Goal: Task Accomplishment & Management: Complete application form

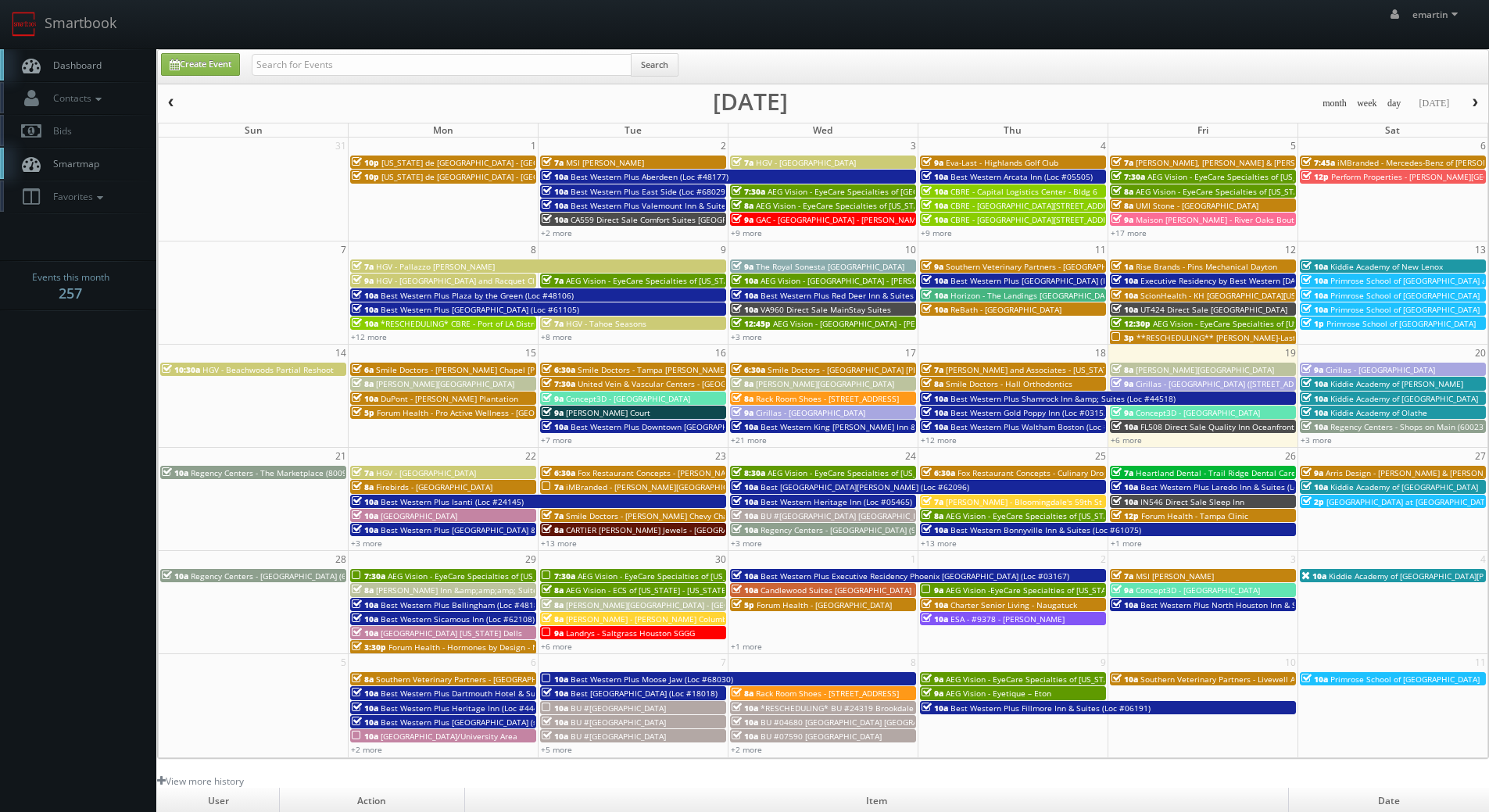
click at [87, 61] on span "Dashboard" at bounding box center [73, 66] width 56 height 13
click at [109, 69] on link "Dashboard" at bounding box center [78, 66] width 157 height 32
click at [90, 73] on link "Dashboard" at bounding box center [78, 66] width 157 height 32
drag, startPoint x: 85, startPoint y: 73, endPoint x: 22, endPoint y: 83, distance: 63.8
click at [86, 73] on link "Dashboard" at bounding box center [78, 66] width 157 height 32
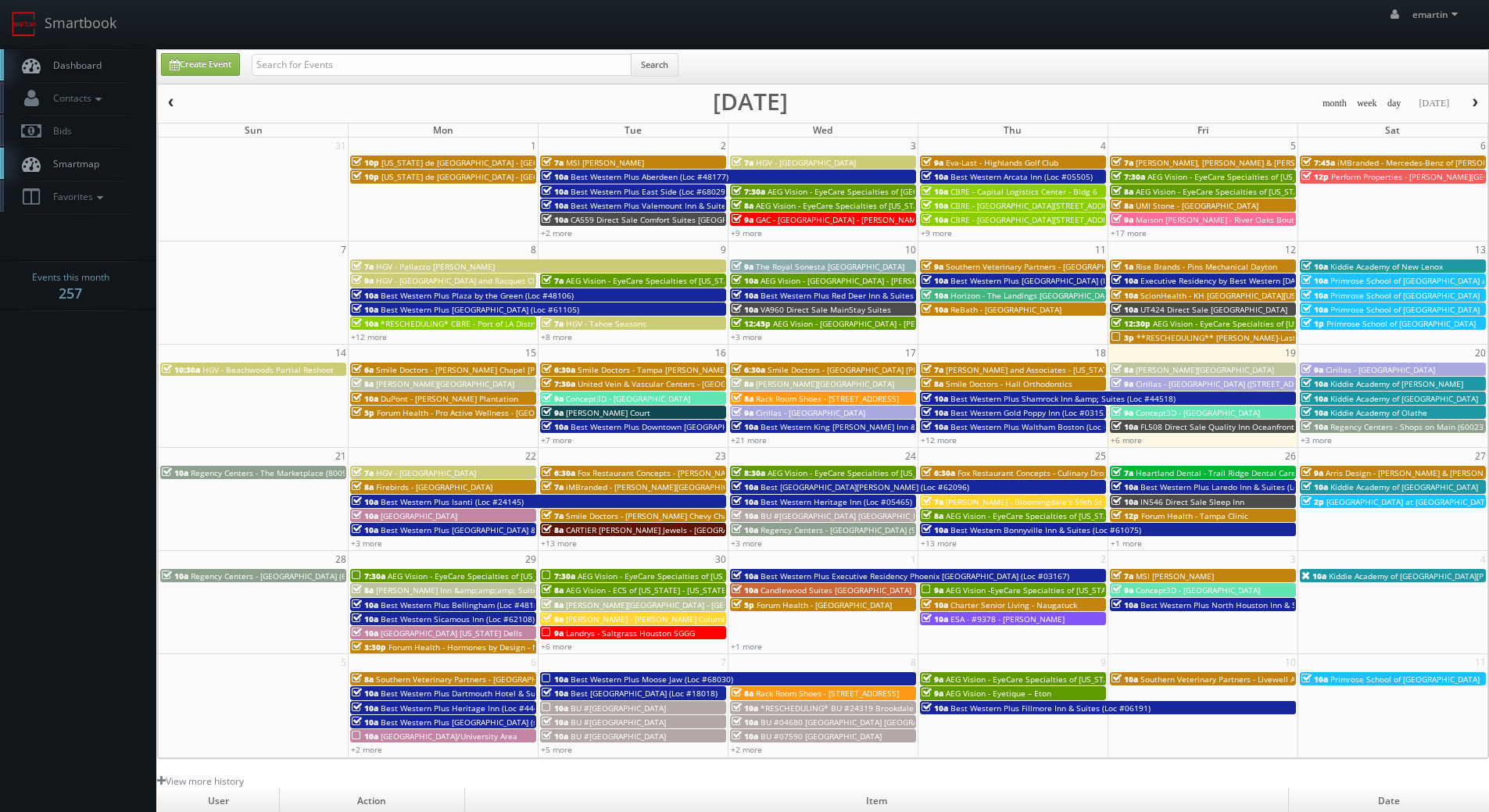
click at [1134, 368] on div "8a Drury Inn & Suites Springfield" at bounding box center [1202, 369] width 183 height 12
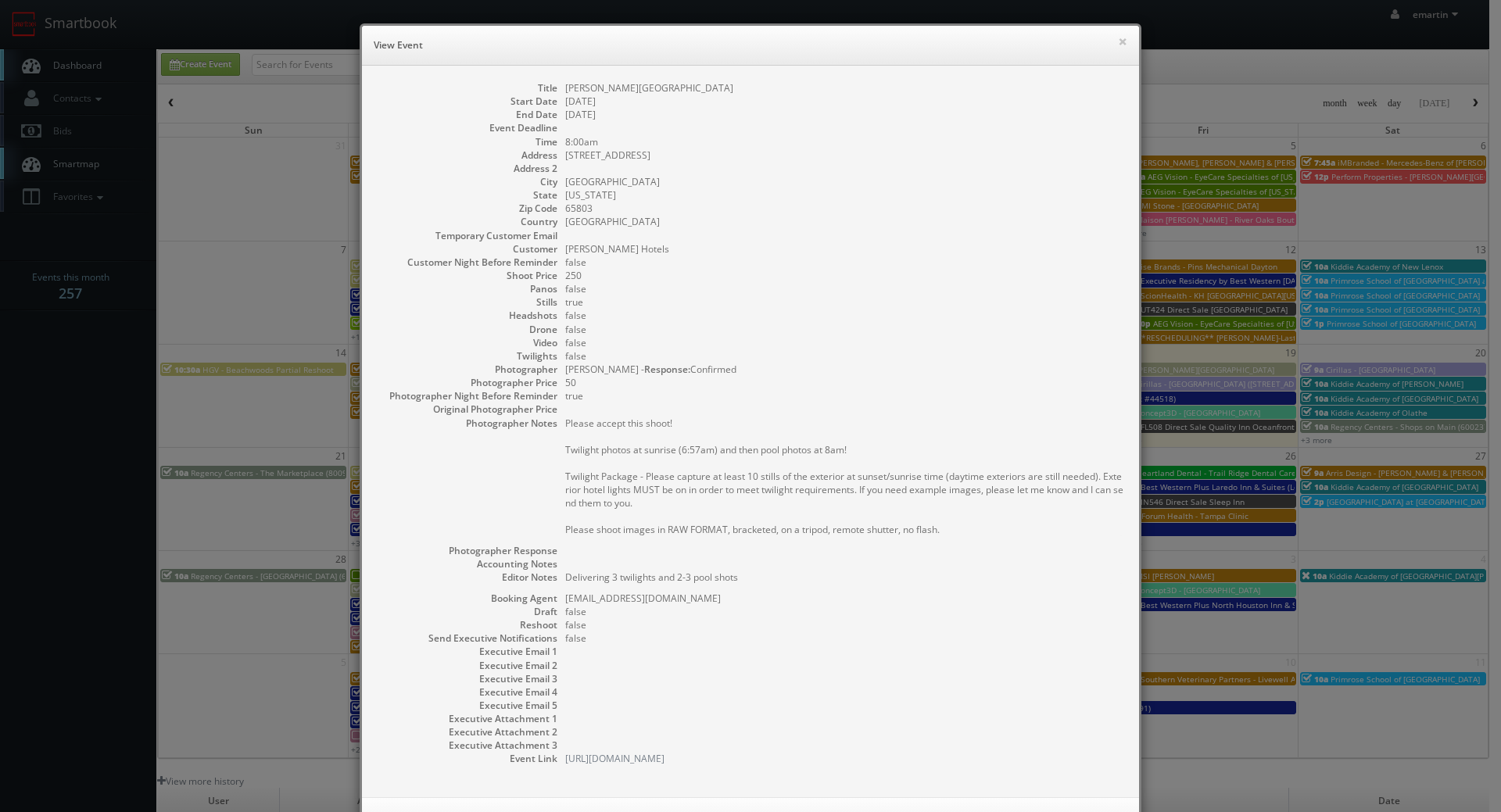
click at [913, 284] on dd "false" at bounding box center [844, 289] width 558 height 13
click at [113, 83] on div "× View Event Title Drury Inn & Suites Springfield Start Date 09/19/2025 End Dat…" at bounding box center [750, 406] width 1501 height 812
click at [932, 237] on dd at bounding box center [844, 235] width 558 height 13
click at [1122, 38] on div "× View Event" at bounding box center [750, 46] width 778 height 40
click at [1120, 40] on button "×" at bounding box center [1123, 41] width 9 height 11
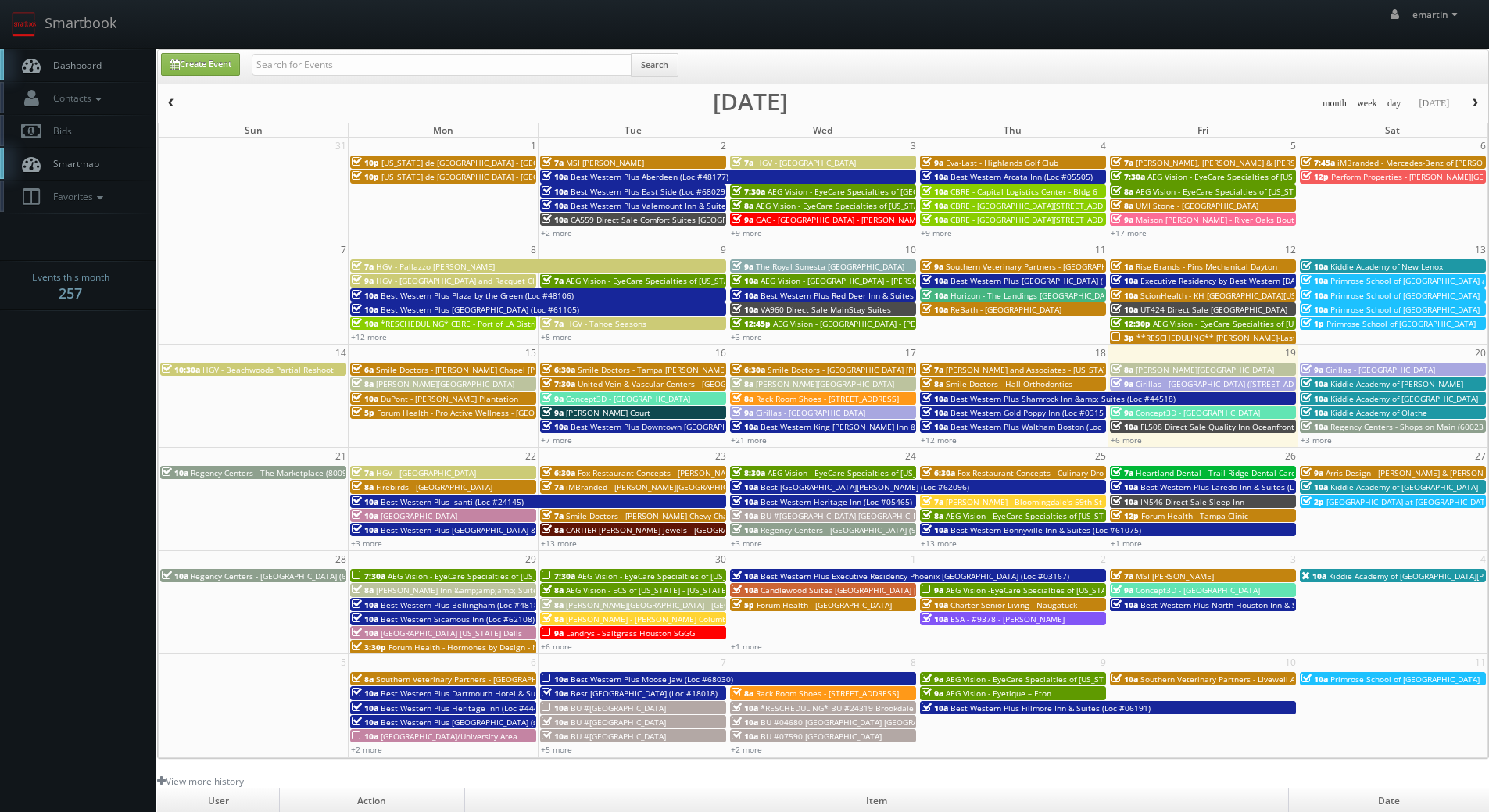
click at [129, 67] on link "Dashboard" at bounding box center [78, 66] width 157 height 32
click at [91, 53] on link "Dashboard" at bounding box center [78, 66] width 157 height 32
click at [444, 87] on div "Create Event Search month week day today September 2025 Sun Mon Tue Wed Thu Fri…" at bounding box center [823, 404] width 1331 height 710
drag, startPoint x: 439, startPoint y: 83, endPoint x: 432, endPoint y: 61, distance: 23.1
click at [439, 79] on div "Search" at bounding box center [464, 68] width 427 height 31
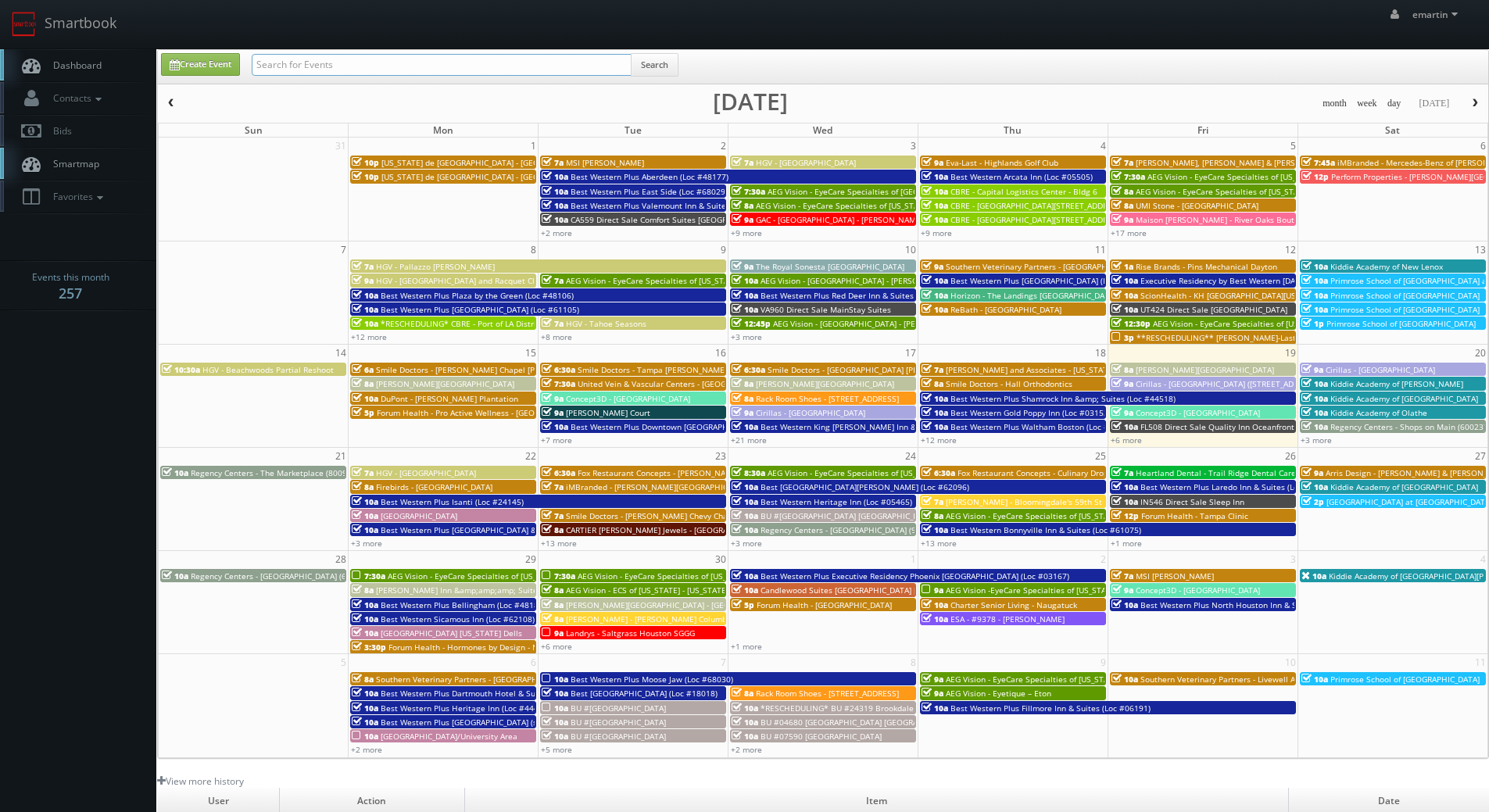
click at [429, 59] on input "text" at bounding box center [441, 65] width 380 height 22
type input "mark farbin"
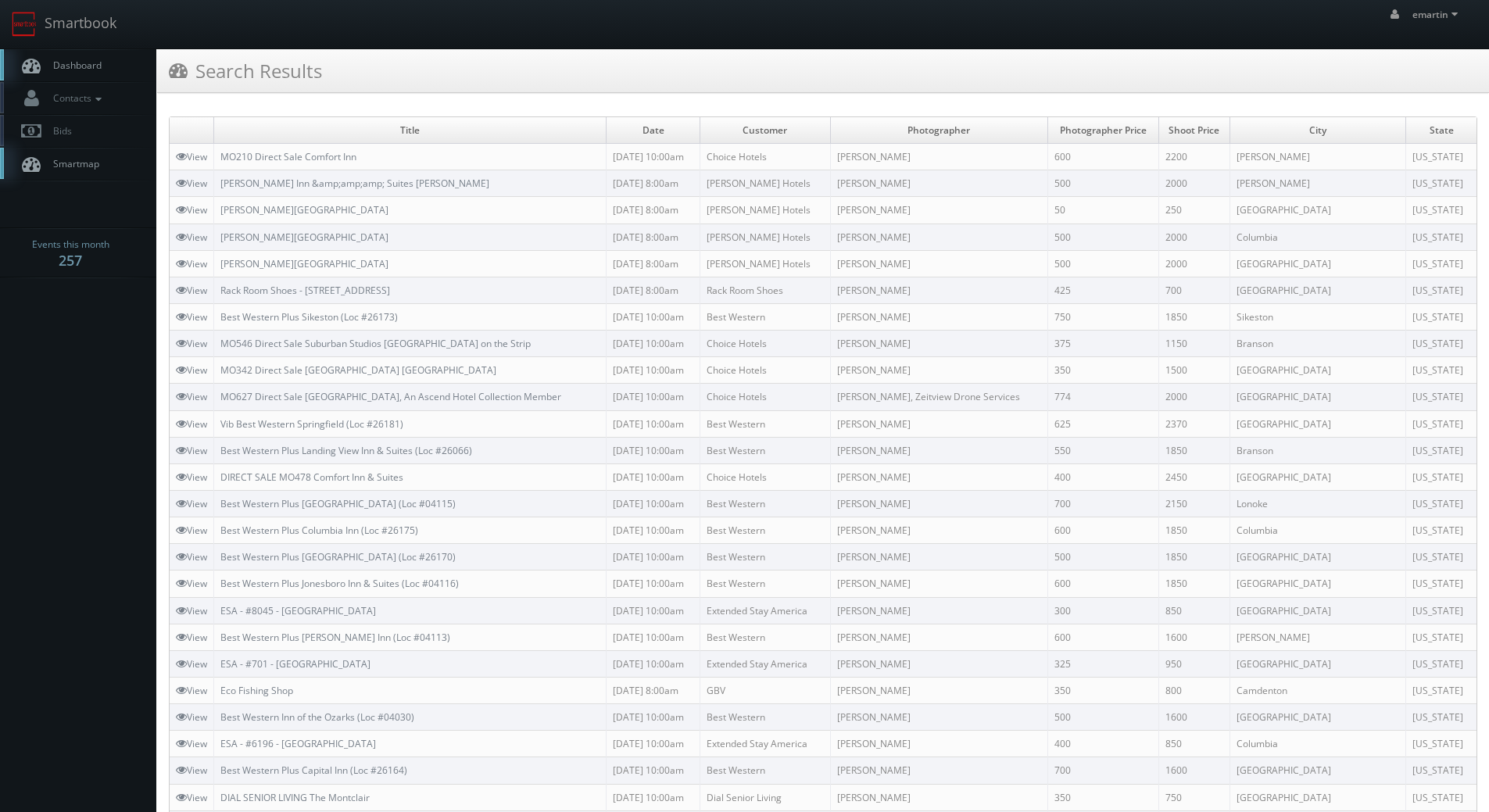
click at [134, 72] on link "Dashboard" at bounding box center [78, 66] width 157 height 32
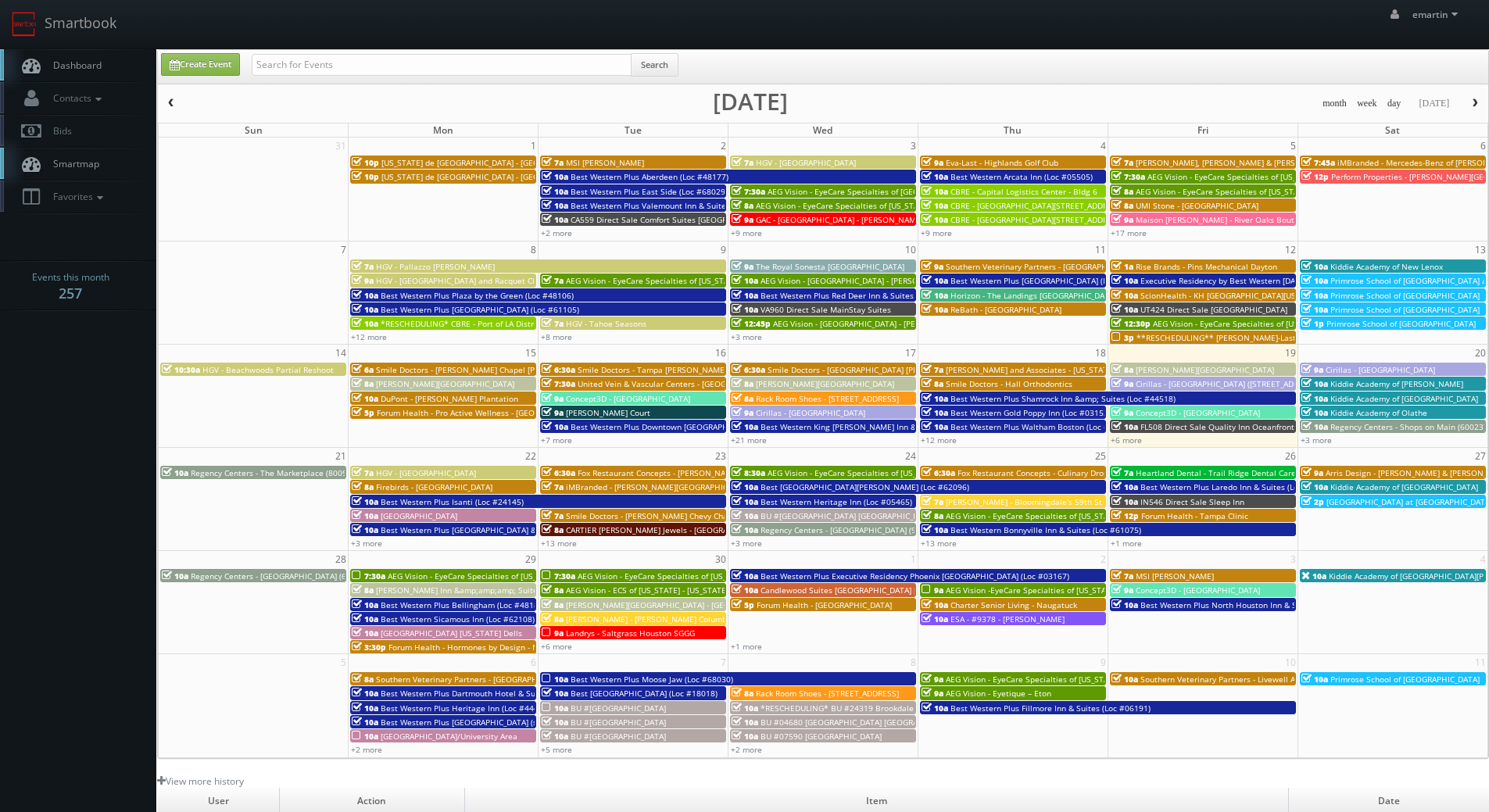
click at [99, 368] on body "Smartbook Toggle Side Navigation Toggle Top Navigation emartin emartin Profile …" at bounding box center [744, 540] width 1489 height 1081
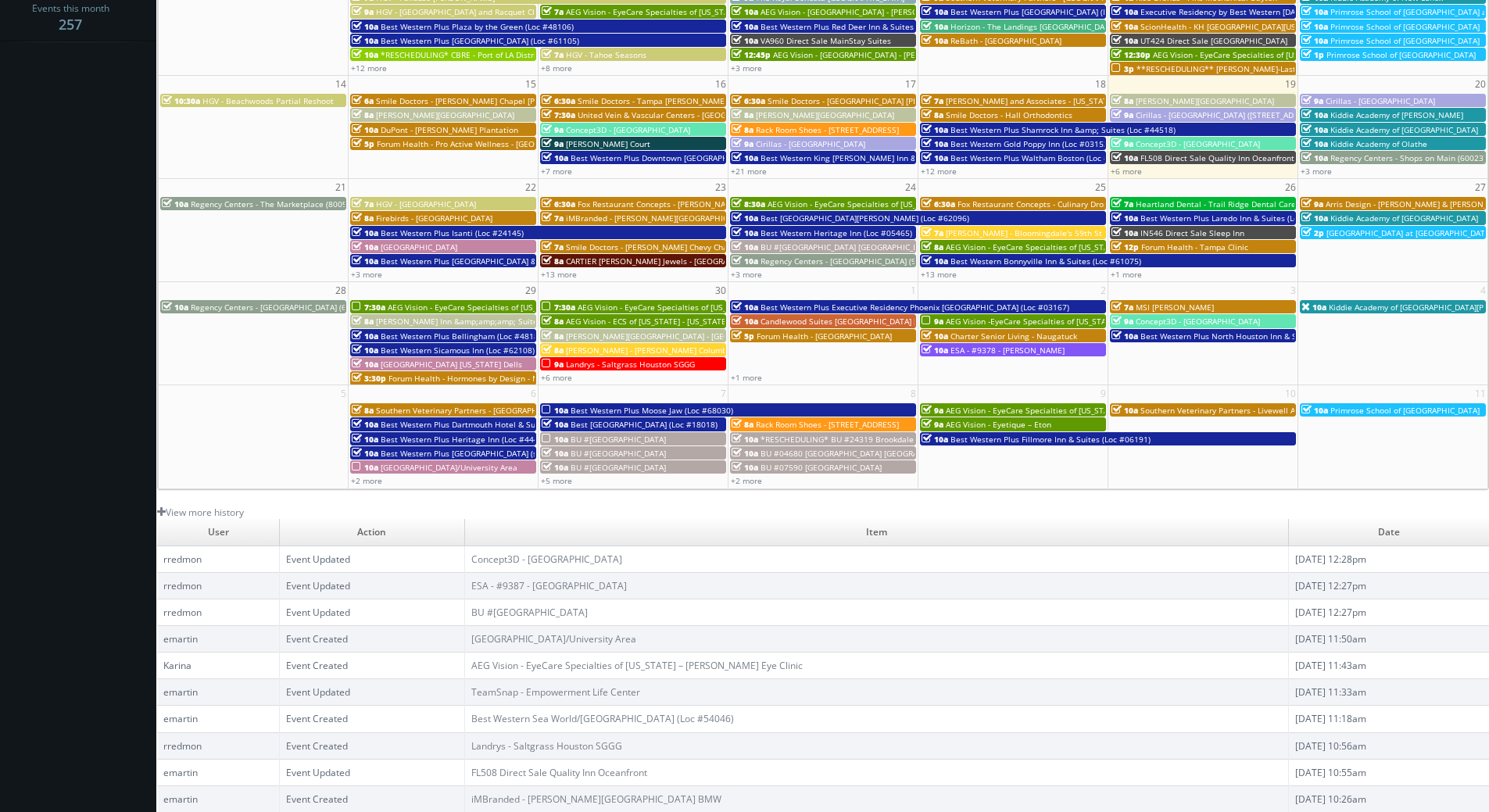
drag, startPoint x: 114, startPoint y: 157, endPoint x: 106, endPoint y: 164, distance: 10.6
click at [114, 157] on body "Smartbook Toggle Side Navigation Toggle Top Navigation emartin emartin Profile …" at bounding box center [744, 271] width 1489 height 1081
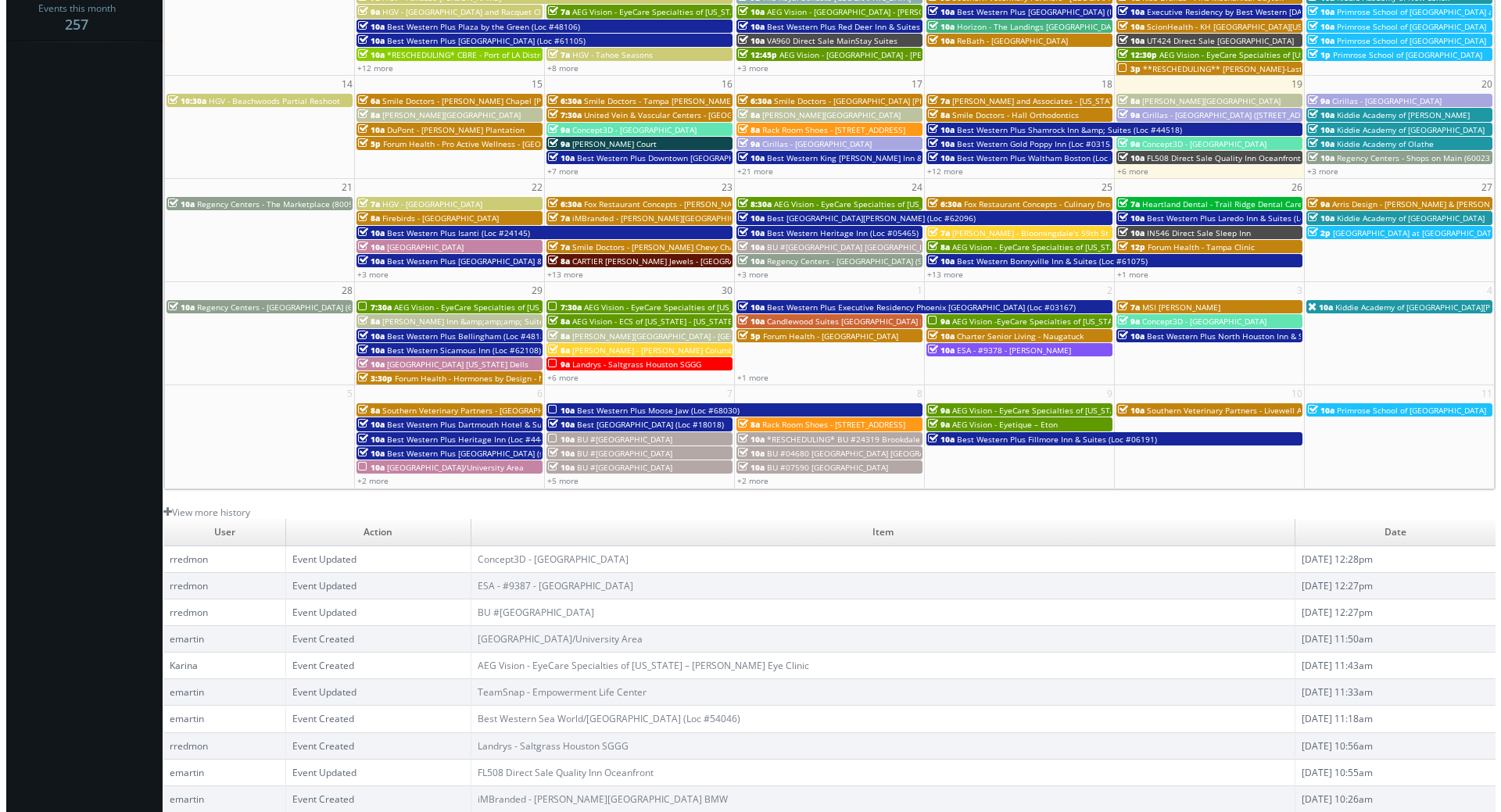
scroll to position [0, 0]
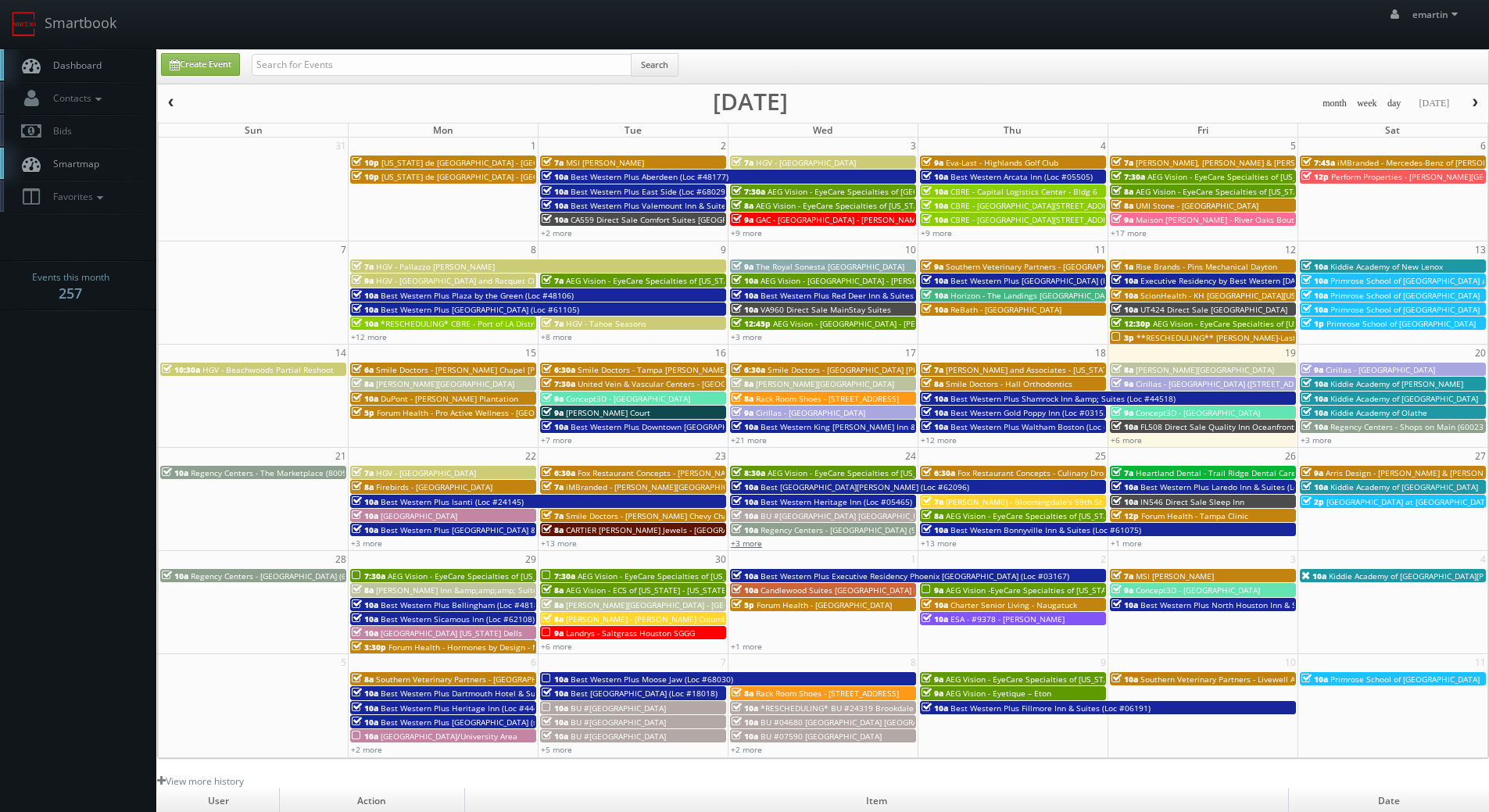
click at [761, 548] on link "+3 more" at bounding box center [745, 544] width 31 height 11
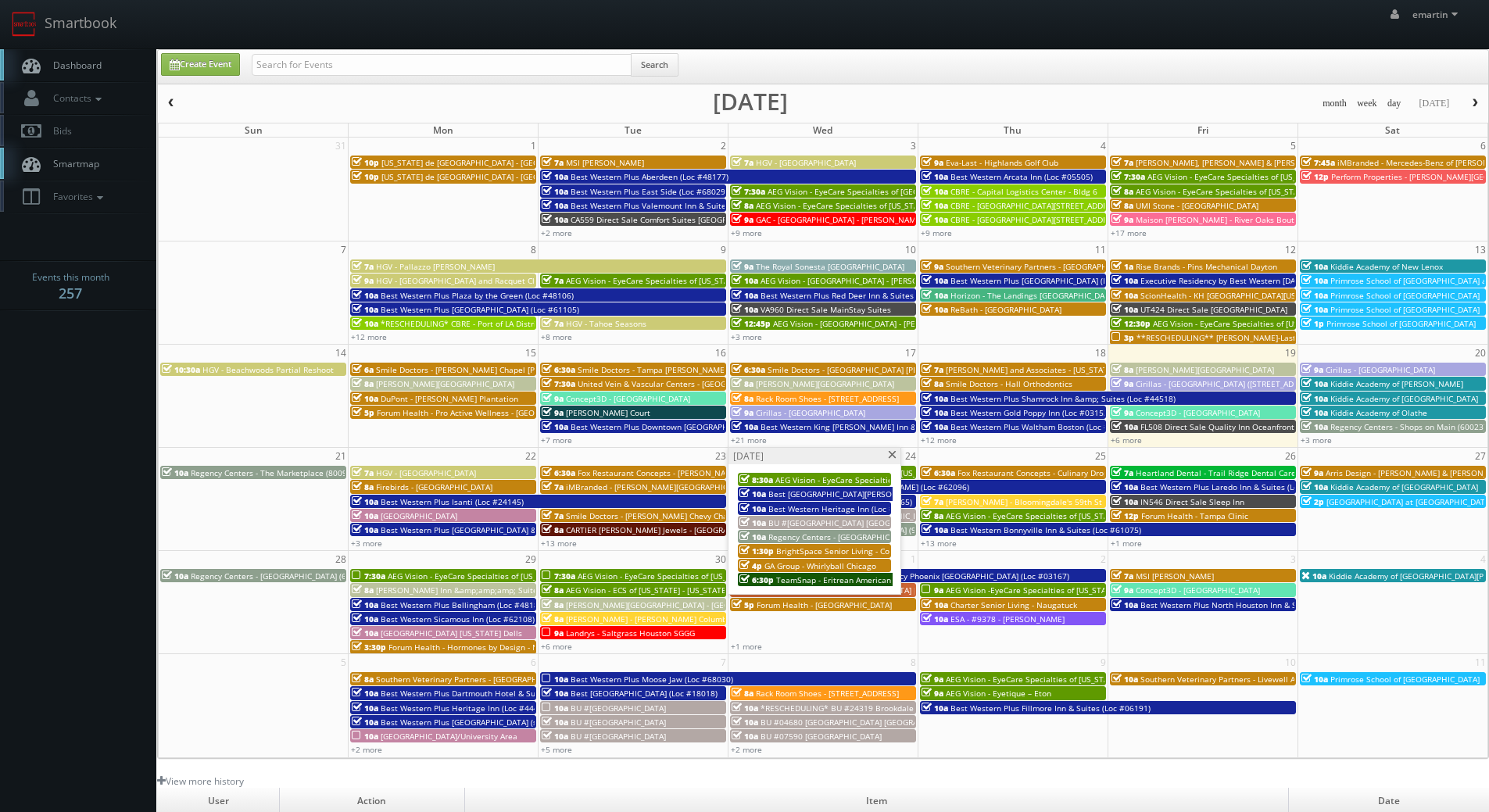
click at [820, 580] on span "TeamSnap - Eritrean American Youth Sports Association Of [US_STATE] (EriStars S…" at bounding box center [951, 580] width 350 height 11
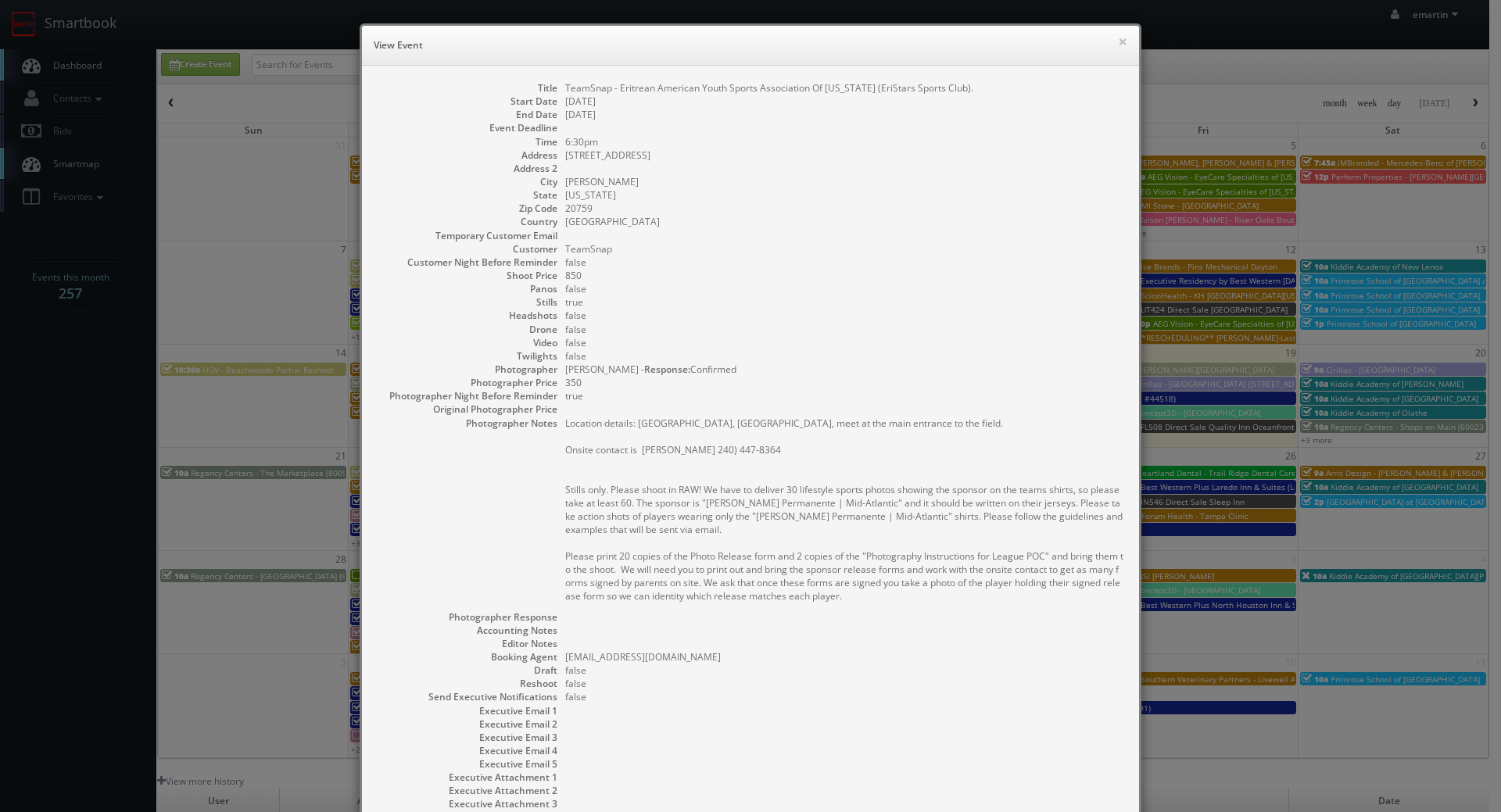
scroll to position [150, 0]
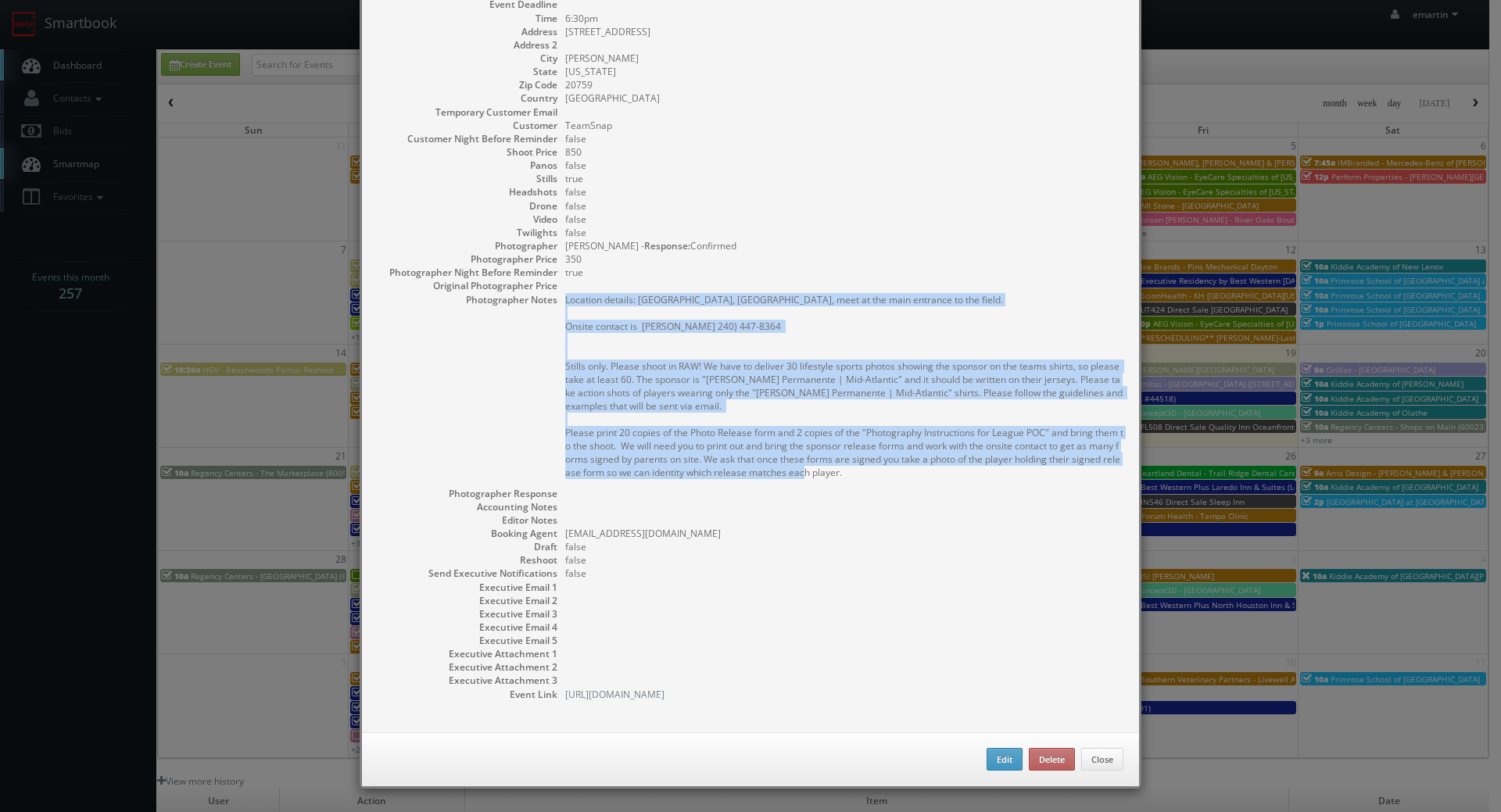
drag, startPoint x: 871, startPoint y: 453, endPoint x: 561, endPoint y: 272, distance: 359.0
click at [566, 293] on pre "Location details: Reservoir High School, Turf field, meet at the main entrance …" at bounding box center [844, 386] width 558 height 186
copy pre "Location details: Reservoir High School, Turf field, meet at the main entrance …"
click at [1196, 284] on div "× View Event Title TeamSnap - Eritrean American Youth Sports Association Of Mar…" at bounding box center [750, 406] width 1501 height 812
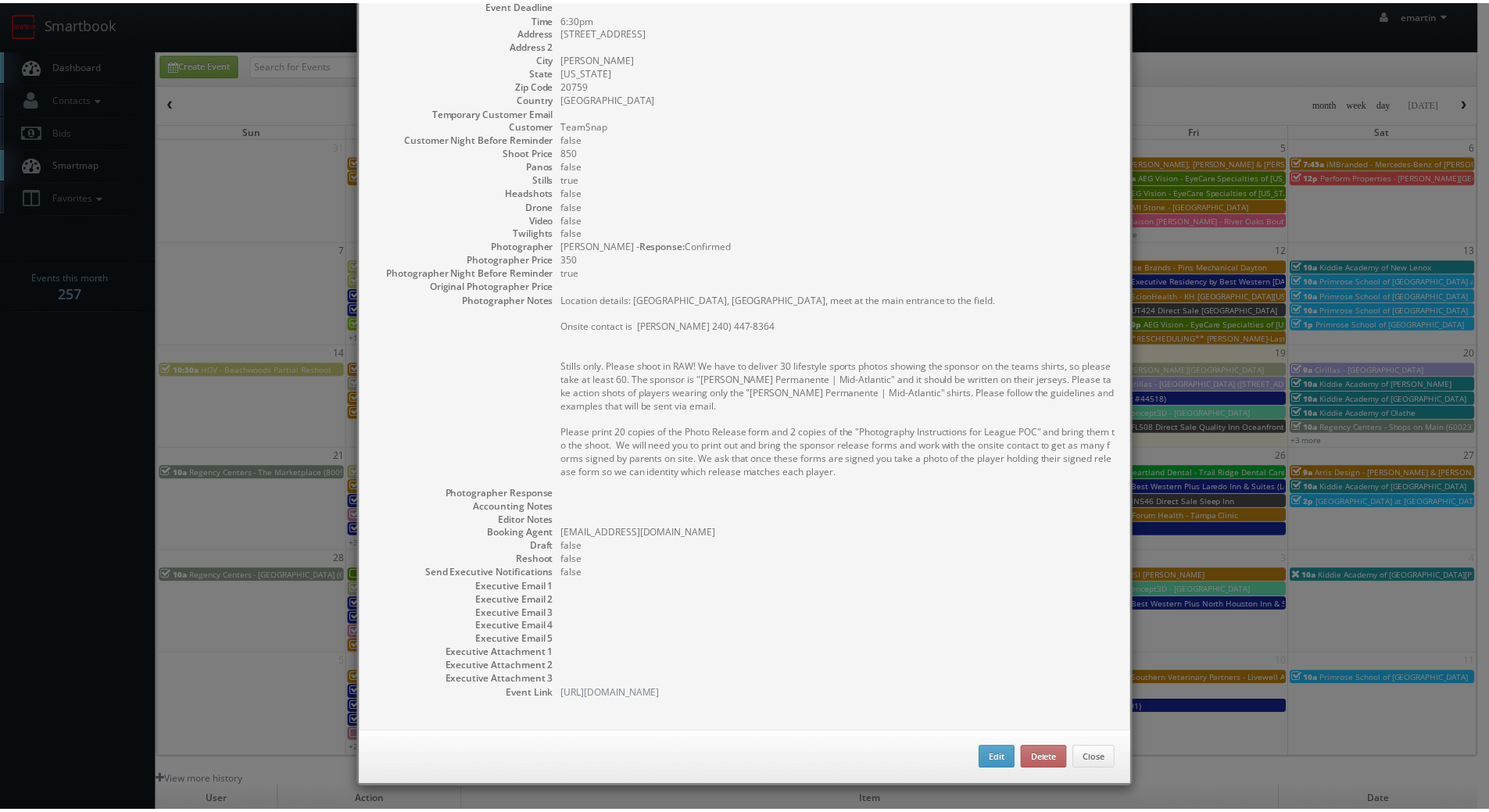
scroll to position [0, 0]
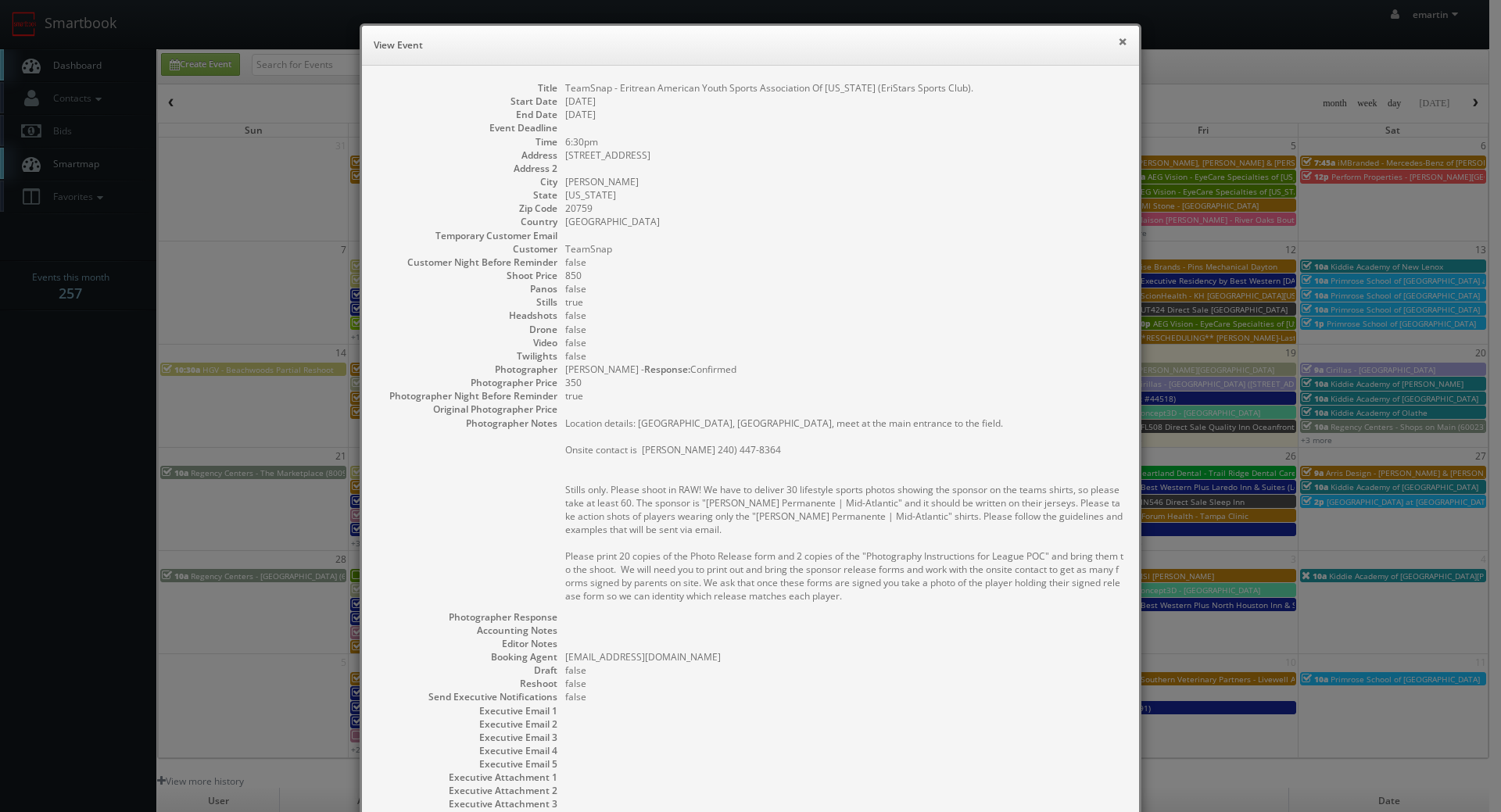
click at [1118, 37] on button "×" at bounding box center [1123, 41] width 9 height 11
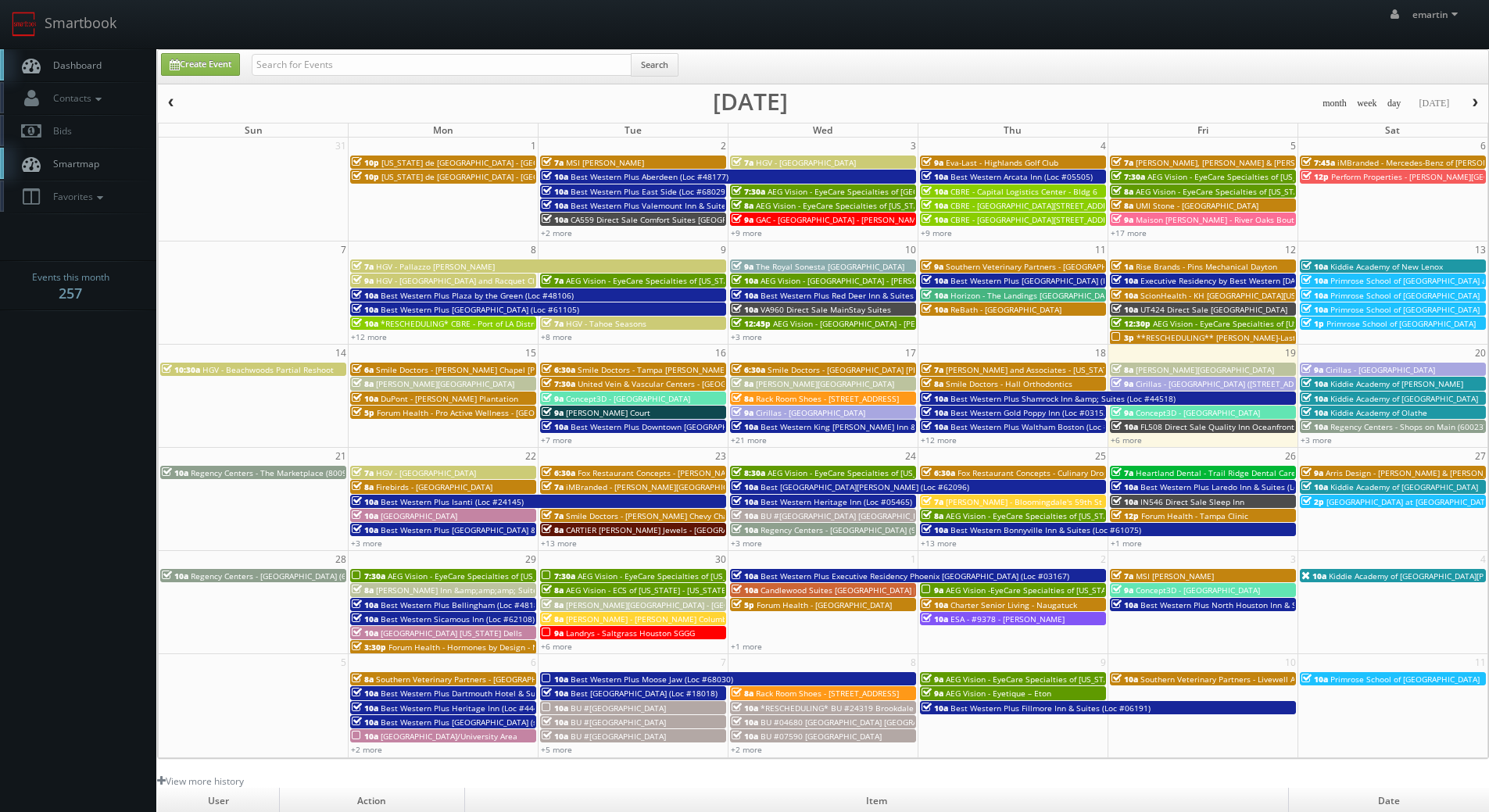
click at [84, 73] on link "Dashboard" at bounding box center [78, 66] width 157 height 32
click at [172, 63] on icon at bounding box center [174, 65] width 10 height 11
type input "[DATE]"
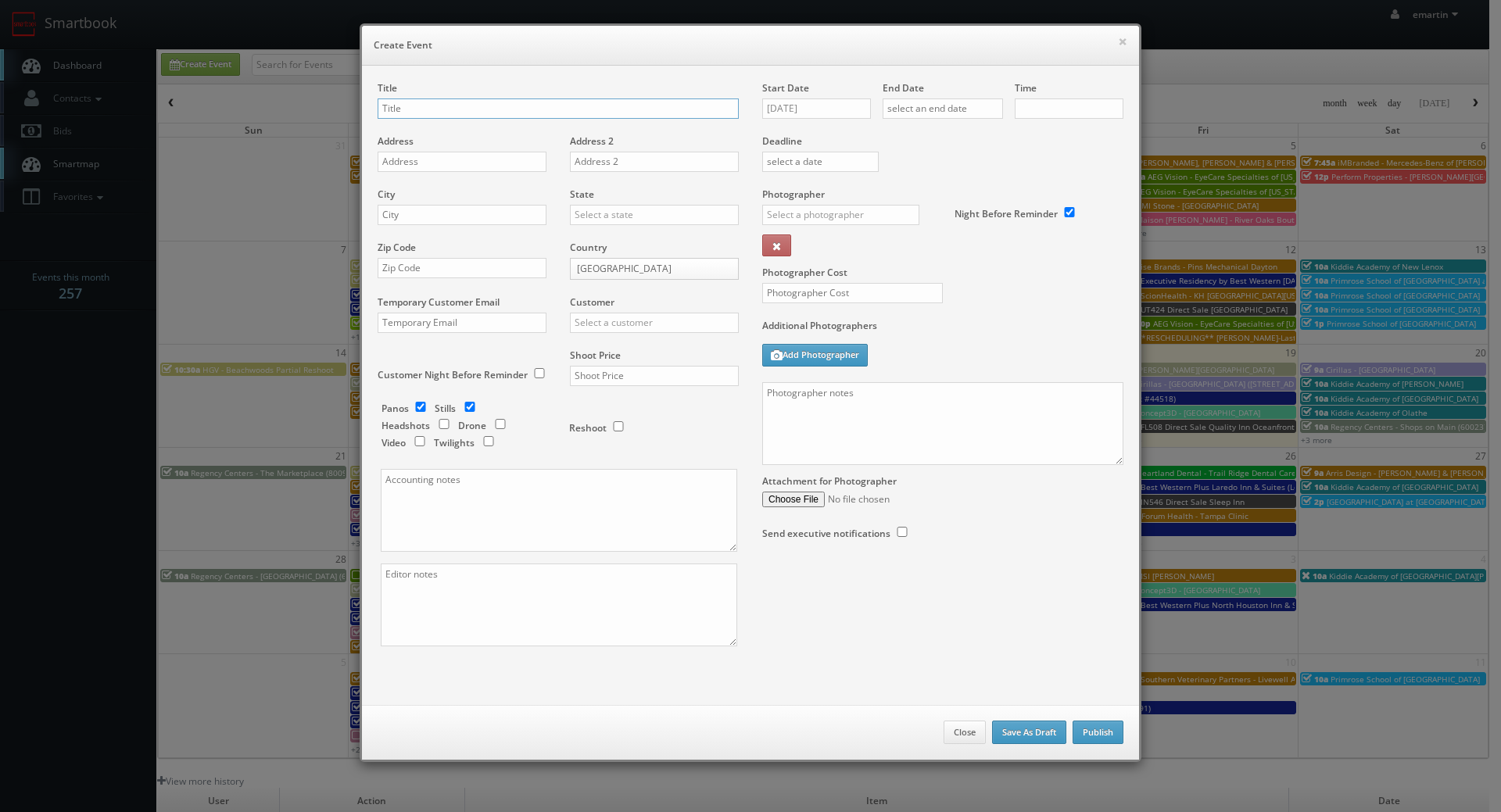
checkbox input "true"
type input "10:00am"
checkbox input "true"
click at [913, 410] on textarea at bounding box center [943, 424] width 361 height 83
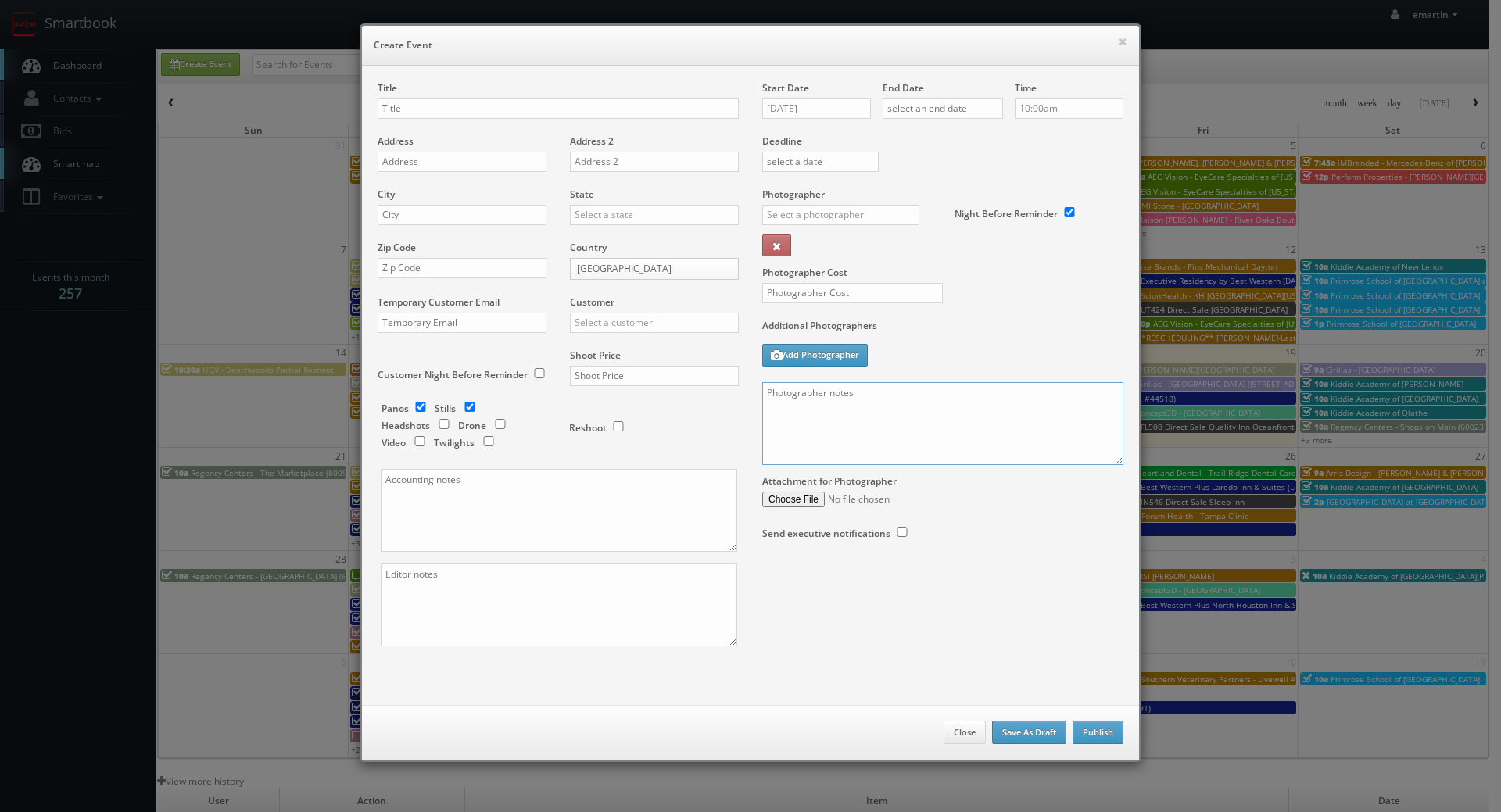
paste textarea "Location details: [GEOGRAPHIC_DATA], [GEOGRAPHIC_DATA], meet at the main entran…"
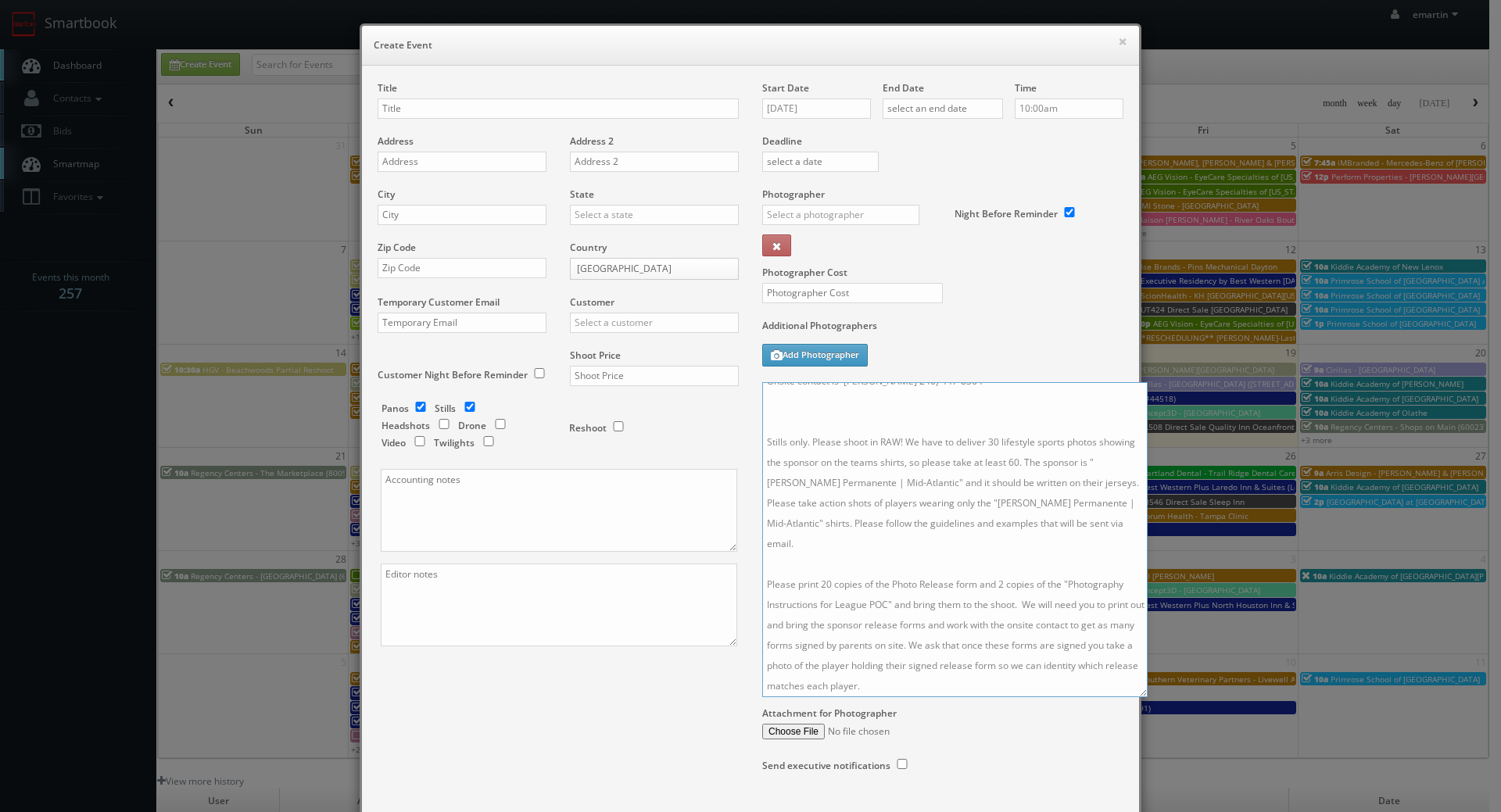
scroll to position [84, 0]
drag, startPoint x: 1114, startPoint y: 459, endPoint x: 1127, endPoint y: 696, distance: 237.4
click at [1135, 698] on textarea "Location details: Reservoir High School, Turf field, meet at the main entrance …" at bounding box center [955, 540] width 386 height 315
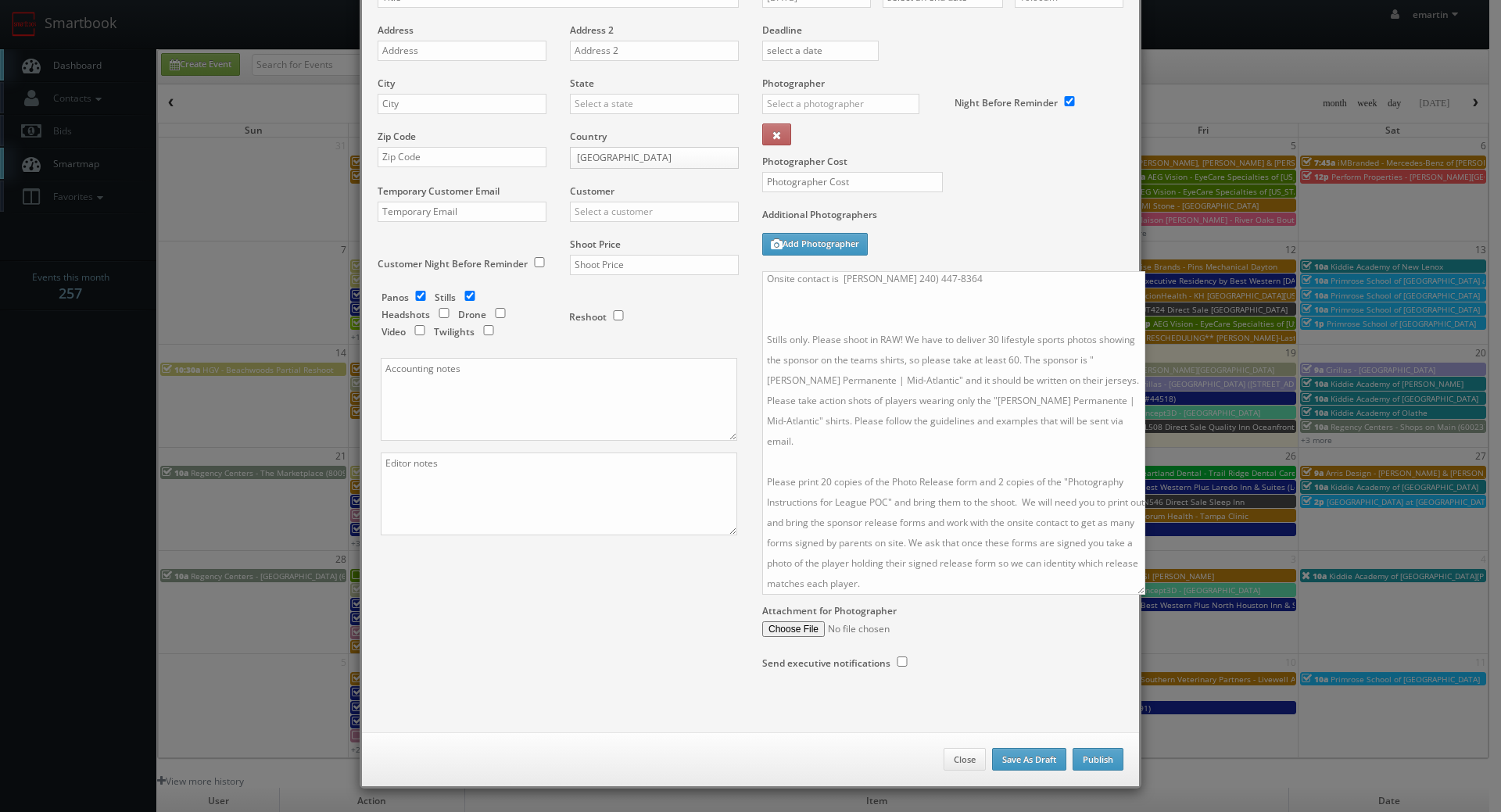
click at [1137, 594] on div "× Create Event Title Address Address 2 City State Alabama Alaska Arizona Arkans…" at bounding box center [750, 351] width 797 height 923
drag, startPoint x: 1134, startPoint y: 585, endPoint x: 1102, endPoint y: 590, distance: 32.4
click at [1107, 589] on textarea "Location details: Reservoir High School, Turf field, meet at the main entrance …" at bounding box center [939, 433] width 353 height 324
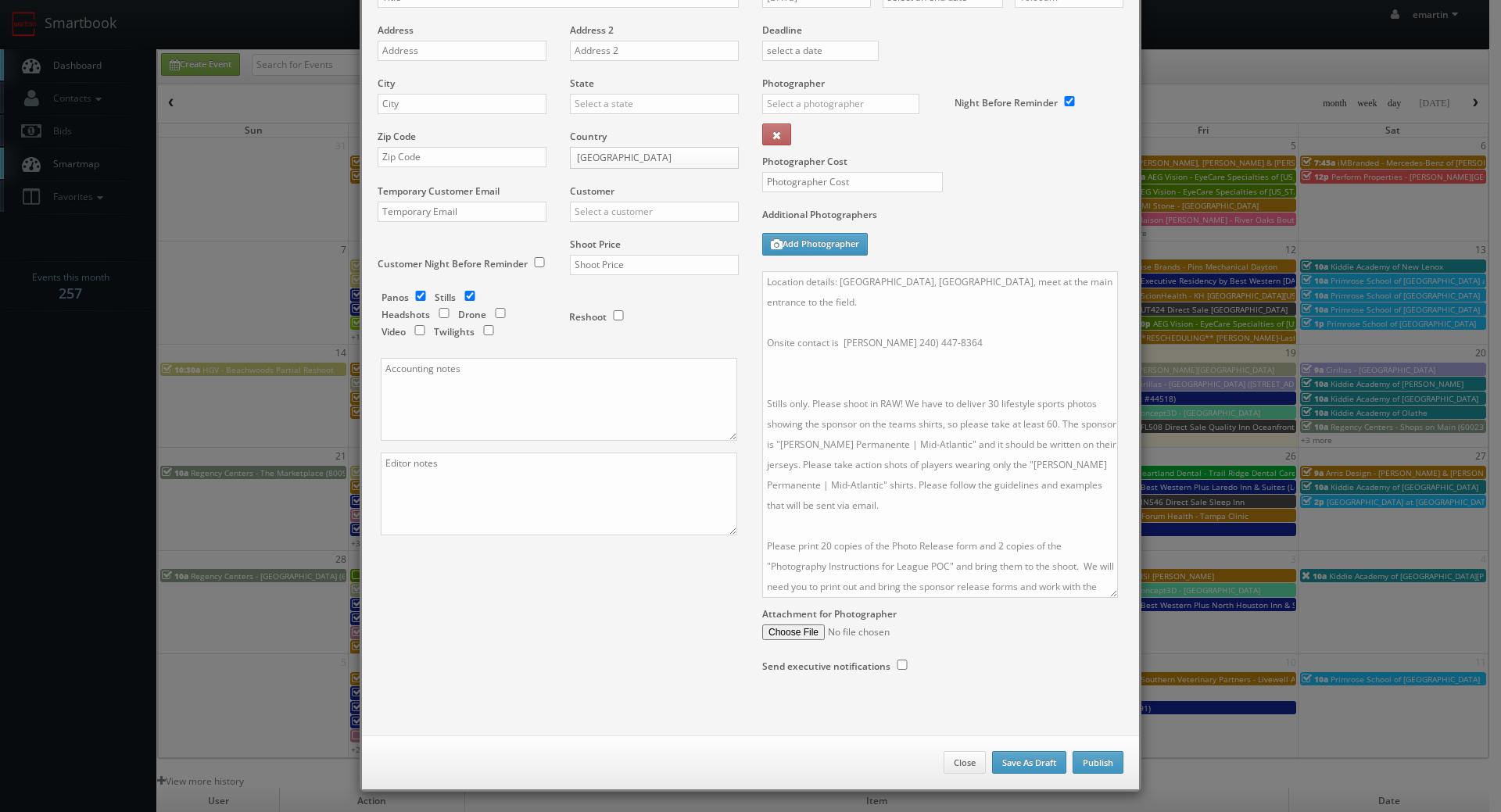
scroll to position [0, 0]
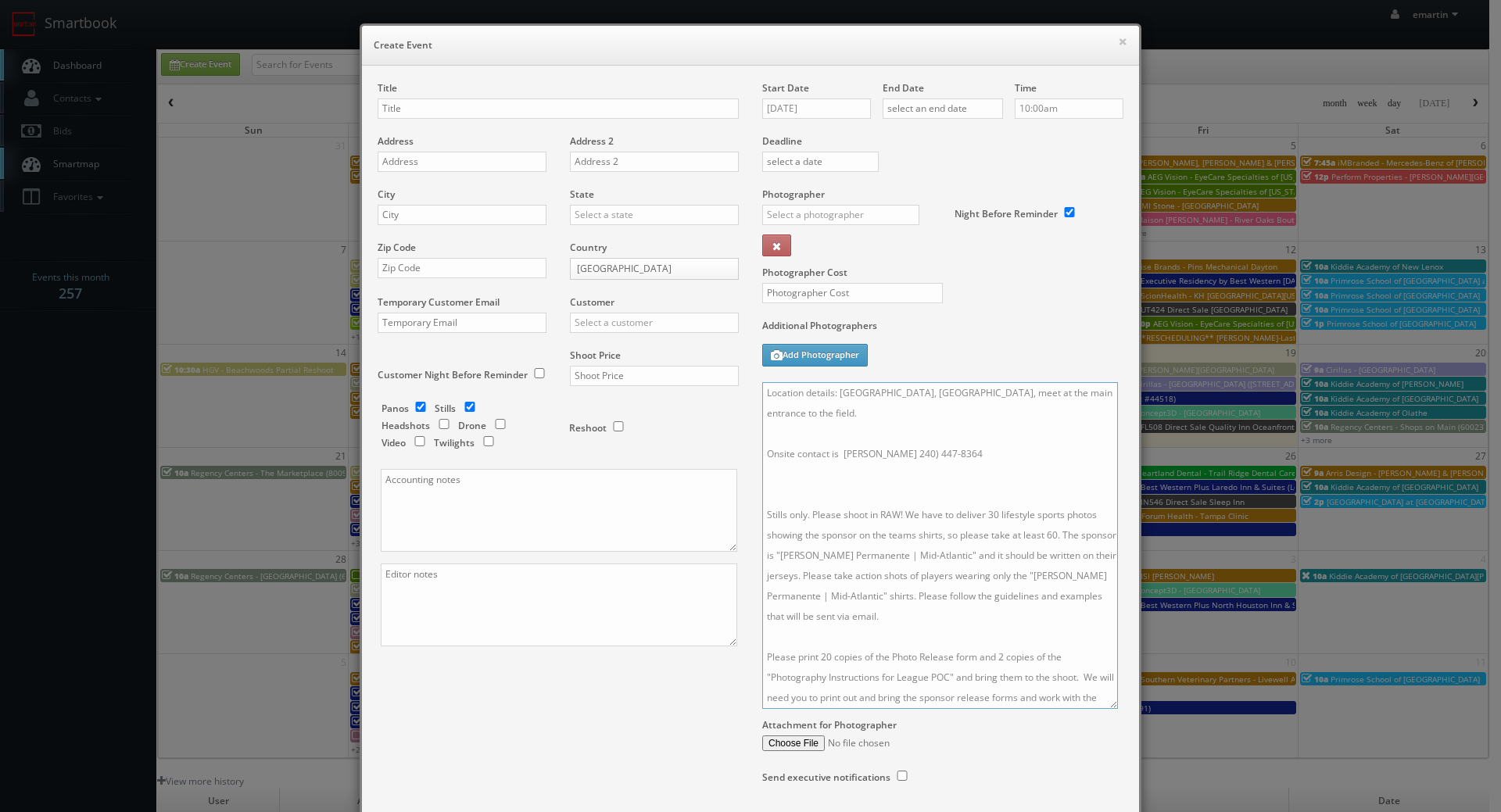
click at [797, 485] on textarea "Location details: Reservoir High School, Turf field, meet at the main entrance …" at bounding box center [940, 546] width 356 height 326
type textarea "Location details: Reservoir High School, Turf field, meet at the main entrance …"
click at [789, 118] on input "09/19/2025" at bounding box center [817, 109] width 109 height 21
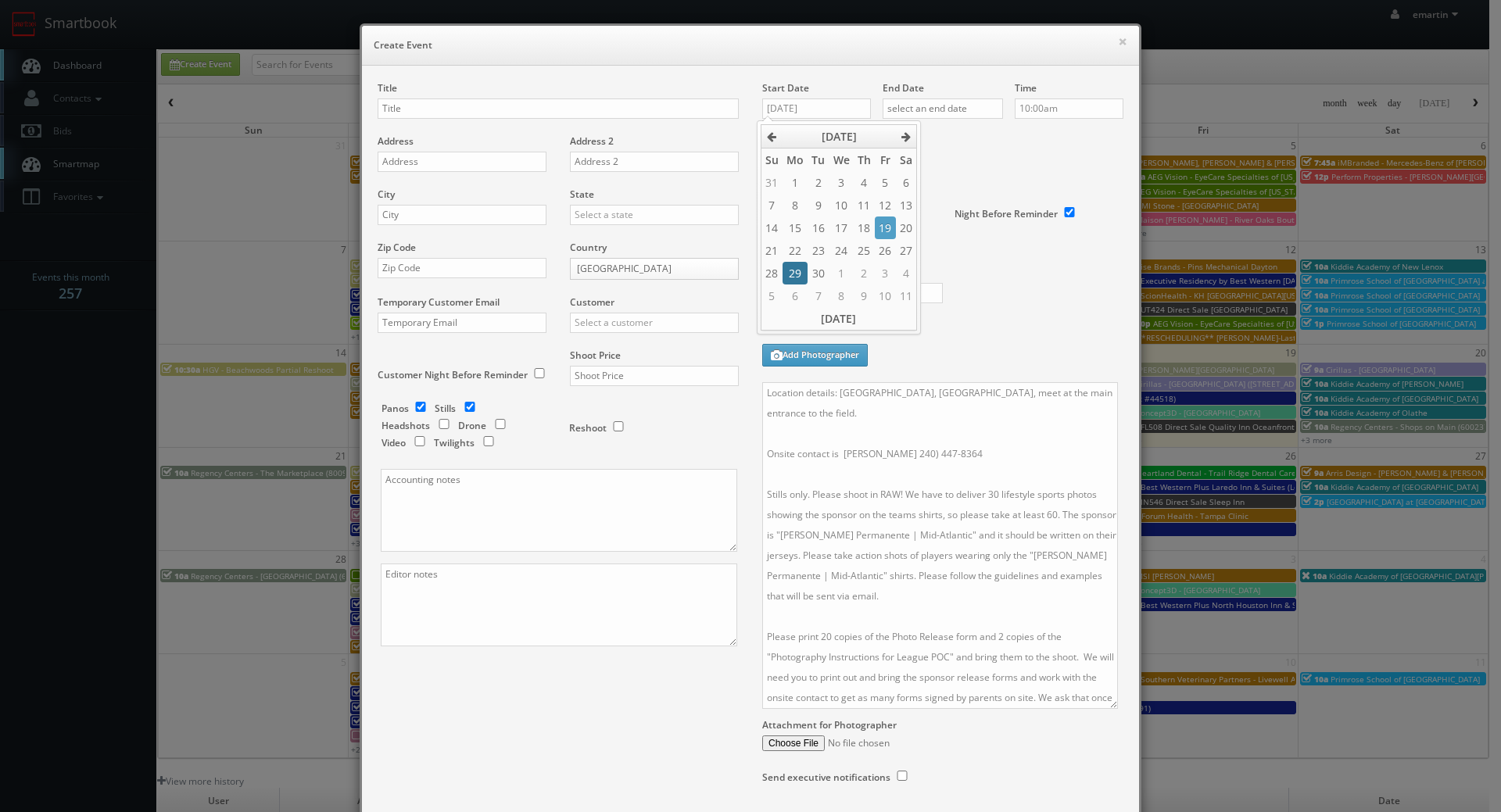
click at [799, 267] on td "29" at bounding box center [795, 273] width 25 height 23
type input "09/29/2025"
click at [932, 130] on div "End Date" at bounding box center [943, 108] width 120 height 53
click at [948, 109] on input "text" at bounding box center [943, 109] width 120 height 21
click at [917, 280] on td "29" at bounding box center [915, 273] width 25 height 23
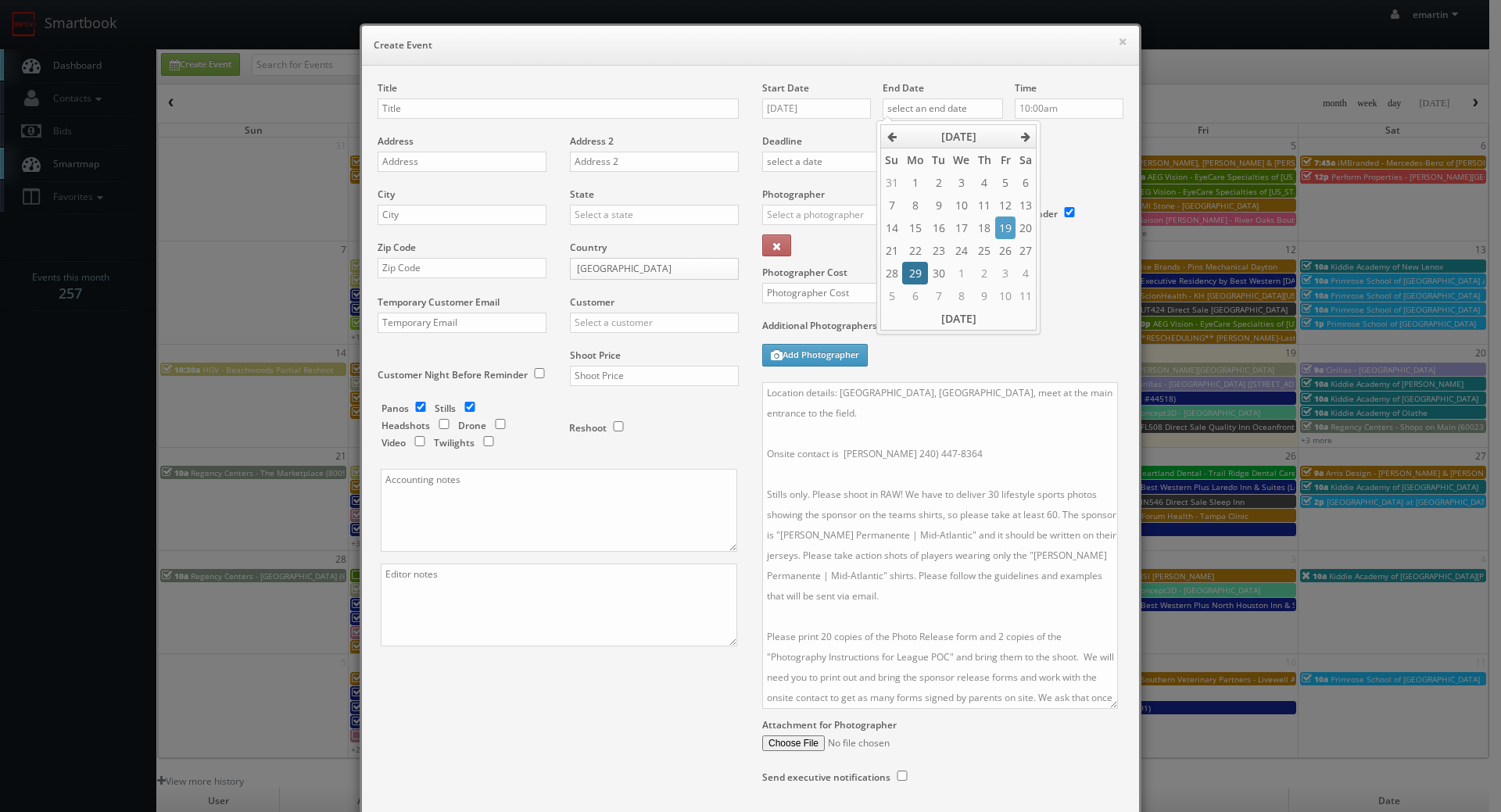
type input "09/29/2025"
click at [1058, 184] on div "Deadline" at bounding box center [943, 134] width 385 height 106
click at [1050, 137] on label "Deadline" at bounding box center [943, 141] width 385 height 13
click at [1050, 106] on input "10:00am" at bounding box center [1069, 109] width 109 height 21
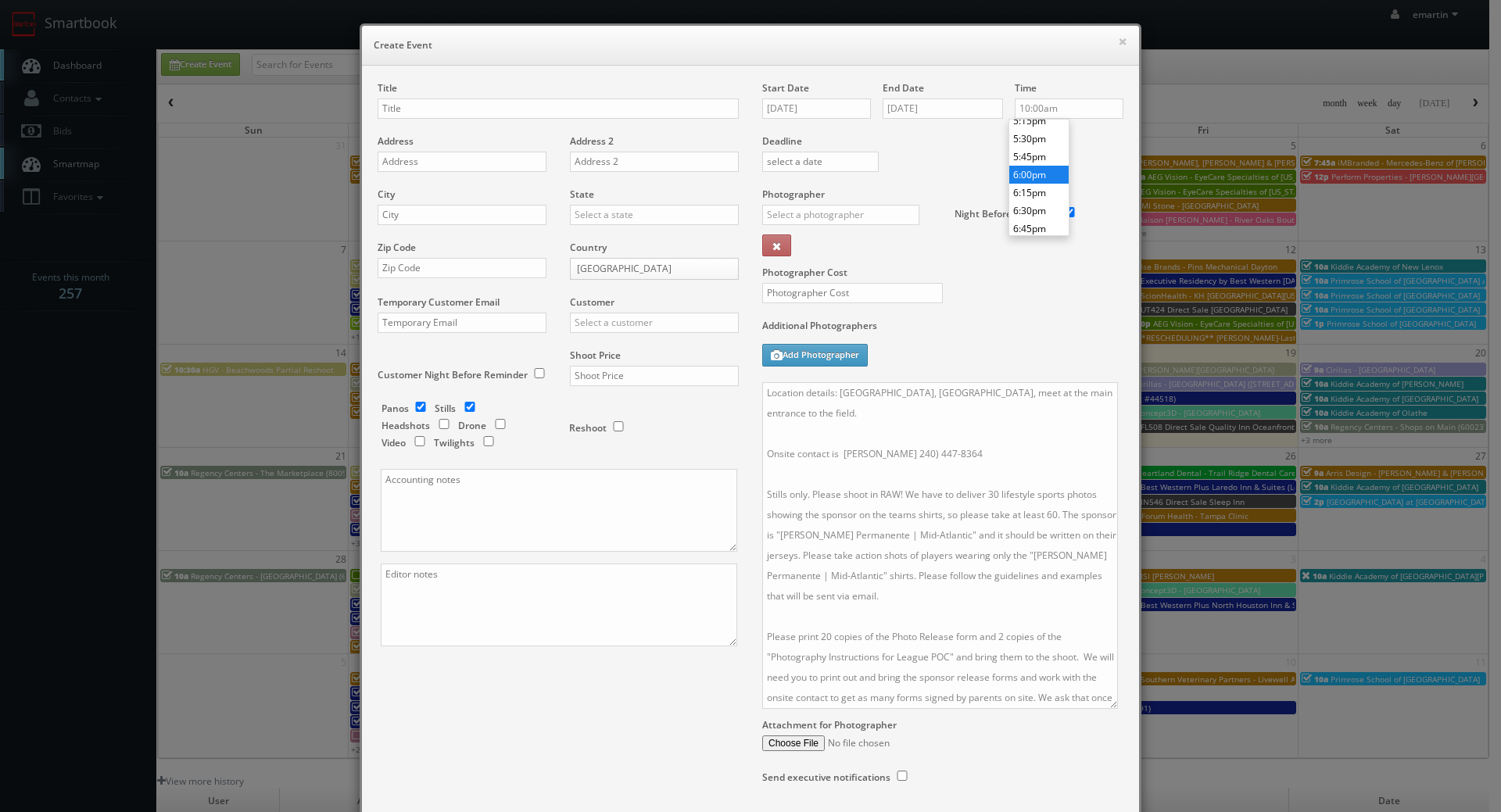
type input "6:00pm"
click at [1039, 176] on li "6:00pm" at bounding box center [1039, 174] width 59 height 18
click at [806, 216] on input "text" at bounding box center [841, 215] width 158 height 21
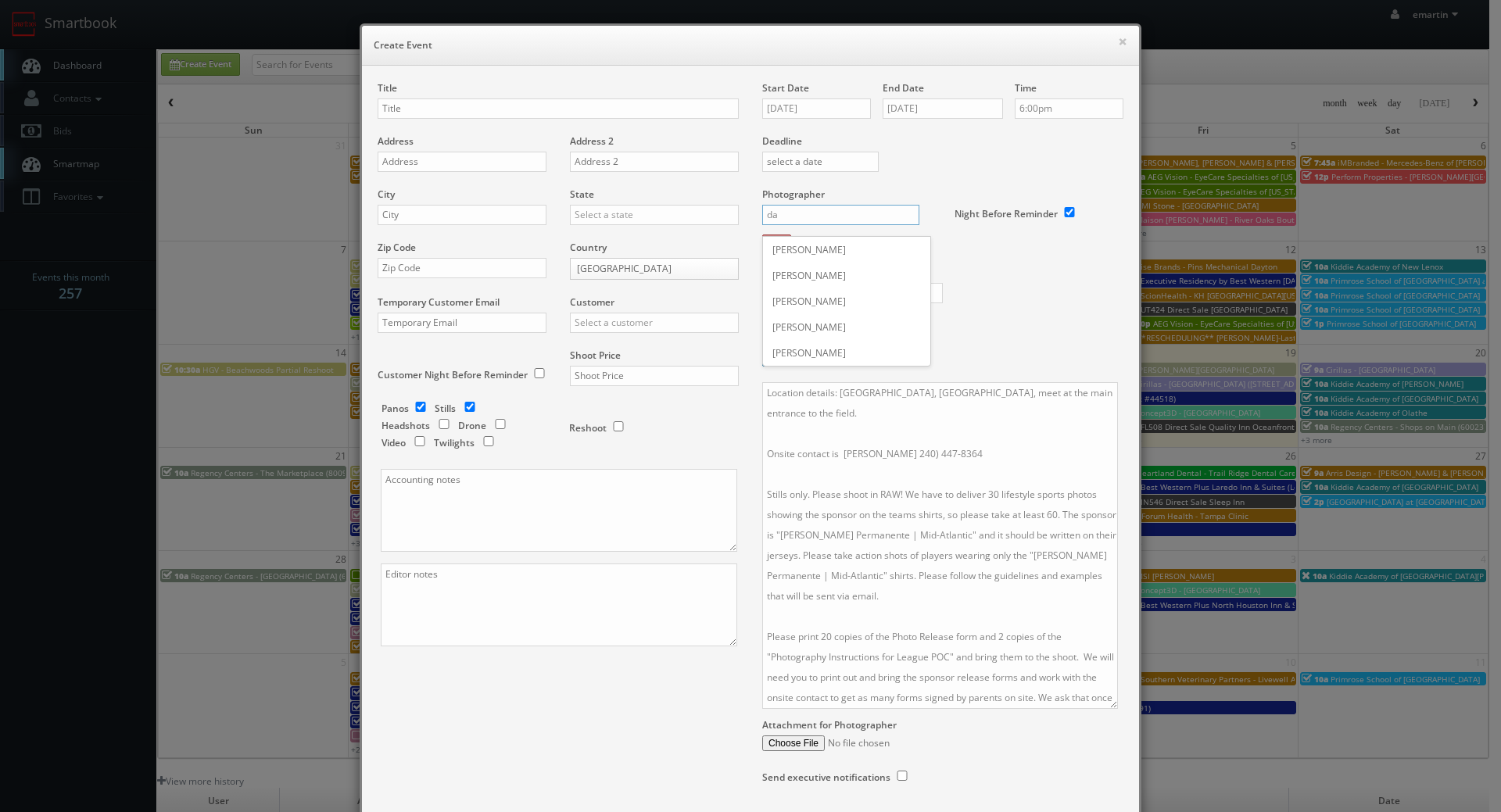
type input "d"
click at [787, 244] on div "[PERSON_NAME]" at bounding box center [847, 250] width 167 height 26
type input "[PERSON_NAME]"
click at [931, 519] on textarea "Location details: Reservoir High School, Turf field, meet at the main entrance …" at bounding box center [940, 546] width 356 height 326
drag, startPoint x: 959, startPoint y: 535, endPoint x: 815, endPoint y: 536, distance: 144.0
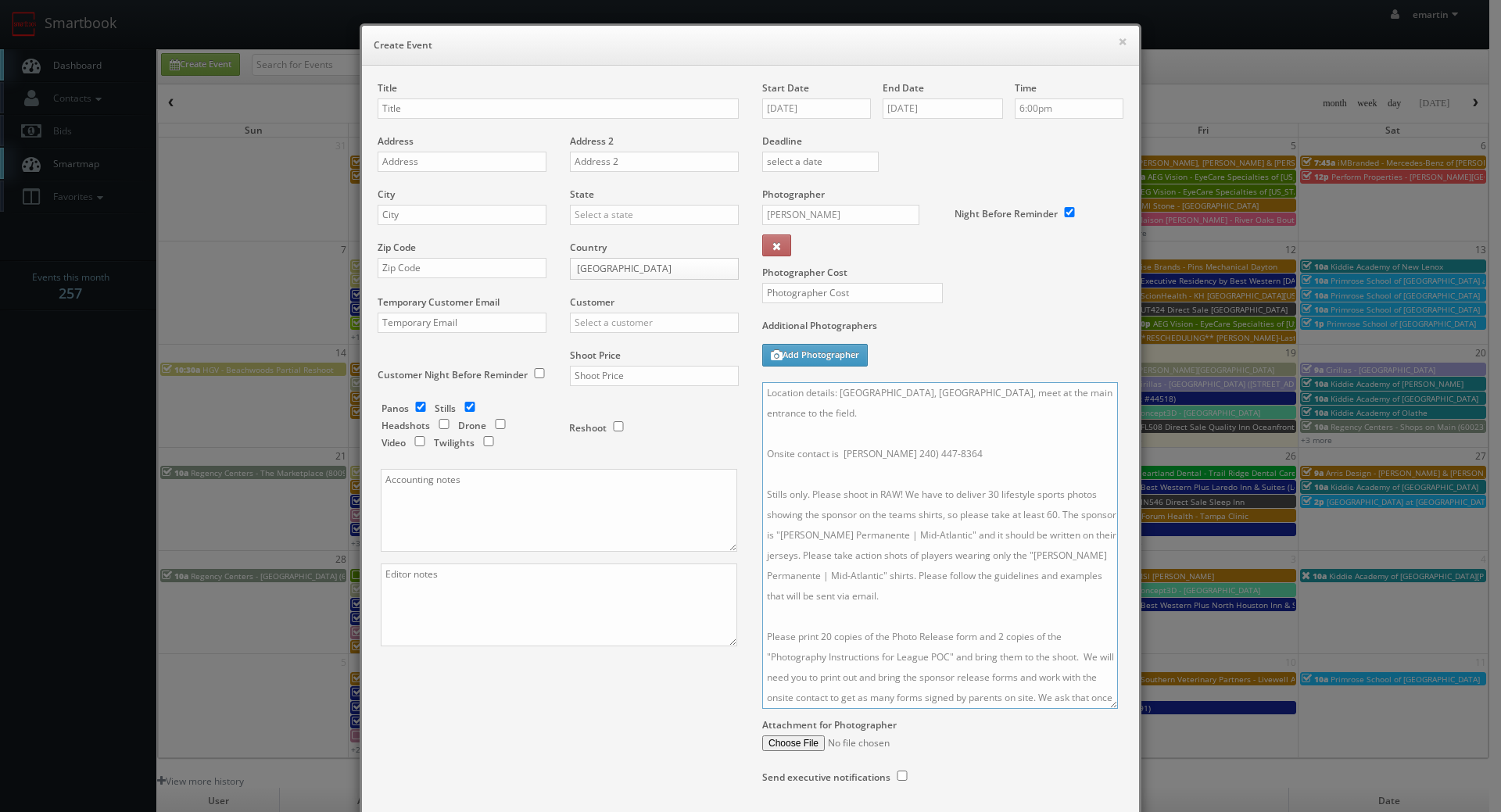
click at [815, 536] on textarea "Location details: Reservoir High School, Turf field, meet at the main entrance …" at bounding box center [940, 546] width 356 height 326
paste textarea "Healthy Blue Missouri"
drag, startPoint x: 993, startPoint y: 557, endPoint x: 815, endPoint y: 576, distance: 179.0
click at [815, 576] on textarea "Location details: Reservoir High School, Turf field, meet at the main entrance …" at bounding box center [940, 546] width 356 height 326
click at [937, 444] on textarea "Location details: Reservoir High School, Turf field, meet at the main entrance …" at bounding box center [940, 546] width 356 height 326
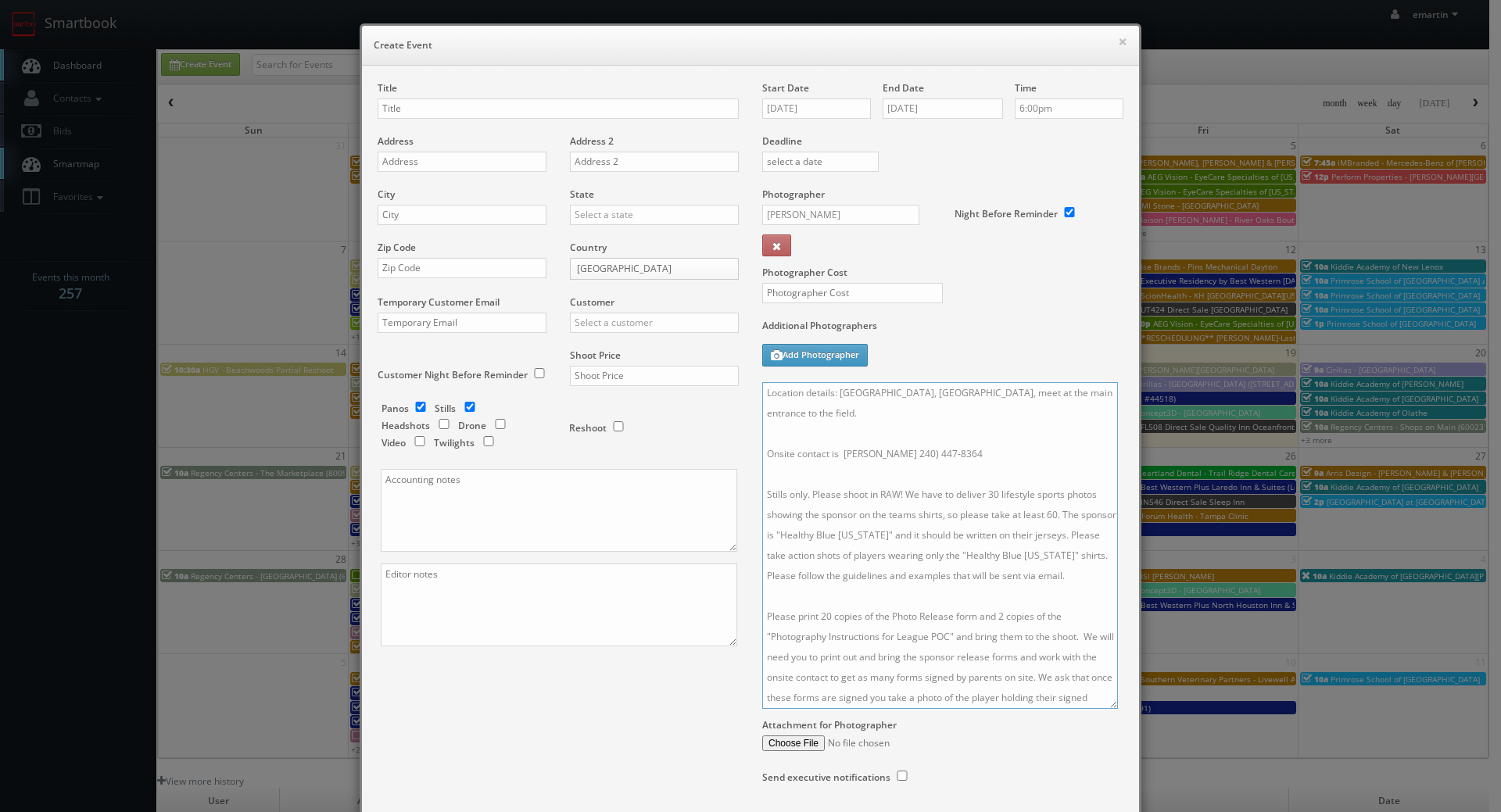
drag, startPoint x: 999, startPoint y: 453, endPoint x: 839, endPoint y: 455, distance: 160.0
click at [839, 456] on textarea "Location details: Reservoir High School, Turf field, meet at the main entrance …" at bounding box center [940, 546] width 356 height 326
paste textarea "(816) 785-3366"
click at [843, 458] on textarea "Location details: Reservoir High School, Turf field, meet at the main entrance …" at bounding box center [940, 546] width 356 height 326
click at [971, 437] on textarea "Location details: Reservoir High School, Turf field, meet at the main entrance …" at bounding box center [940, 546] width 356 height 326
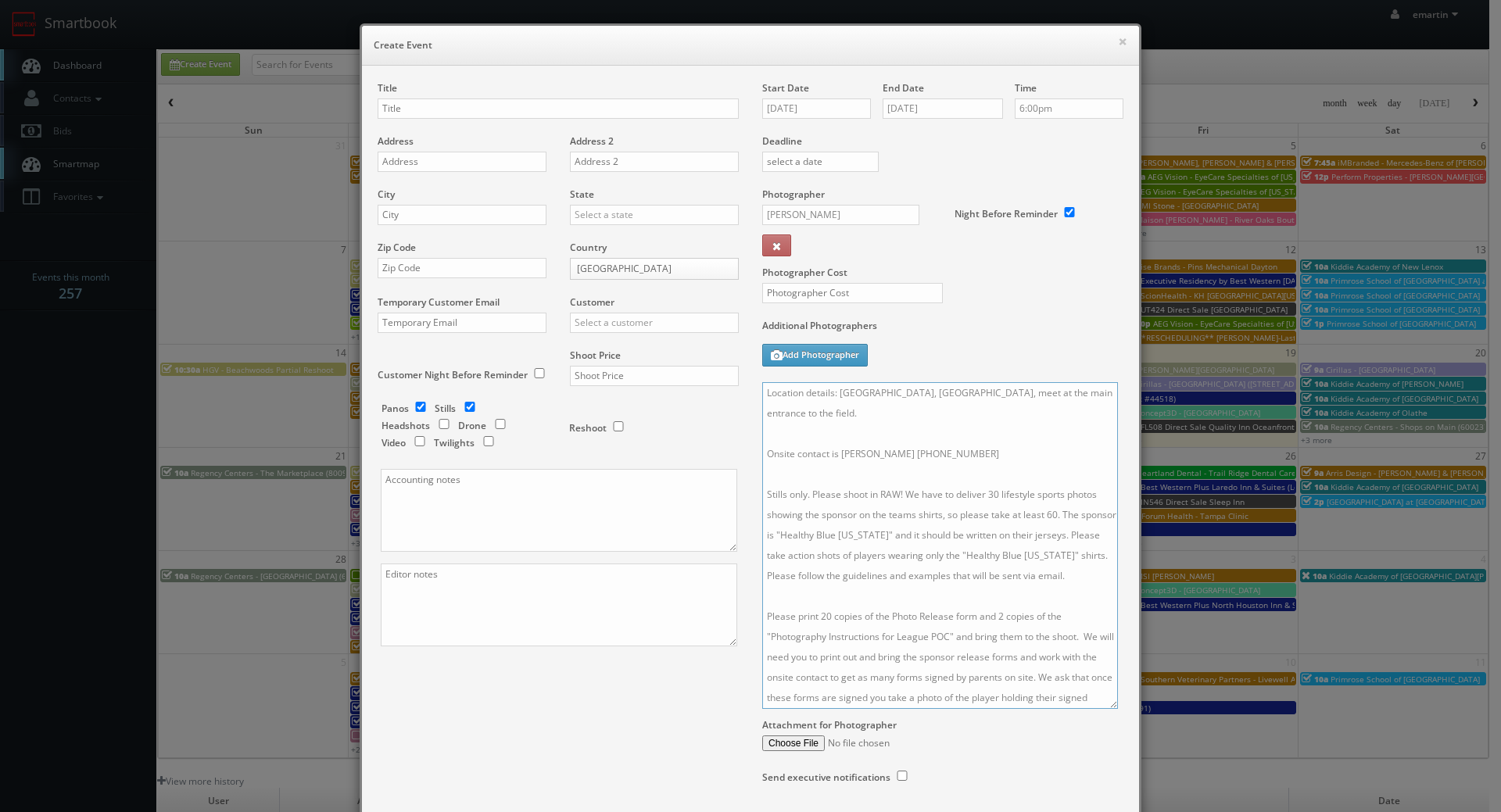
click at [977, 447] on textarea "Location details: Reservoir High School, Turf field, meet at the main entrance …" at bounding box center [940, 546] width 356 height 326
drag, startPoint x: 946, startPoint y: 425, endPoint x: 838, endPoint y: 397, distance: 111.6
click at [838, 397] on textarea "Location details: Reservoir High School, Turf field, meet at the main entrance …" at bounding box center [940, 546] width 356 height 326
type textarea "Location details: meet at shop Onsite contact is Victor Muniz (816) 785-3366. S…"
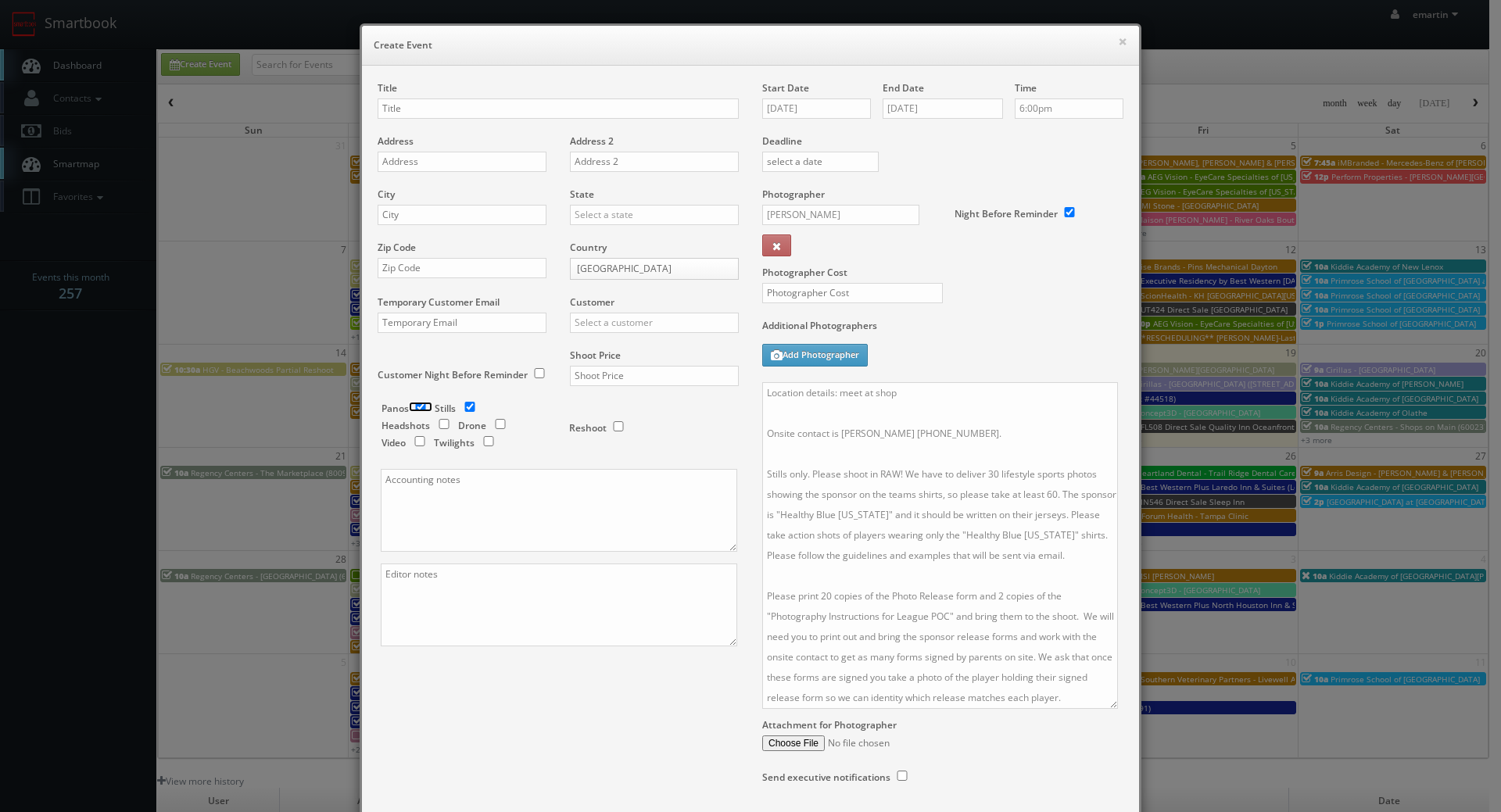
click at [416, 405] on input "checkbox" at bounding box center [420, 406] width 23 height 10
checkbox input "false"
click at [576, 669] on div "Title Address Address 2 City State Alabama Alaska Arizona Arkansas California C…" at bounding box center [558, 378] width 385 height 593
click at [643, 316] on input "text" at bounding box center [655, 323] width 169 height 21
click at [624, 347] on div "TeamSnap" at bounding box center [655, 349] width 167 height 26
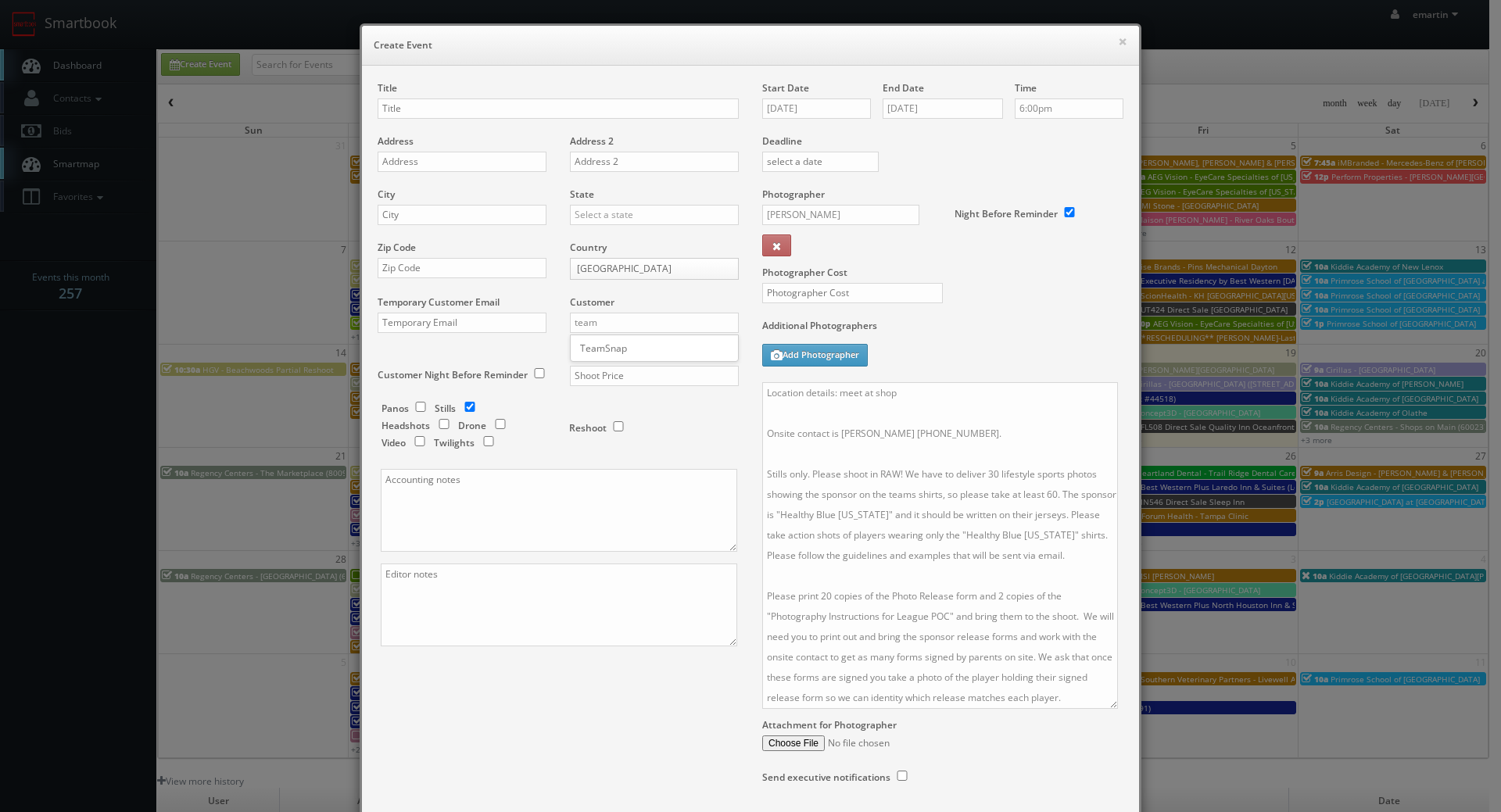
type input "TeamSnap"
click at [615, 377] on input "text" at bounding box center [655, 376] width 169 height 21
type input "850"
click at [406, 99] on input "text" at bounding box center [558, 109] width 361 height 21
paste input "TeamSnap"
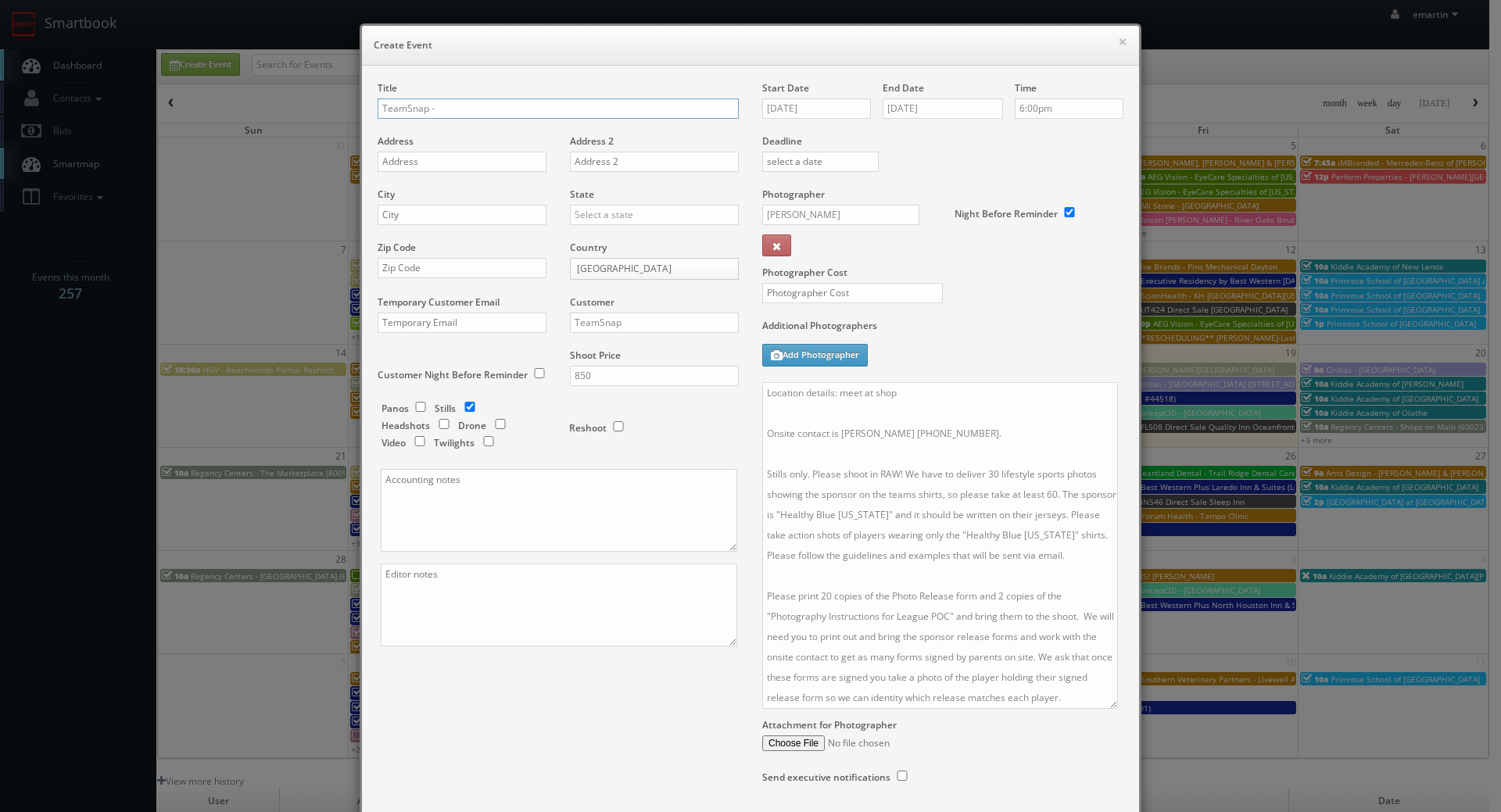
click at [467, 114] on input "TeamSnap -" at bounding box center [558, 109] width 361 height 21
paste input "EDO Academy"
type input "TeamSnap - EDO Academy"
click at [509, 148] on div "Address" at bounding box center [468, 160] width 181 height 53
click at [500, 156] on input "text" at bounding box center [462, 162] width 169 height 21
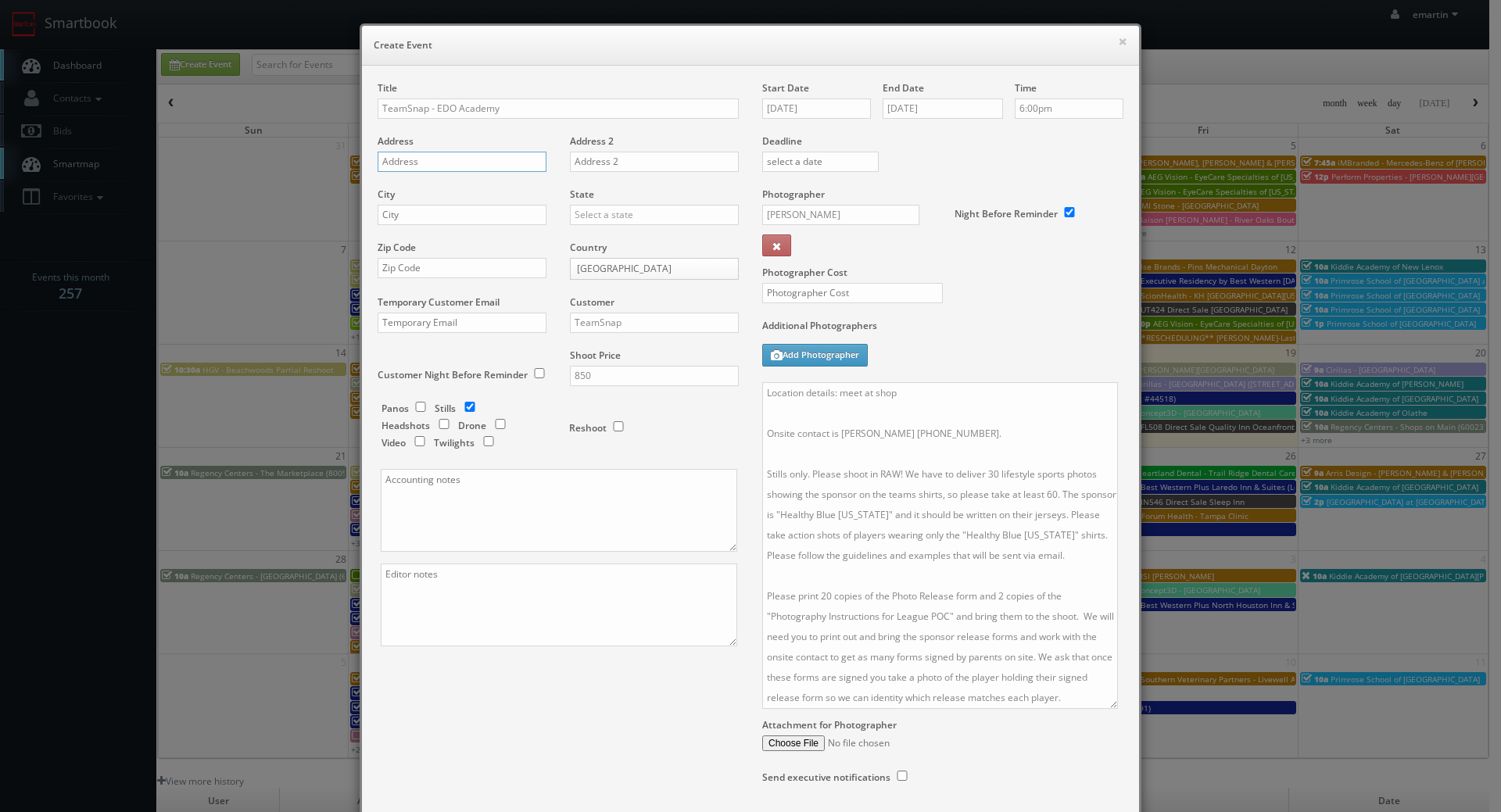
paste input "901 Van Brunt Blvd"
type input "901 Van Brunt Blvd"
click at [487, 220] on input "text" at bounding box center [462, 215] width 169 height 21
paste input "Kansas City"
type input "Kansas City"
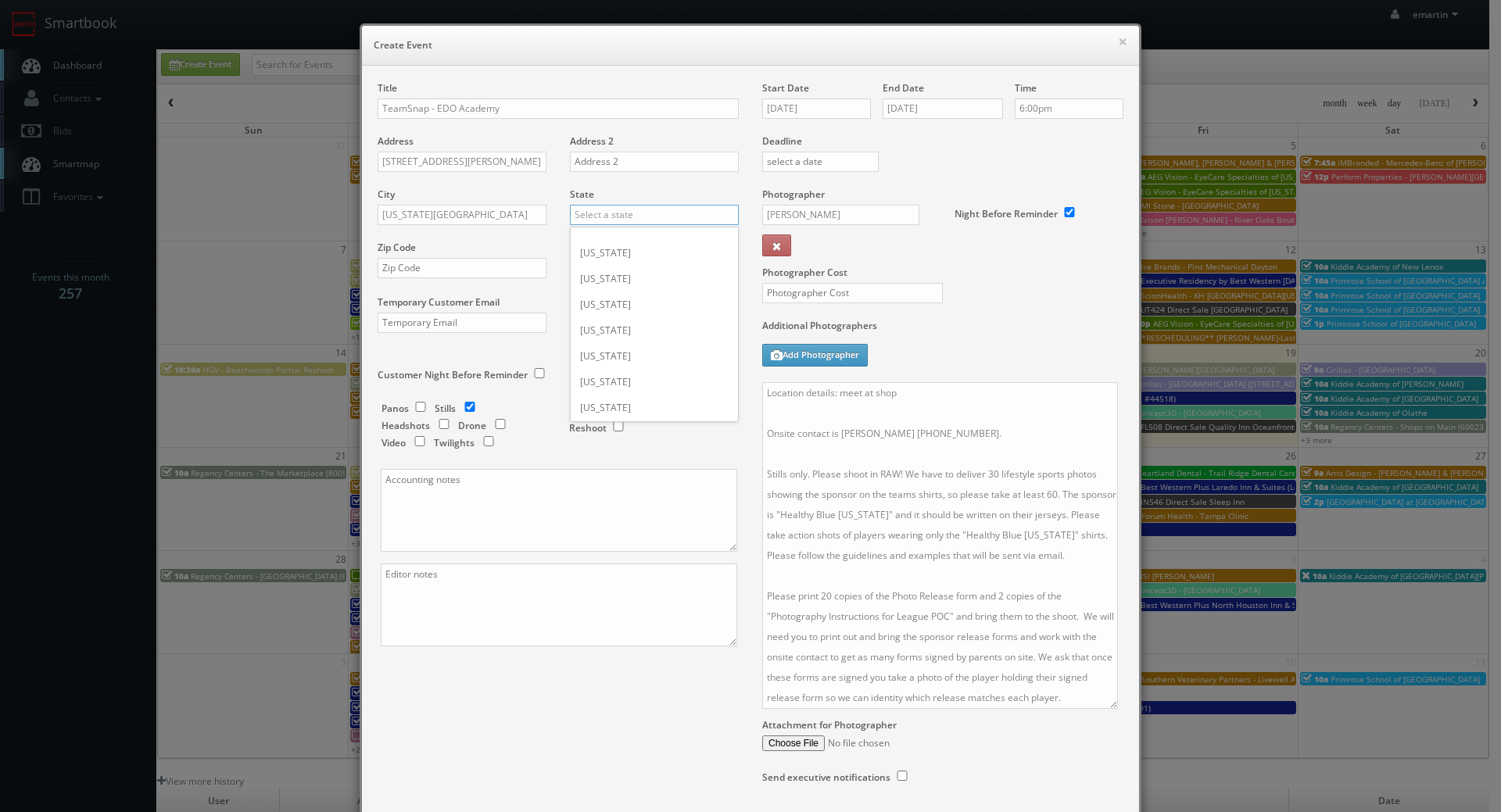
click at [570, 209] on input "text" at bounding box center [655, 215] width 169 height 21
click at [598, 240] on div "[US_STATE]" at bounding box center [655, 241] width 167 height 26
type input "[US_STATE]"
click at [430, 266] on input "text" at bounding box center [462, 268] width 169 height 21
paste input "64124"
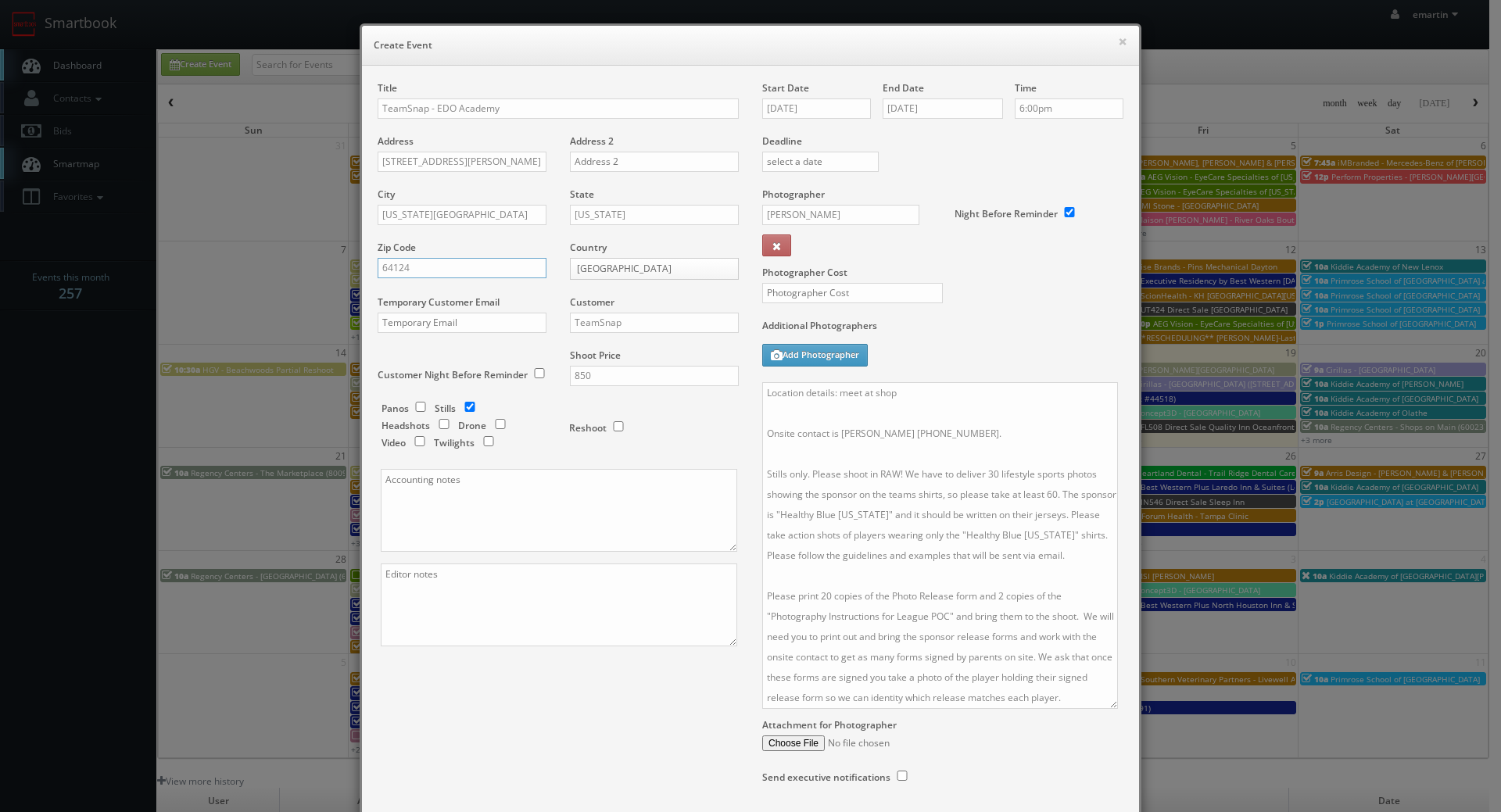
type input "64124"
click at [591, 773] on div "Title TeamSnap - EDO Academy Address 901 Van Brunt Blvd Address 2 City Kansas C…" at bounding box center [750, 448] width 769 height 734
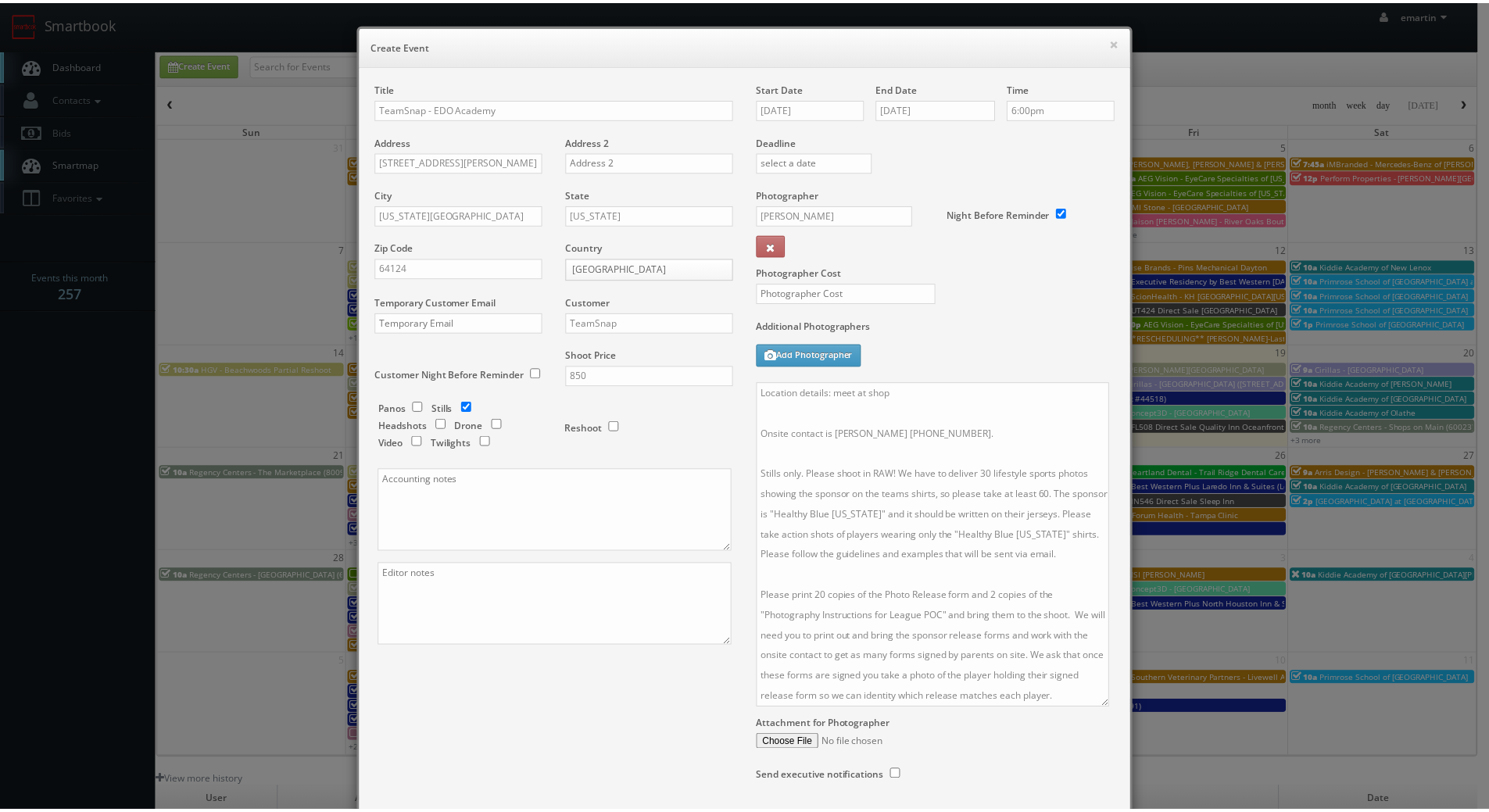
scroll to position [114, 0]
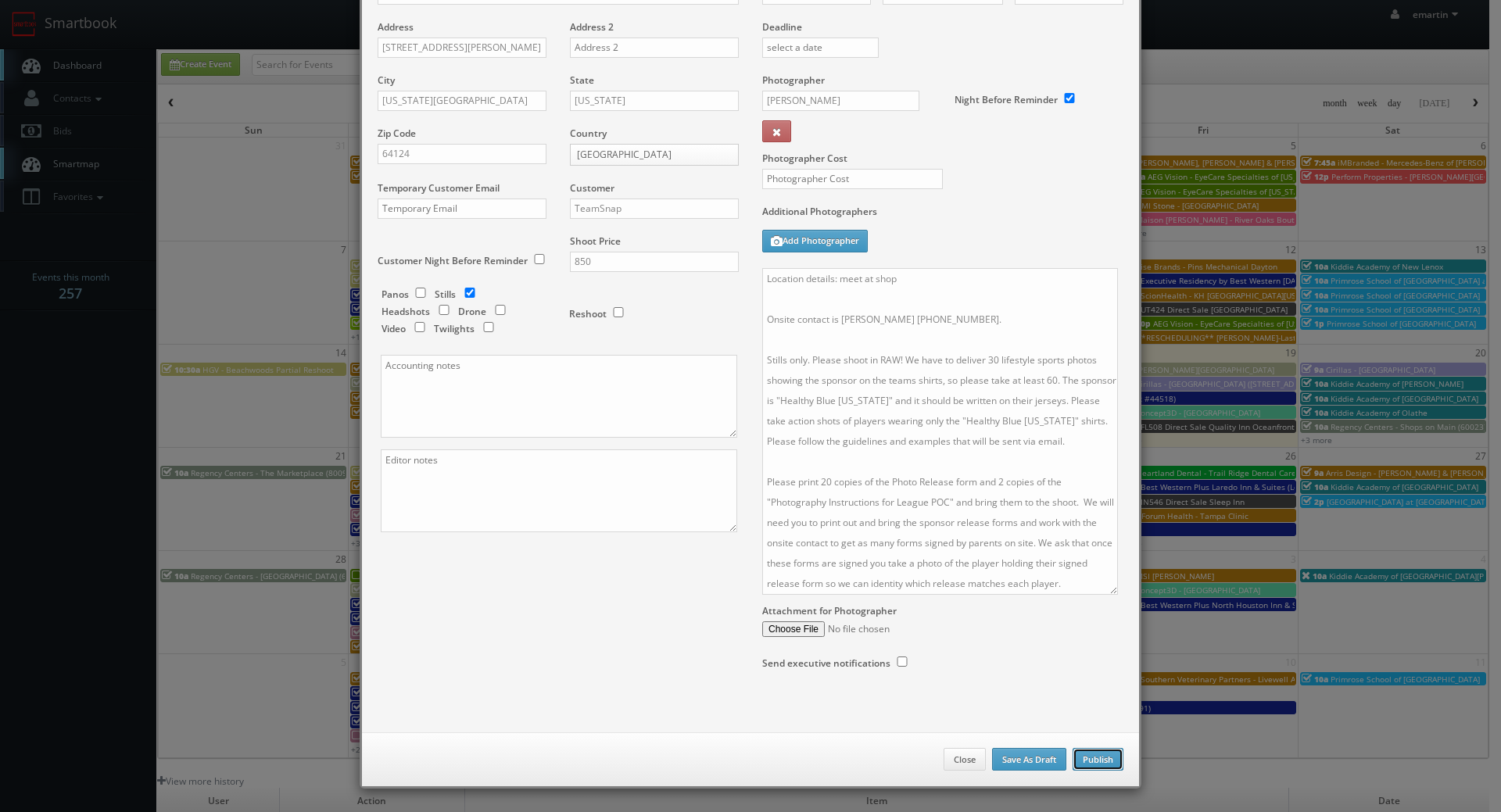
click at [1098, 759] on button "Publish" at bounding box center [1099, 759] width 51 height 23
click at [829, 167] on div "Photographer Cost" at bounding box center [943, 139] width 385 height 131
click at [845, 175] on input "text" at bounding box center [853, 179] width 181 height 21
drag, startPoint x: 936, startPoint y: 169, endPoint x: 977, endPoint y: 186, distance: 44.4
click at [936, 169] on input "350" at bounding box center [853, 179] width 181 height 21
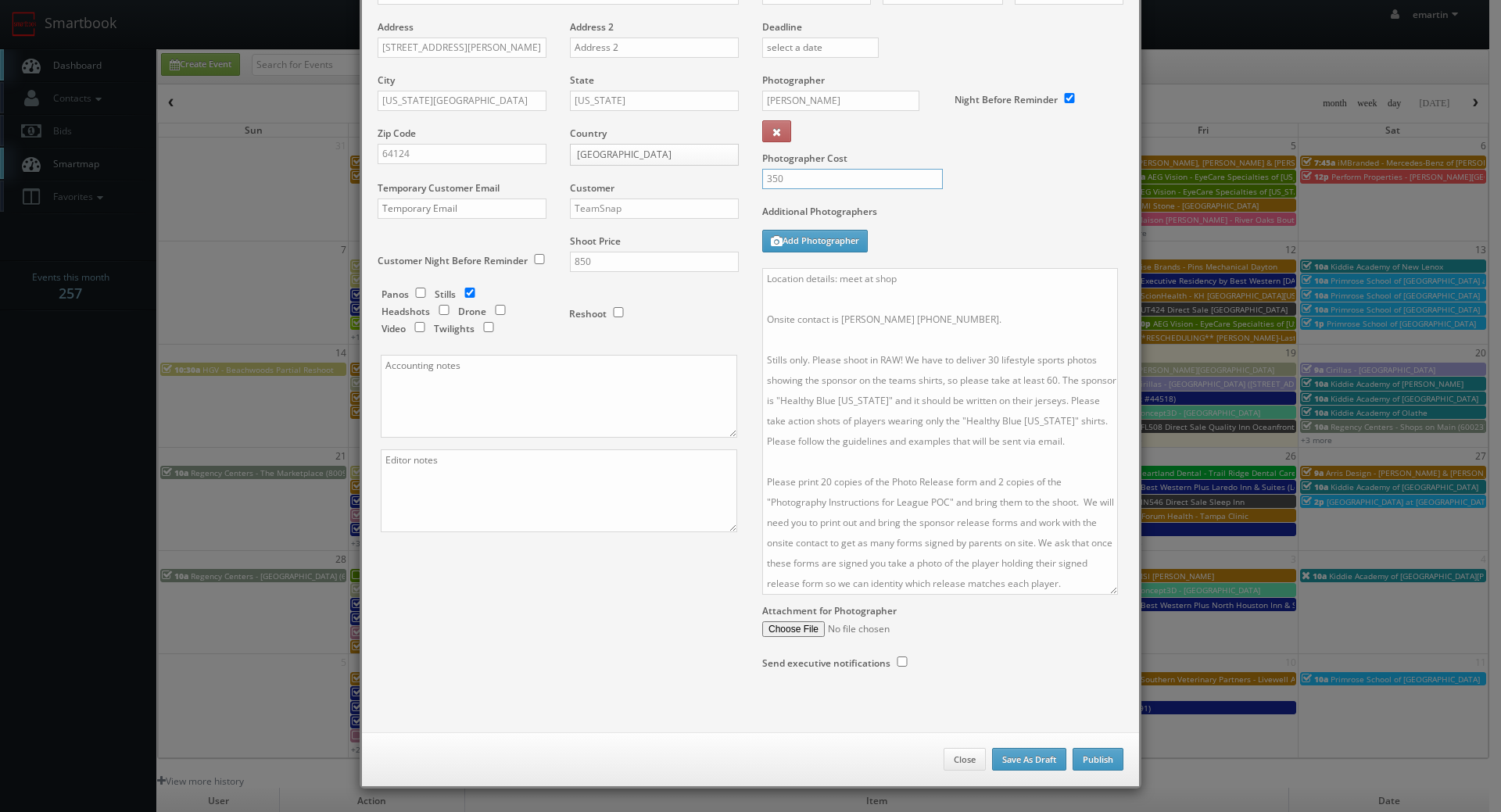
type input "350"
drag, startPoint x: 1076, startPoint y: 744, endPoint x: 1087, endPoint y: 756, distance: 16.3
click at [1078, 744] on div "Close Save As Draft Publish" at bounding box center [750, 759] width 778 height 54
click at [1088, 757] on button "Publish" at bounding box center [1099, 759] width 51 height 23
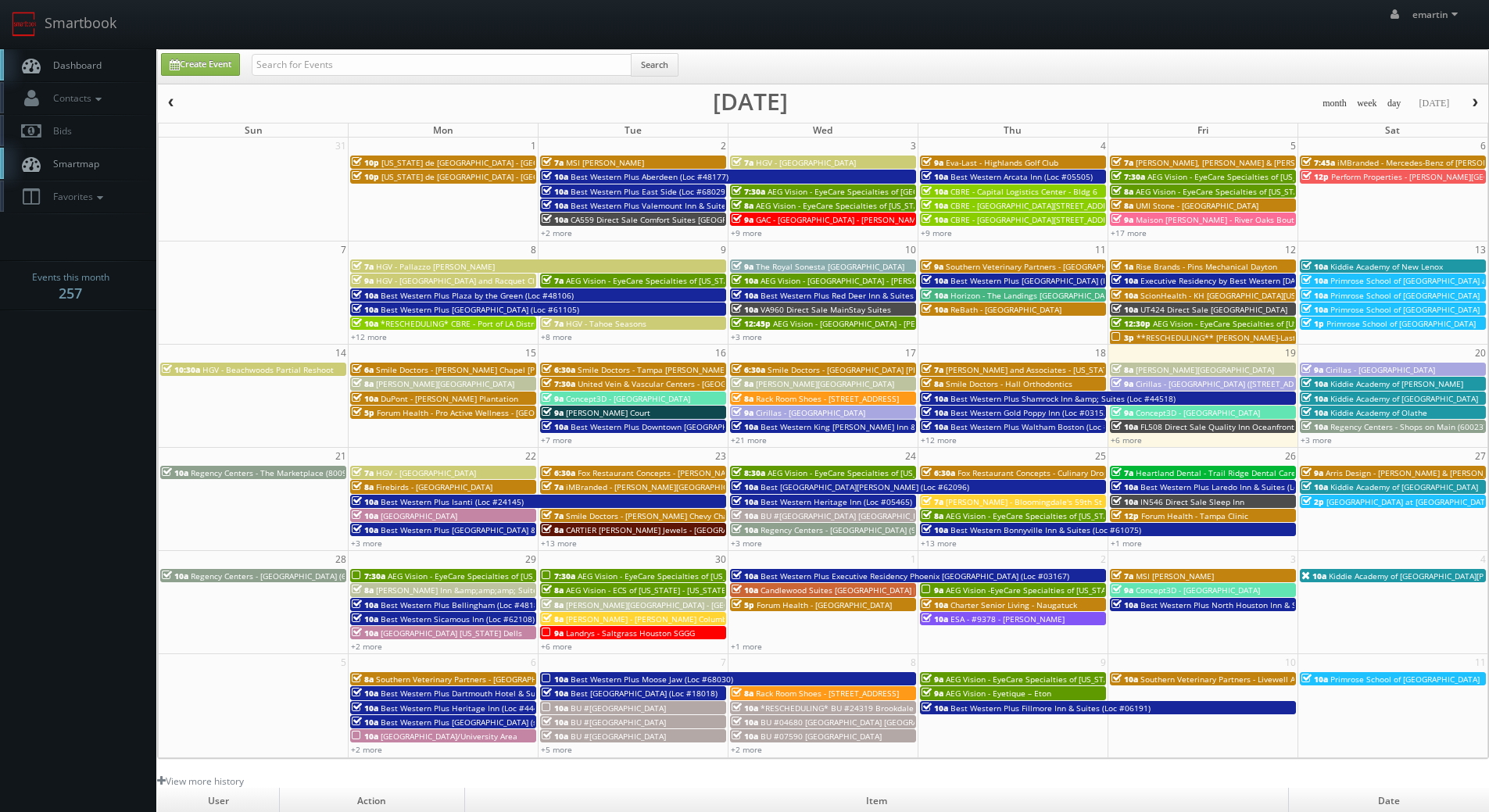
click at [81, 60] on span "Dashboard" at bounding box center [73, 66] width 56 height 13
click at [403, 55] on input "text" at bounding box center [441, 65] width 380 height 22
type input "science history"
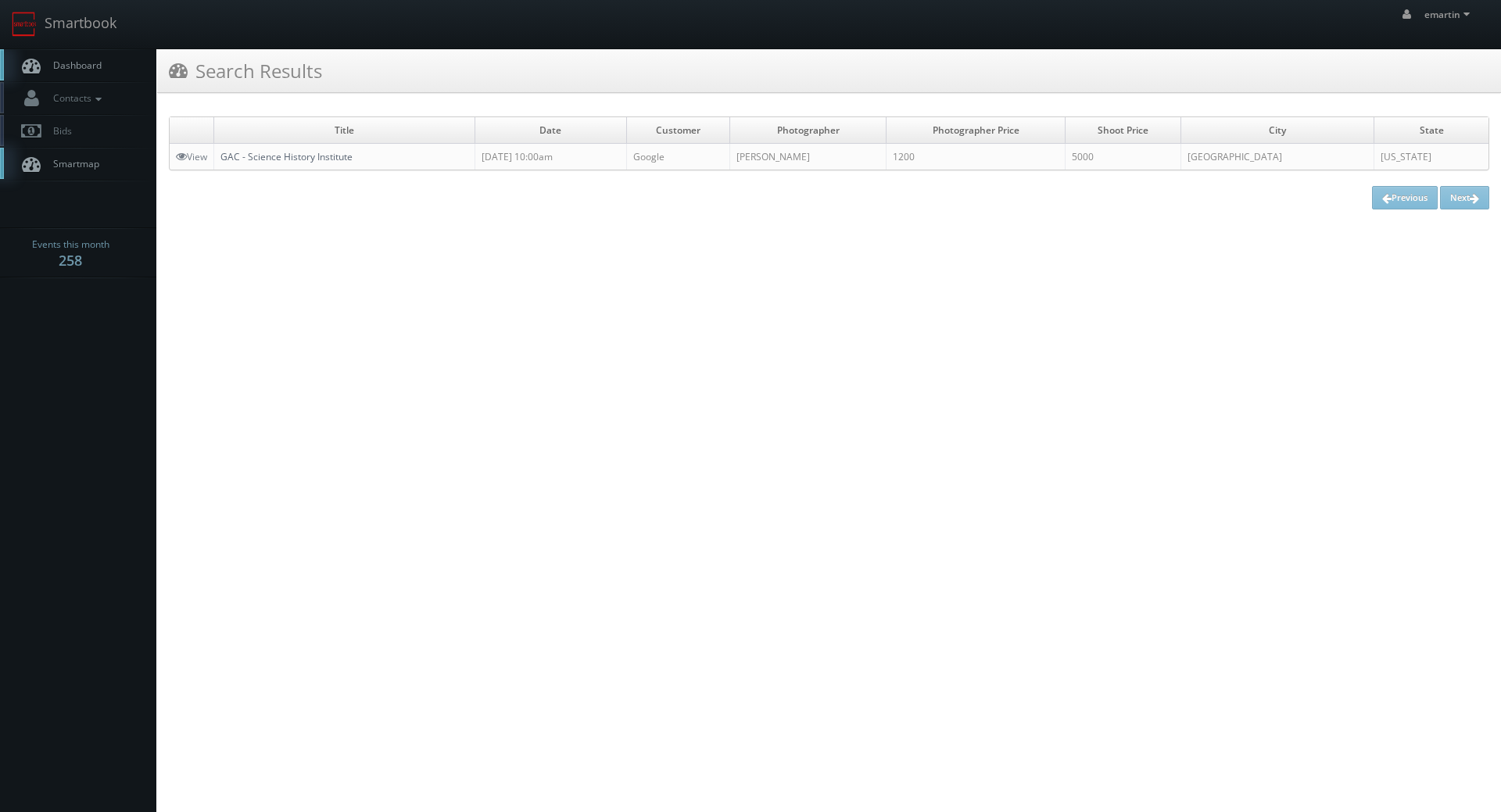
click at [335, 163] on link "GAC - Science History Institute" at bounding box center [286, 157] width 132 height 13
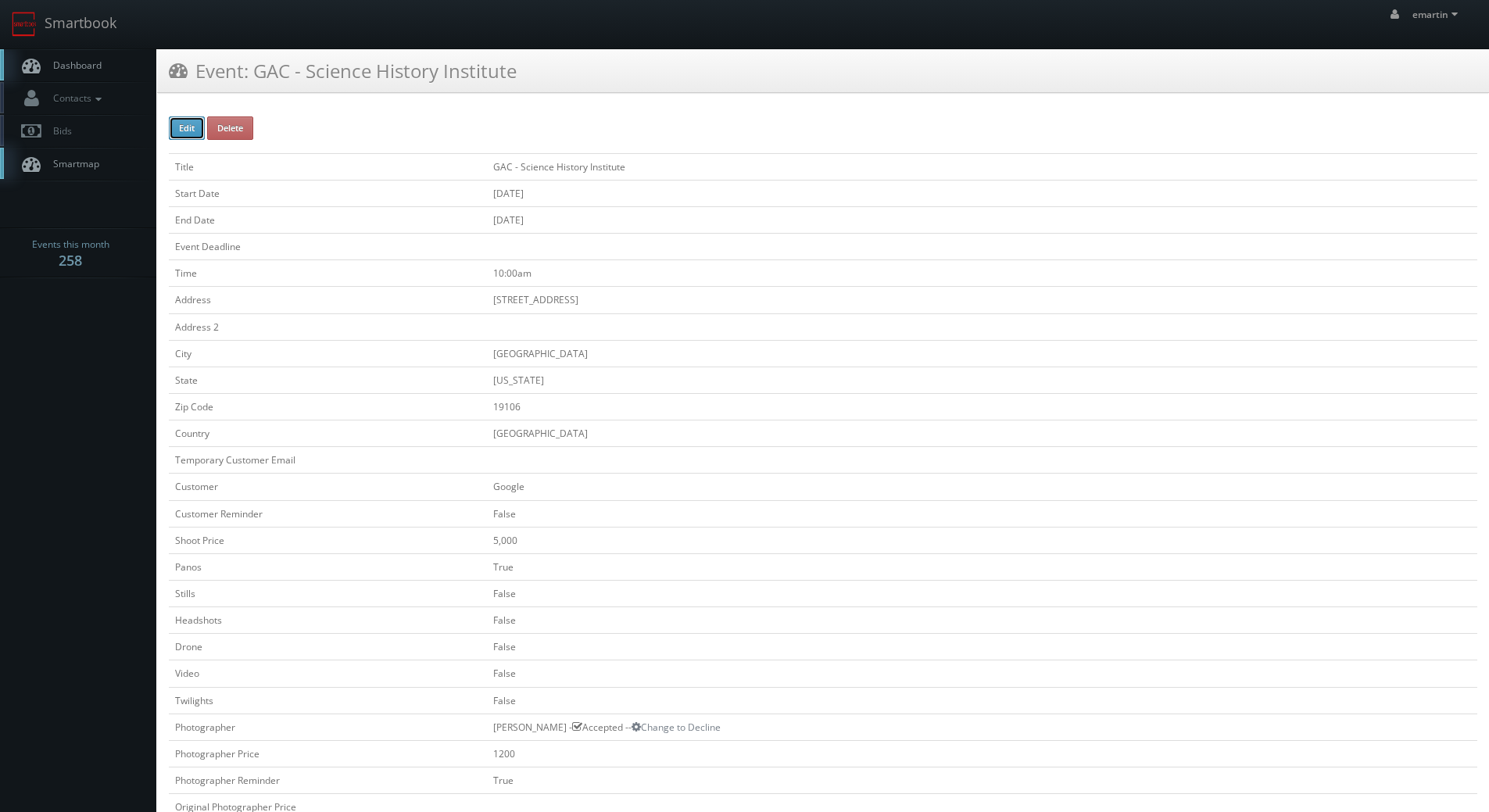
click at [204, 130] on button "Edit" at bounding box center [187, 128] width 36 height 23
type input "GAC - Science History Institute"
type input "315 Chestnut St"
type input "Philadelphia"
type input "19106"
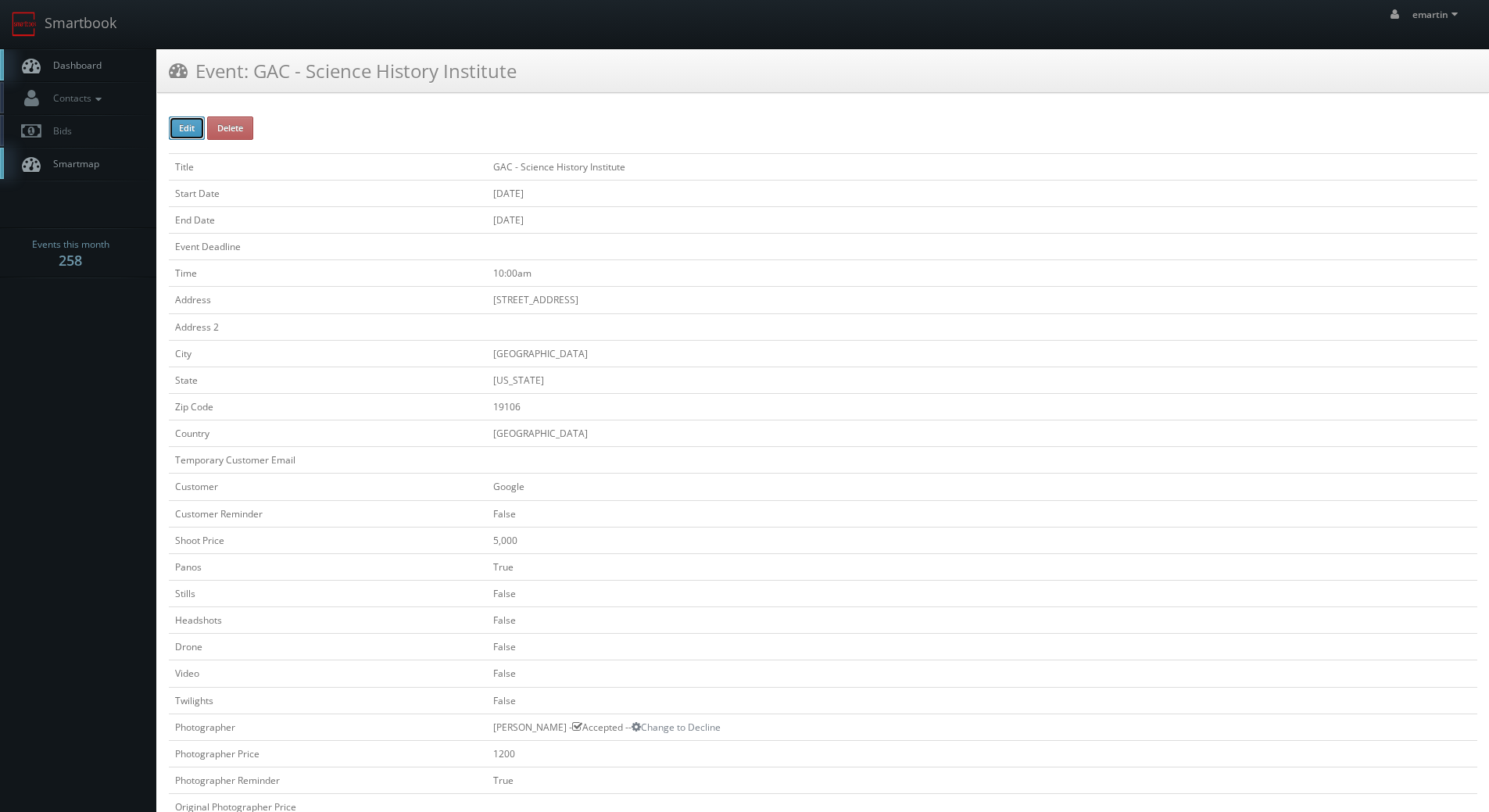
checkbox input "false"
type input "5,000"
checkbox input "true"
checkbox input "false"
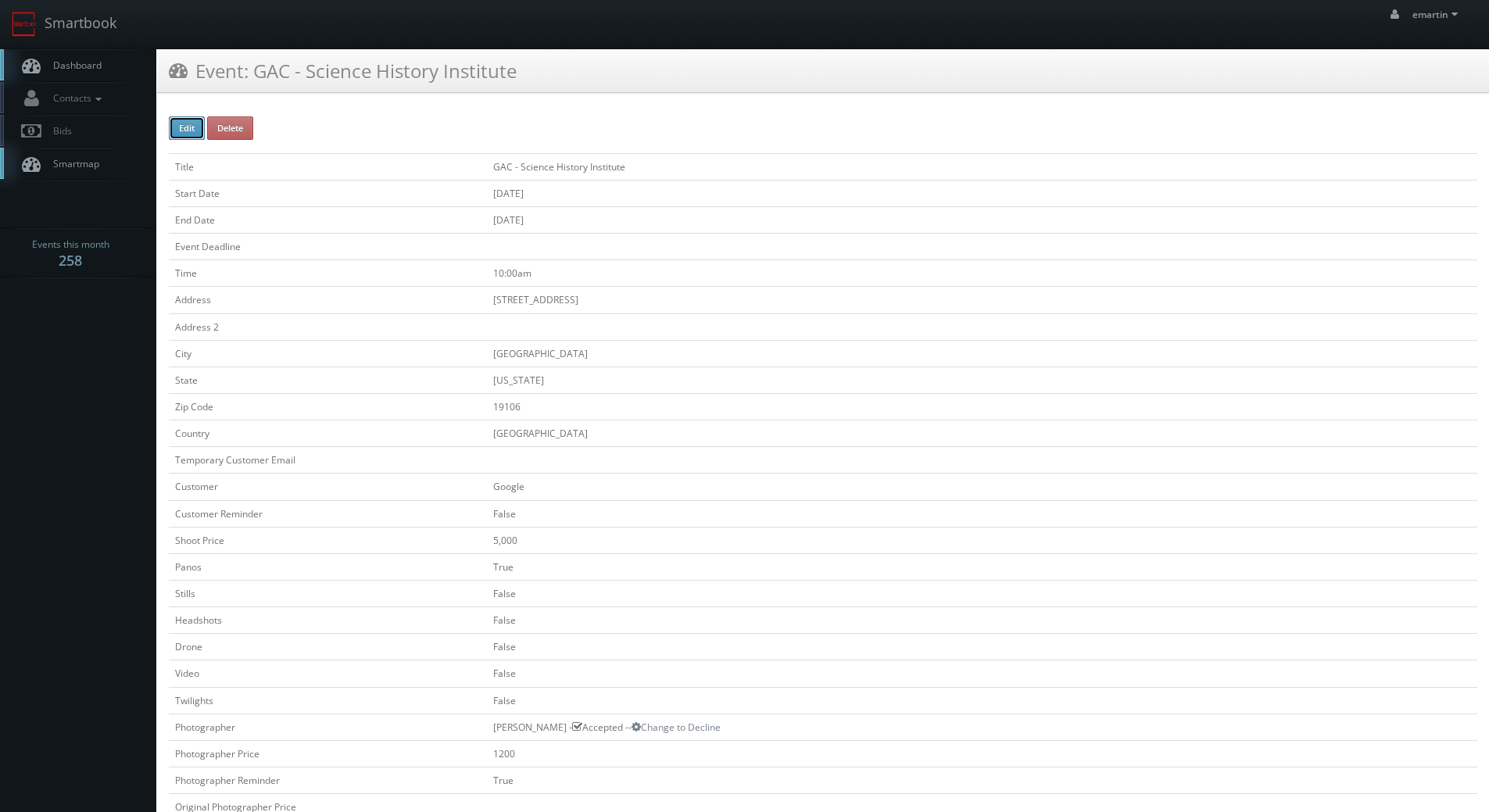
checkbox input "false"
type input "10/27/2025"
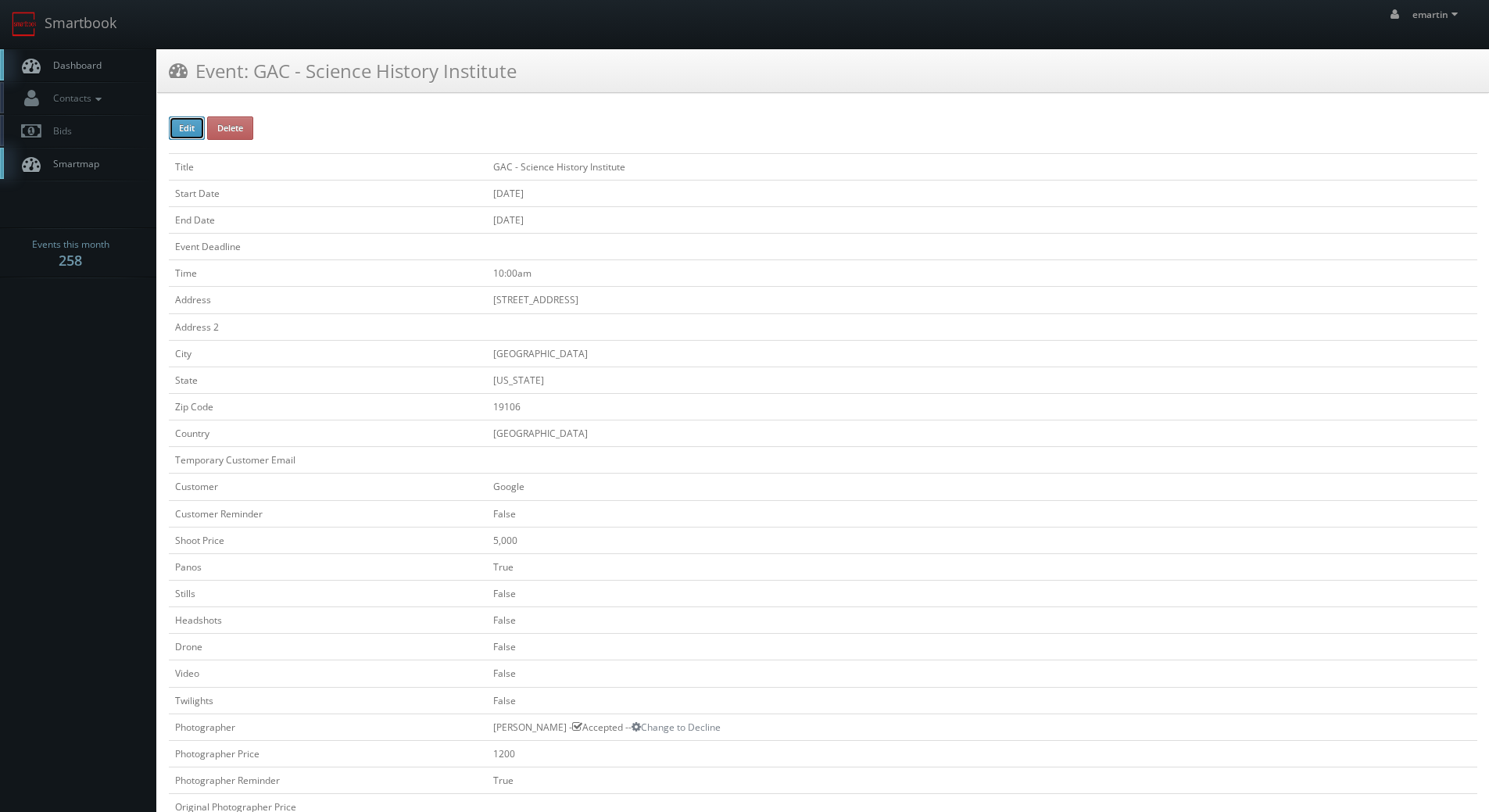
type input "10/28/2025"
type input "10:00am"
checkbox input "true"
checkbox input "false"
type input "5,000"
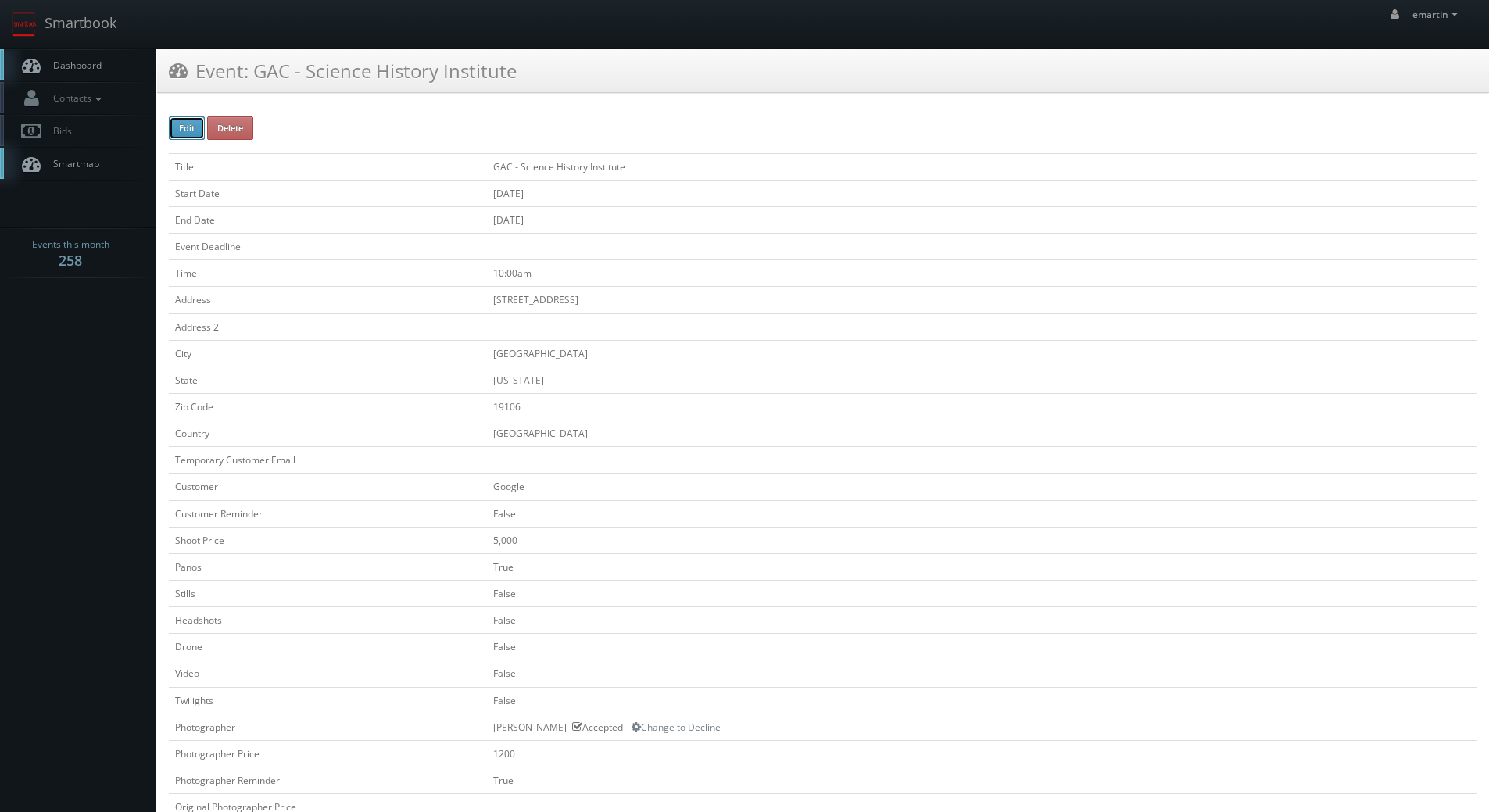
type input "1200"
select select "[US_STATE]"
select select "fake2@mg.cs3calendar.com"
select select "brian@brianphillipsphotography.com"
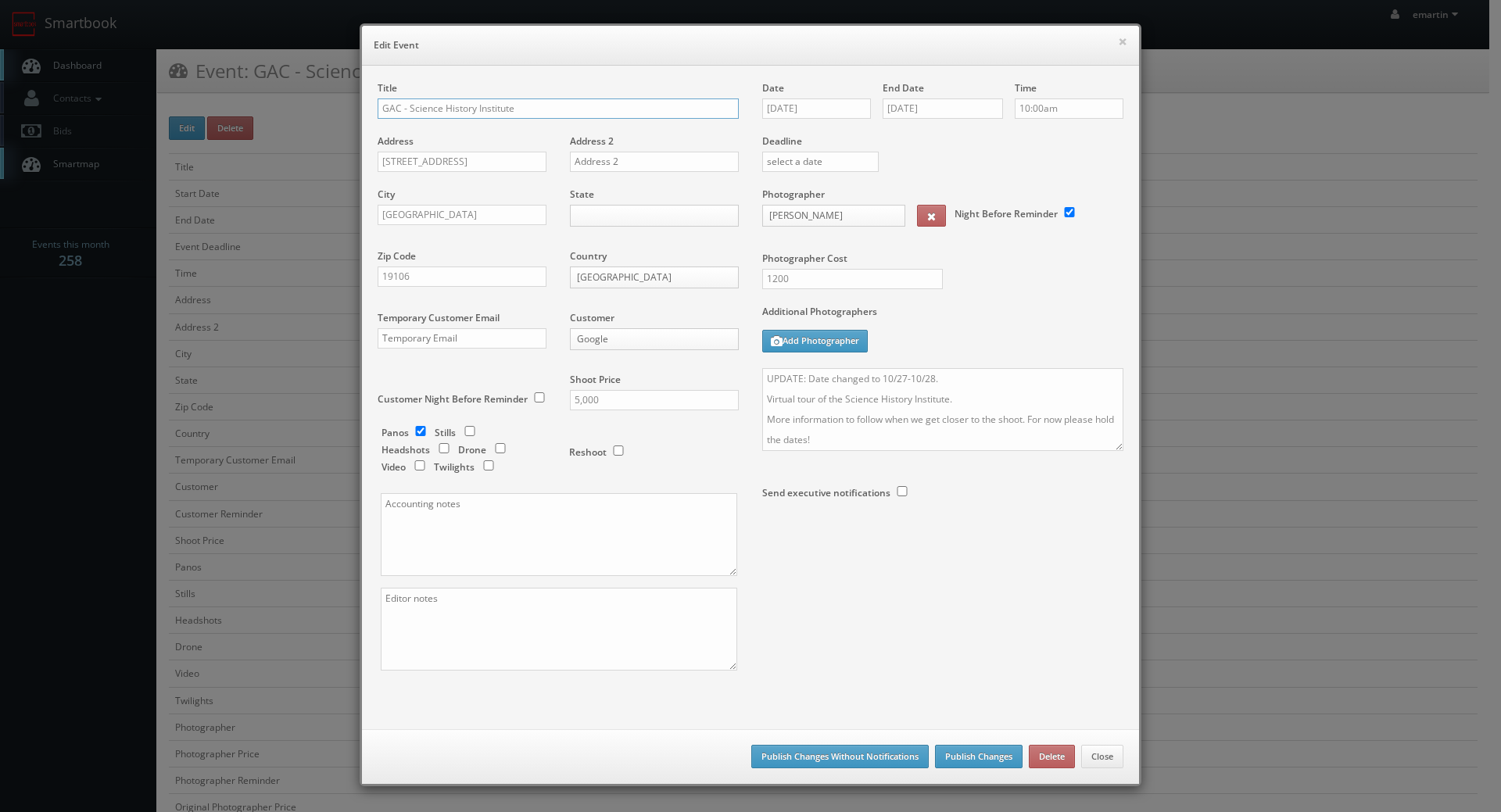
click at [378, 111] on input "GAC - Science History Institute" at bounding box center [558, 109] width 361 height 21
type input "*RESCHEDULING* GAC - Science History Institute"
click at [1061, 648] on div "Title *RESCHEDULING* GAC - Science History Institute Address 315 Chestnut St Ad…" at bounding box center [750, 390] width 769 height 617
click at [979, 747] on button "Publish Changes" at bounding box center [978, 756] width 87 height 23
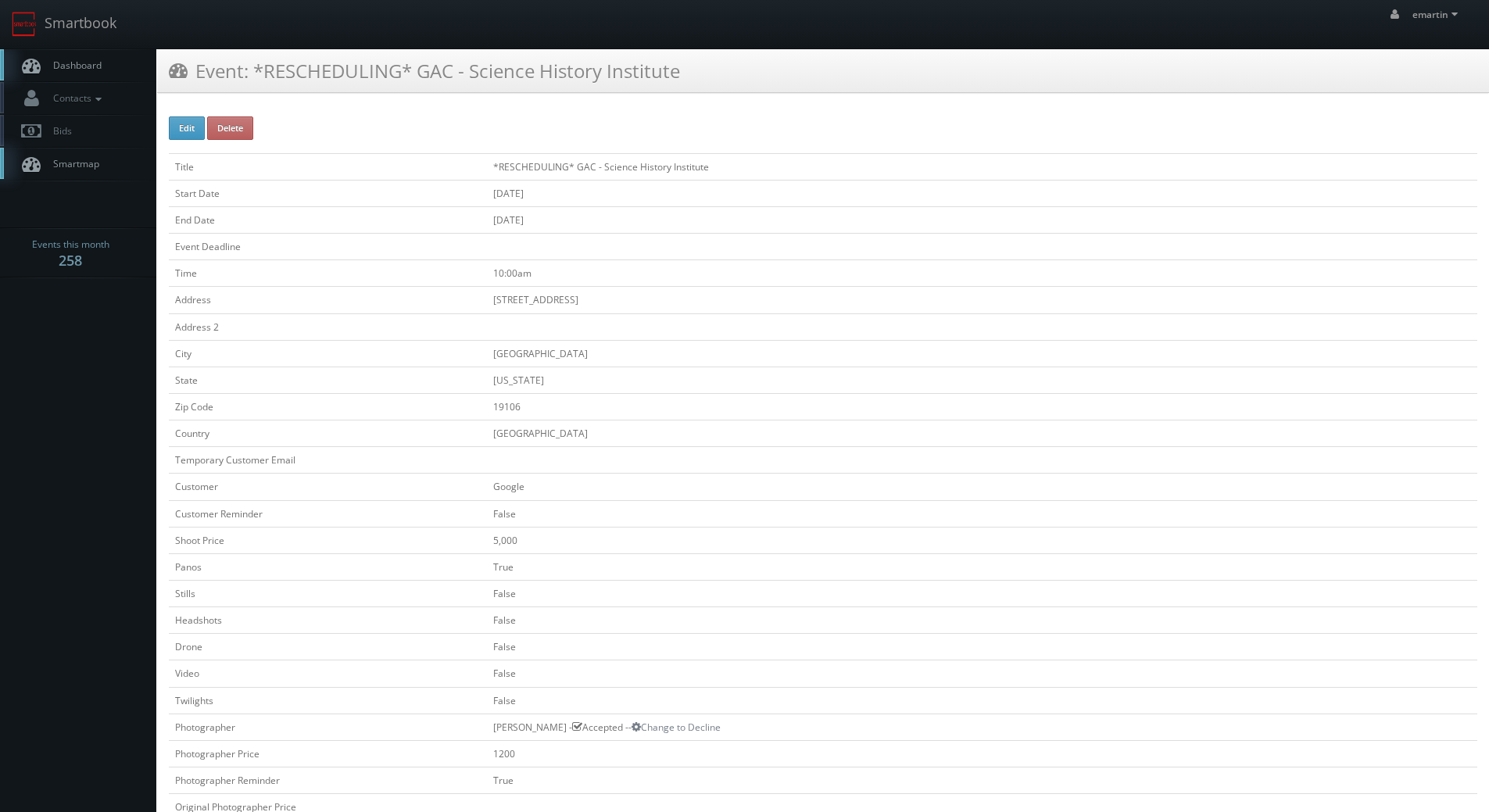
click at [100, 64] on span "Dashboard" at bounding box center [73, 66] width 56 height 13
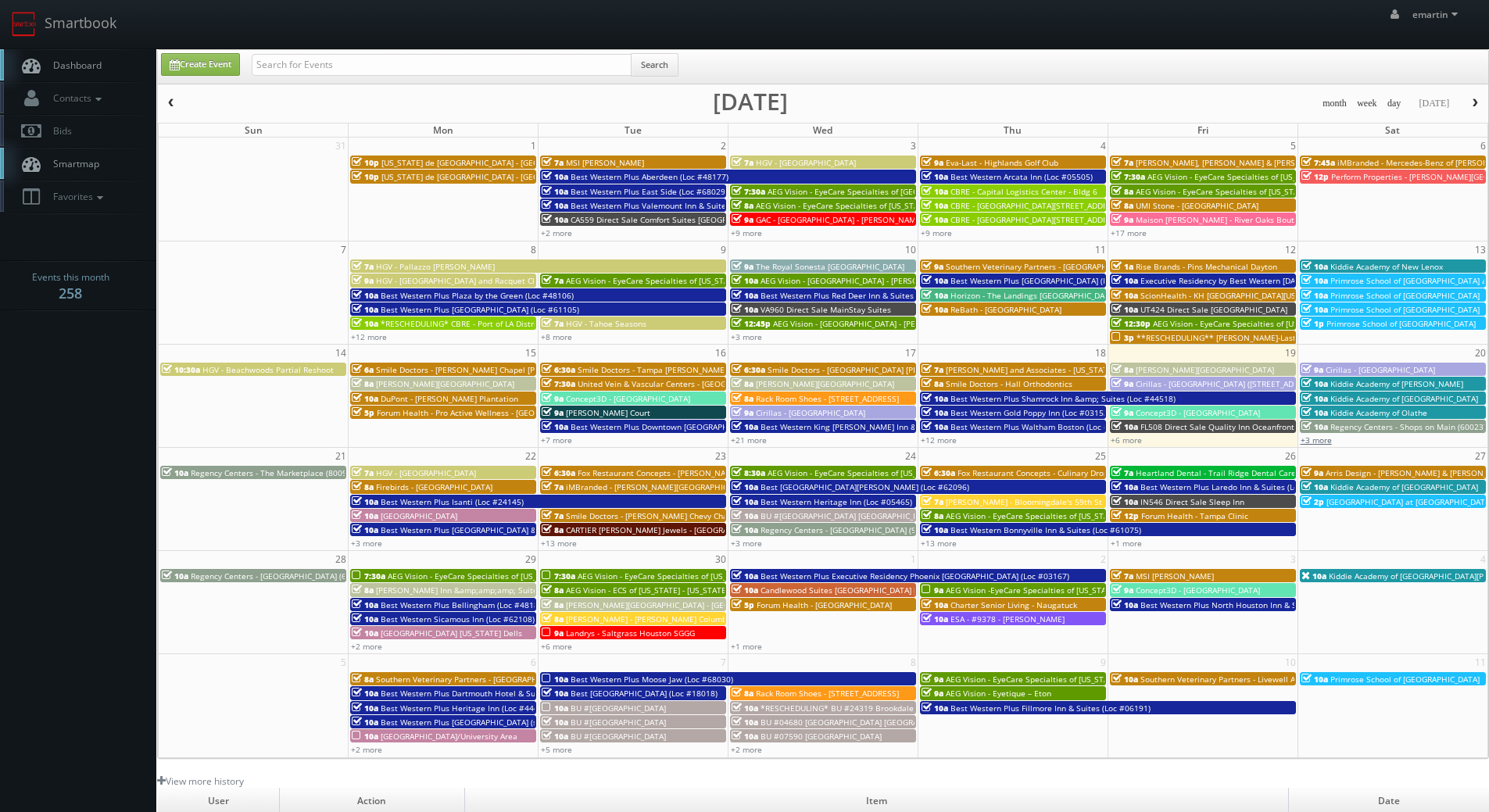
click at [1302, 441] on link "+3 more" at bounding box center [1316, 440] width 31 height 11
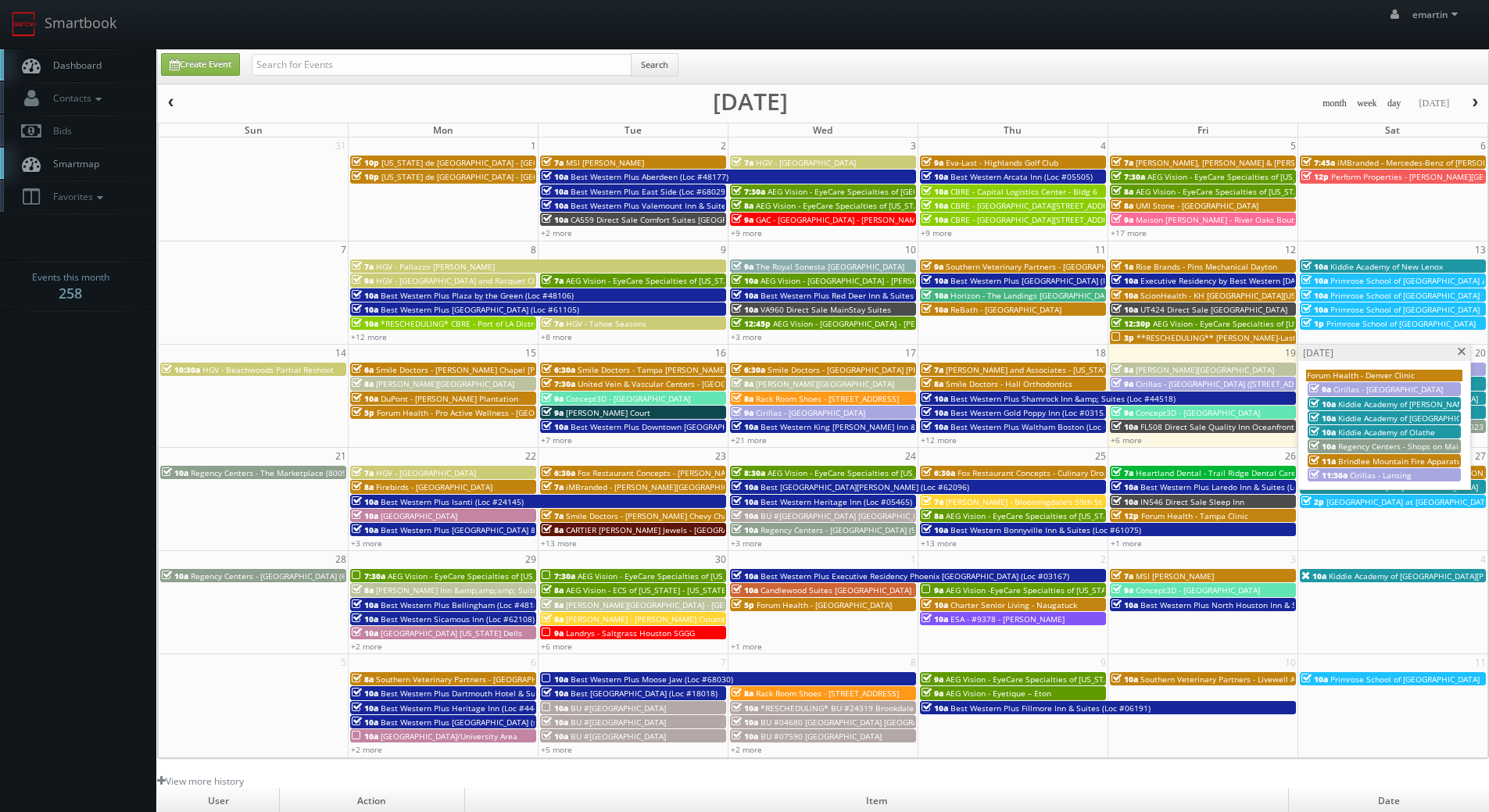
click at [1457, 352] on span at bounding box center [1462, 352] width 10 height 8
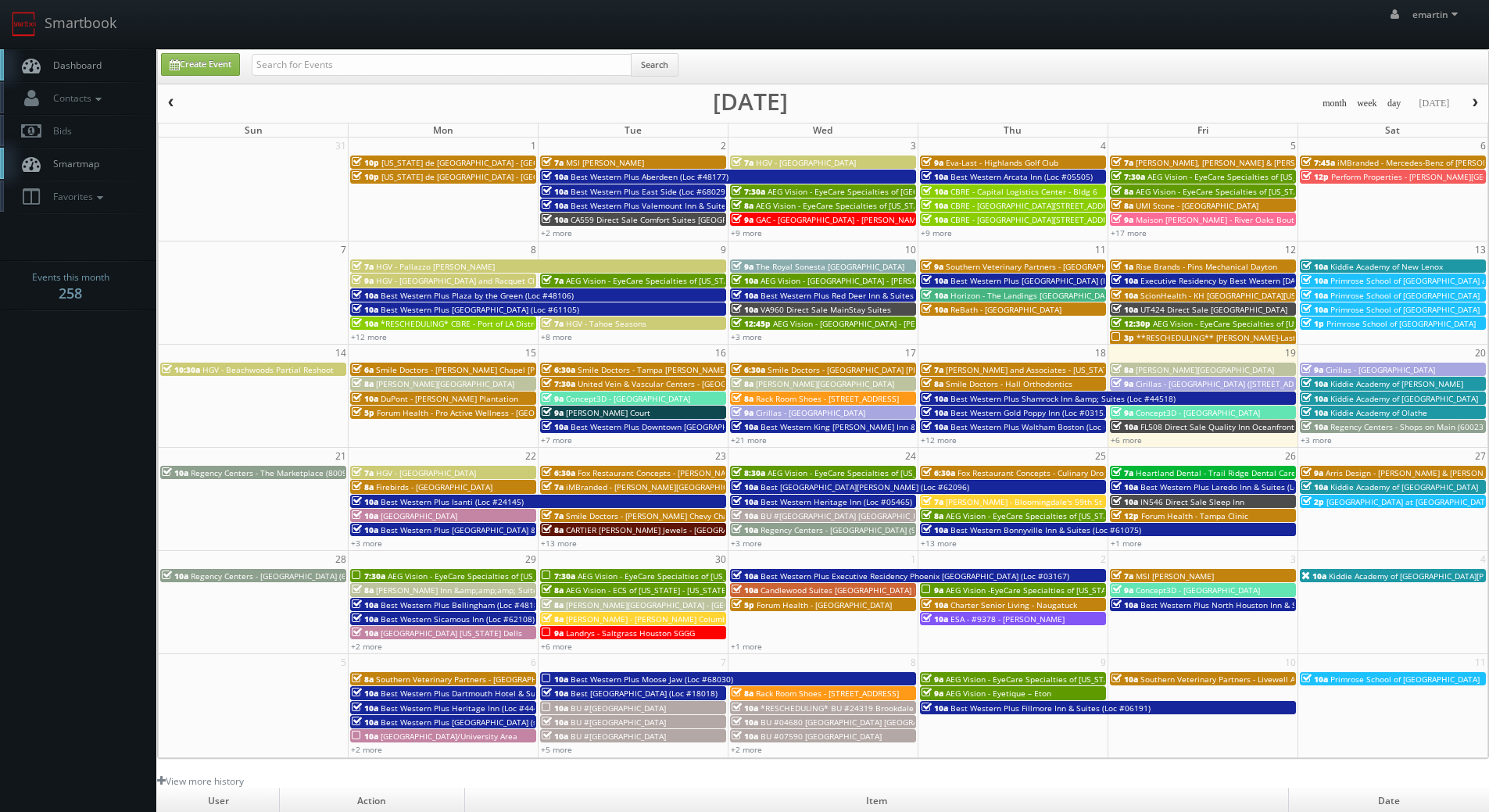
click at [1141, 369] on span "[PERSON_NAME][GEOGRAPHIC_DATA]" at bounding box center [1205, 369] width 139 height 11
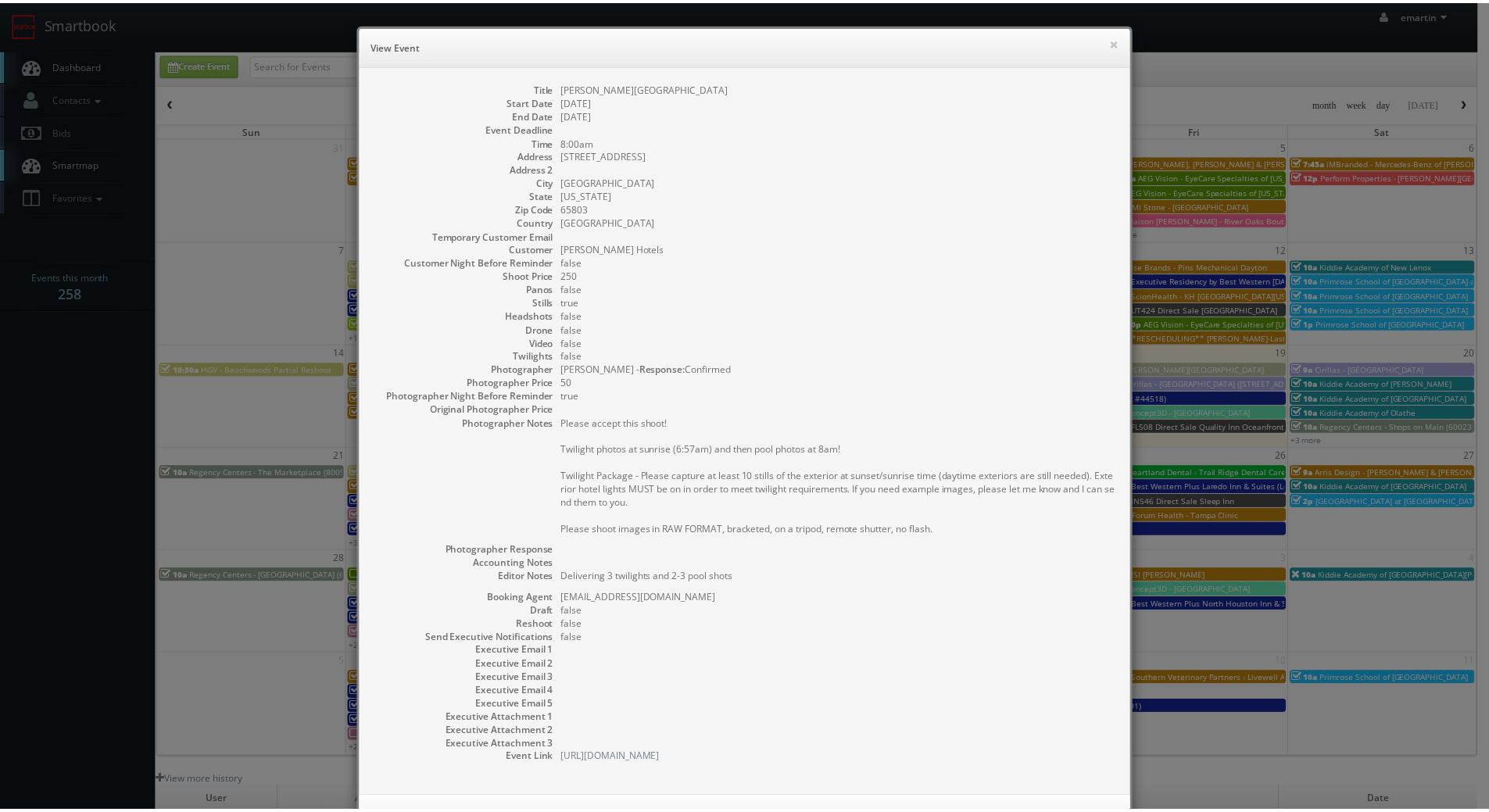
scroll to position [65, 0]
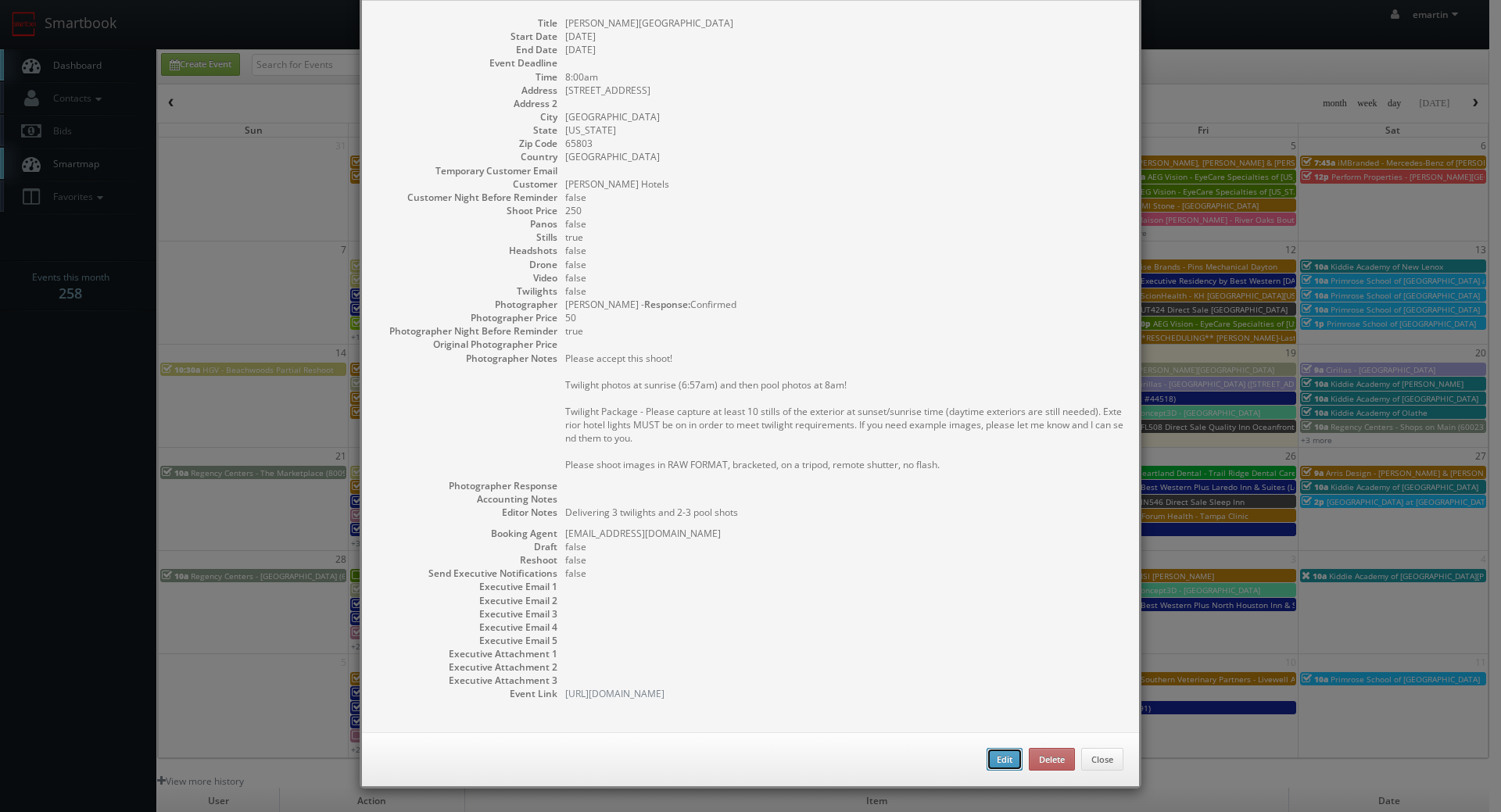
click at [993, 758] on button "Edit" at bounding box center [1005, 759] width 36 height 23
type input "[PERSON_NAME][GEOGRAPHIC_DATA]"
type input "[STREET_ADDRESS]"
type input "[GEOGRAPHIC_DATA]"
type input "65803"
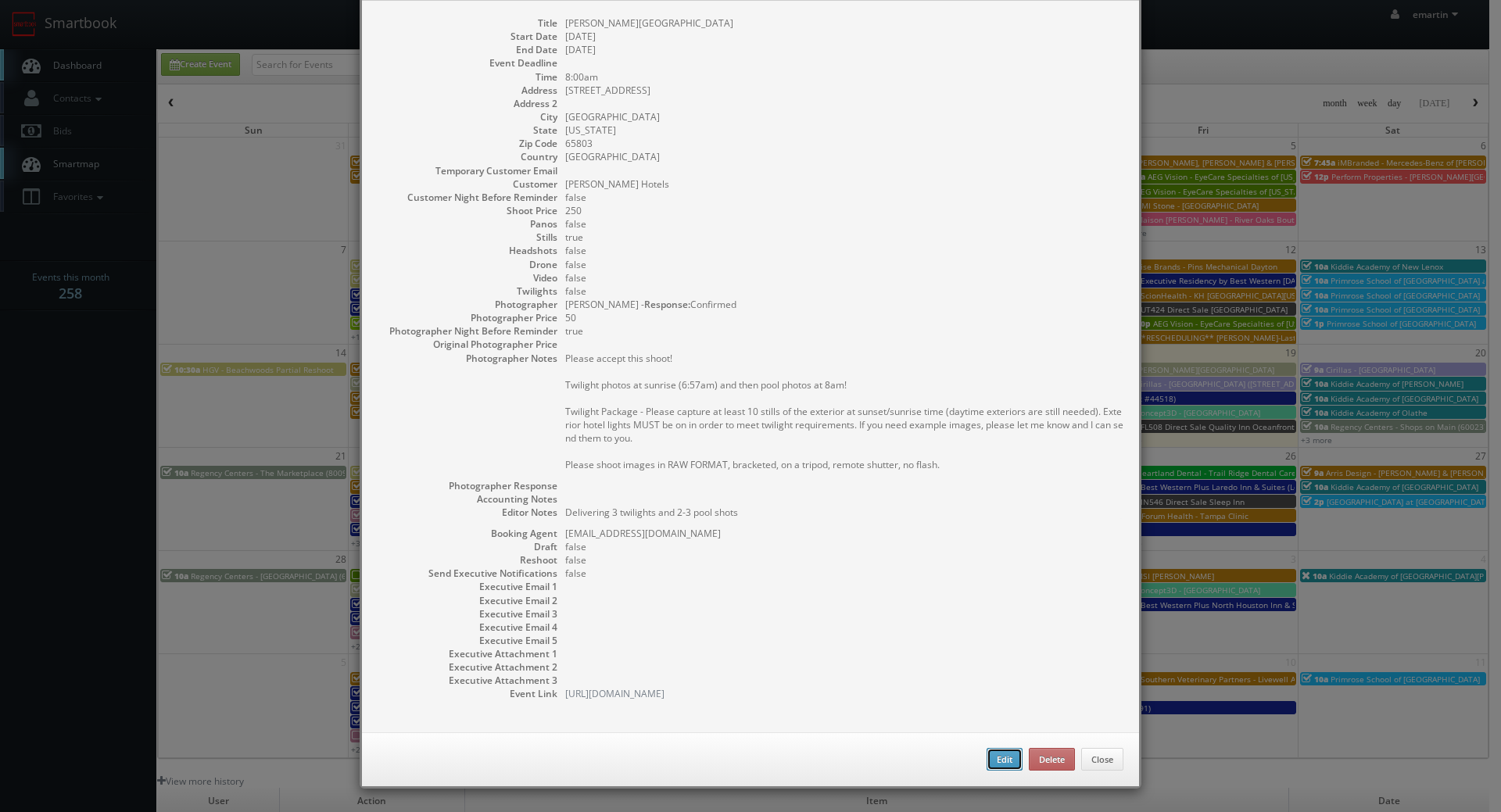
type input "250"
checkbox input "true"
type textarea "Delivering 3 twilights and 2-3 pool shots"
type input "[DATE]"
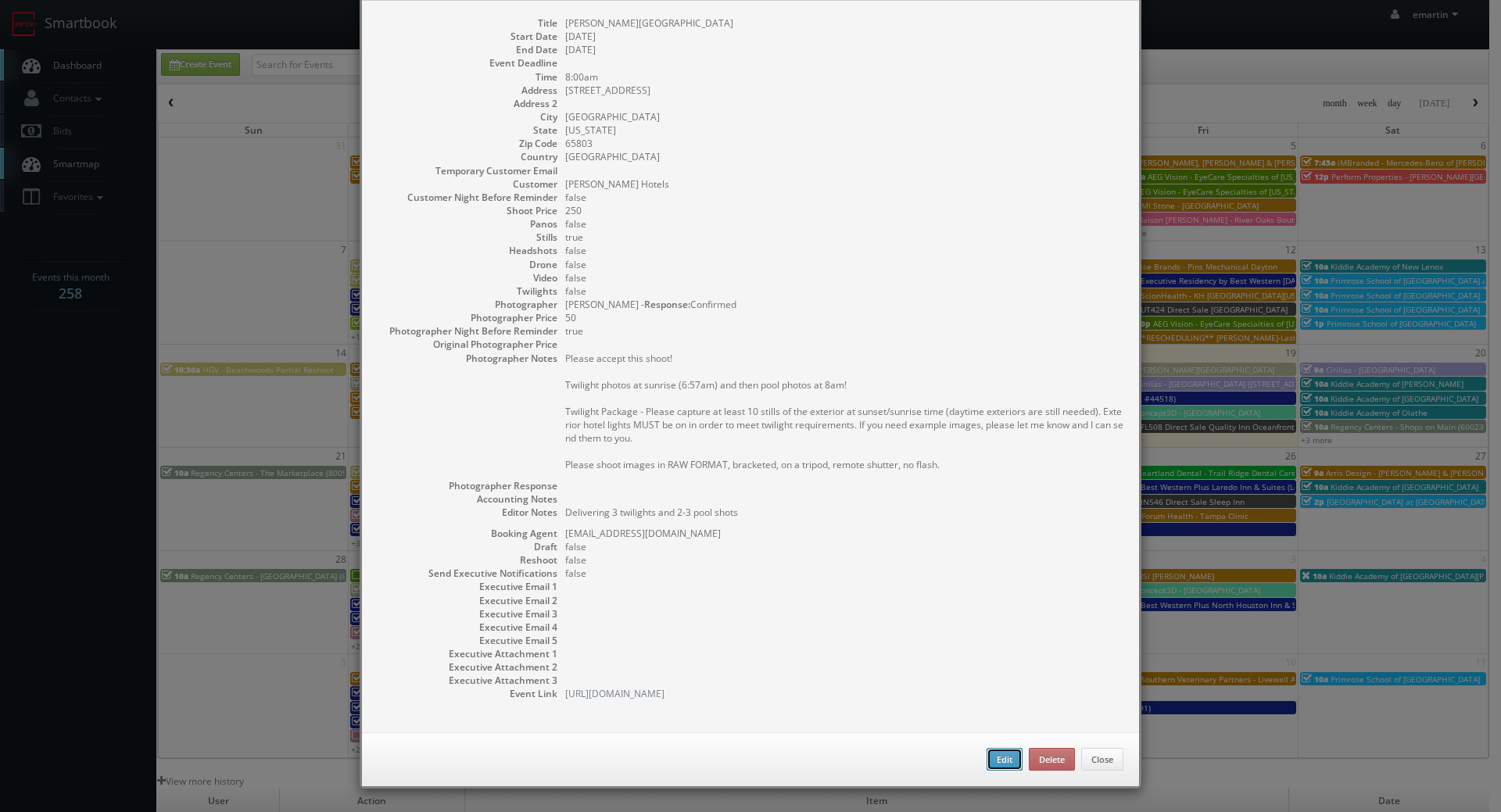
type input "8:00am"
checkbox input "true"
type textarea "Please accept this shoot! Twilight photos at sunrise (6:57am) and then pool pho…"
select select "[US_STATE]"
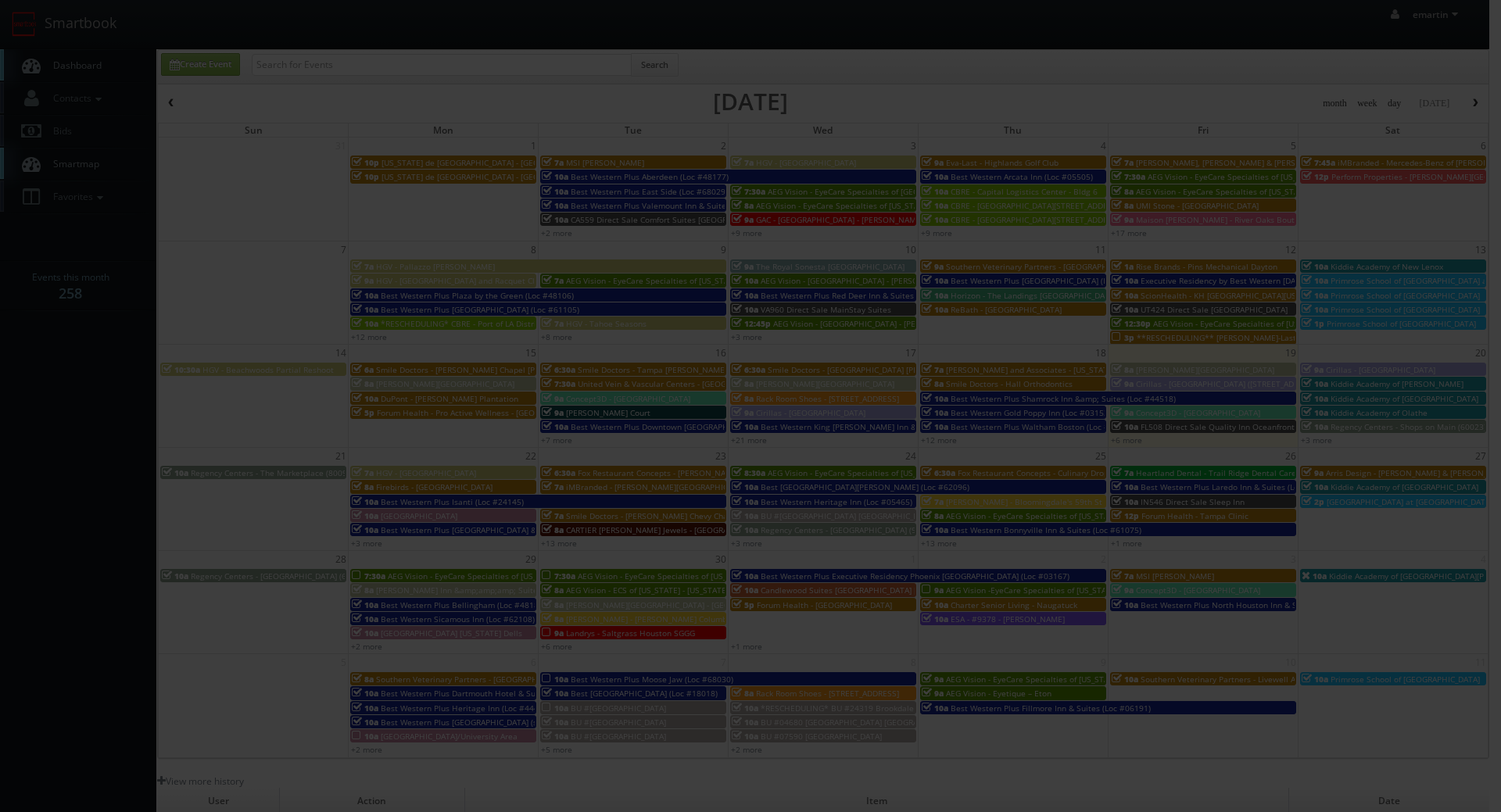
type input "250"
type input "50"
select select "[EMAIL_ADDRESS][DOMAIN_NAME]"
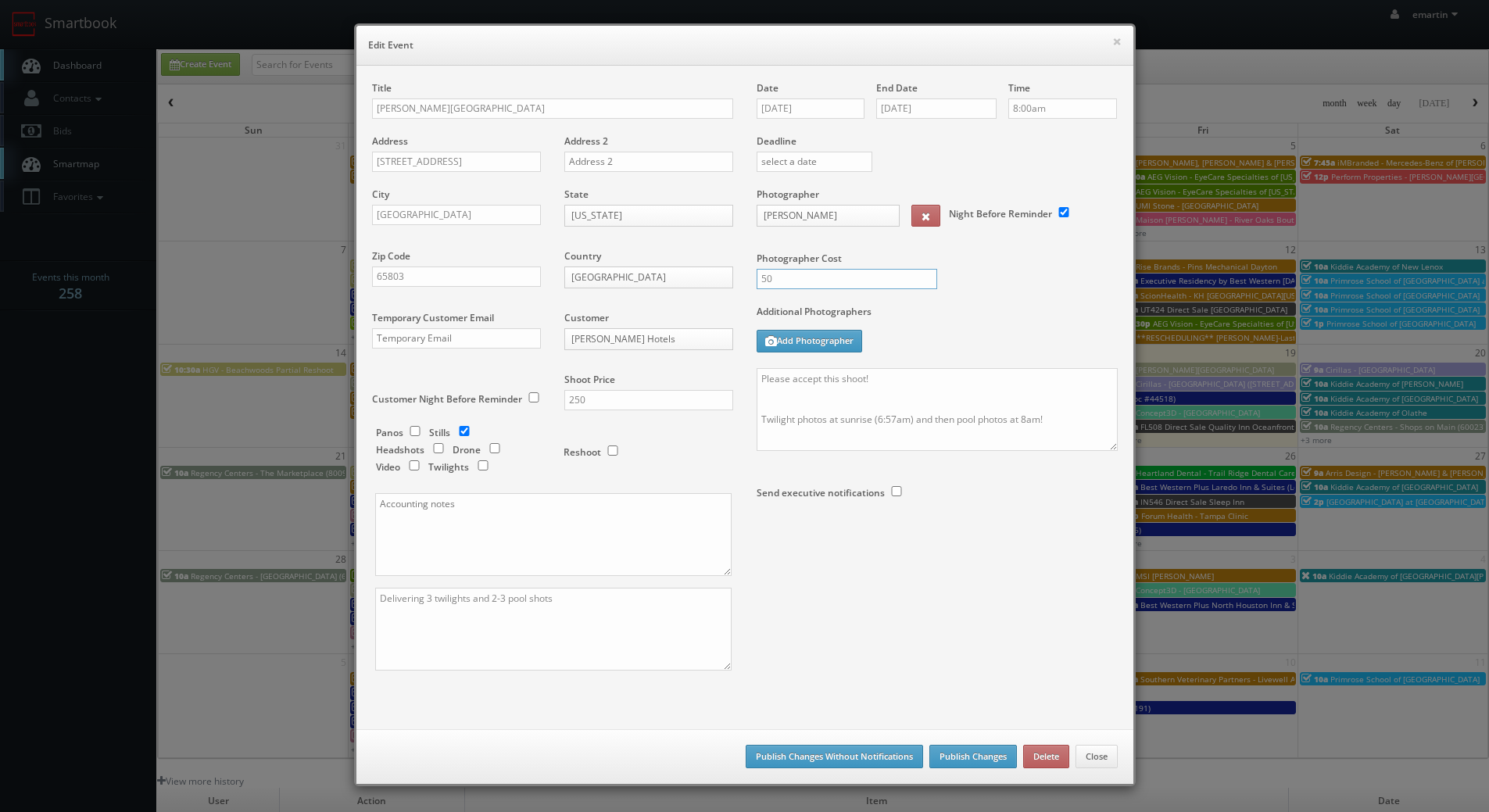
drag, startPoint x: 791, startPoint y: 270, endPoint x: 711, endPoint y: 275, distance: 80.2
click at [709, 276] on div "Title [PERSON_NAME][GEOGRAPHIC_DATA] Address [STREET_ADDRESS] Address 2 City [G…" at bounding box center [744, 390] width 769 height 617
type input "100"
click at [982, 743] on div "Save as draft Publish Changes Without Notifications Publish Changes Delete Close" at bounding box center [744, 757] width 777 height 54
click at [983, 749] on button "Publish Changes" at bounding box center [972, 756] width 87 height 23
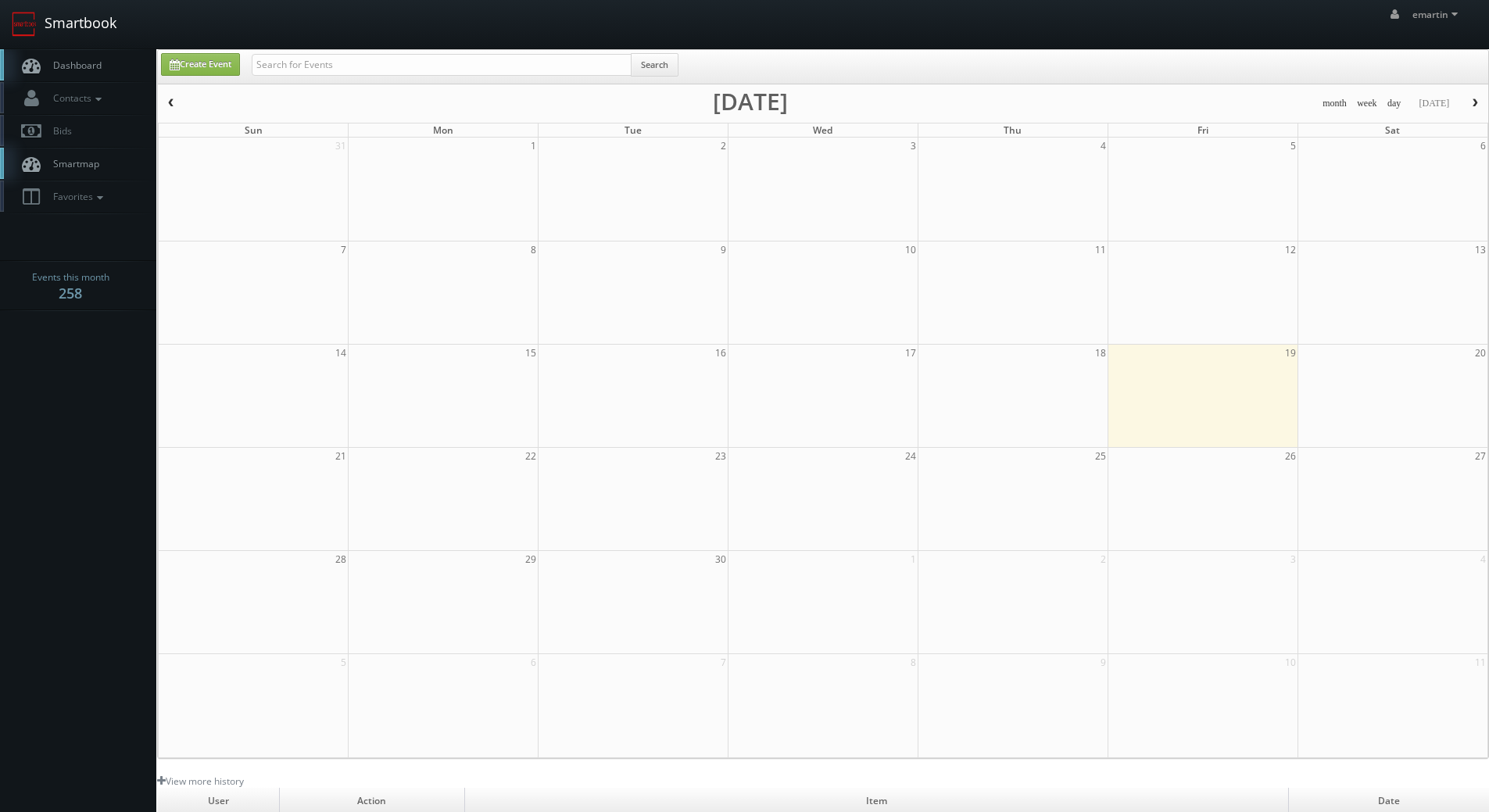
click at [105, 49] on nav "Smartbook Toggle Side Navigation Toggle Top Navigation emartin emartin Profile …" at bounding box center [744, 24] width 1489 height 50
click at [108, 51] on link "Dashboard" at bounding box center [78, 66] width 157 height 32
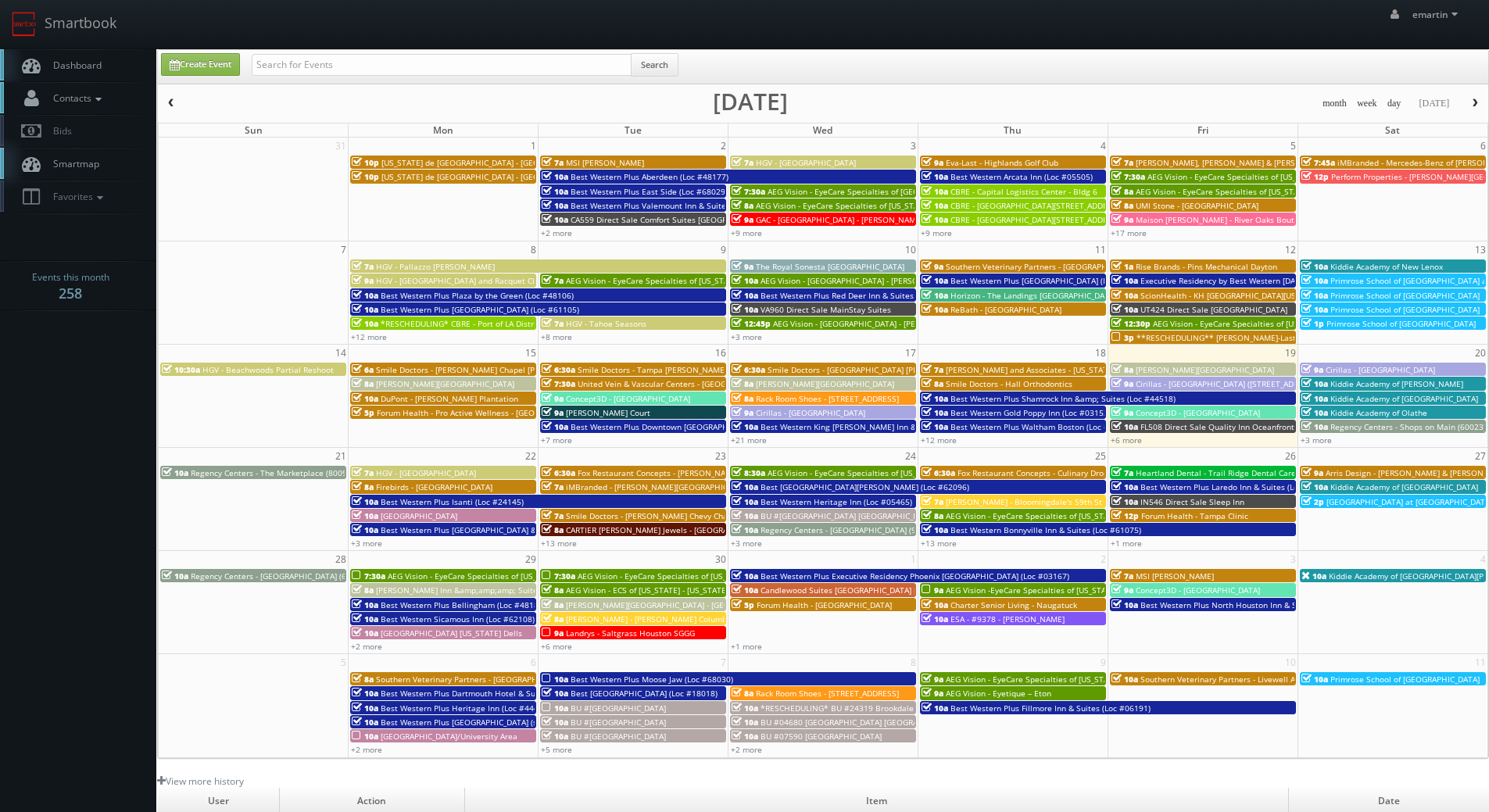
click at [101, 94] on icon at bounding box center [98, 99] width 14 height 11
click at [98, 78] on link "Dashboard" at bounding box center [78, 66] width 157 height 32
click at [115, 73] on link "Dashboard" at bounding box center [78, 66] width 157 height 32
click at [98, 54] on link "Dashboard" at bounding box center [78, 66] width 157 height 32
click at [221, 62] on link "Create Event" at bounding box center [201, 65] width 79 height 23
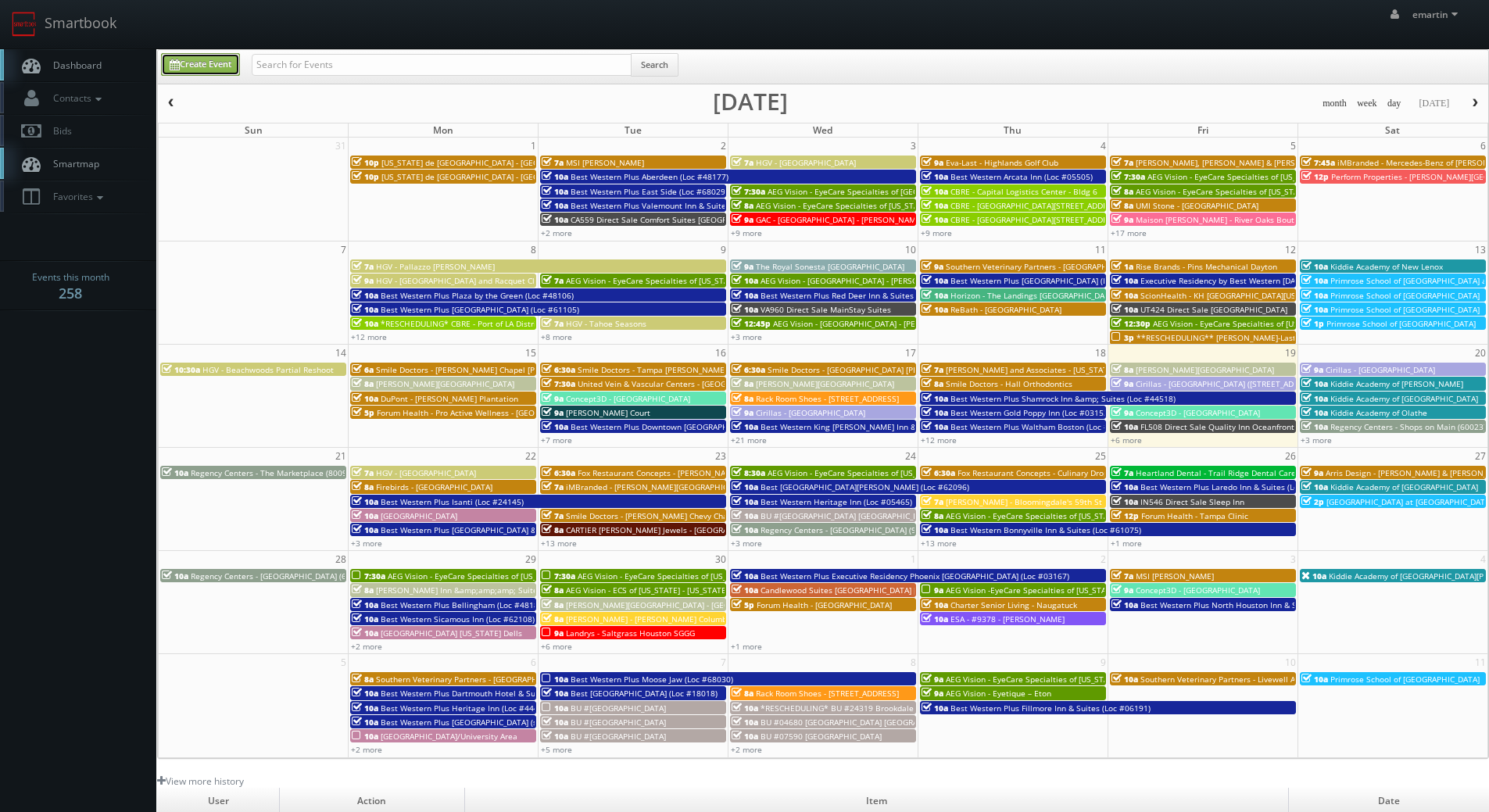
type input "09/19/2025"
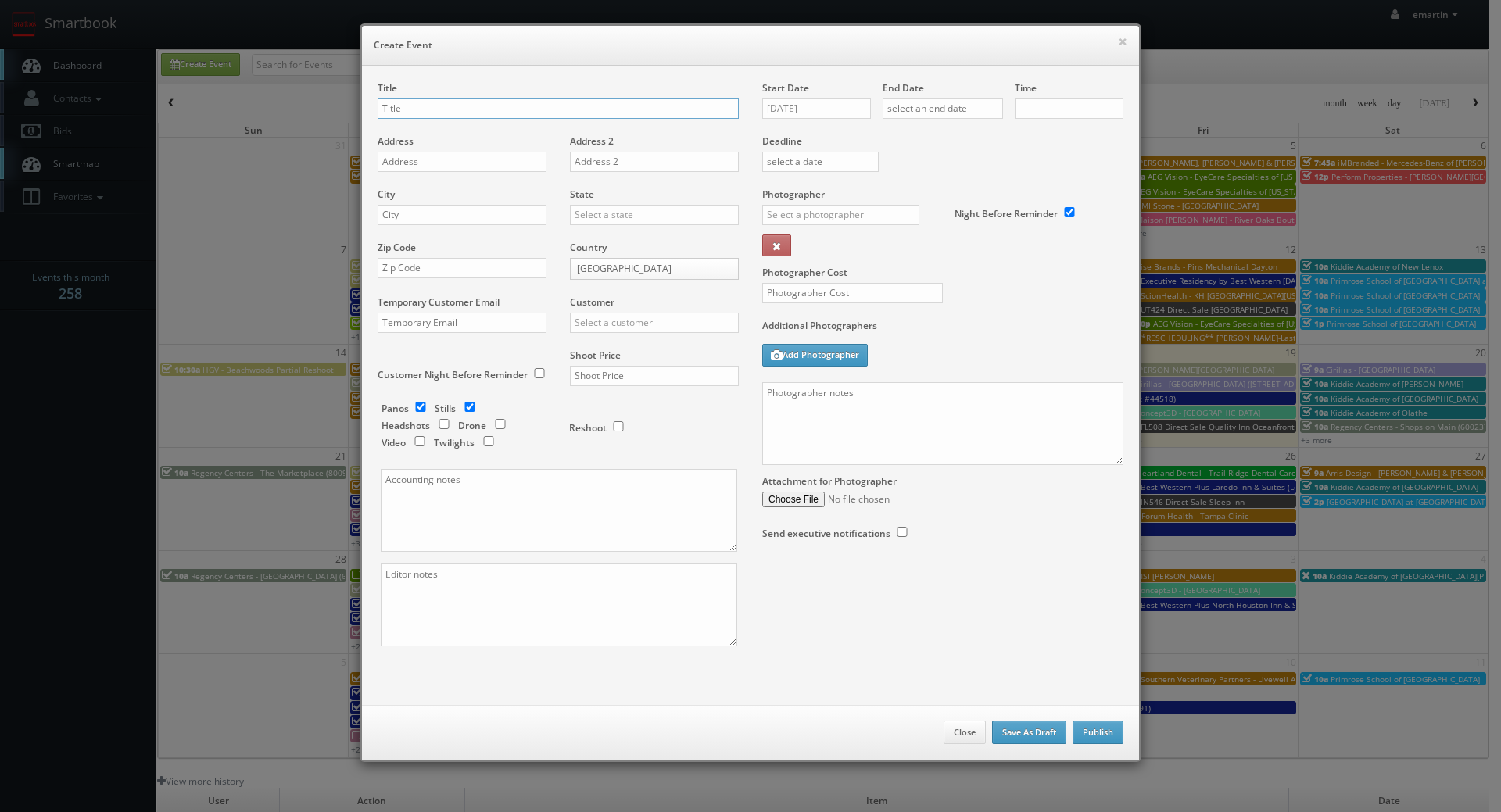
checkbox input "true"
type input "10:00am"
checkbox input "true"
type input "MO560 Direct Sale MainStay Suites"
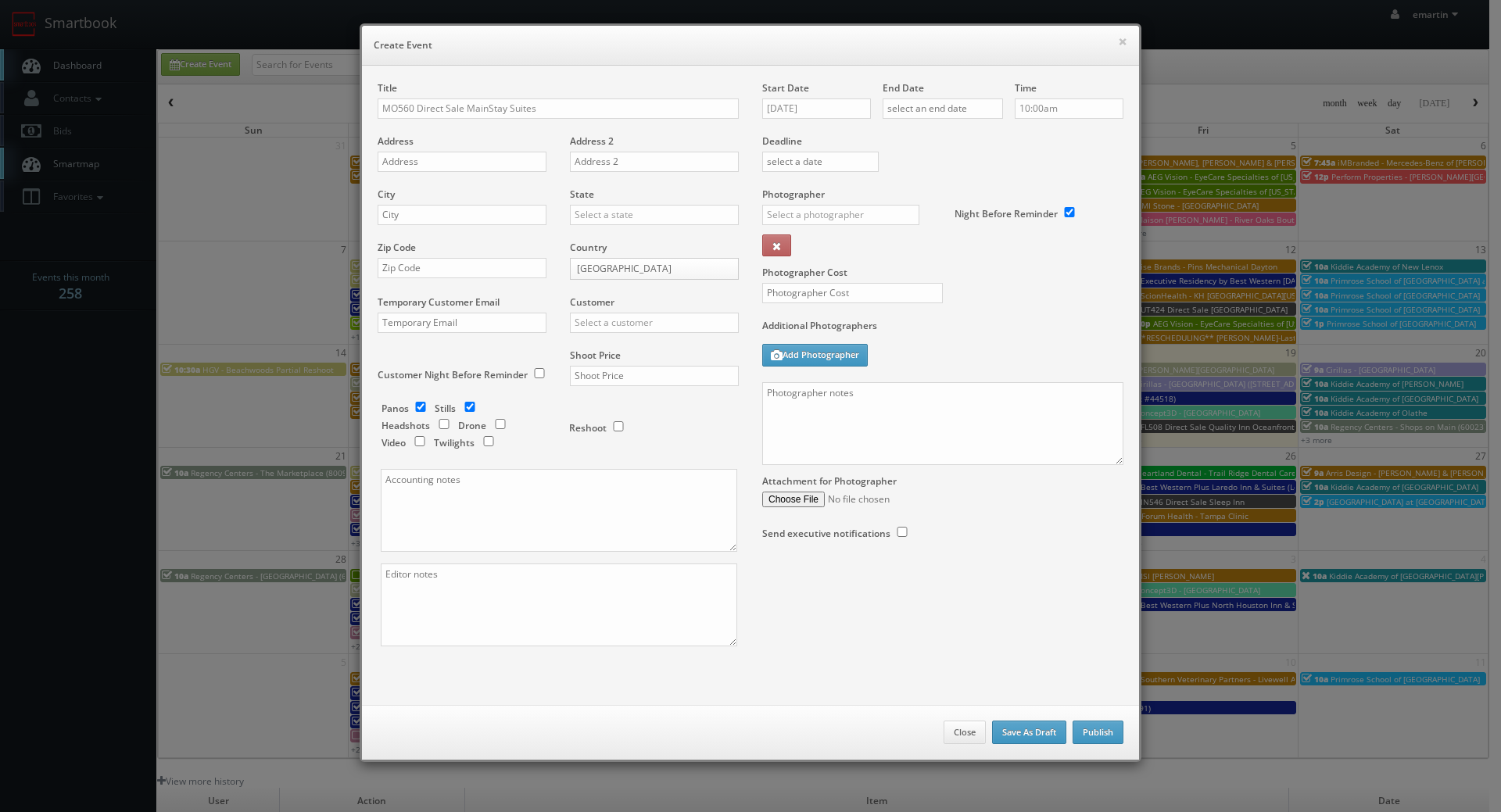
drag, startPoint x: 851, startPoint y: 139, endPoint x: 849, endPoint y: 113, distance: 26.1
click at [851, 137] on label "Deadline" at bounding box center [943, 141] width 385 height 13
click at [846, 113] on input "09/19/2025" at bounding box center [817, 109] width 109 height 21
click at [864, 248] on td "25" at bounding box center [864, 250] width 22 height 23
type input "09/25/2025"
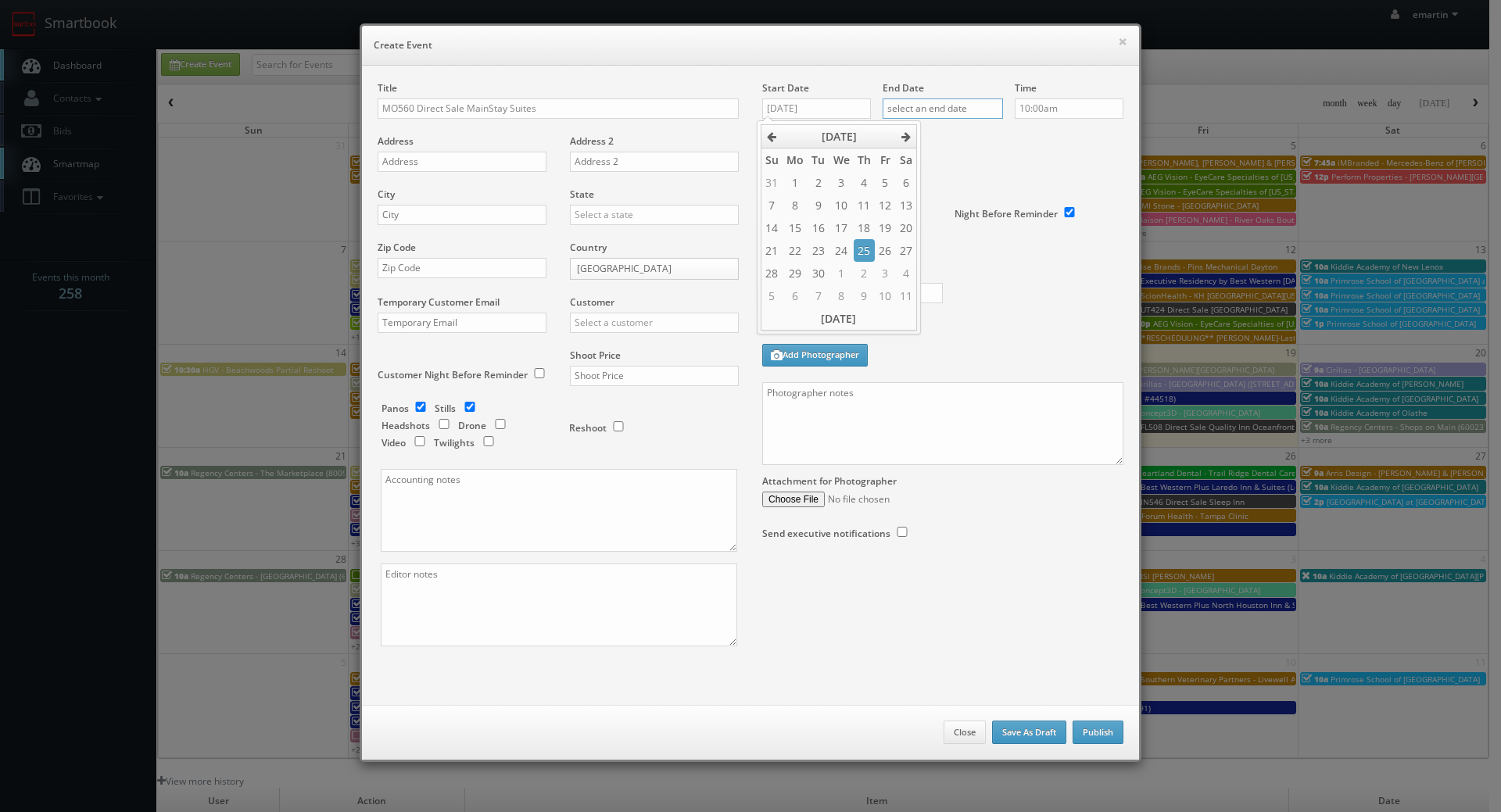
click at [932, 101] on input "text" at bounding box center [943, 109] width 120 height 21
click at [983, 246] on td "25" at bounding box center [985, 250] width 22 height 23
type input "09/25/2025"
click at [1046, 148] on div "Deadline" at bounding box center [943, 134] width 385 height 106
drag, startPoint x: 889, startPoint y: 212, endPoint x: 890, endPoint y: 200, distance: 12.0
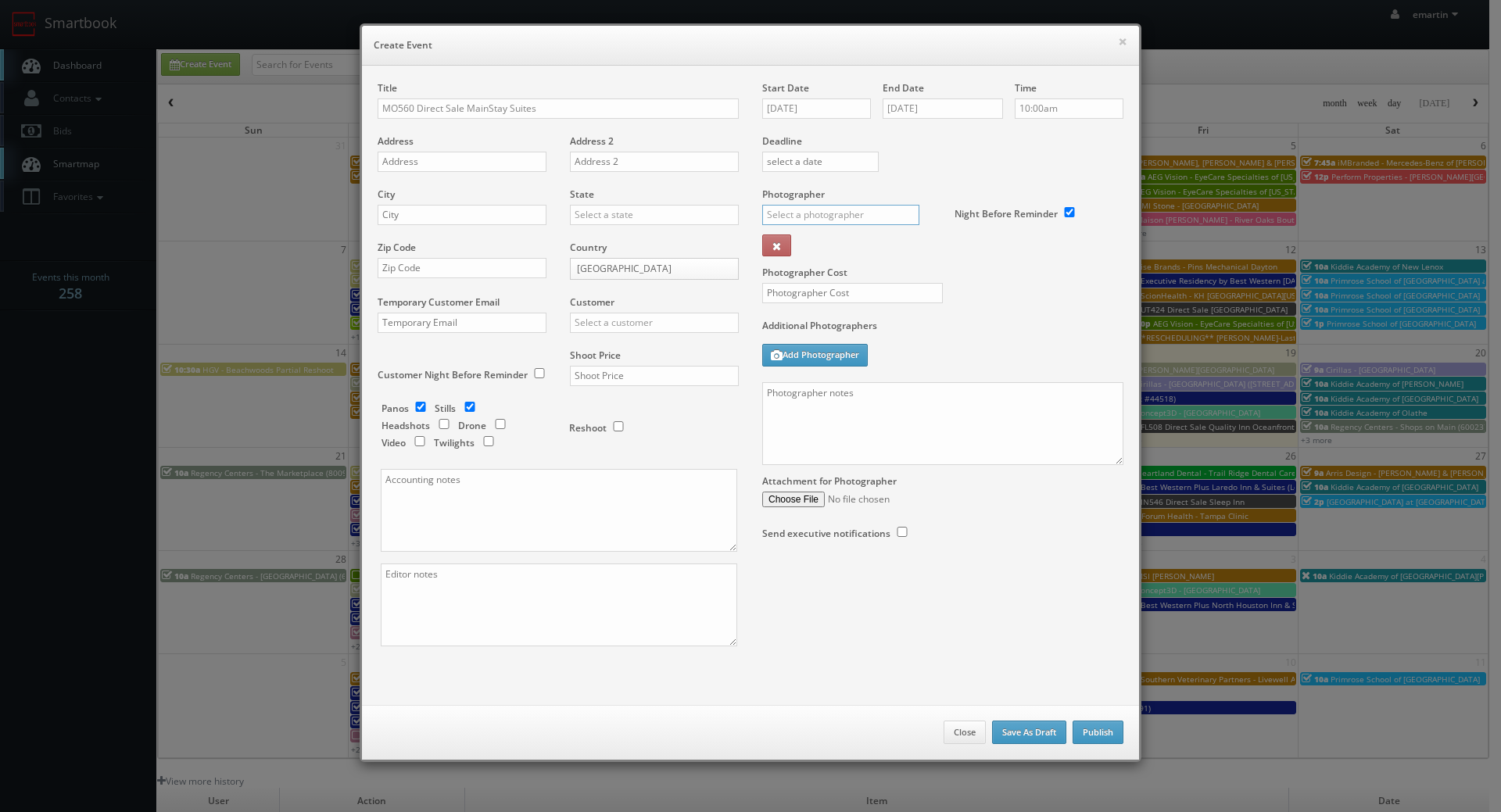
click at [889, 207] on input "text" at bounding box center [841, 215] width 158 height 21
click at [841, 253] on div "Mark Farbin" at bounding box center [847, 250] width 167 height 26
type input "Mark Farbin"
click at [823, 280] on div "Photographer Cost" at bounding box center [943, 253] width 385 height 131
click at [806, 311] on div at bounding box center [846, 301] width 192 height 36
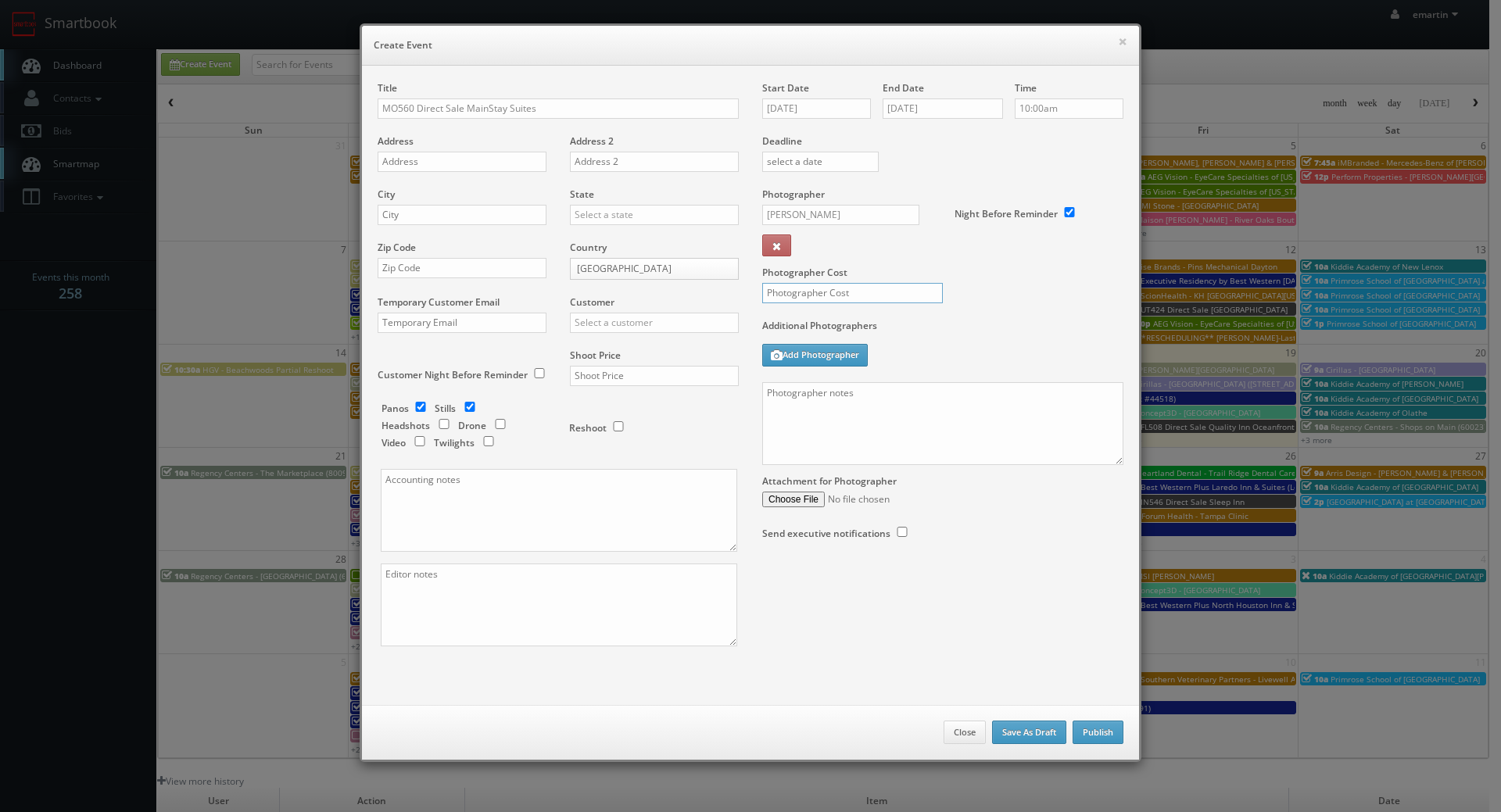
click at [814, 298] on input "text" at bounding box center [853, 293] width 181 height 21
type input "550"
click at [535, 21] on div "× Create Event Title MO560 Direct Sale MainStay Suites Address Address 2 City S…" at bounding box center [750, 393] width 797 height 786
click at [430, 157] on input "text" at bounding box center [462, 162] width 169 height 21
paste input "1550 E Raynell Pl"
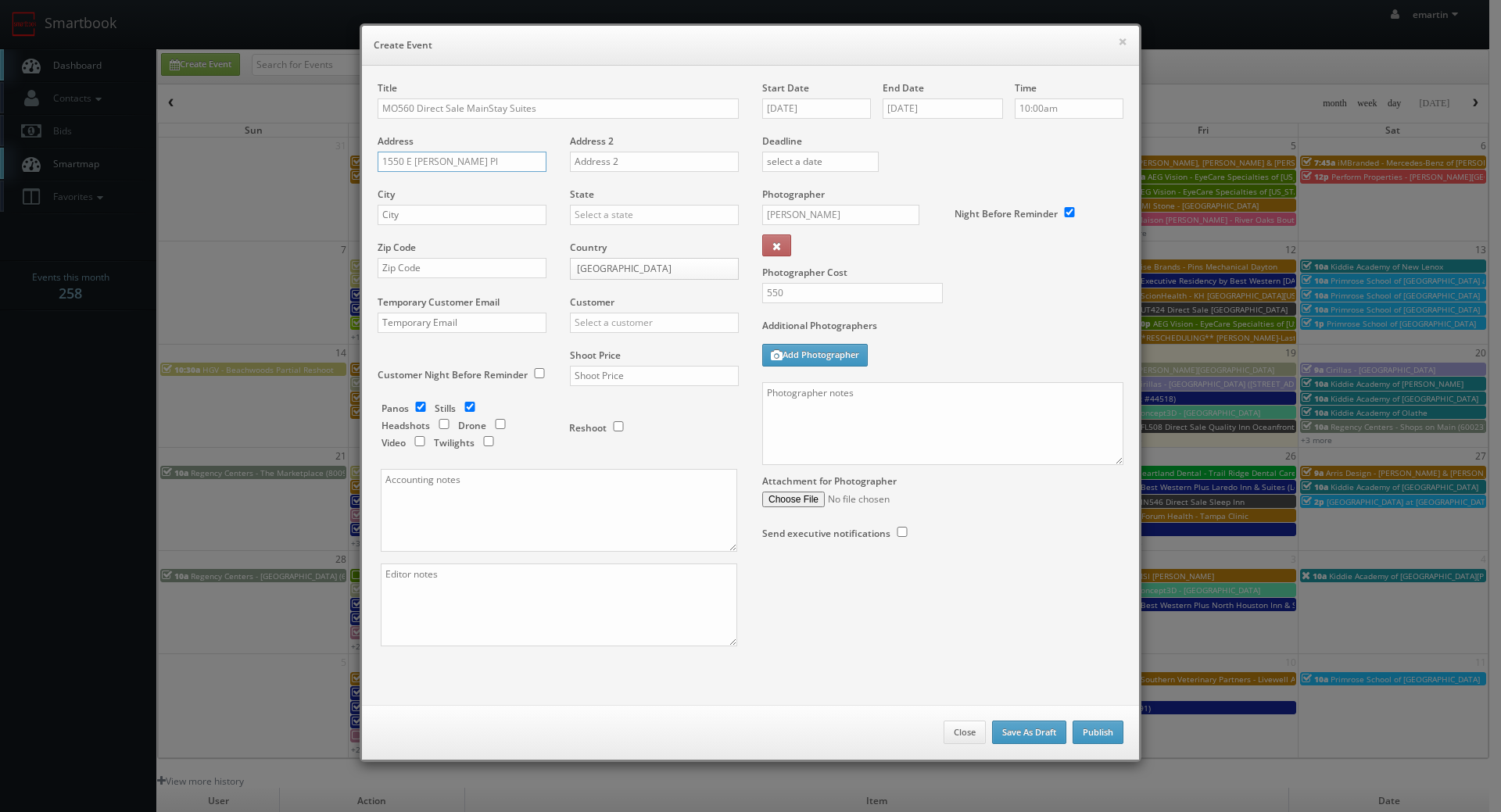
type input "1550 E Raynell Pl"
drag, startPoint x: 429, startPoint y: 214, endPoint x: 523, endPoint y: 216, distance: 94.0
click at [429, 214] on input "text" at bounding box center [462, 215] width 169 height 21
paste input "Springfield"
type input "Springfield"
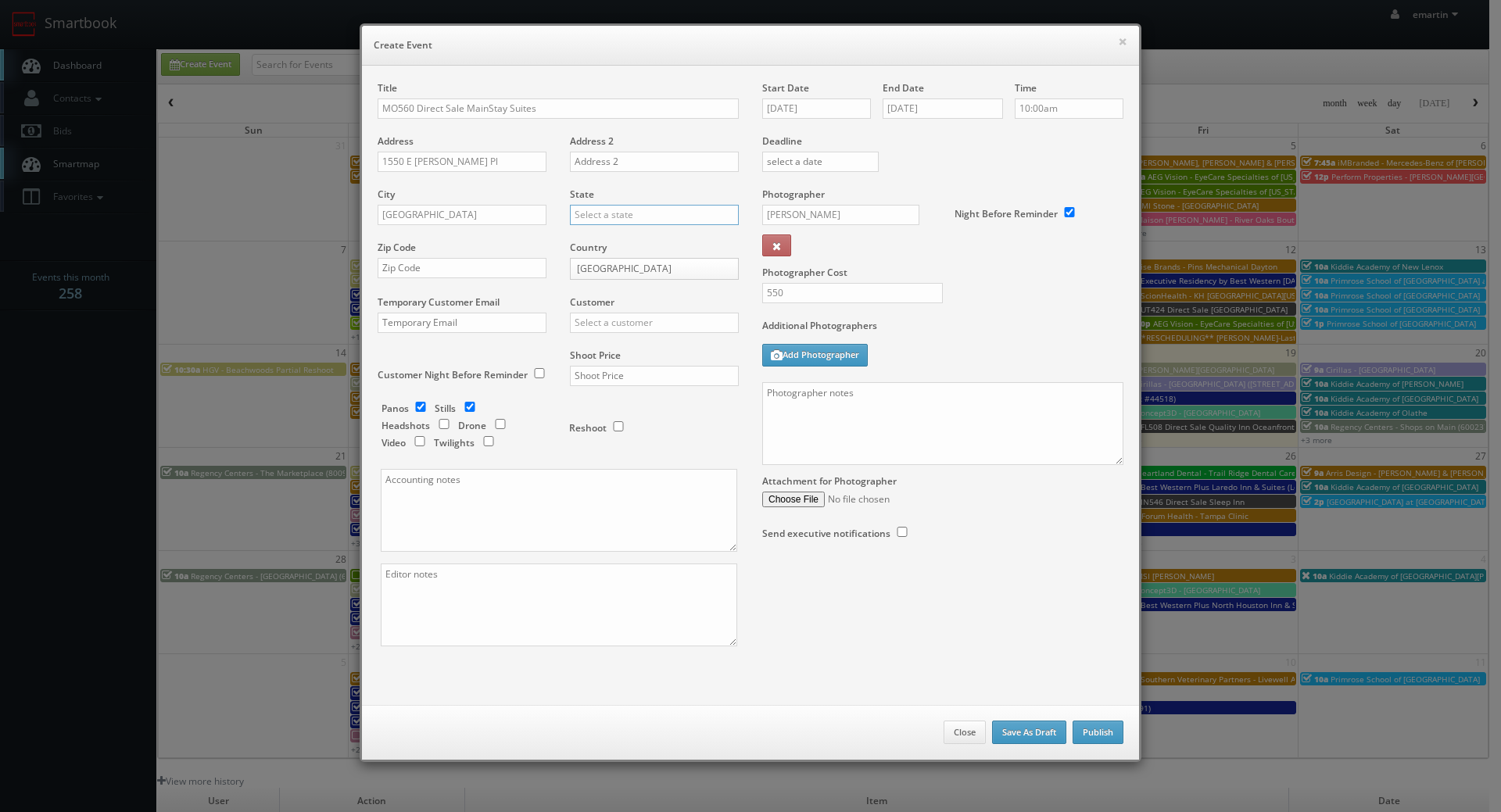
click at [613, 213] on input "text" at bounding box center [655, 215] width 169 height 21
click at [618, 235] on div "Missouri" at bounding box center [655, 241] width 167 height 26
type input "Missouri"
drag, startPoint x: 486, startPoint y: 277, endPoint x: 643, endPoint y: 303, distance: 159.1
click at [486, 277] on input "text" at bounding box center [462, 268] width 169 height 21
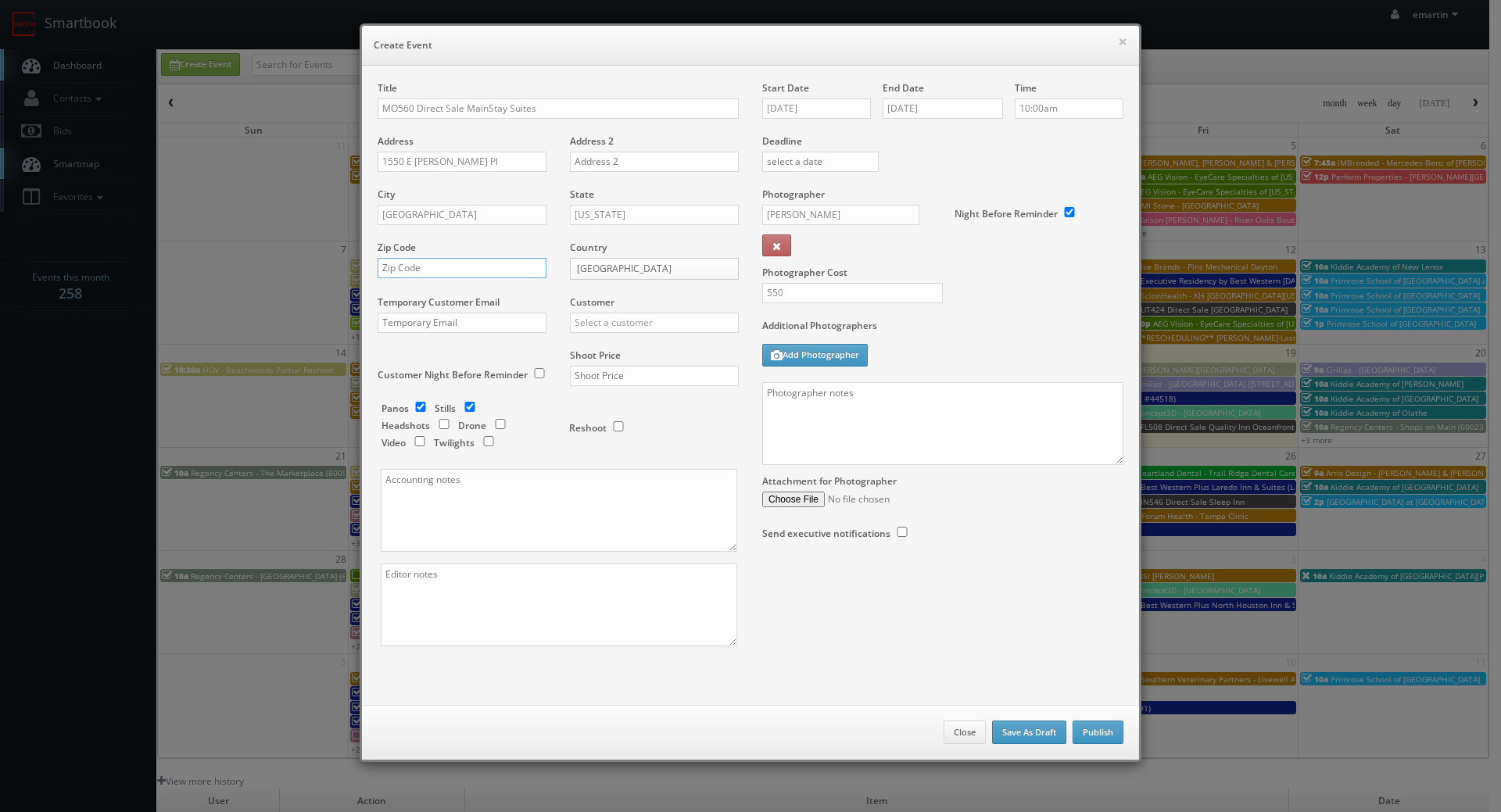
paste input "65804"
type input "65804"
click at [675, 324] on input "text" at bounding box center [655, 323] width 169 height 21
click at [634, 346] on div "Choice Hotels" at bounding box center [655, 349] width 167 height 26
type input "Choice Hotels"
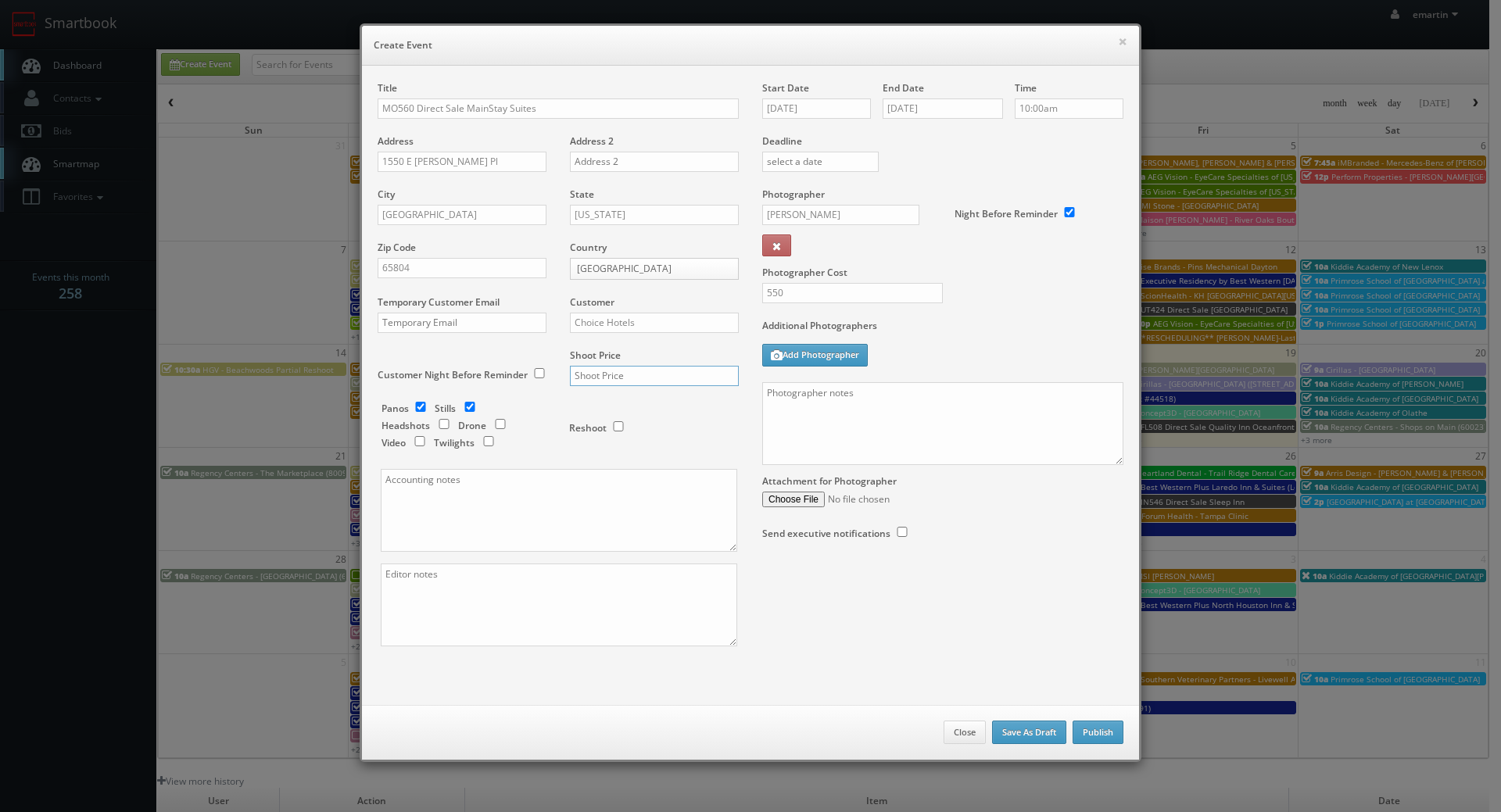
click at [623, 370] on input "text" at bounding box center [655, 376] width 169 height 21
type input "1,500"
click at [488, 441] on input "checkbox" at bounding box center [488, 441] width 23 height 10
checkbox input "true"
click at [862, 101] on input "09/25/2025" at bounding box center [817, 109] width 109 height 21
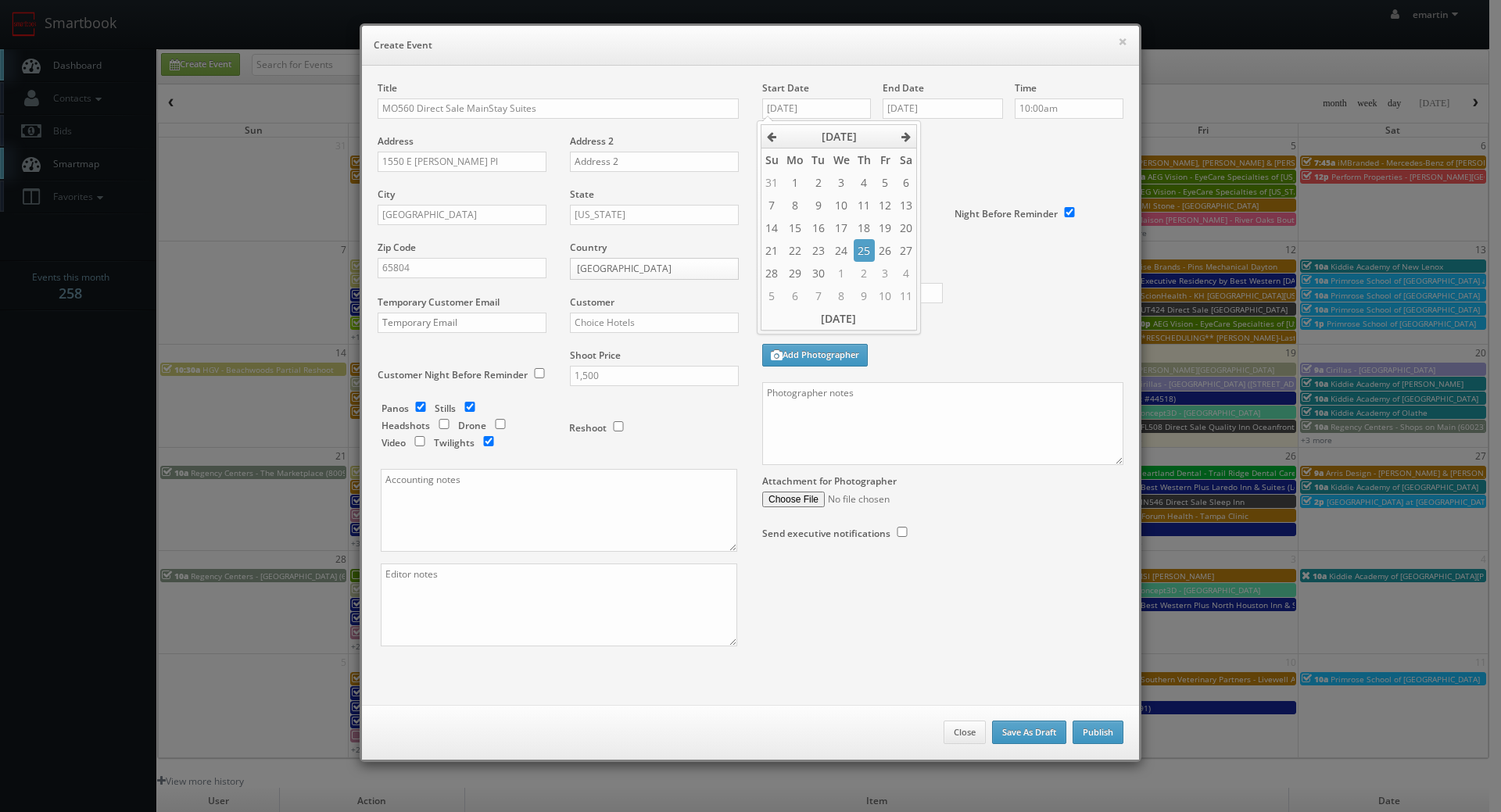
drag, startPoint x: 1001, startPoint y: 293, endPoint x: 989, endPoint y: 294, distance: 12.0
click at [1001, 293] on div "Photographer Cost 550" at bounding box center [943, 253] width 385 height 131
click at [867, 428] on textarea at bounding box center [943, 424] width 361 height 83
paste textarea "Onsite contact is Happy Nook. Full shoot including 3 room types/exteriors/commo…"
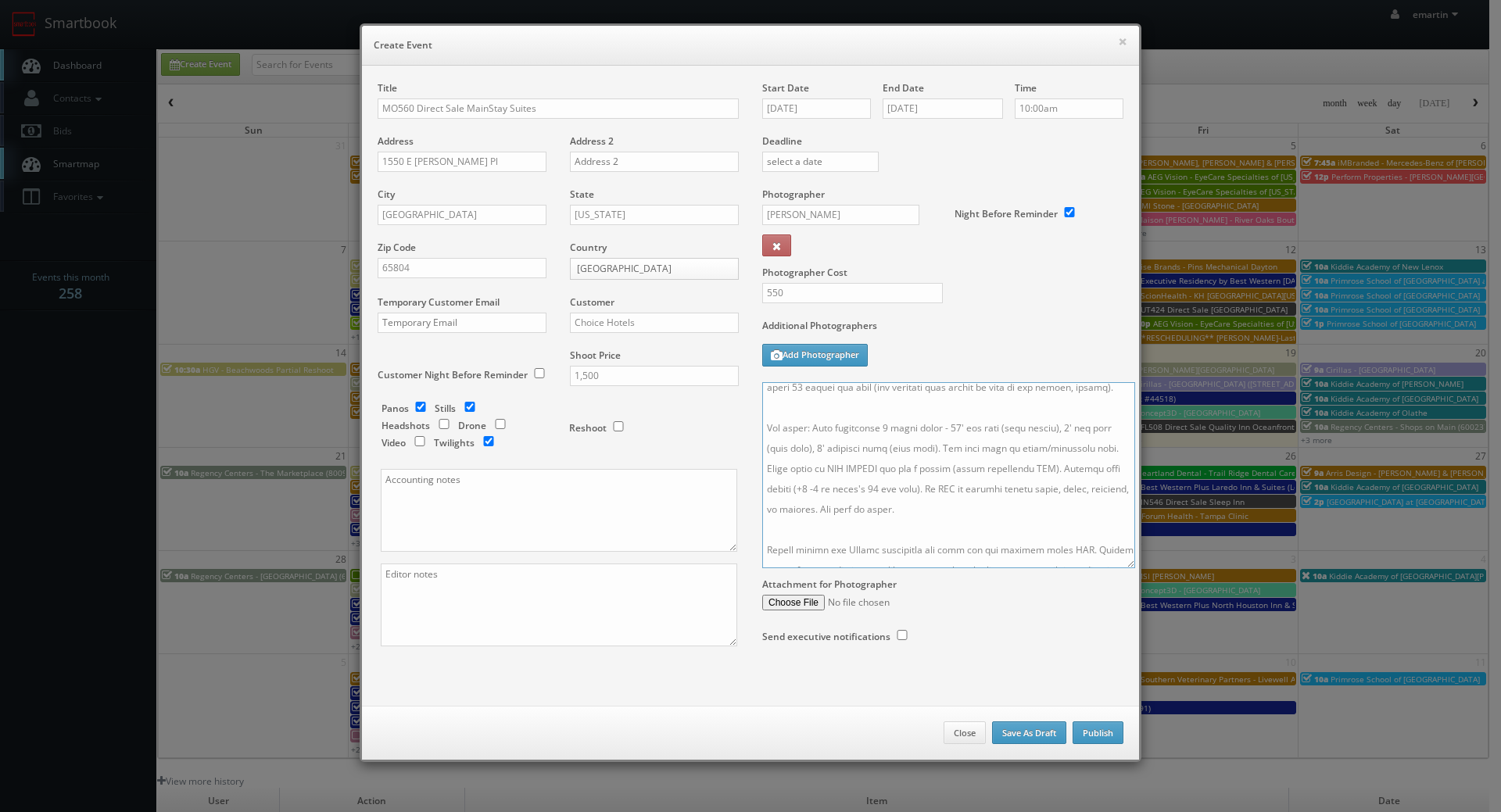
scroll to position [111, 0]
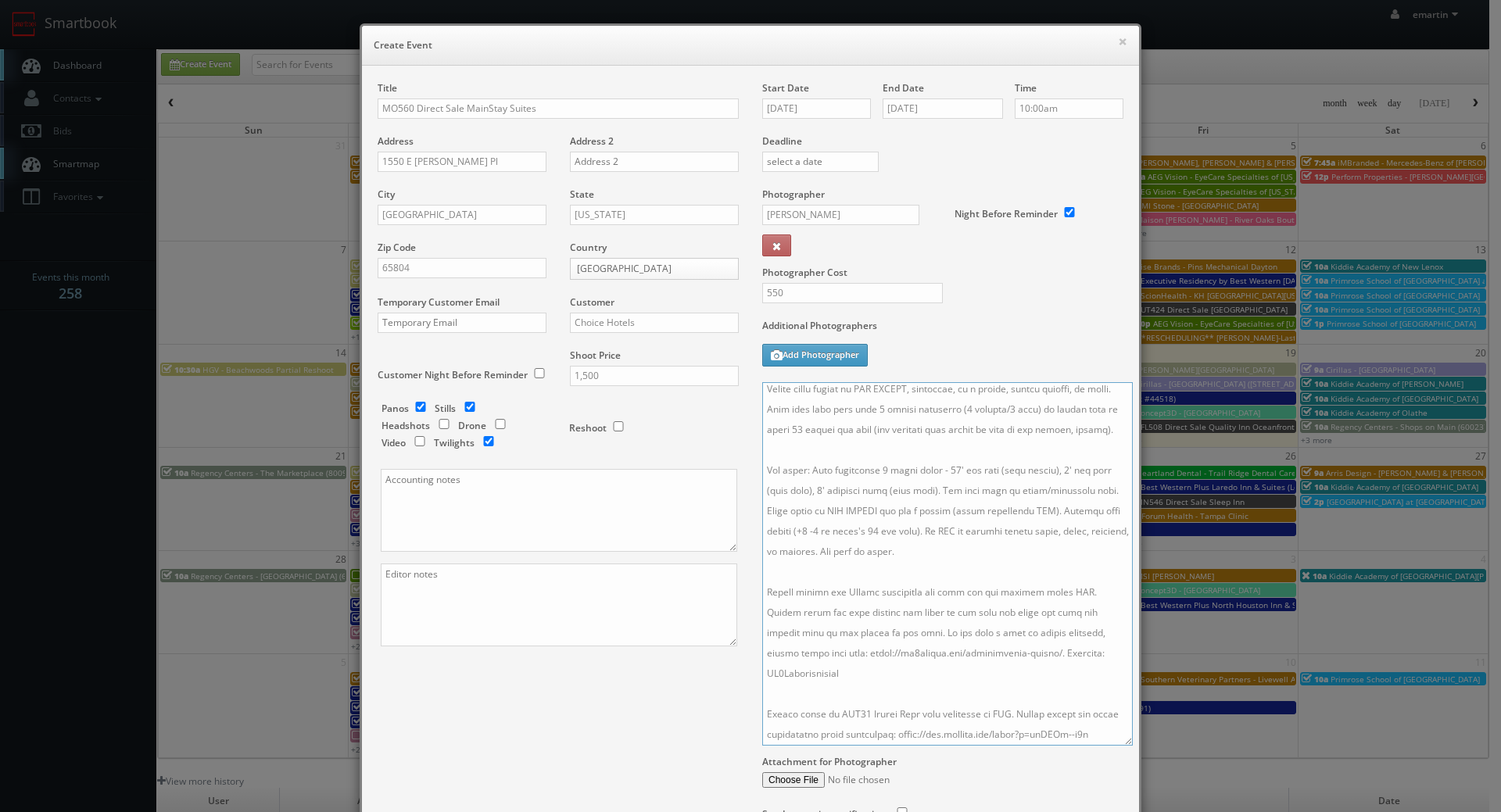
drag, startPoint x: 1110, startPoint y: 460, endPoint x: 1119, endPoint y: 742, distance: 282.1
click at [1119, 742] on textarea at bounding box center [948, 564] width 371 height 364
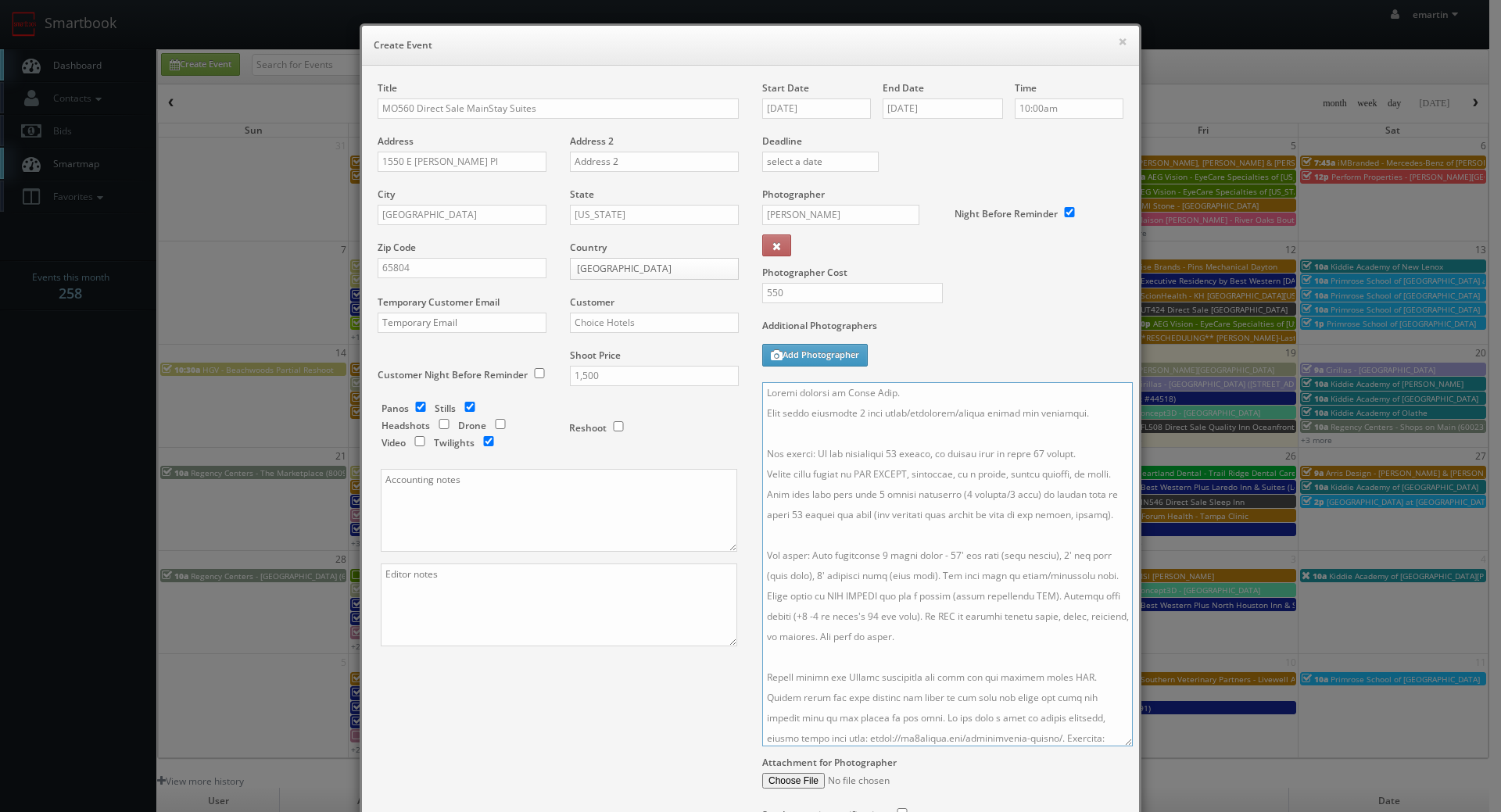
drag, startPoint x: 932, startPoint y: 382, endPoint x: 928, endPoint y: 390, distance: 8.9
click at [932, 383] on textarea at bounding box center [948, 564] width 371 height 364
drag, startPoint x: 904, startPoint y: 396, endPoint x: 841, endPoint y: 396, distance: 63.0
click at [841, 396] on textarea at bounding box center [948, 564] width 371 height 364
click at [920, 399] on textarea at bounding box center [948, 564] width 371 height 364
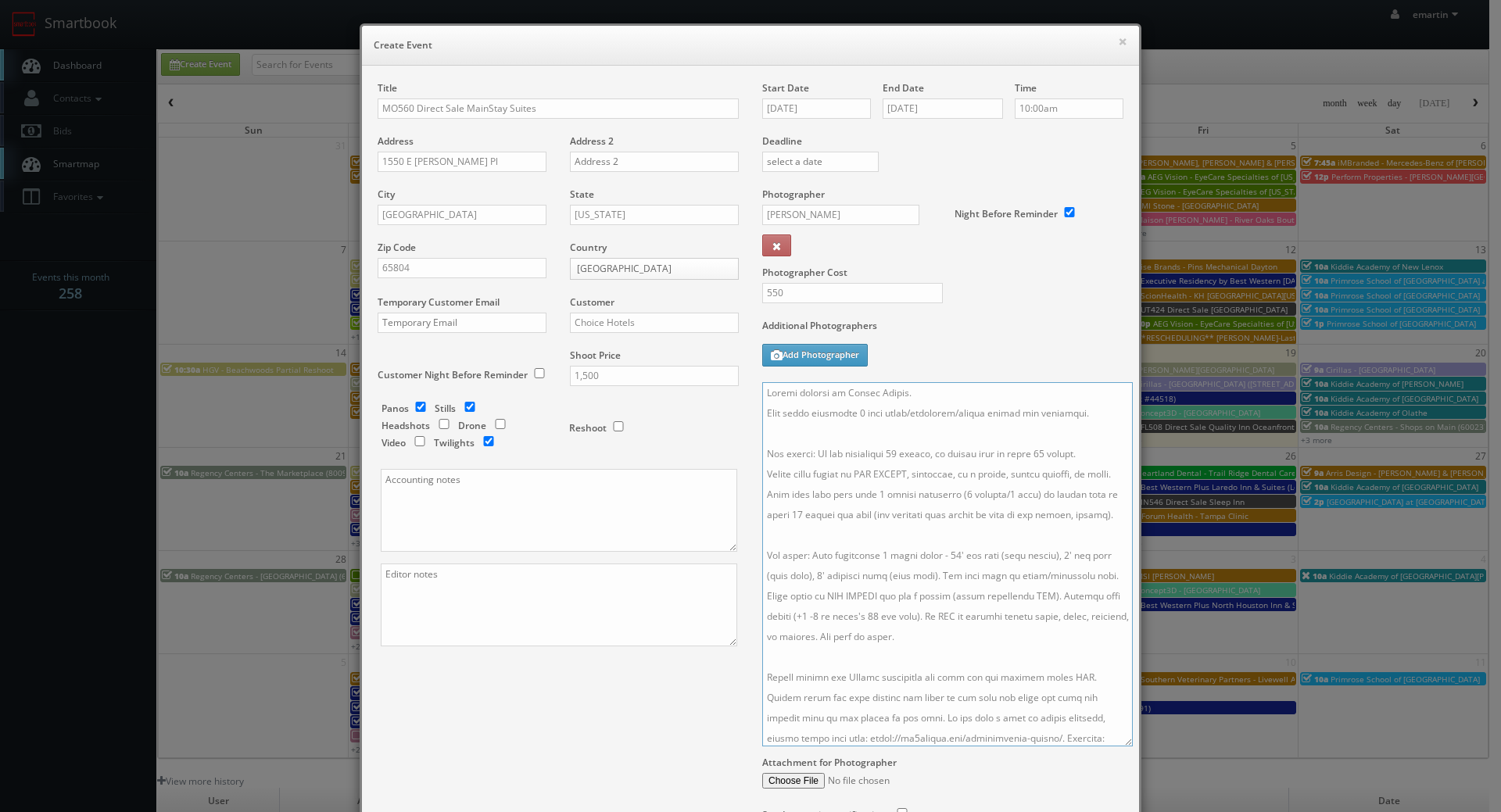
drag, startPoint x: 887, startPoint y: 453, endPoint x: 893, endPoint y: 458, distance: 7.8
click at [887, 453] on textarea at bounding box center [948, 564] width 371 height 364
click at [918, 384] on textarea at bounding box center [948, 564] width 371 height 364
click at [953, 444] on textarea at bounding box center [948, 564] width 371 height 364
paste textarea "Twilight Package - Please capture at least 10 stills of the exterior at sunset …"
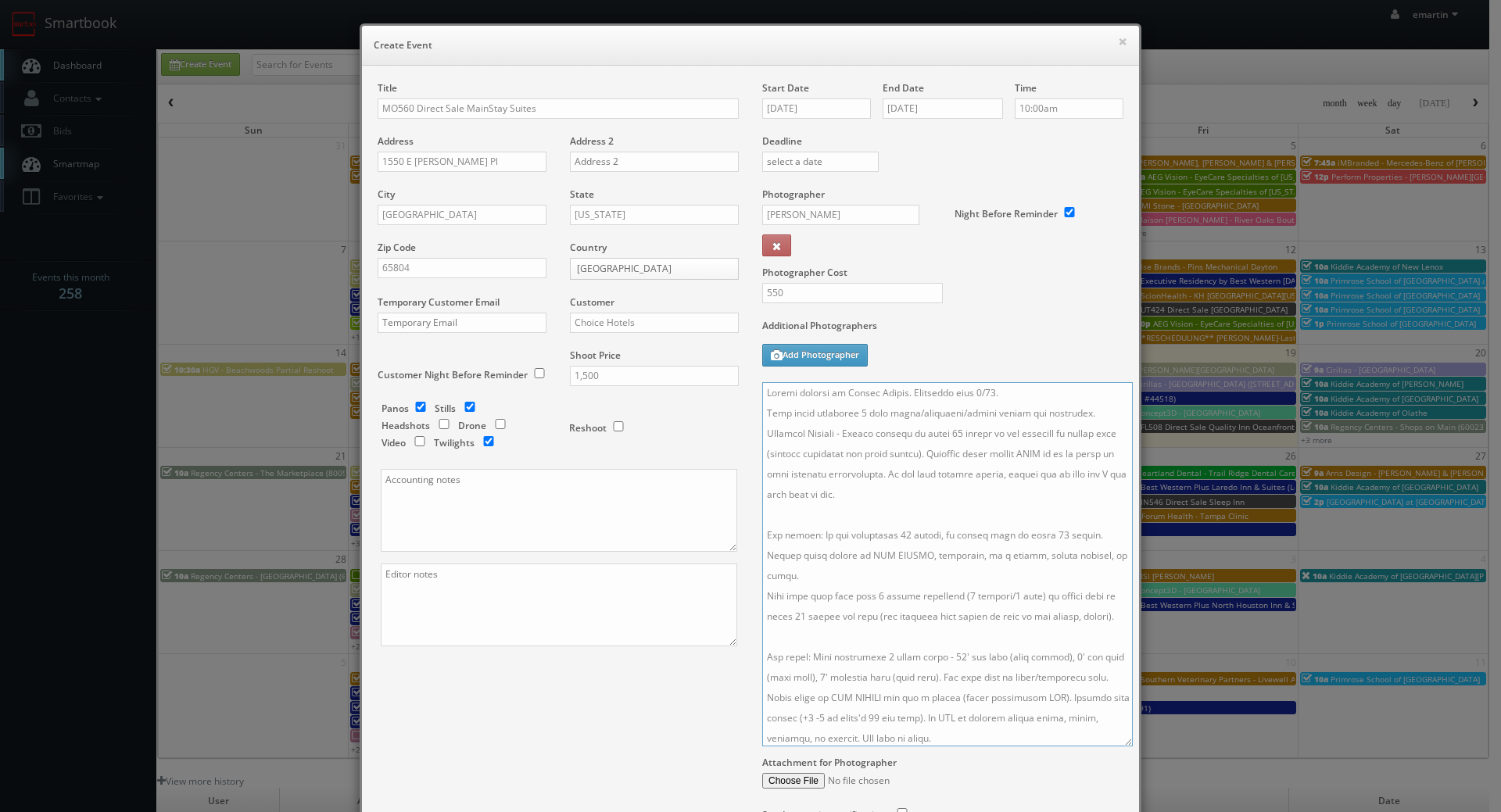
click at [1107, 414] on textarea at bounding box center [948, 564] width 371 height 364
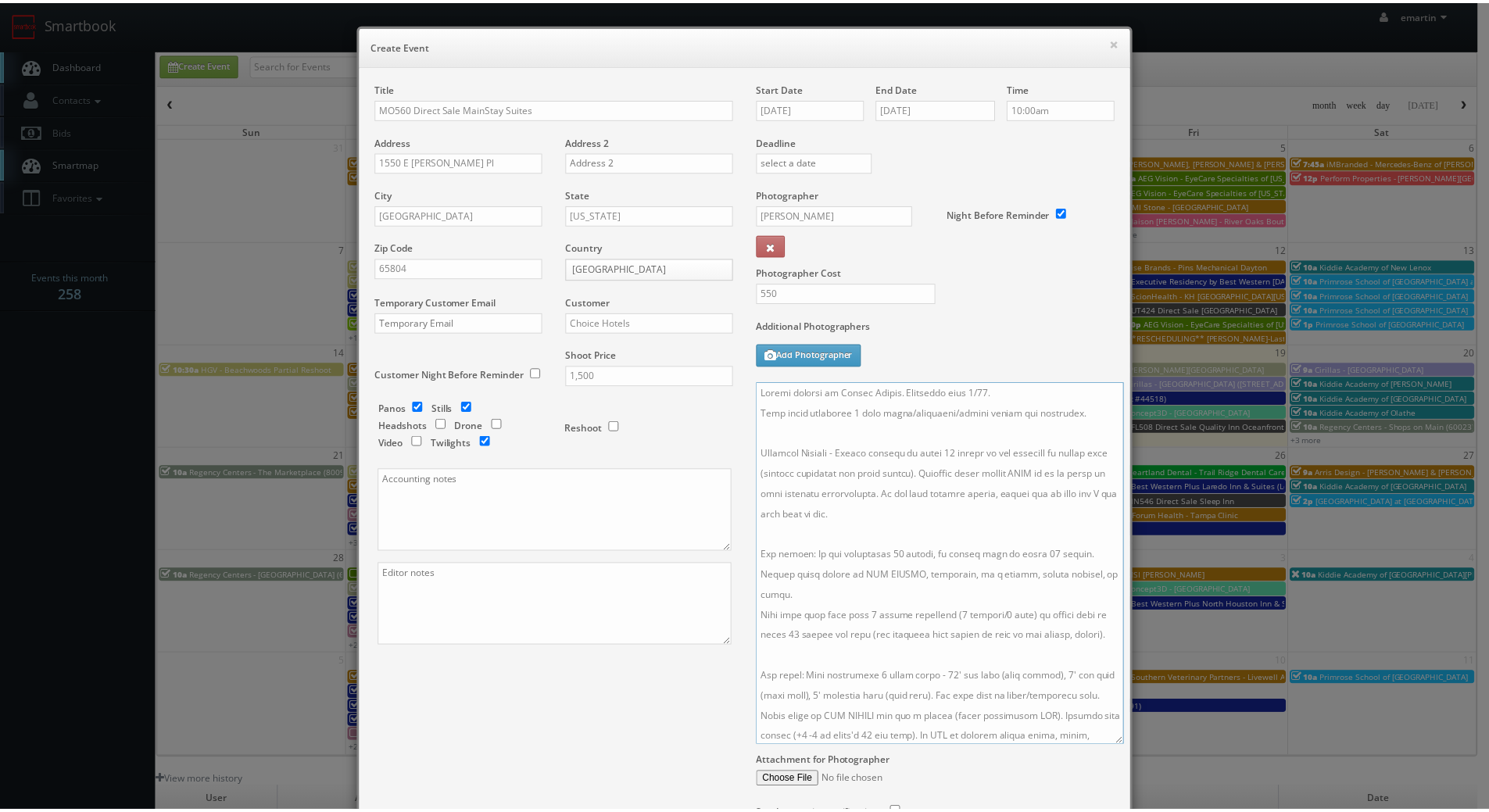
scroll to position [152, 0]
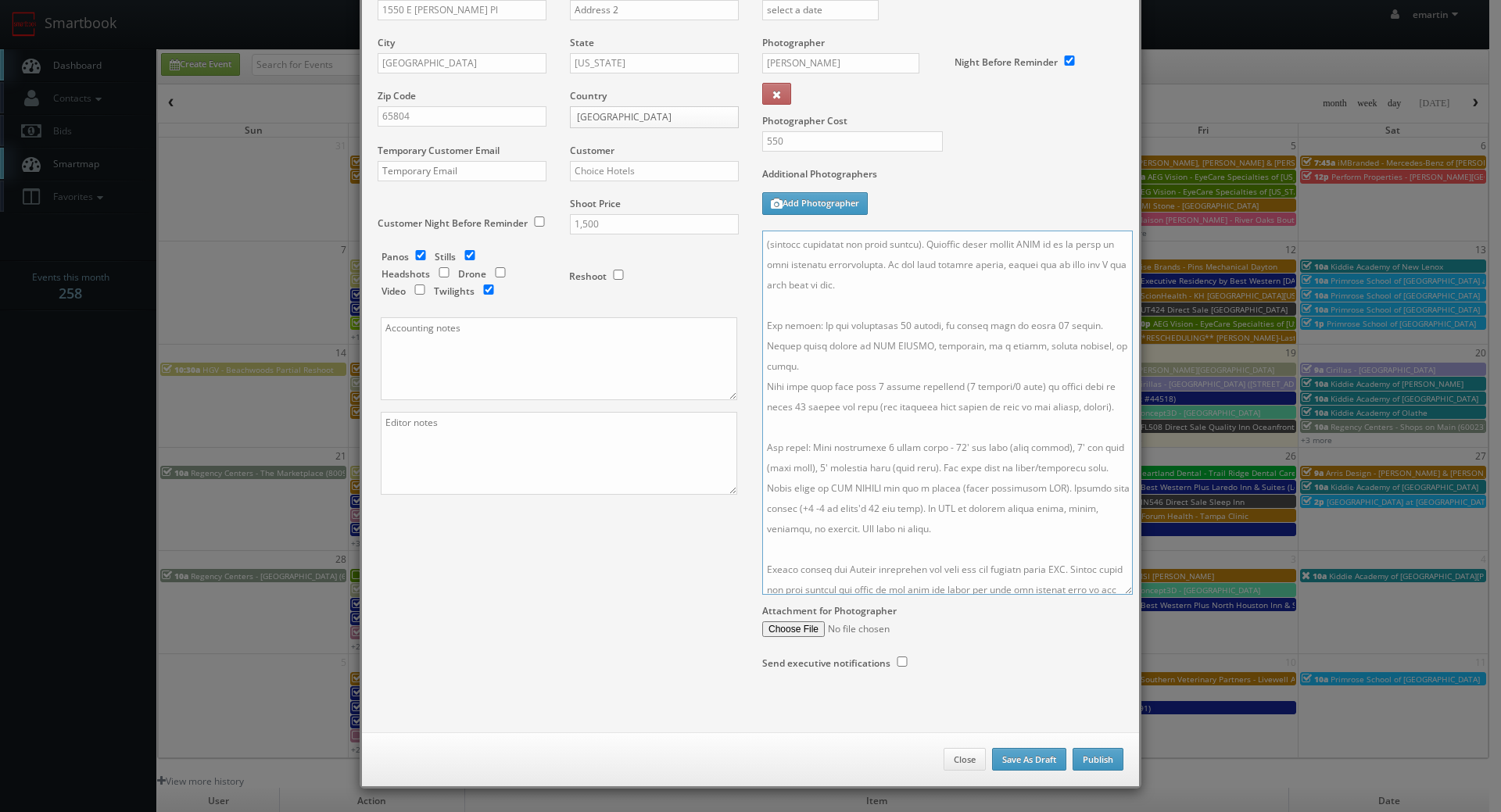
type textarea "Onsite contact is Amanda Hayden. Overnight stay 9/24. Full shoot including 3 ro…"
click at [1097, 753] on button "Publish" at bounding box center [1099, 759] width 51 height 23
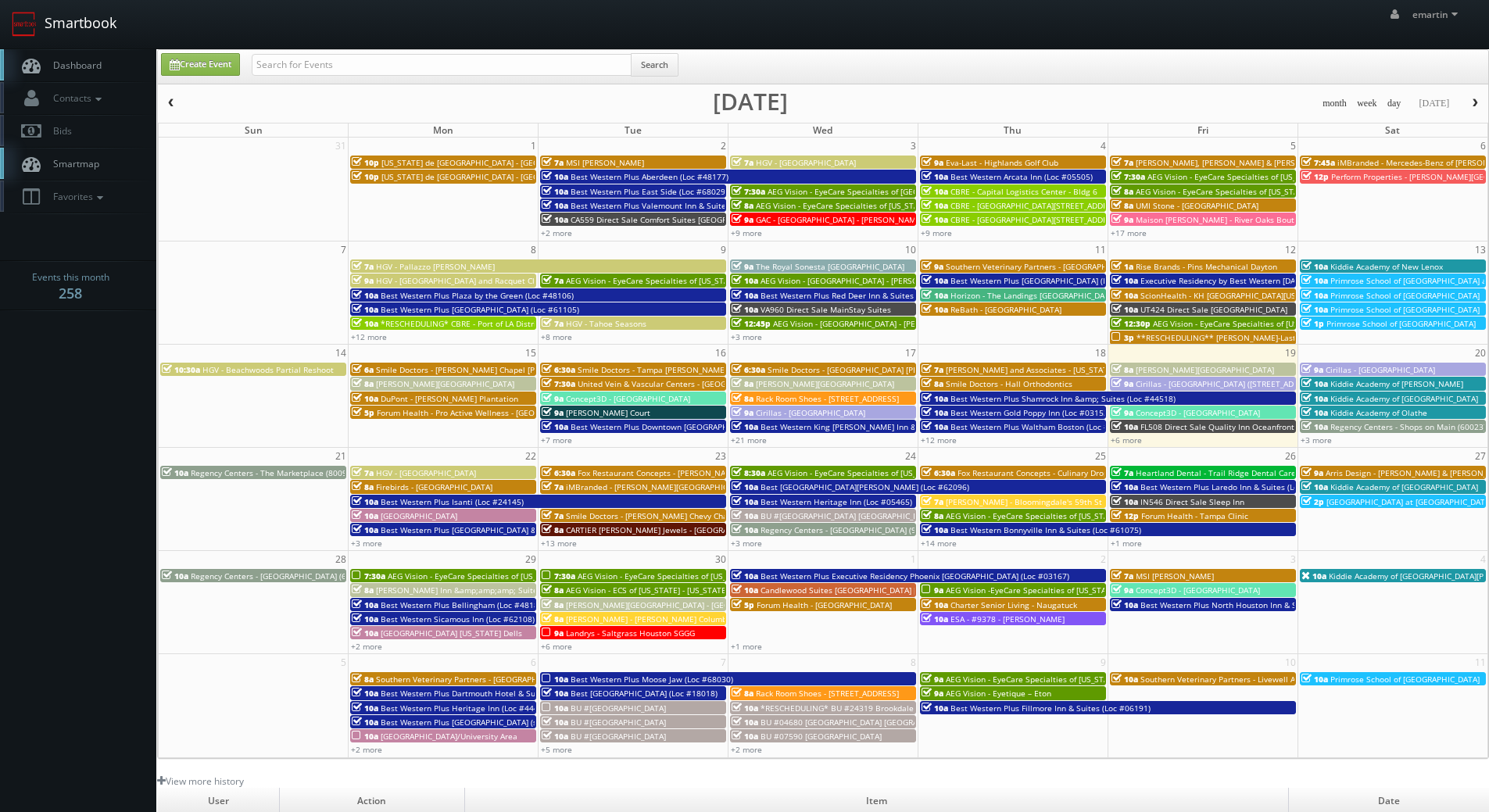
drag, startPoint x: 112, startPoint y: 60, endPoint x: 111, endPoint y: 46, distance: 14.0
click at [112, 61] on link "Dashboard" at bounding box center [78, 66] width 157 height 32
click at [348, 72] on input "text" at bounding box center [441, 65] width 380 height 22
type input "flk37"
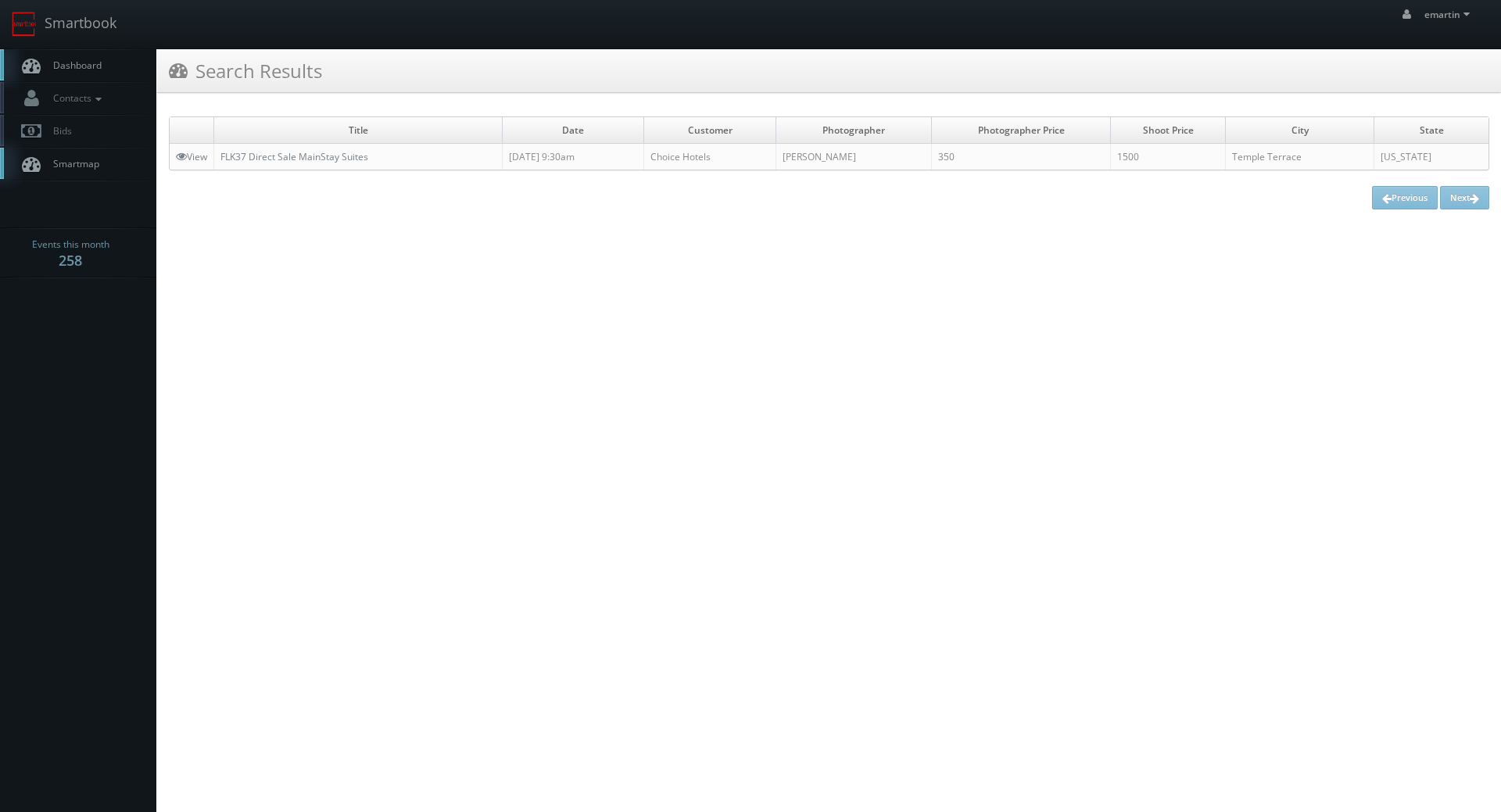
click at [258, 144] on td "FLK37 Direct Sale MainStay Suites" at bounding box center [358, 157] width 289 height 26
click at [258, 155] on link "FLK37 Direct Sale MainStay Suites" at bounding box center [295, 157] width 148 height 13
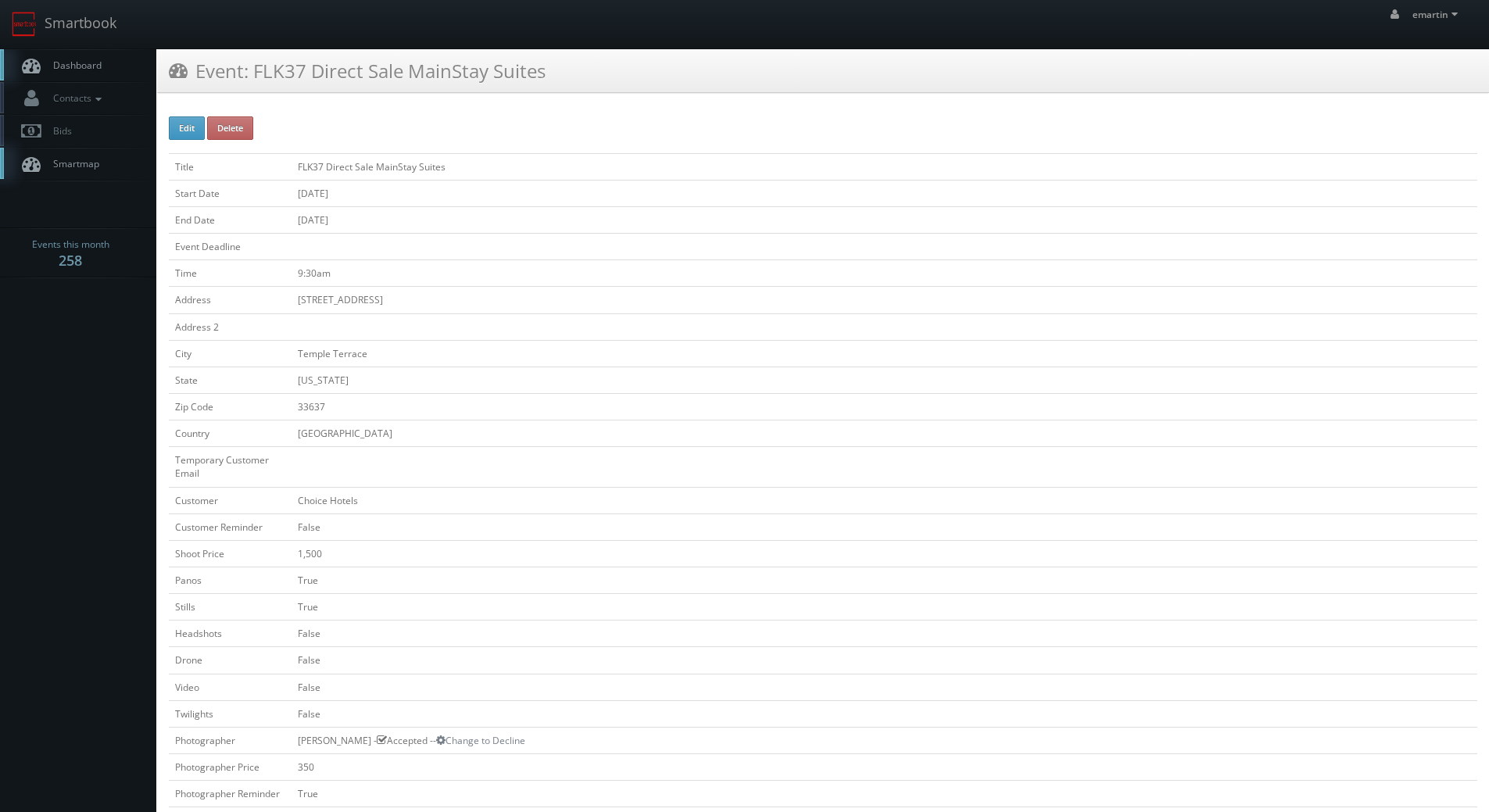
scroll to position [391, 0]
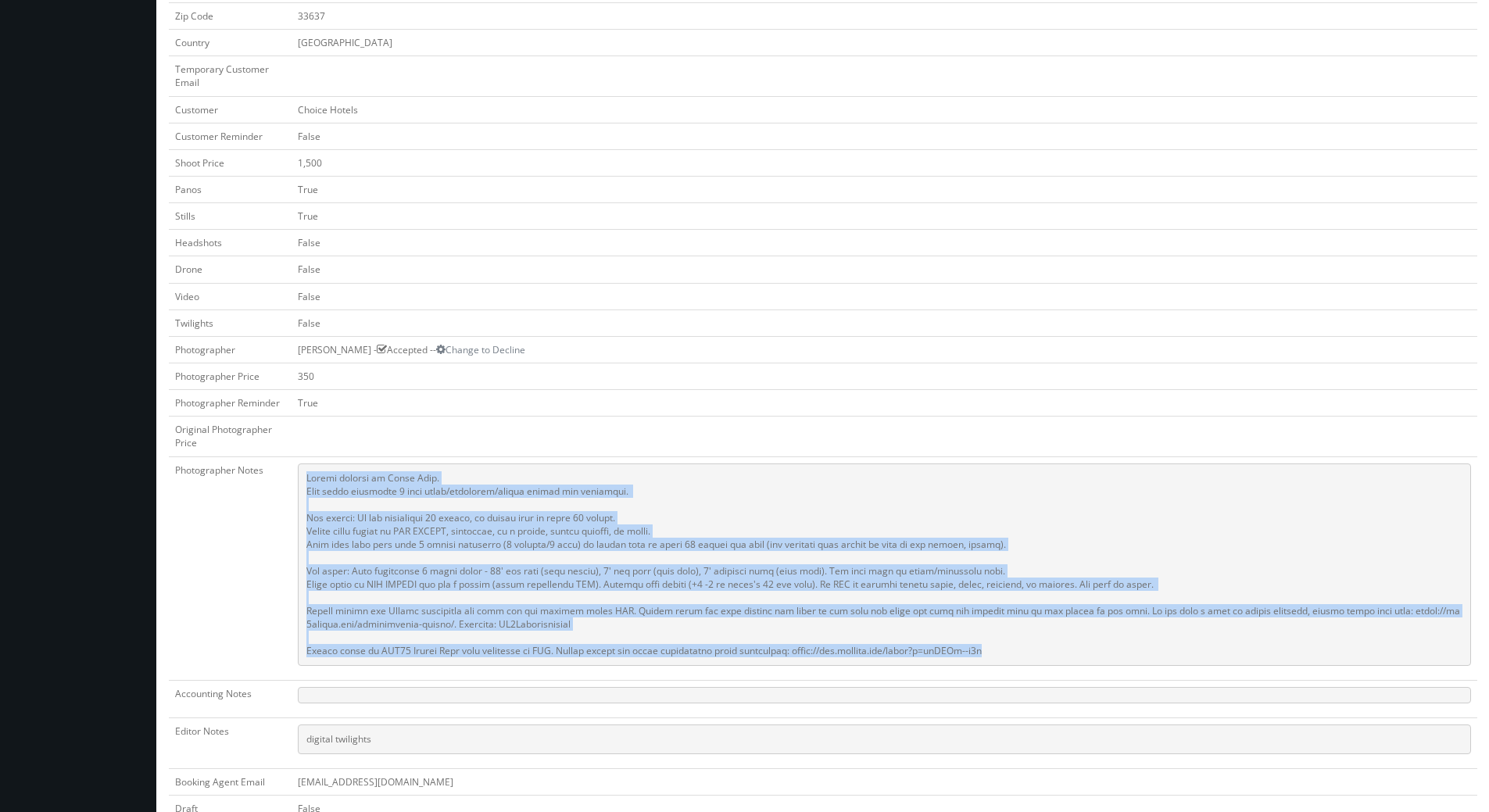
drag, startPoint x: 1042, startPoint y: 647, endPoint x: 308, endPoint y: 475, distance: 753.9
click at [308, 475] on pre at bounding box center [884, 564] width 1173 height 203
copy pre "Onsite contact is Happy Nook. Full shoot including 3 room types/exteriors/commo…"
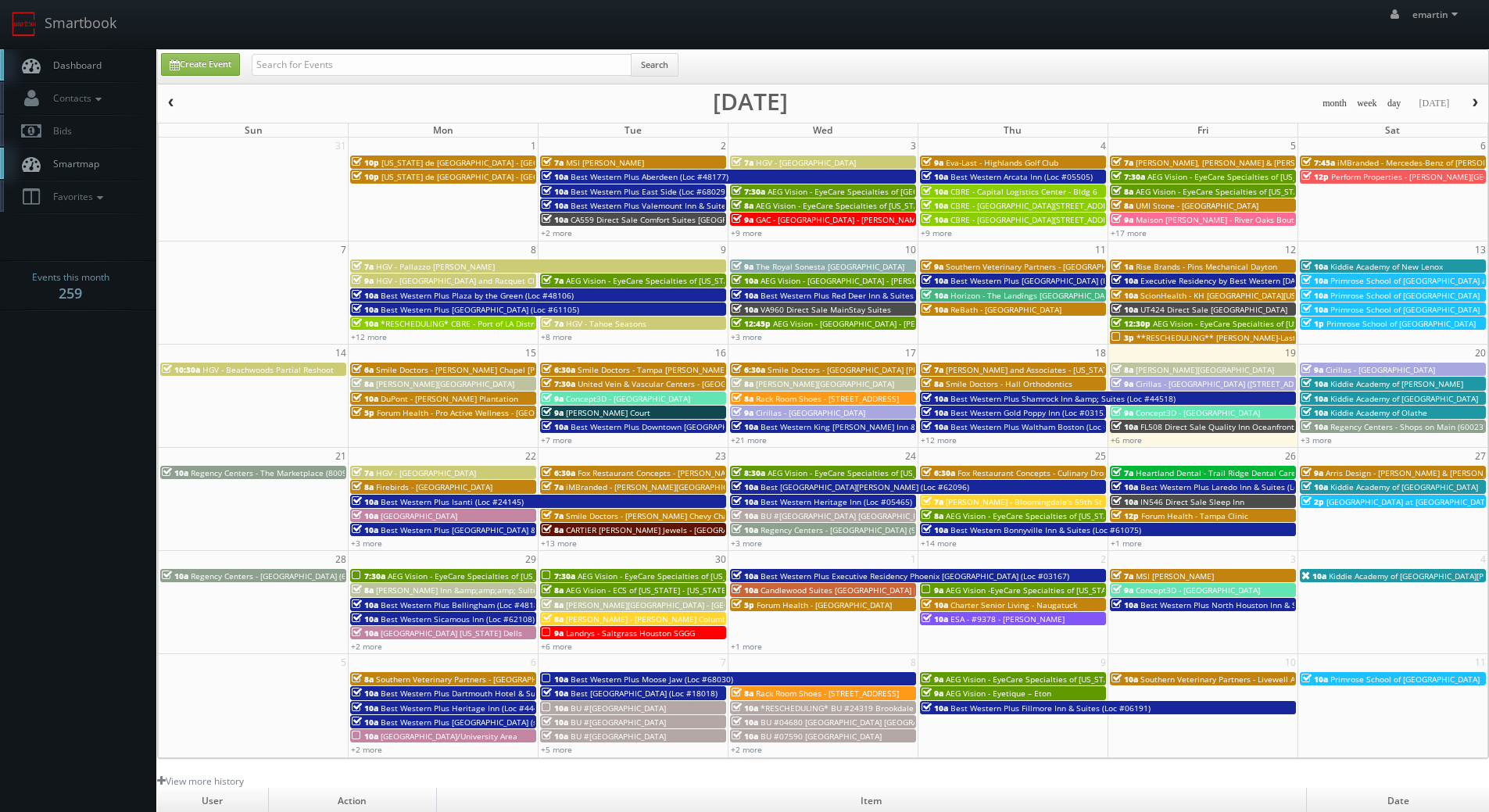
click at [66, 57] on link "Dashboard" at bounding box center [78, 66] width 157 height 32
click at [308, 80] on div "Search" at bounding box center [464, 68] width 427 height 31
click at [311, 72] on input "text" at bounding box center [441, 65] width 380 height 22
type input "sci direct"
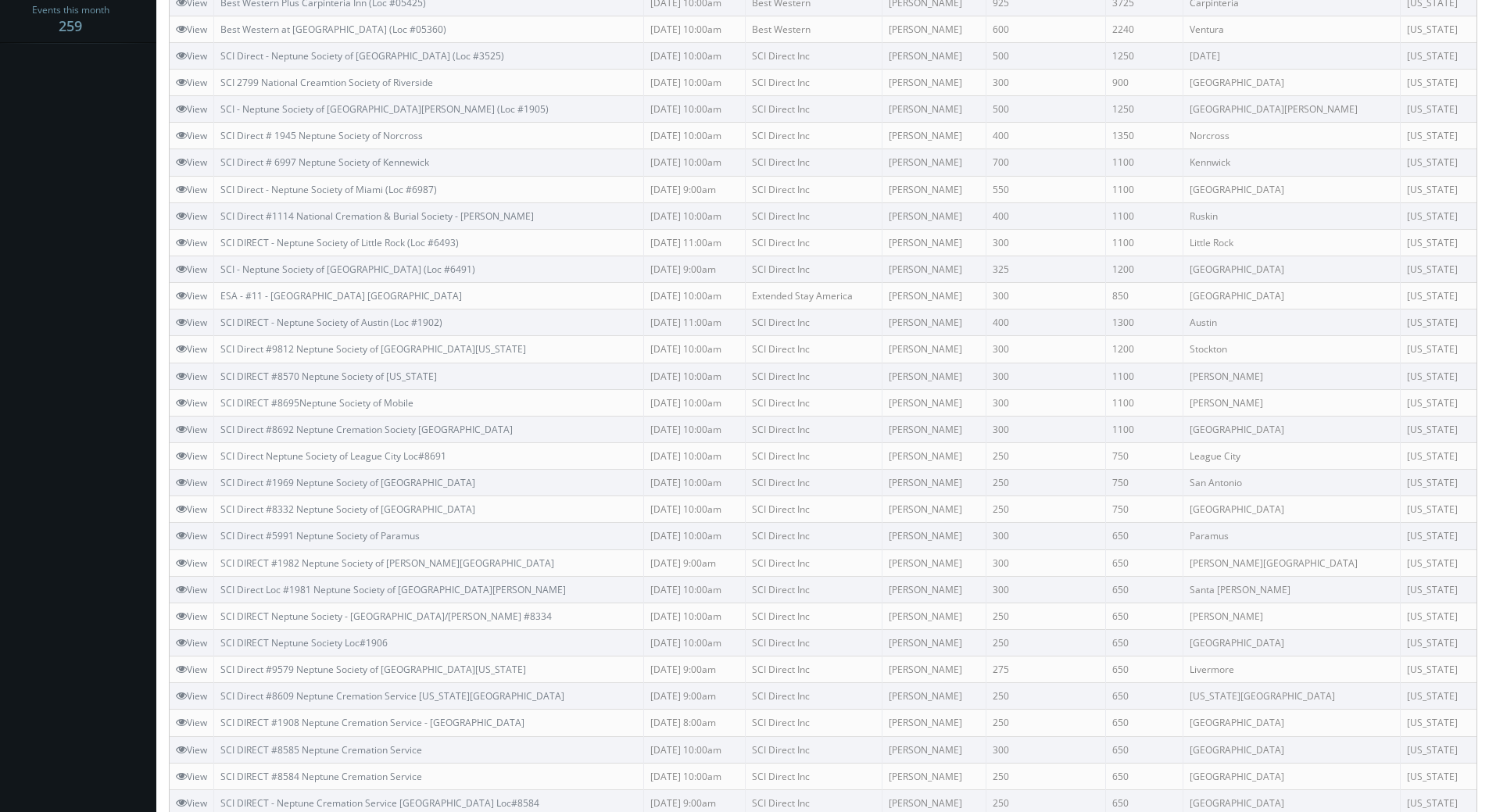
scroll to position [78, 0]
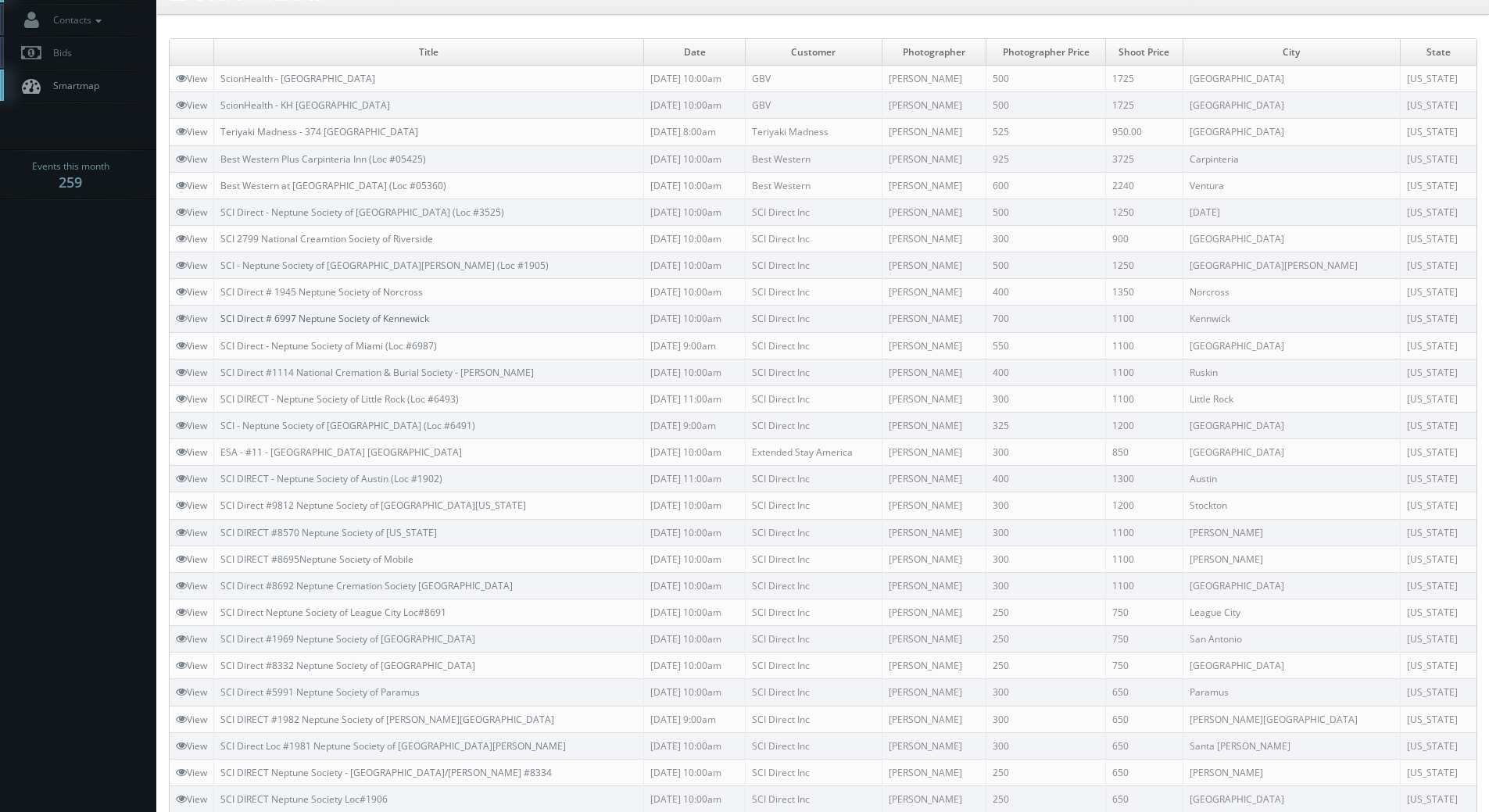
click at [303, 320] on link "SCI Direct # 6997 Neptune Society of Kennewick" at bounding box center [324, 319] width 209 height 13
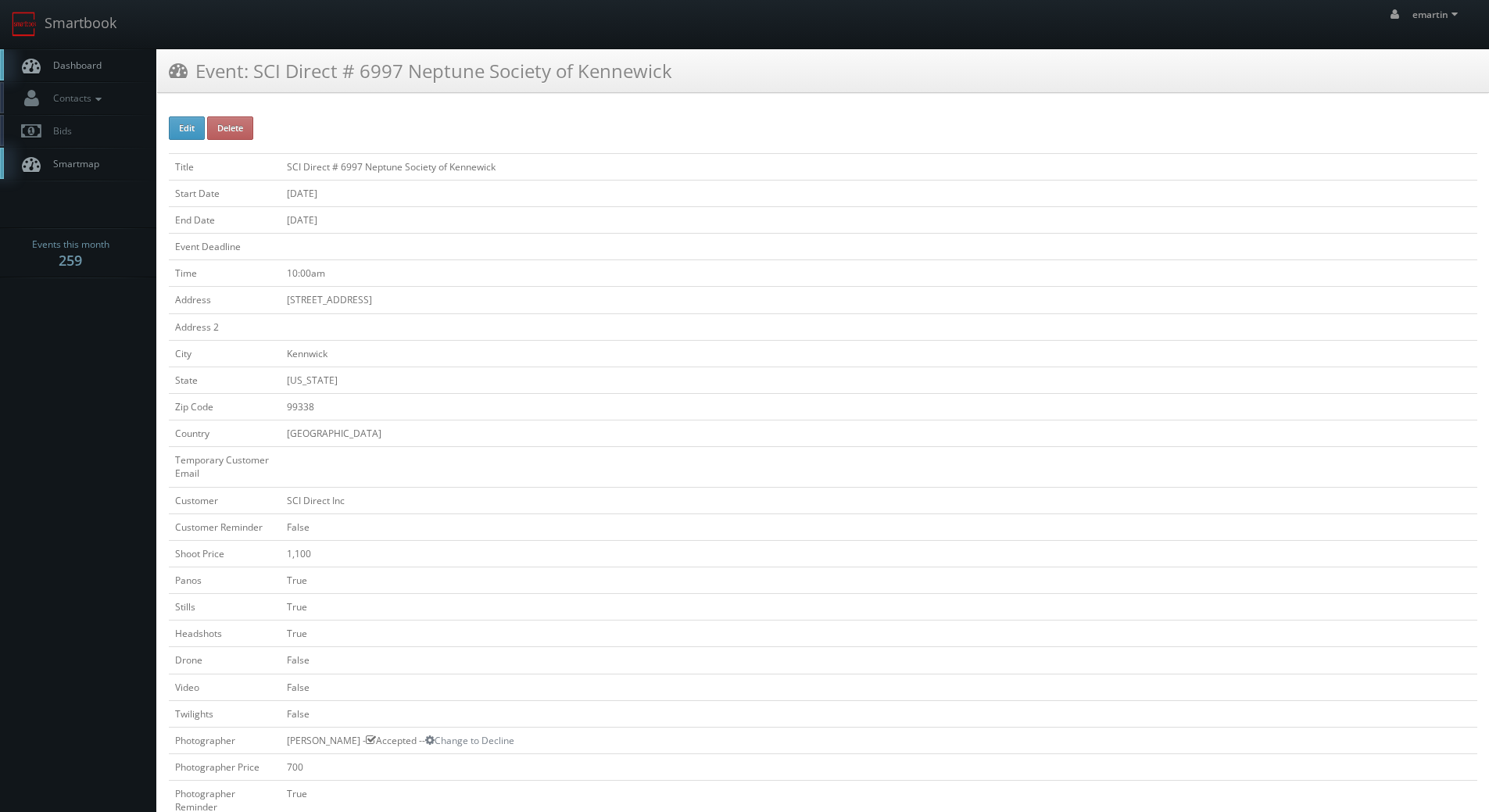
click at [95, 68] on span "Dashboard" at bounding box center [73, 66] width 56 height 13
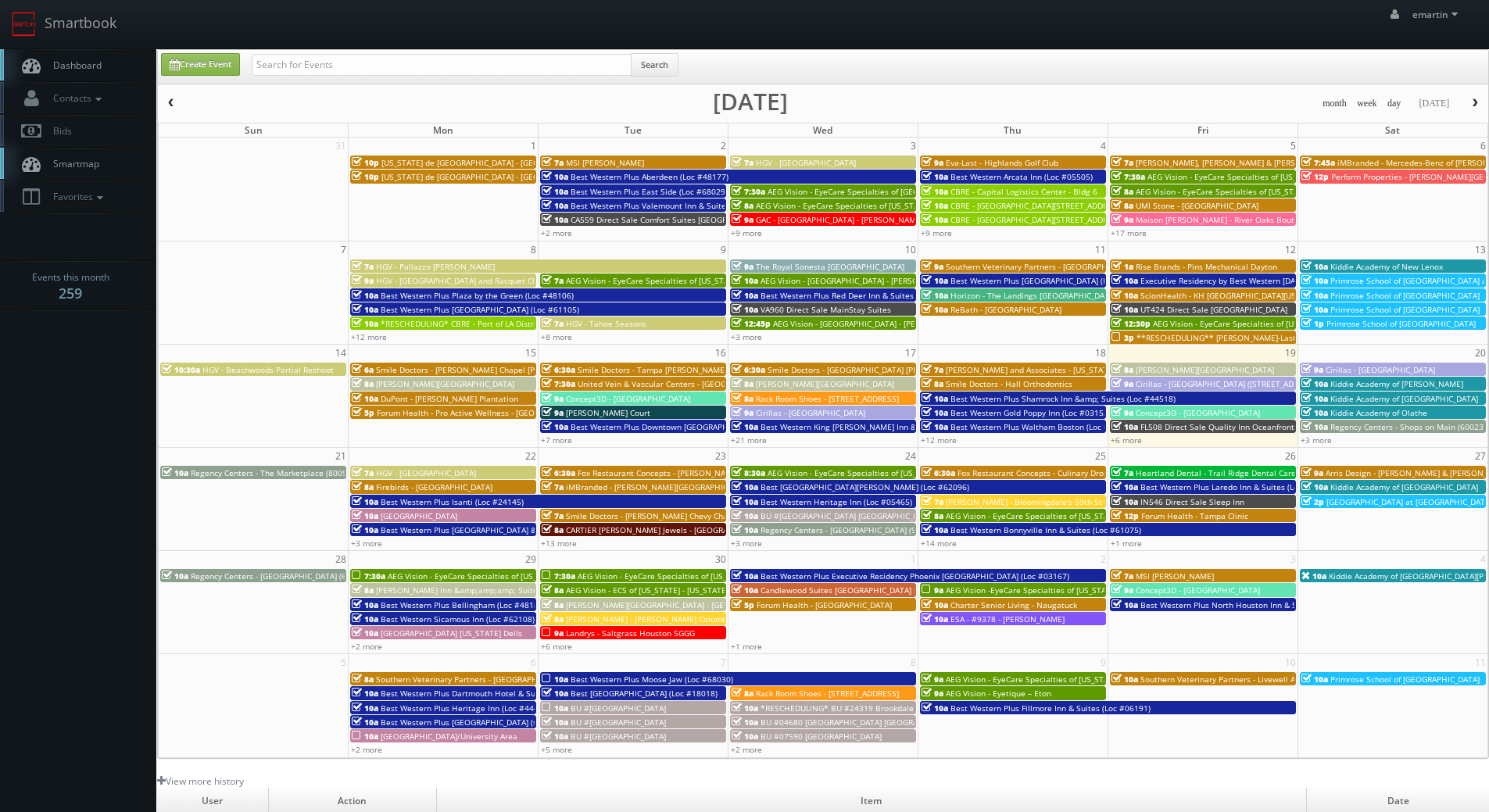
click at [340, 49] on nav "Smartbook Toggle Side Navigation Toggle Top Navigation emartin emartin Profile …" at bounding box center [744, 24] width 1489 height 50
click at [340, 53] on div "Create Event Search" at bounding box center [822, 67] width 1331 height 34
click at [337, 59] on input "text" at bounding box center [441, 65] width 380 height 22
type input "sci direct"
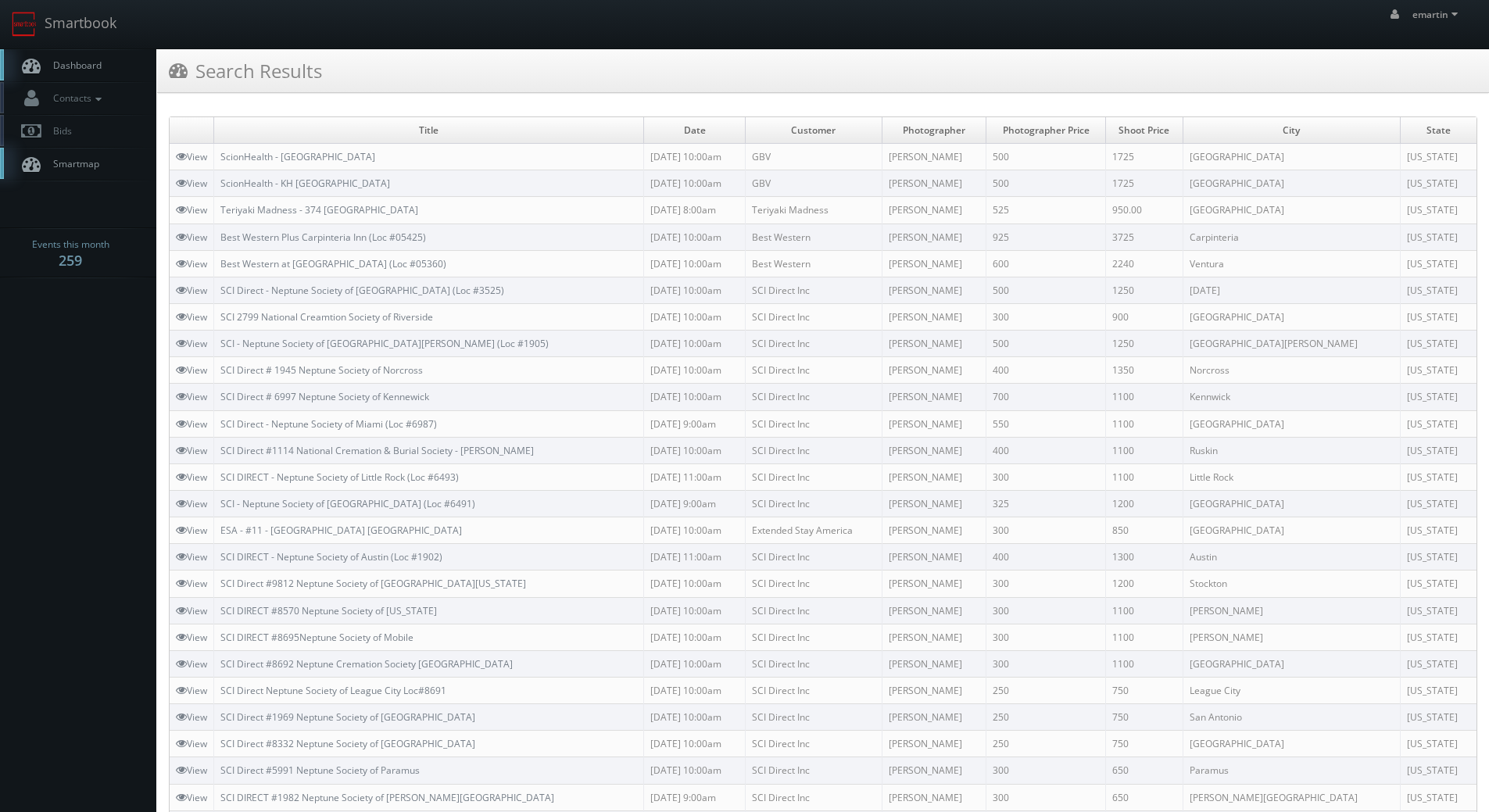
click at [116, 64] on link "Dashboard" at bounding box center [78, 66] width 157 height 32
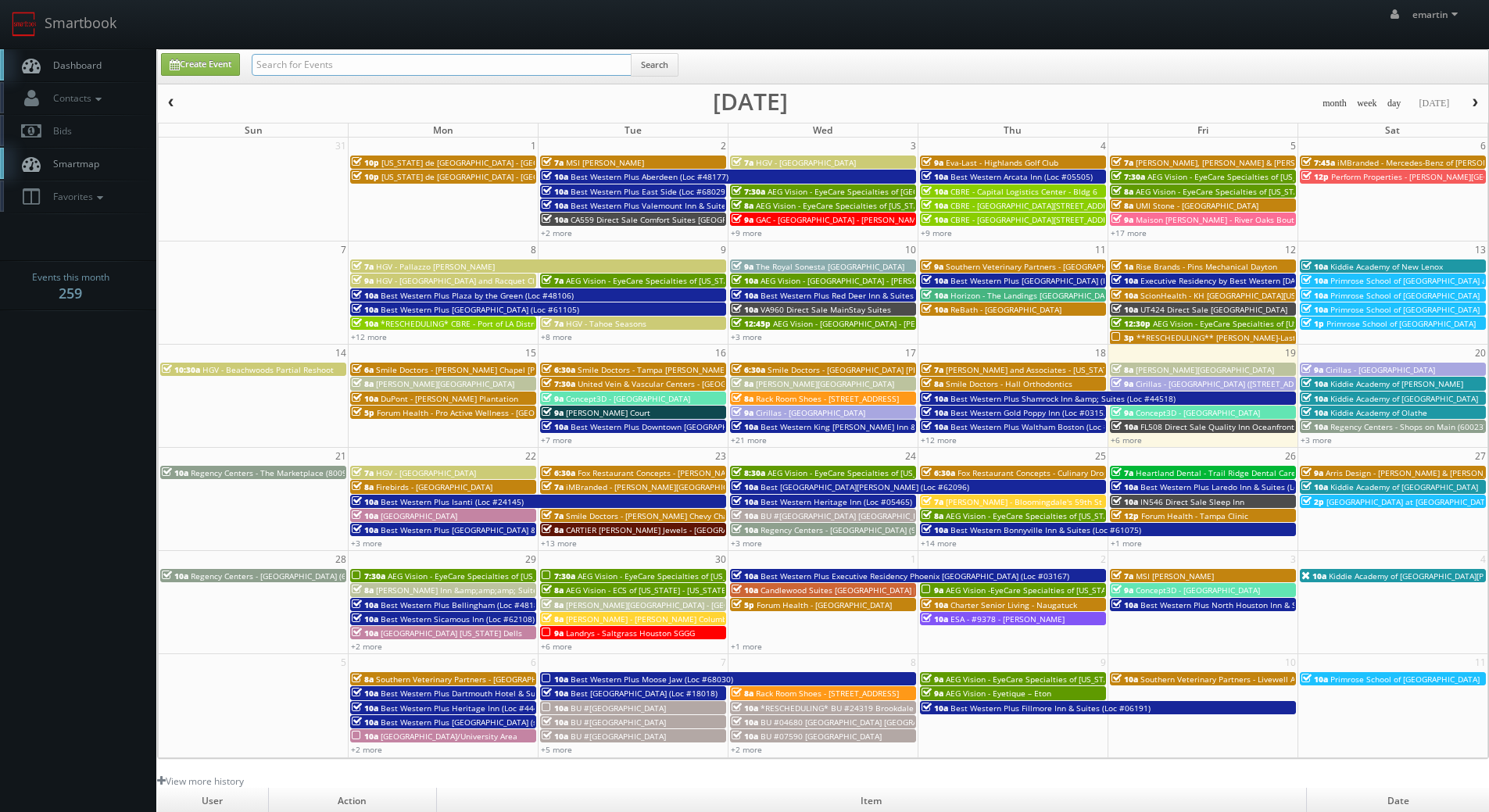
click at [436, 59] on input "text" at bounding box center [441, 65] width 380 height 22
type input "sci direct inc"
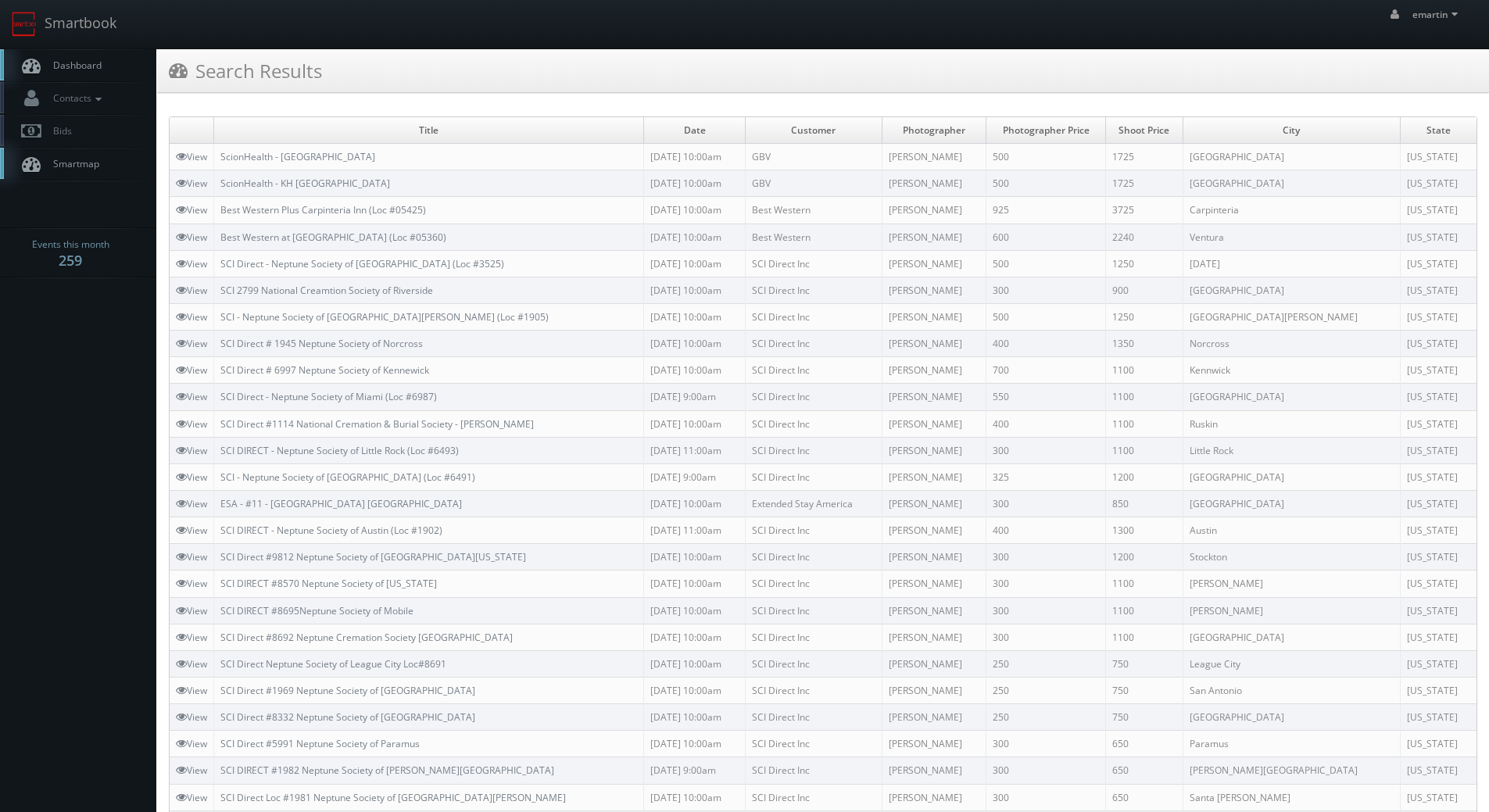
click at [107, 56] on link "Dashboard" at bounding box center [78, 66] width 157 height 32
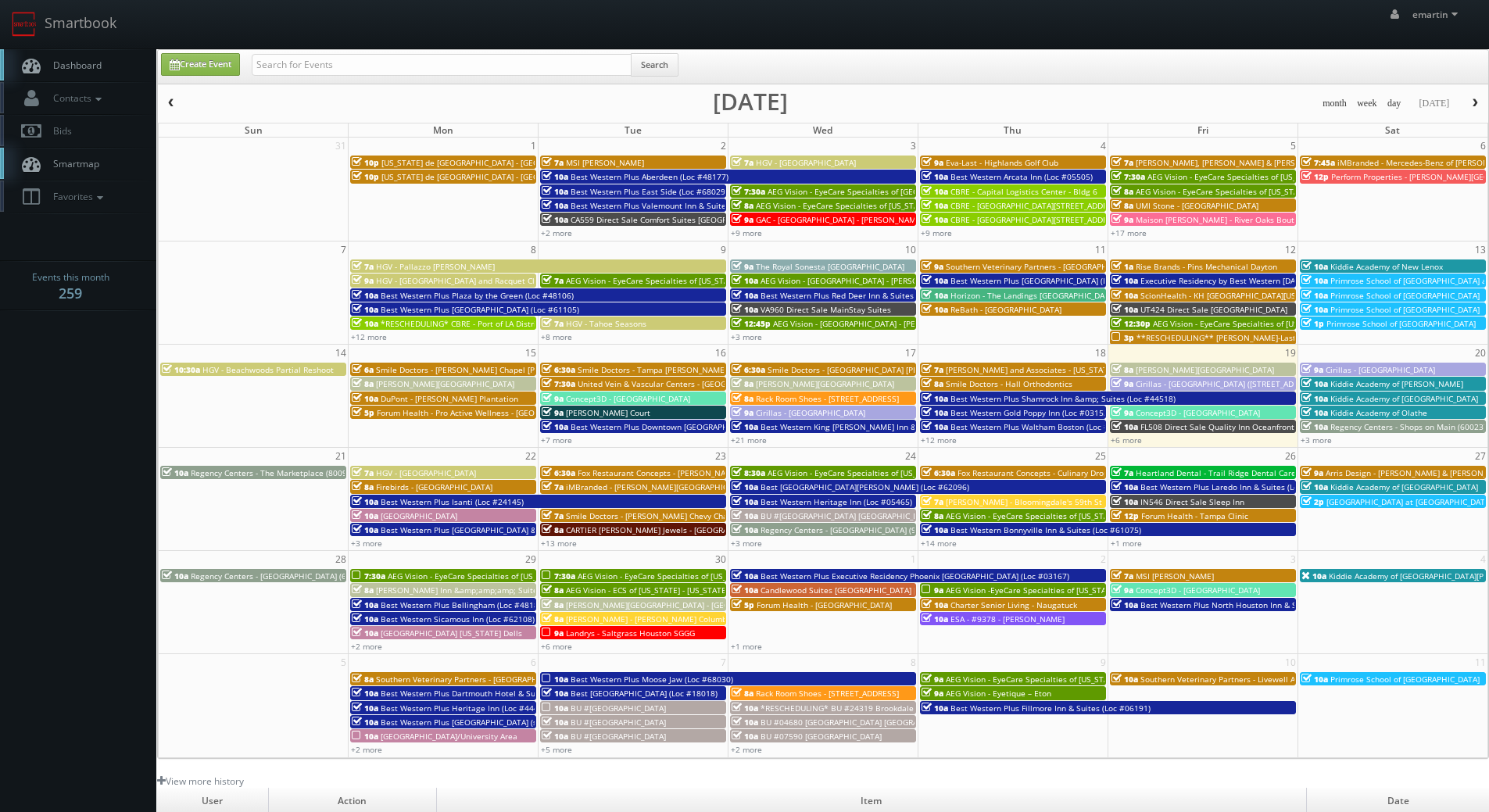
click at [105, 58] on link "Dashboard" at bounding box center [78, 66] width 157 height 32
click at [101, 64] on link "Dashboard" at bounding box center [78, 66] width 157 height 32
click at [190, 64] on link "Create Event" at bounding box center [201, 65] width 79 height 23
type input "09/19/2025"
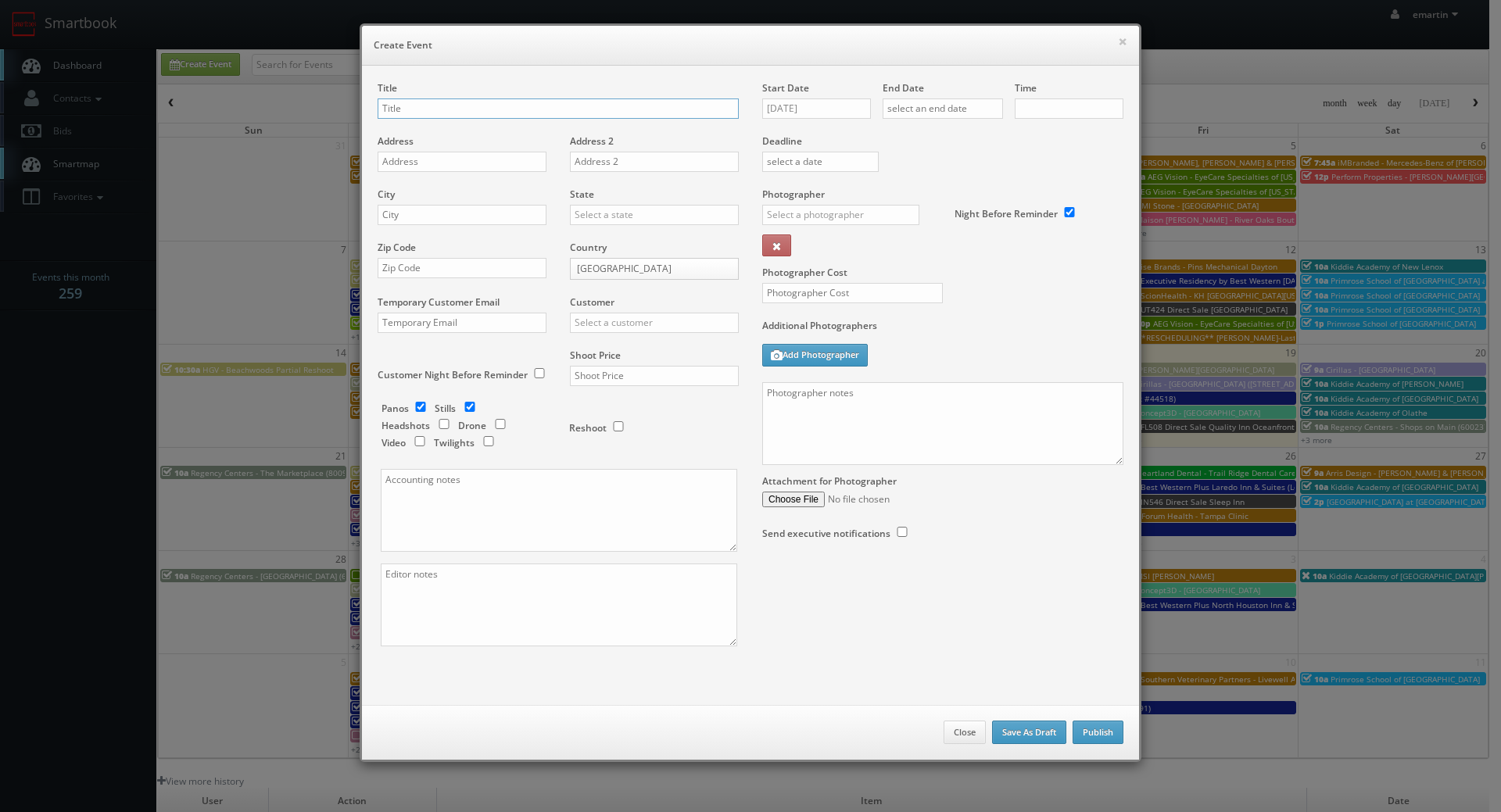
checkbox input "true"
type input "10:00am"
checkbox input "true"
click at [431, 116] on div "Title" at bounding box center [558, 108] width 361 height 53
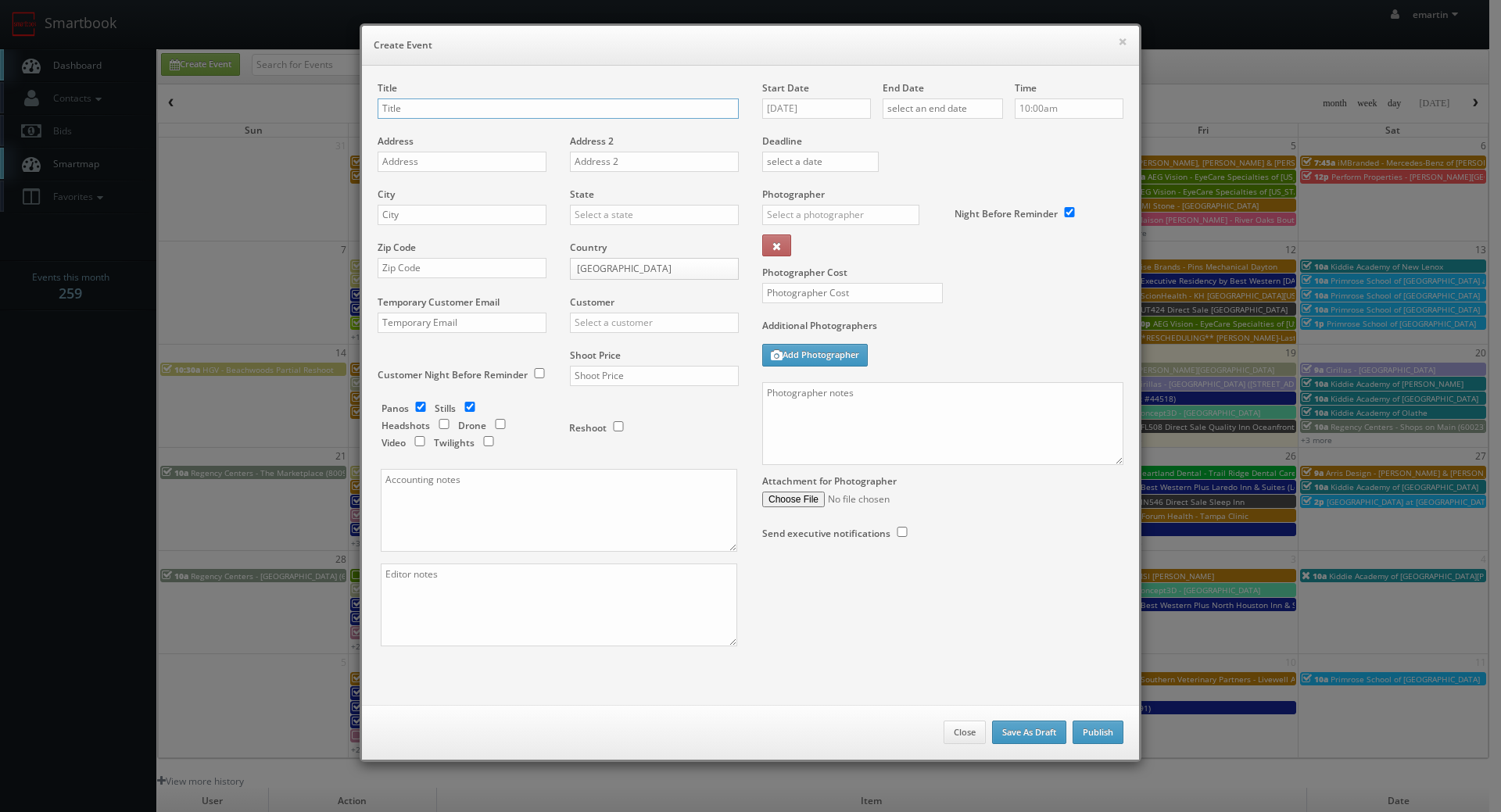
click at [431, 115] on input "text" at bounding box center [558, 109] width 361 height 21
type input "AZ371 Direct Sale"
click at [786, 105] on input "09/19/2025" at bounding box center [817, 109] width 109 height 21
click at [844, 295] on td "8" at bounding box center [841, 295] width 24 height 23
type input "10/08/2025"
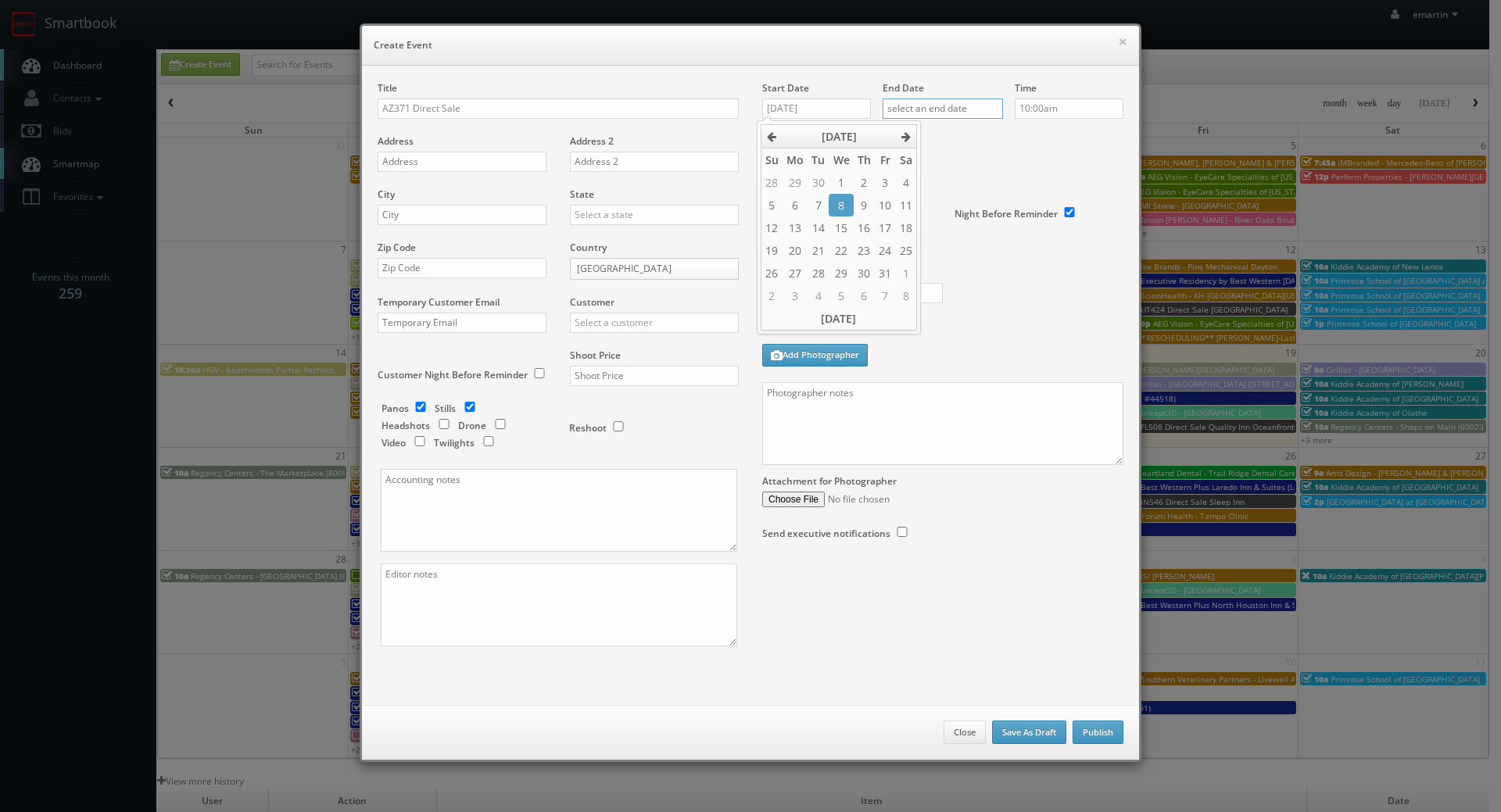
click at [933, 115] on input "text" at bounding box center [943, 109] width 120 height 21
click at [964, 292] on td "8" at bounding box center [962, 295] width 24 height 23
type input "10/08/2025"
click at [1093, 139] on label "Deadline" at bounding box center [943, 141] width 385 height 13
click at [821, 210] on input "text" at bounding box center [841, 215] width 158 height 21
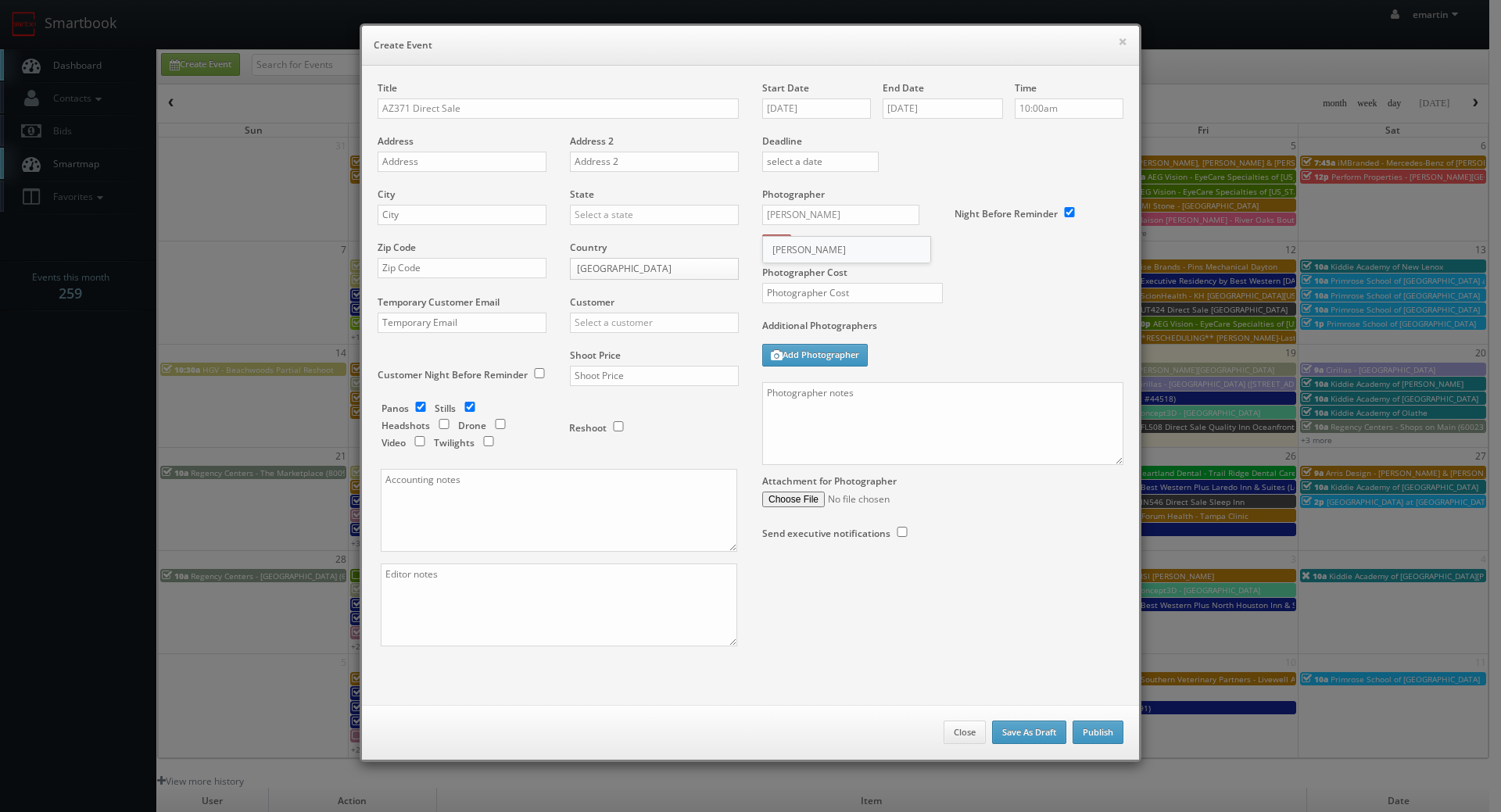
click at [813, 248] on div "Bruce Battoe" at bounding box center [847, 250] width 167 height 26
type input "Bruce Battoe"
drag, startPoint x: 862, startPoint y: 50, endPoint x: 862, endPoint y: 19, distance: 31.0
click at [862, 50] on h6 "Create Event" at bounding box center [750, 45] width 754 height 16
click at [402, 166] on input "text" at bounding box center [462, 162] width 169 height 21
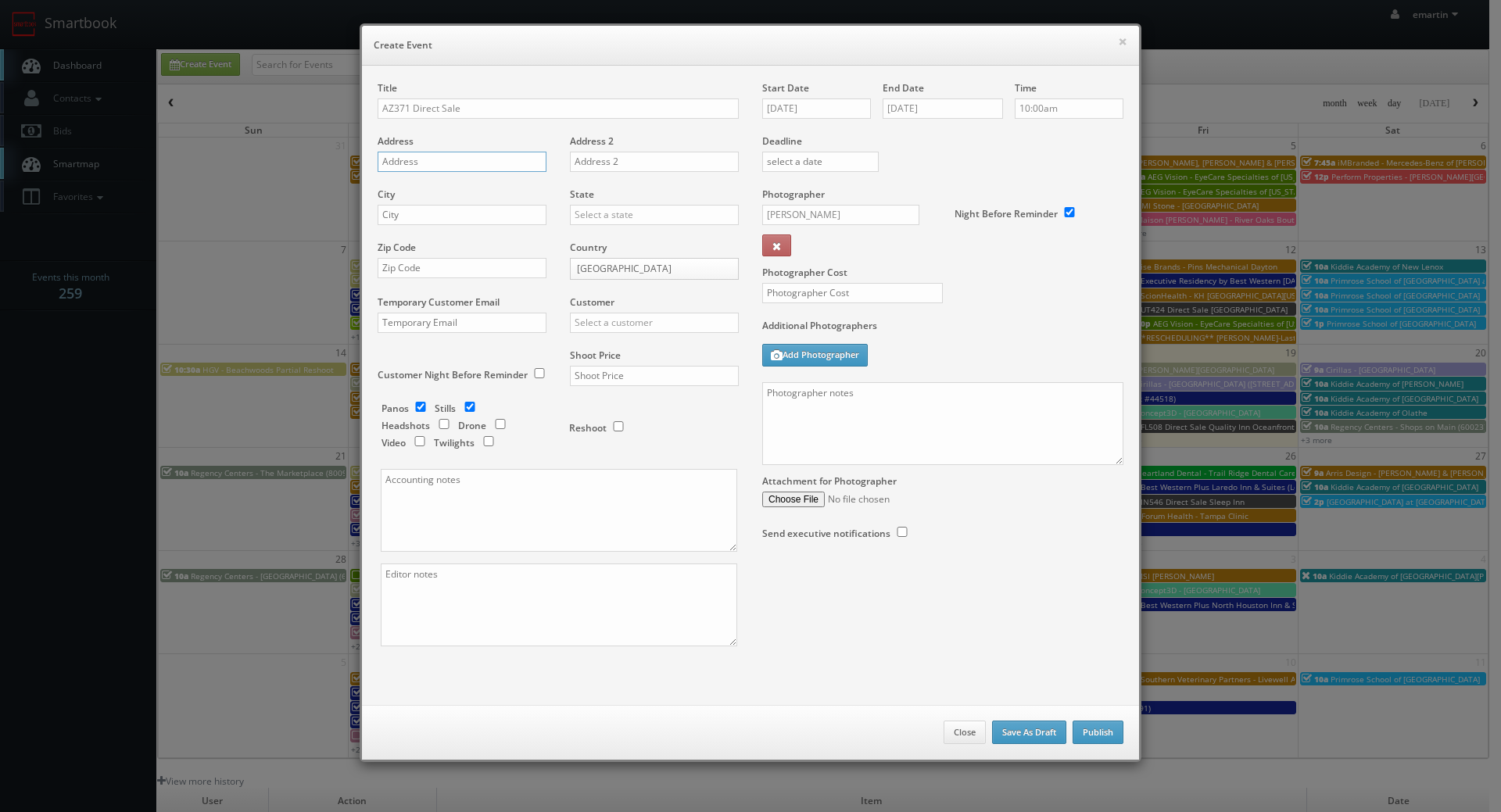
paste input "1105 East Sheldon Street"
type input "1105 East Sheldon Street"
drag, startPoint x: 511, startPoint y: 107, endPoint x: 490, endPoint y: 107, distance: 21.0
click at [511, 107] on input "AZ371 Direct Sale" at bounding box center [558, 109] width 361 height 21
paste input "Quality Inn Prescott"
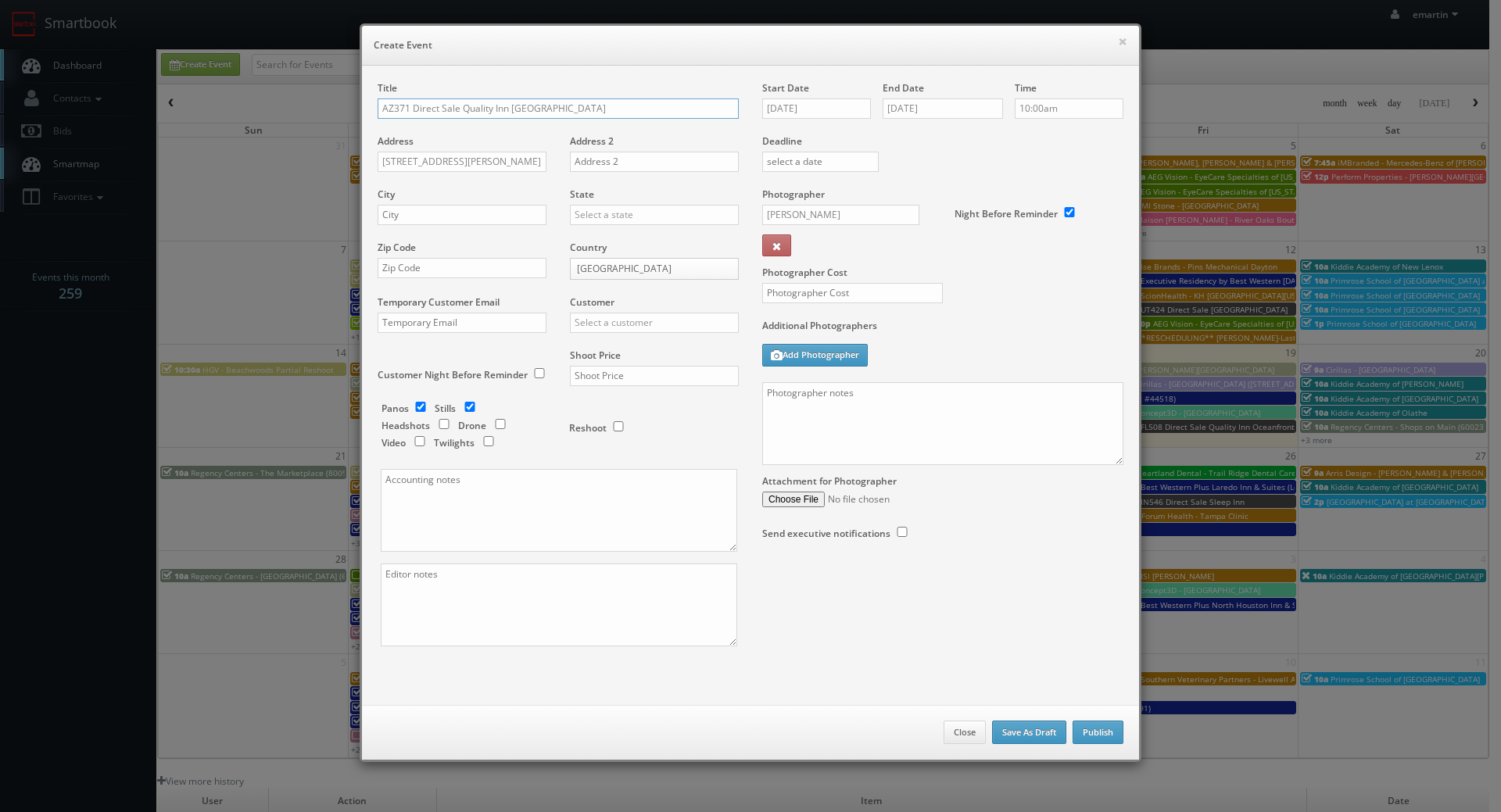
type input "AZ371 Direct Sale Quality Inn Prescott"
click at [491, 207] on input "text" at bounding box center [462, 215] width 169 height 21
paste input "Prescott"
type input "Prescott"
click at [603, 216] on input "text" at bounding box center [655, 215] width 169 height 21
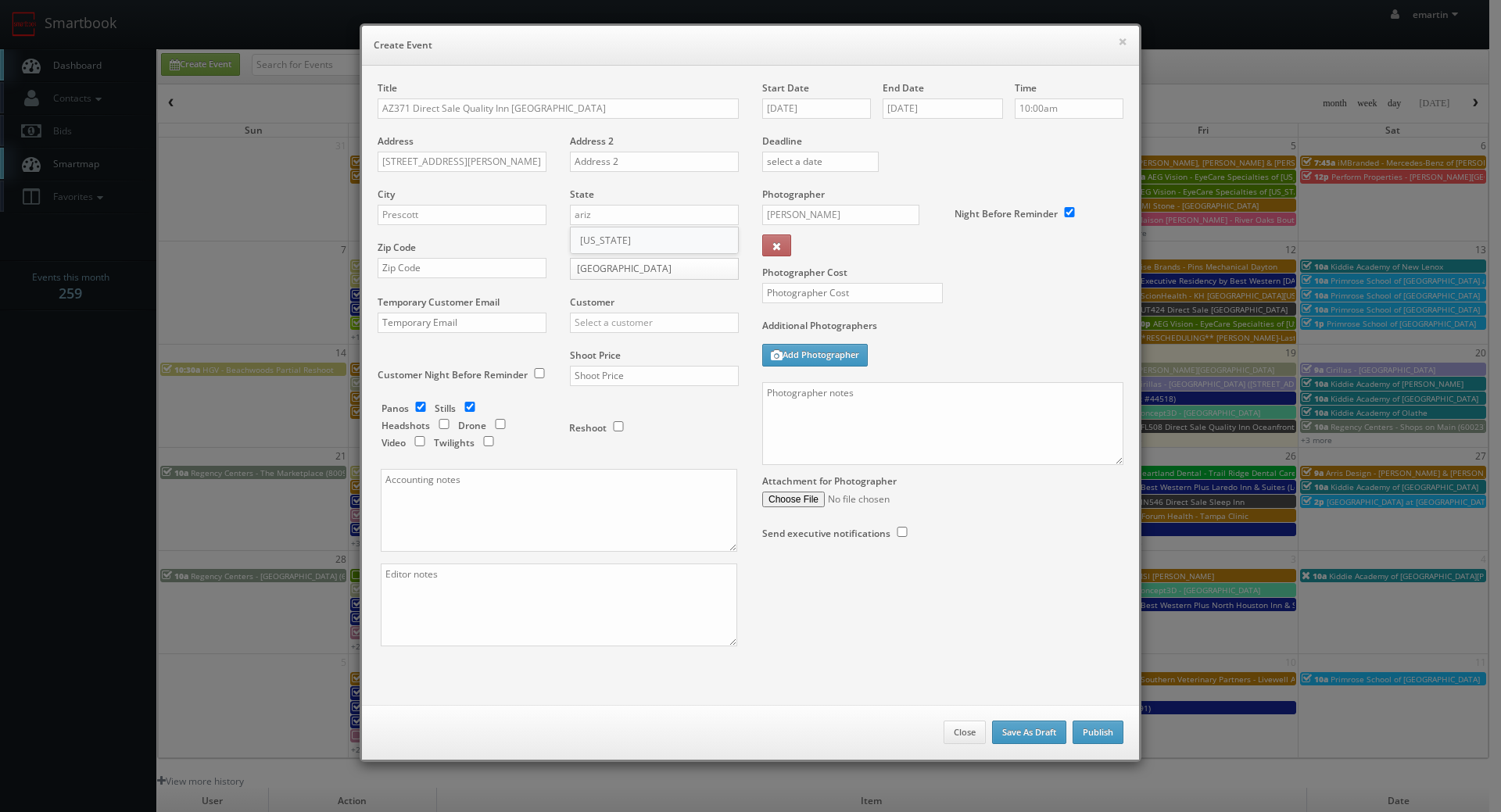
click at [599, 233] on div "[US_STATE]" at bounding box center [655, 241] width 167 height 26
type input "[US_STATE]"
click at [447, 265] on input "text" at bounding box center [462, 268] width 169 height 21
paste input "86301"
type input "86301"
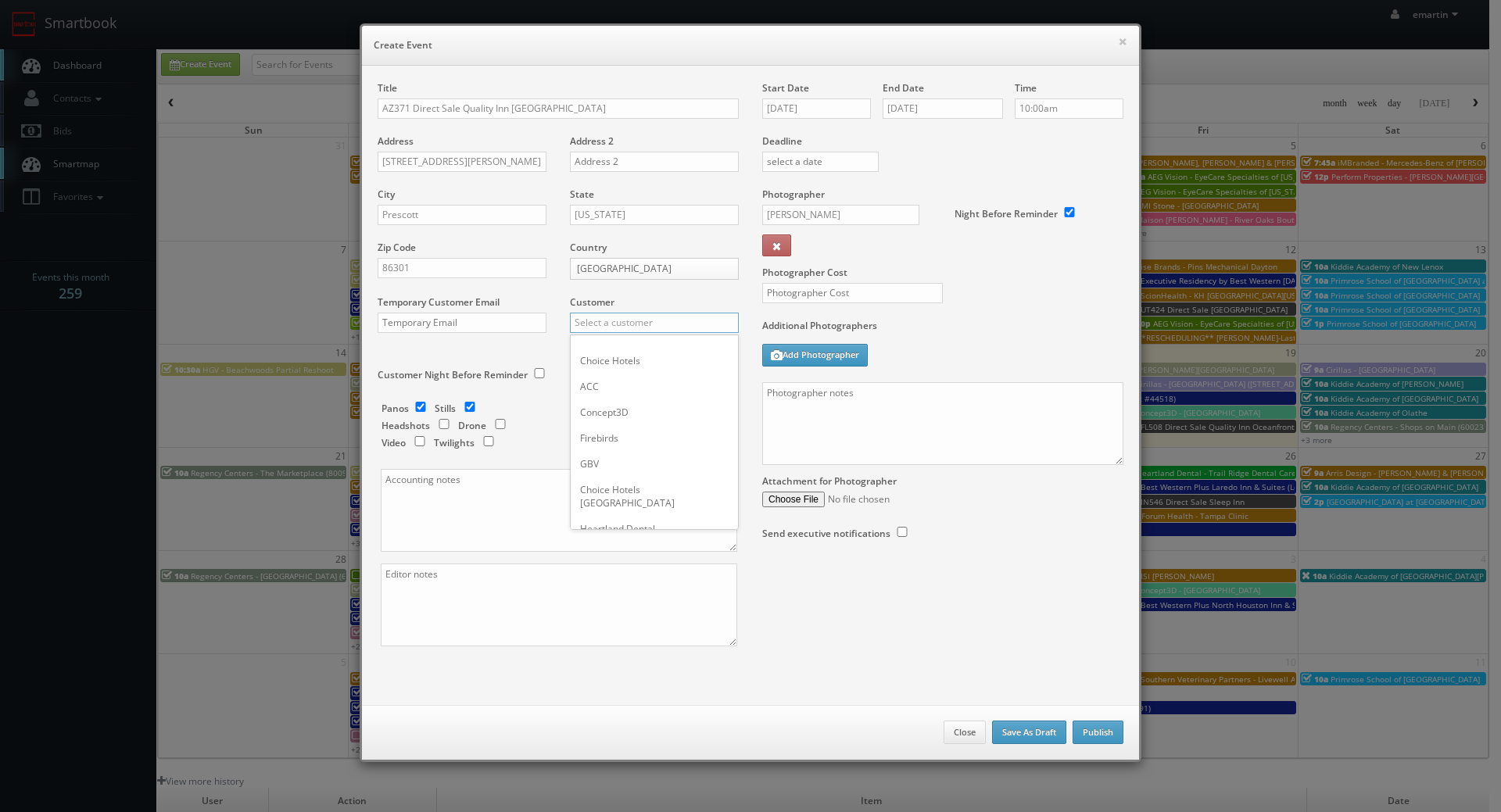
click at [636, 332] on input "text" at bounding box center [655, 323] width 169 height 21
click at [633, 342] on div "Choice Hotels" at bounding box center [655, 349] width 167 height 26
type input "Choice Hotels"
click at [602, 366] on input "text" at bounding box center [655, 376] width 169 height 21
type input "1,150"
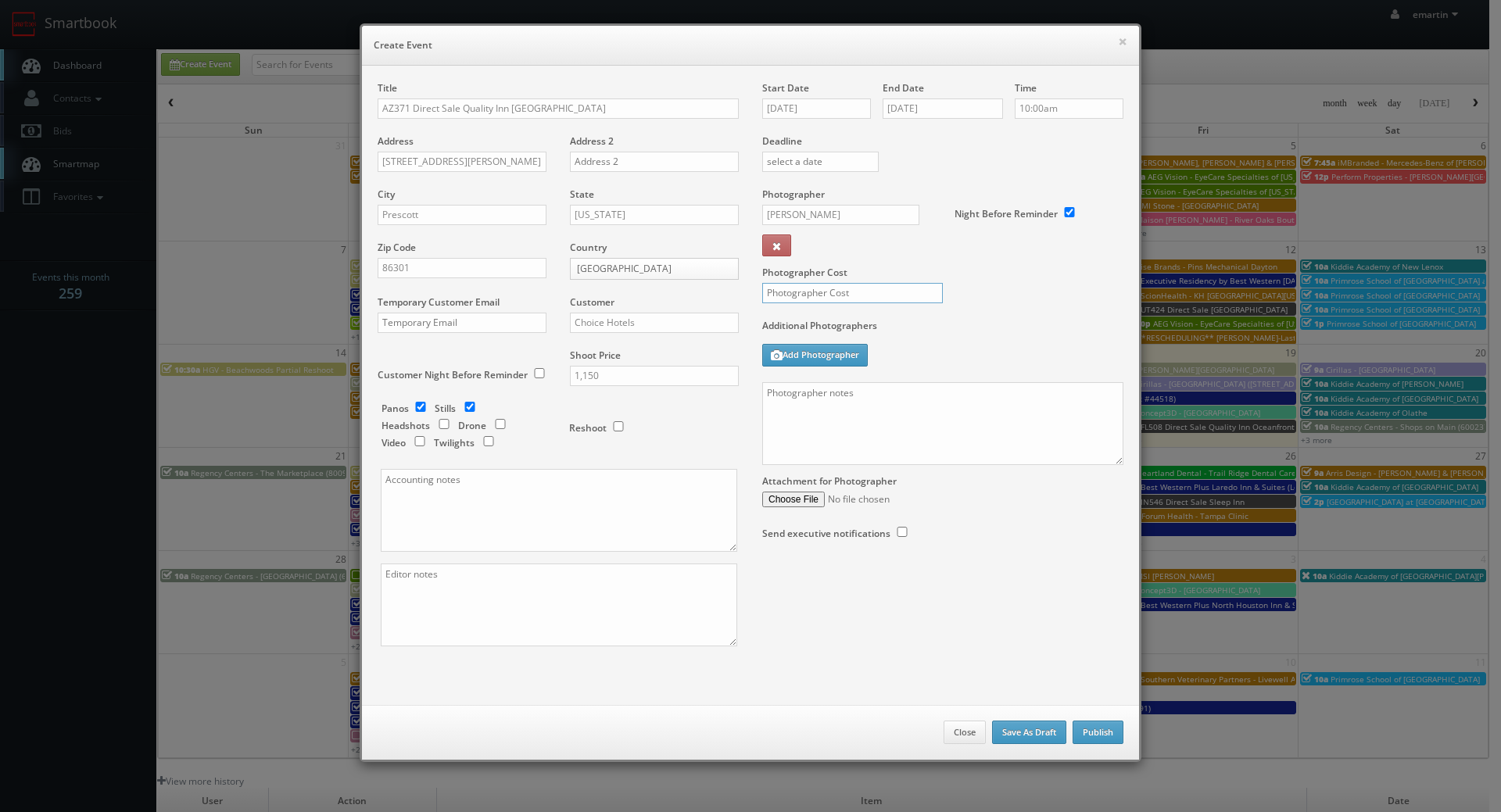
drag, startPoint x: 821, startPoint y: 299, endPoint x: 823, endPoint y: 290, distance: 9.2
click at [823, 295] on input "text" at bounding box center [853, 293] width 181 height 21
click at [888, 325] on label "Additional Photographers" at bounding box center [943, 329] width 361 height 22
drag, startPoint x: 787, startPoint y: 294, endPoint x: 731, endPoint y: 283, distance: 57.1
click at [729, 286] on div "Title AZ371 Direct Sale Quality Inn Prescott Address 1105 East Sheldon Street A…" at bounding box center [750, 378] width 769 height 593
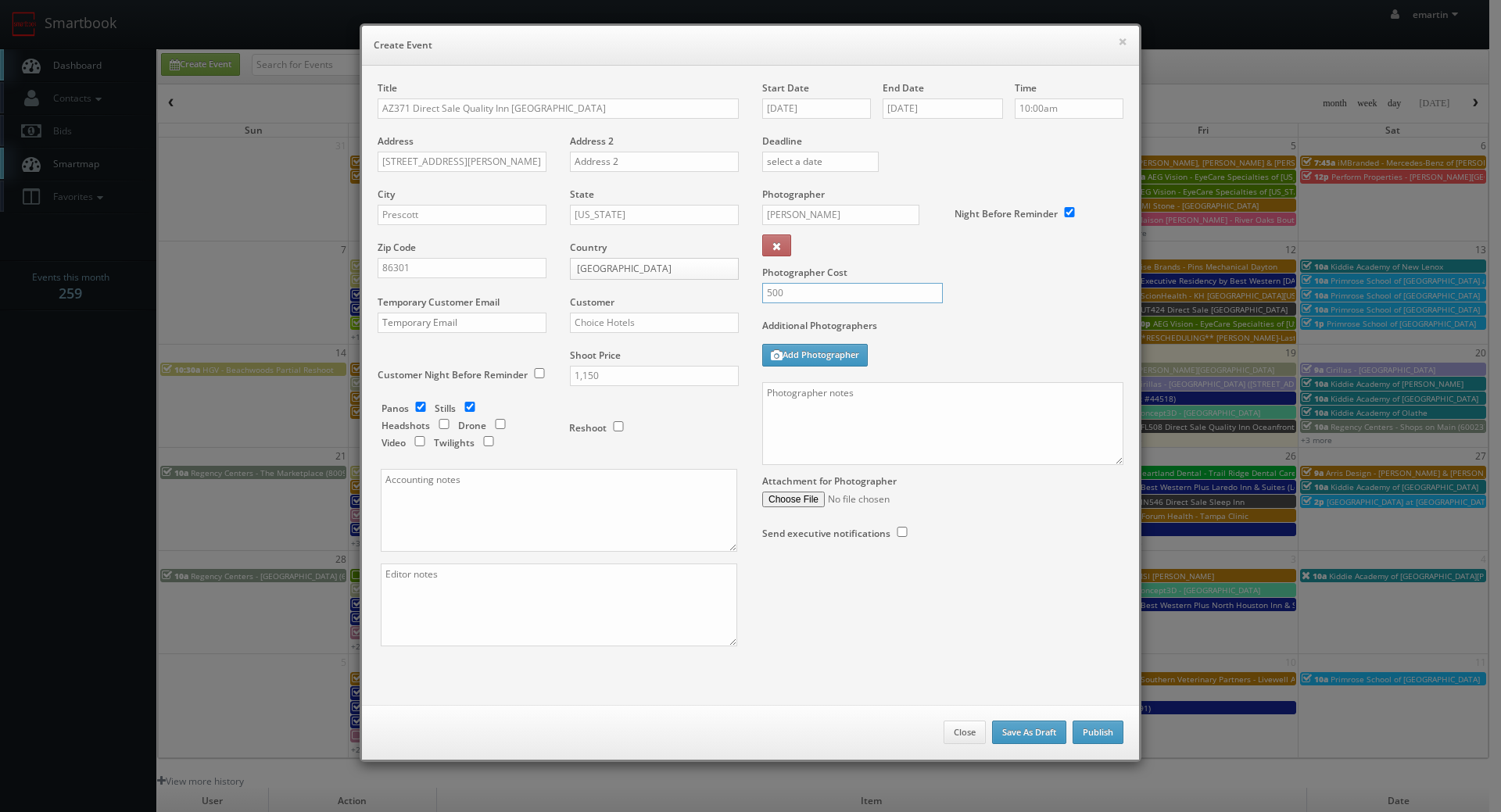
type input "500"
drag, startPoint x: 1002, startPoint y: 334, endPoint x: 961, endPoint y: 328, distance: 41.4
click at [1002, 334] on label "Additional Photographers" at bounding box center [943, 329] width 361 height 22
click at [961, 415] on textarea at bounding box center [943, 424] width 361 height 83
paste textarea "Onsite contact is _____. Full shoot including _ room types/exteriors/common spa…"
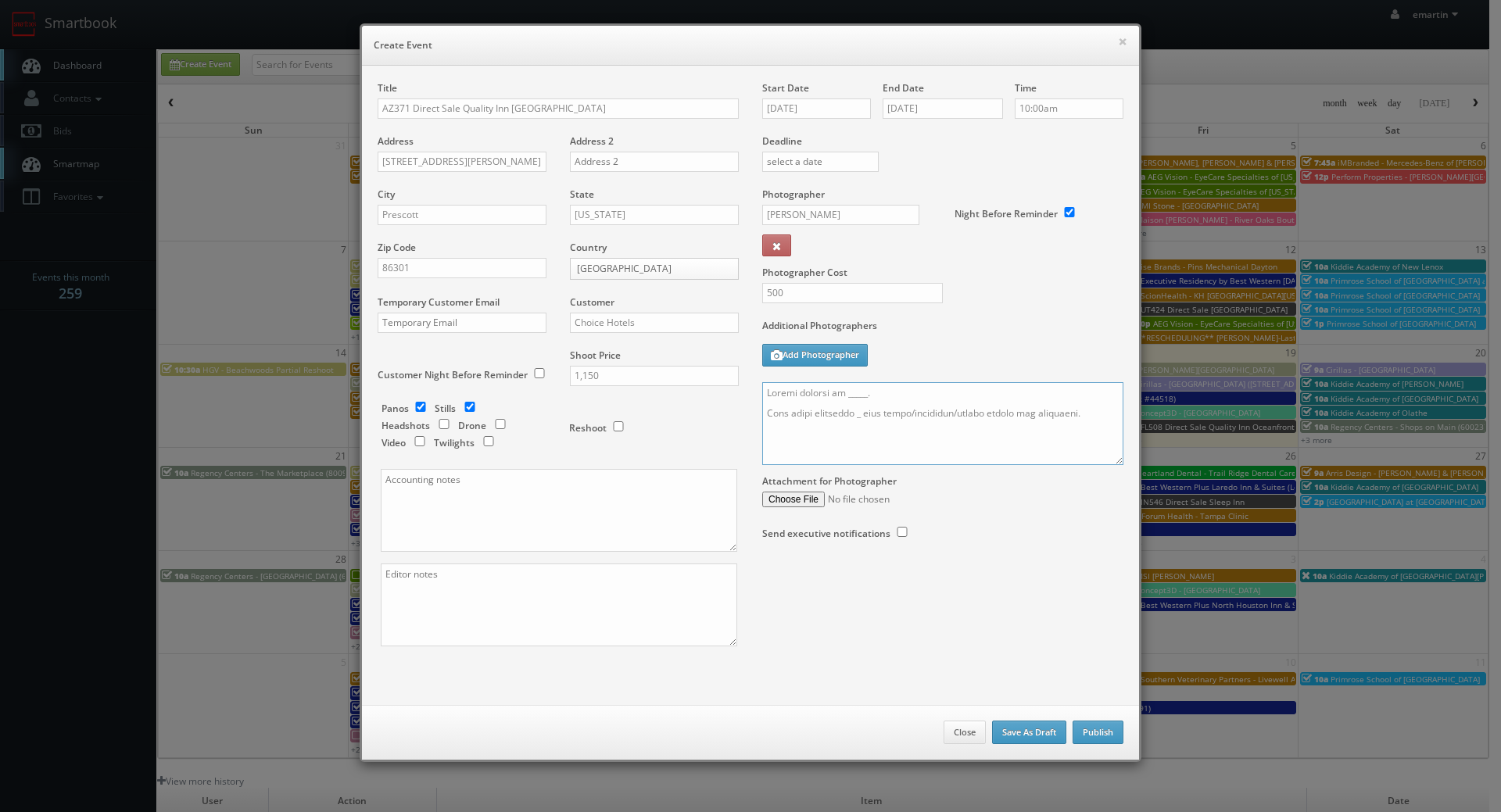
scroll to position [463, 0]
click at [844, 437] on textarea at bounding box center [943, 424] width 361 height 83
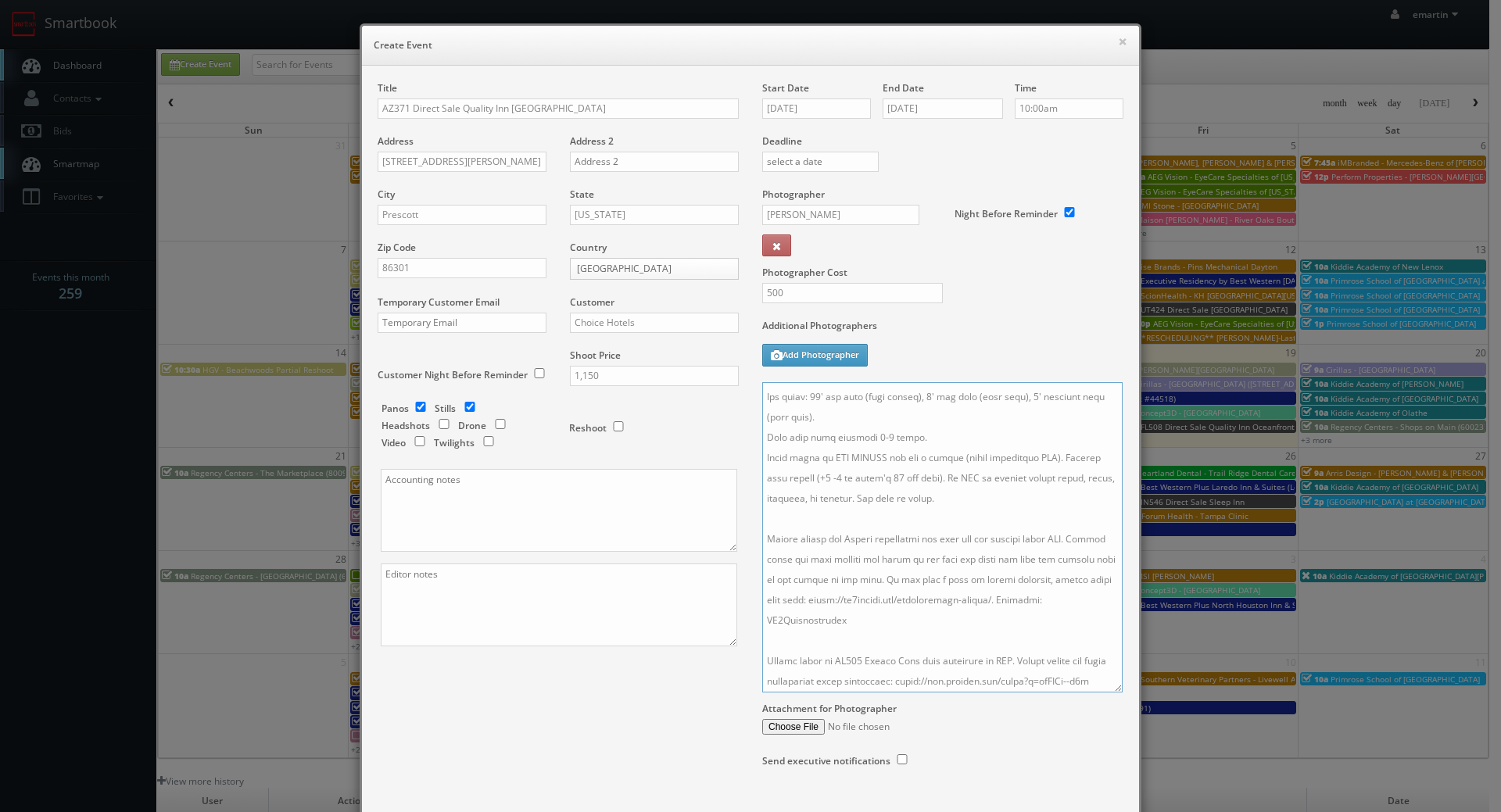
scroll to position [259, 0]
drag, startPoint x: 1107, startPoint y: 455, endPoint x: 1107, endPoint y: 684, distance: 229.0
click at [1107, 684] on textarea at bounding box center [943, 537] width 360 height 310
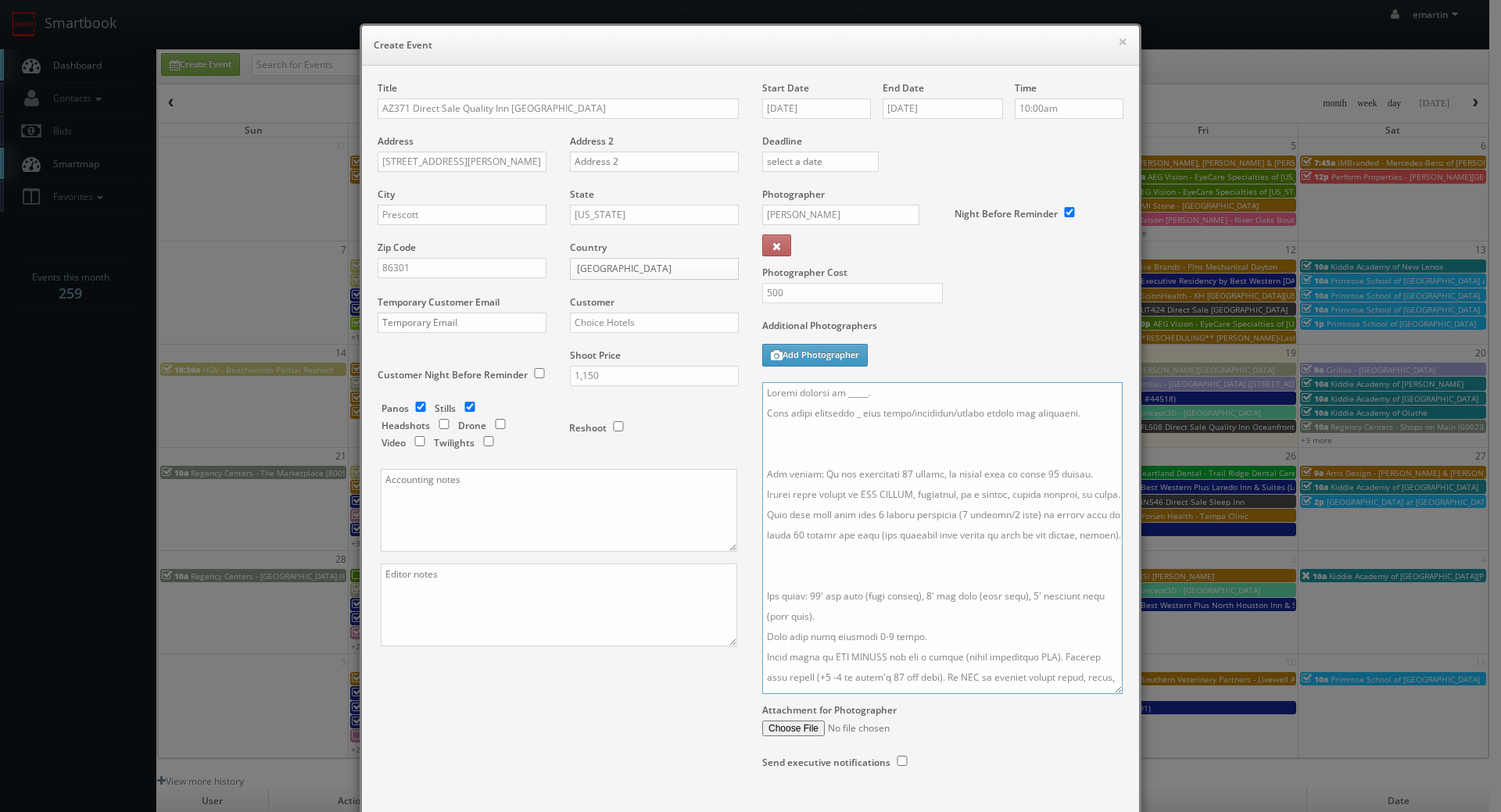
click at [835, 601] on textarea at bounding box center [943, 538] width 360 height 312
click at [826, 449] on textarea at bounding box center [943, 538] width 360 height 312
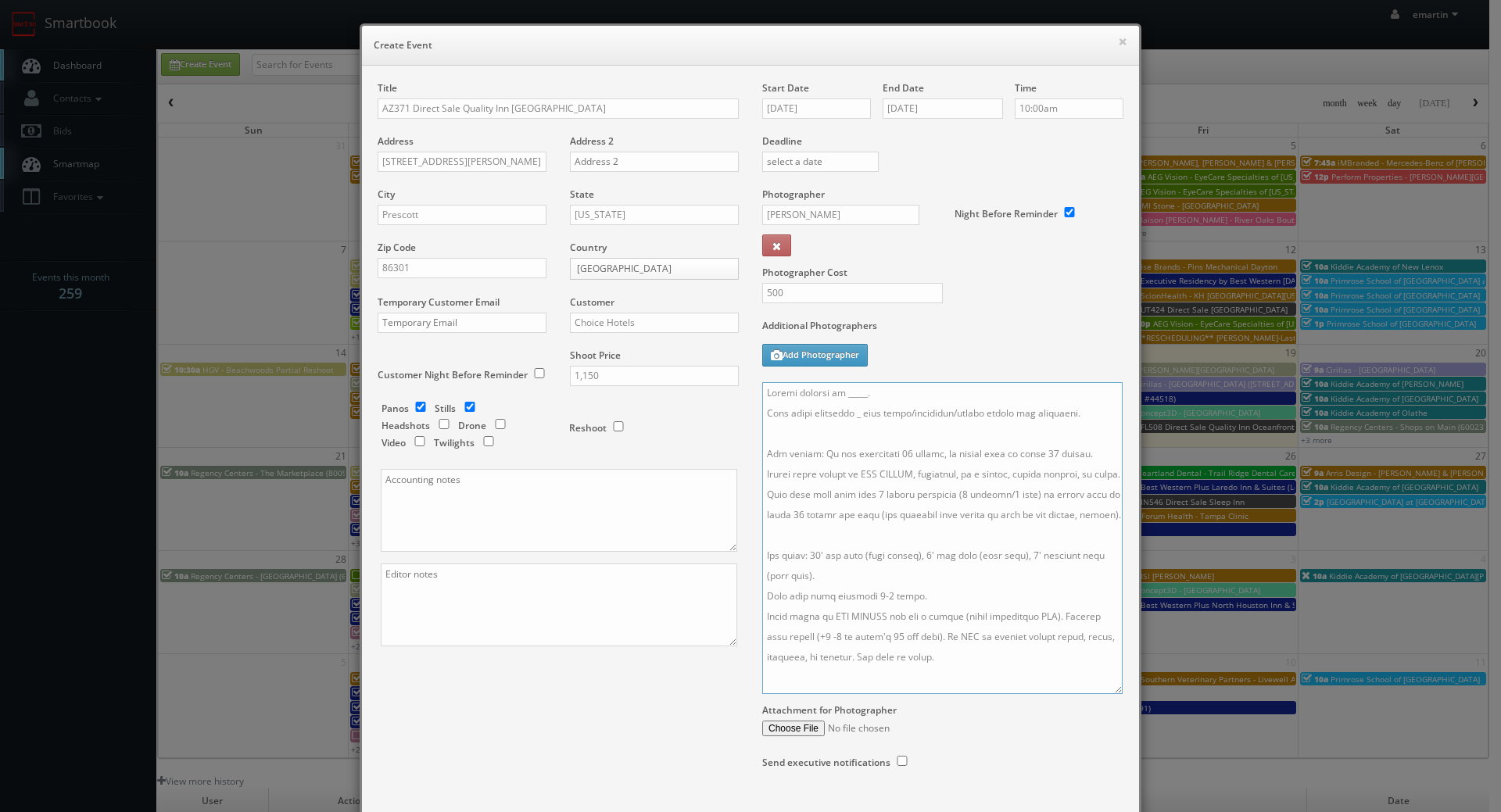
click at [853, 413] on textarea at bounding box center [943, 538] width 360 height 312
click at [875, 392] on textarea at bounding box center [943, 538] width 360 height 312
click at [871, 393] on textarea at bounding box center [943, 538] width 360 height 312
type textarea "Onsite contact is Vikas Patel. Full shoot including 5 room types/exteriors/comm…"
click at [1016, 314] on div "Photographer Cost 500" at bounding box center [943, 253] width 385 height 131
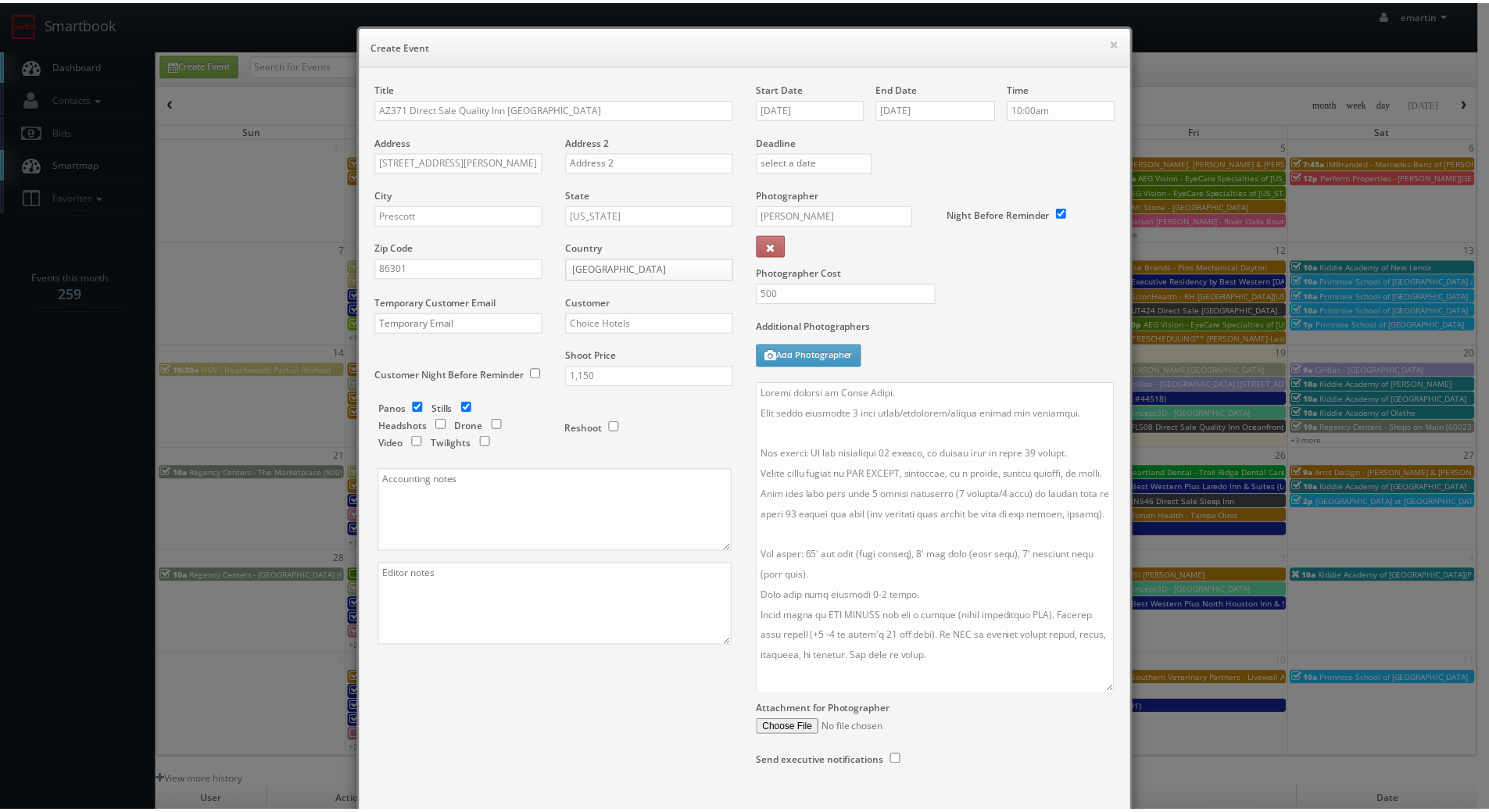
scroll to position [99, 0]
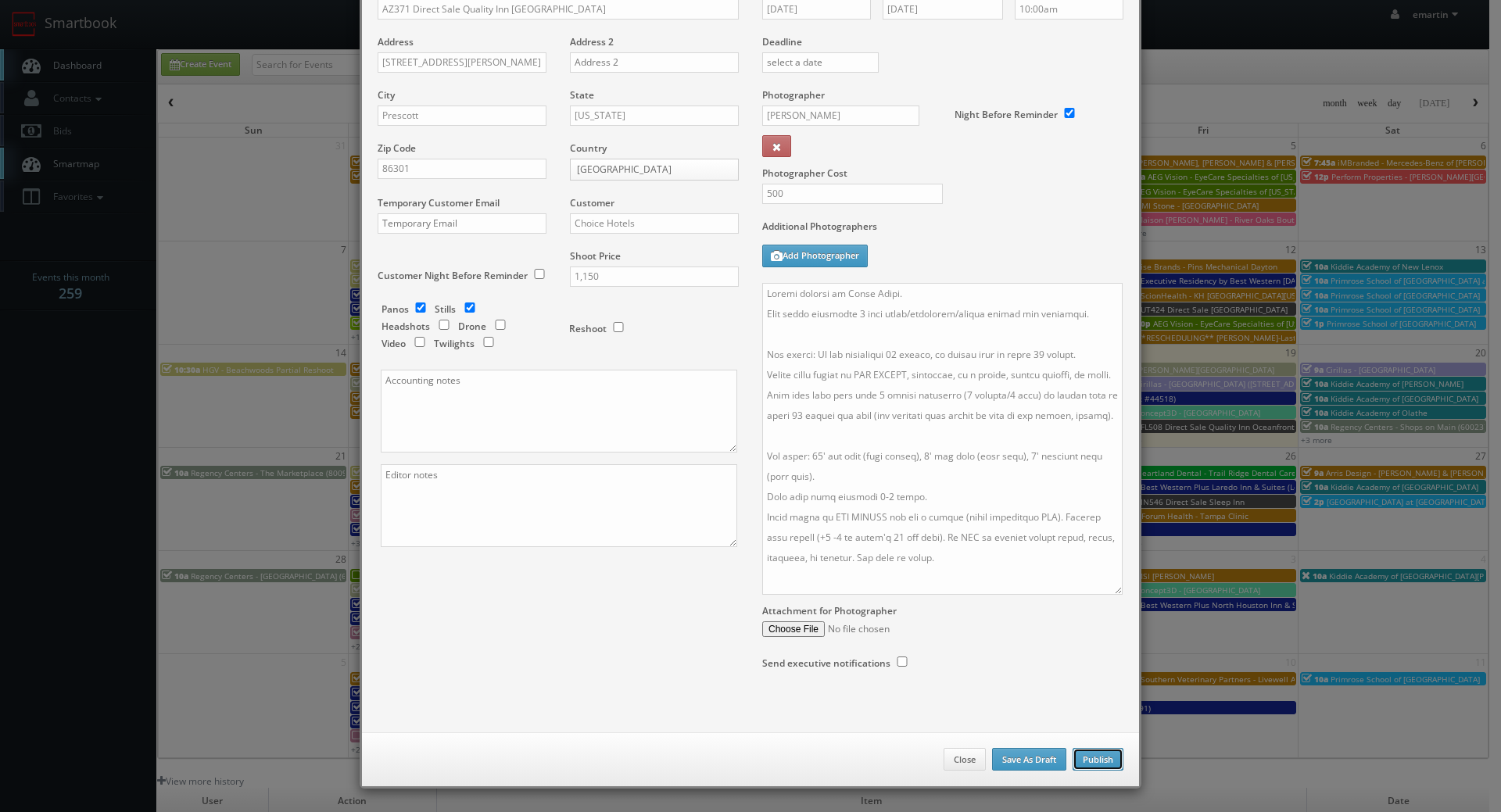
click at [1095, 756] on button "Publish" at bounding box center [1099, 759] width 51 height 23
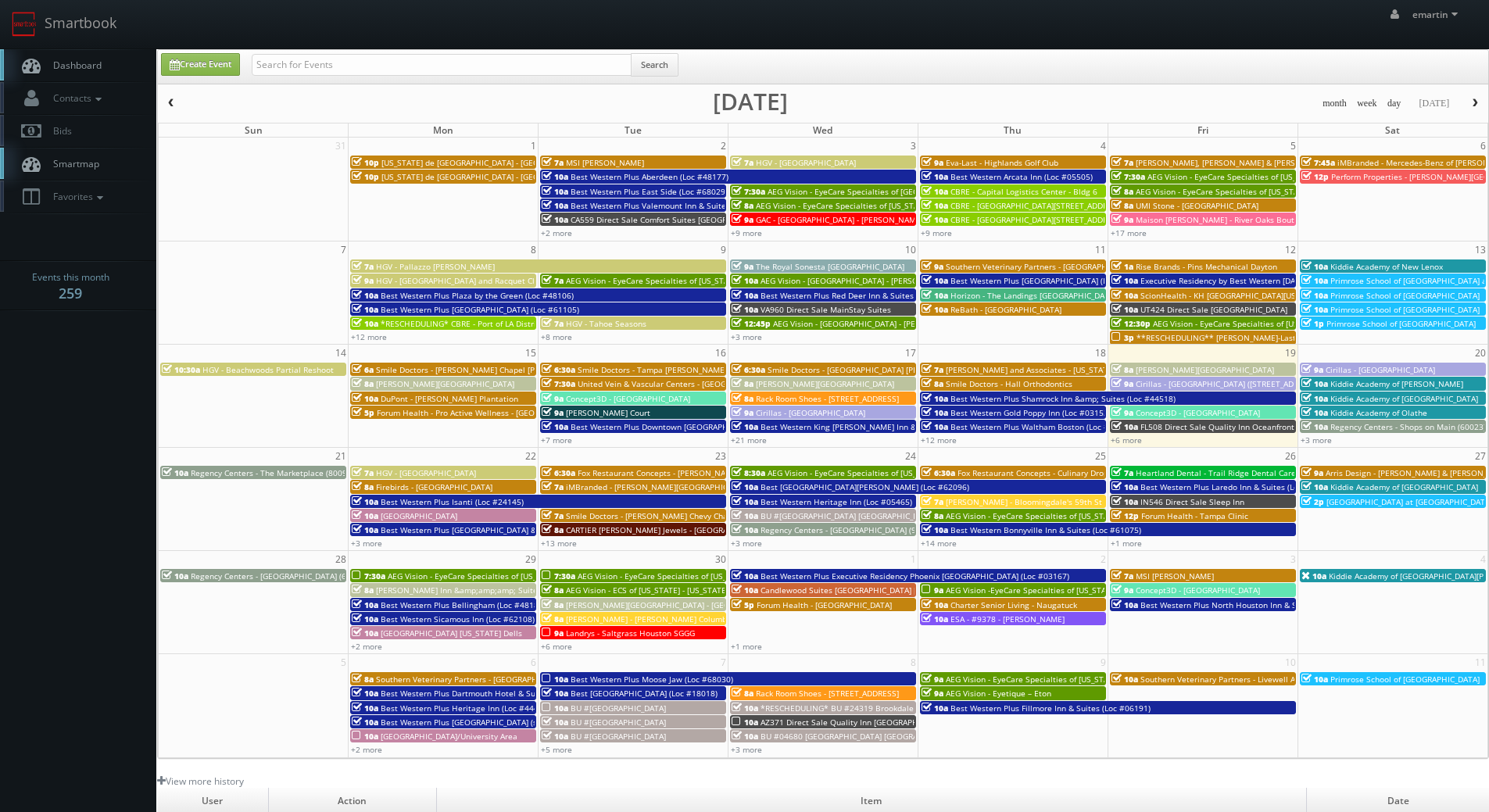
click at [77, 68] on span "Dashboard" at bounding box center [73, 66] width 56 height 13
click at [103, 556] on body "Smartbook Toggle Side Navigation Toggle Top Navigation emartin emartin Profile …" at bounding box center [744, 540] width 1489 height 1081
click at [73, 51] on link "Dashboard" at bounding box center [78, 66] width 157 height 32
click at [183, 63] on link "Create Event" at bounding box center [201, 65] width 79 height 23
type input "09/19/2025"
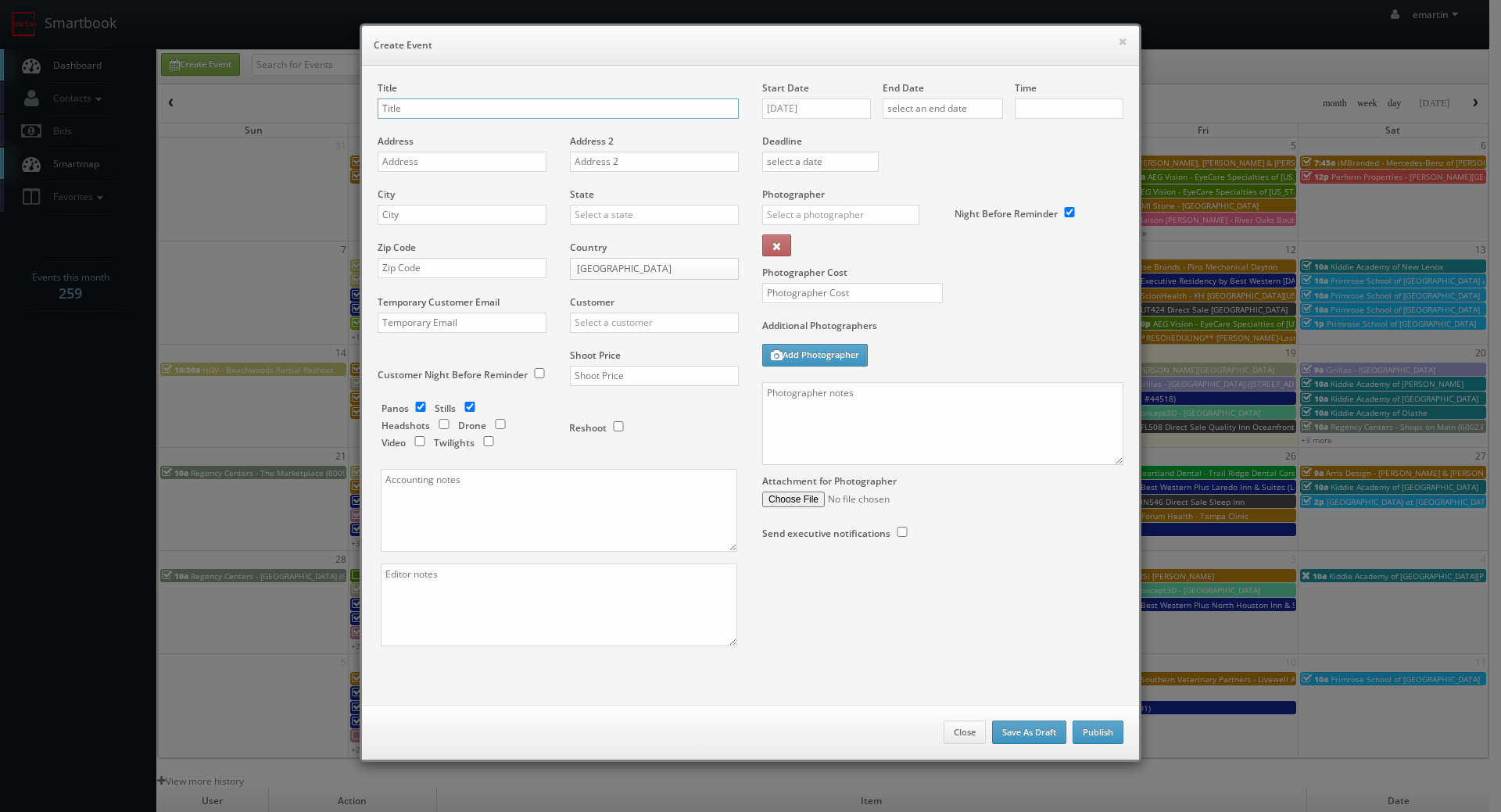
checkbox input "true"
type input "10:00am"
checkbox input "true"
click at [806, 101] on input "09/19/2025" at bounding box center [817, 109] width 109 height 21
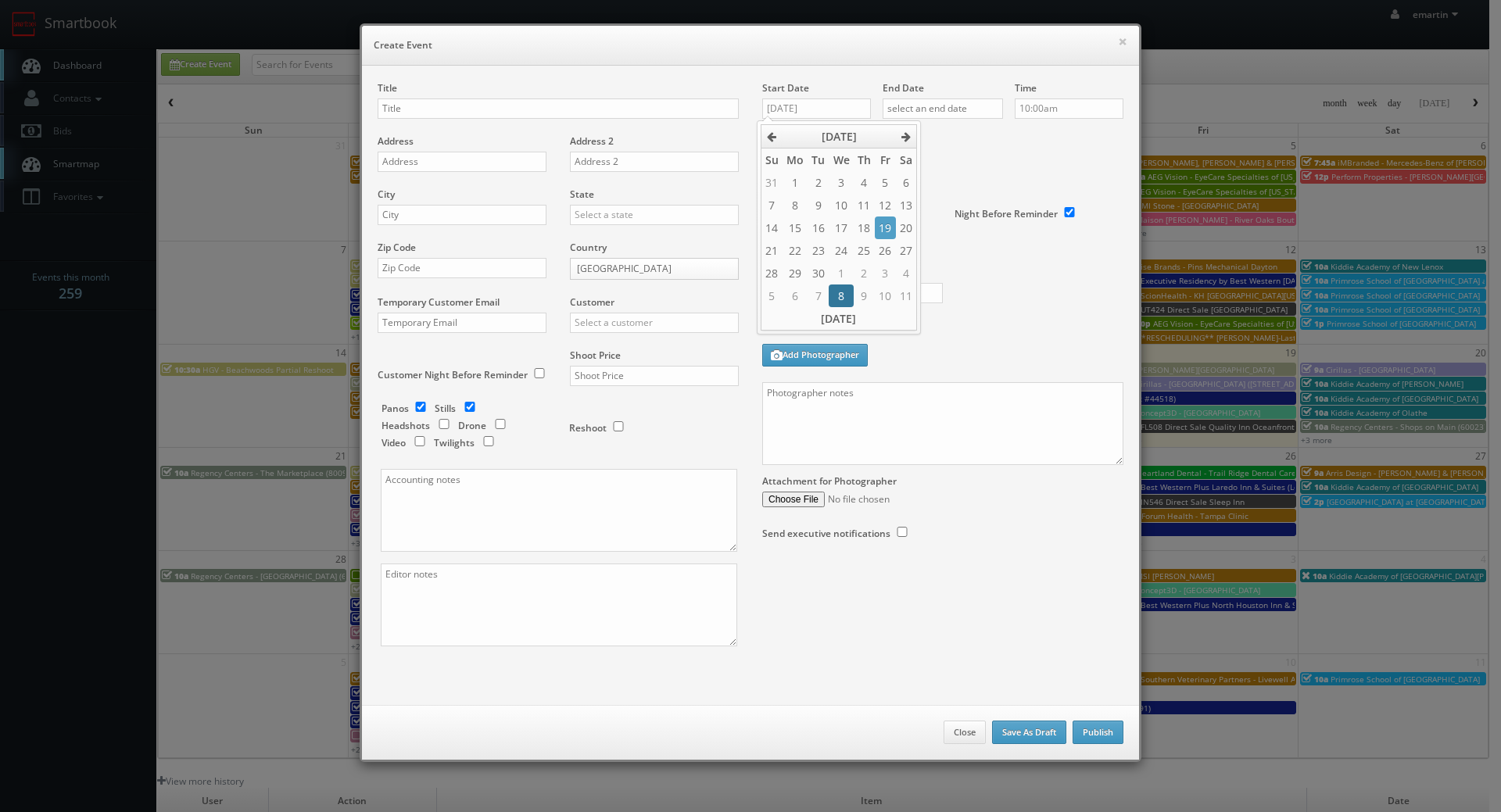
click at [848, 301] on td "8" at bounding box center [841, 295] width 24 height 23
type input "10/08/2025"
click at [956, 102] on input "text" at bounding box center [943, 109] width 120 height 21
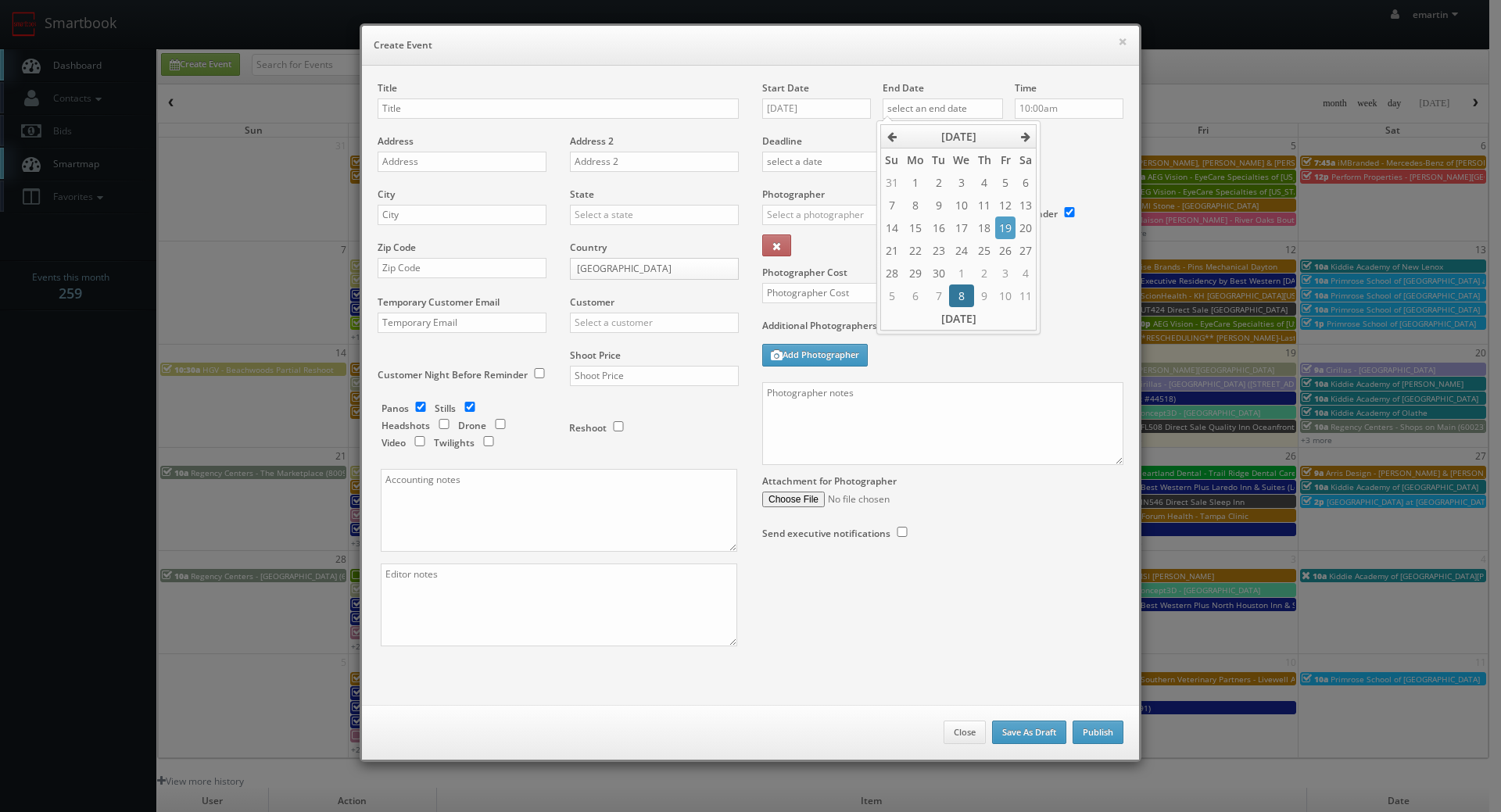
click at [957, 301] on td "8" at bounding box center [962, 295] width 24 height 23
type input "10/08/2025"
drag, startPoint x: 1071, startPoint y: 160, endPoint x: 1038, endPoint y: 165, distance: 33.4
click at [1064, 160] on div "Deadline" at bounding box center [943, 134] width 385 height 106
click at [808, 222] on input "text" at bounding box center [841, 215] width 158 height 21
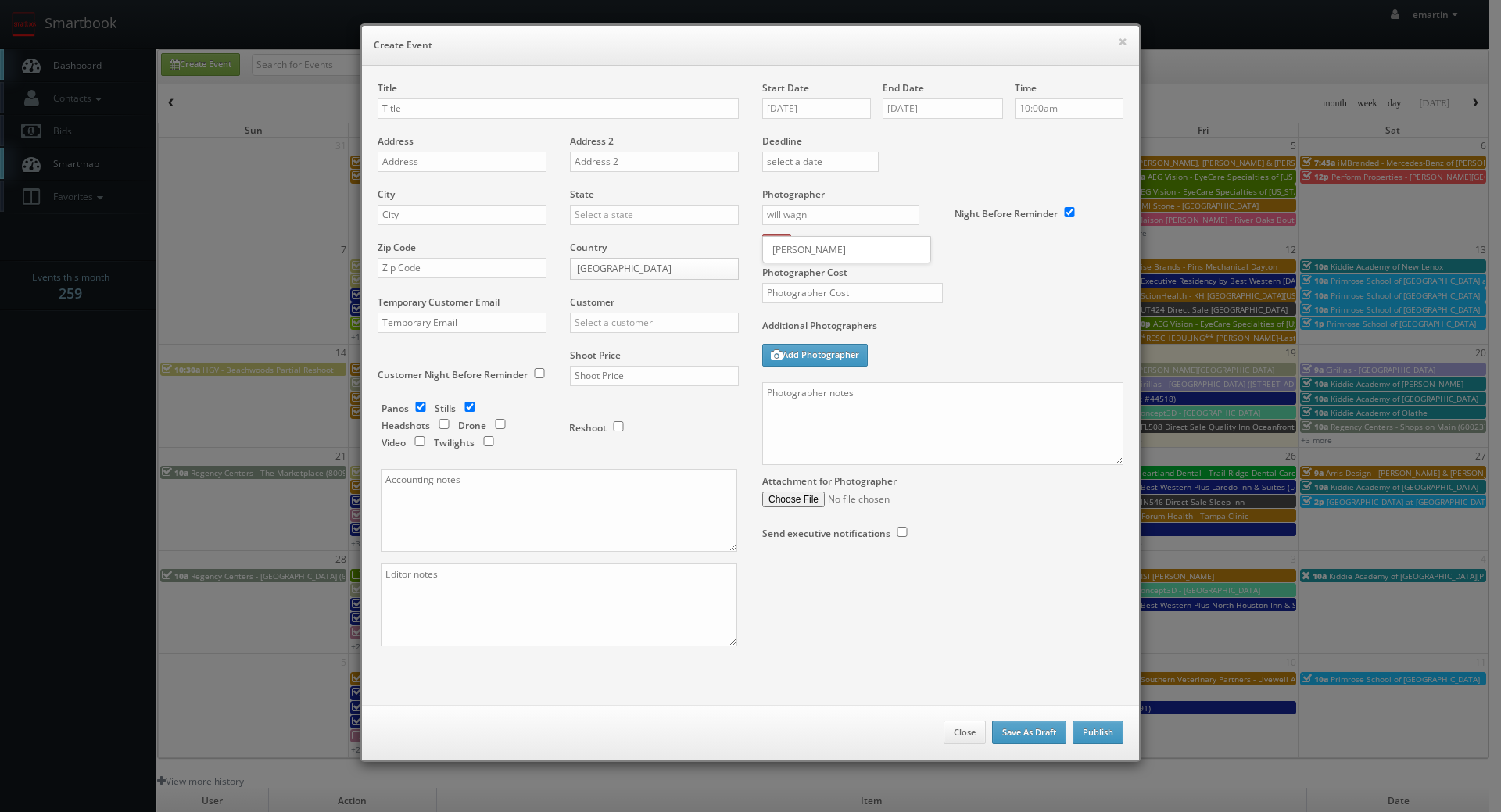
click at [802, 258] on div "Will Wagner" at bounding box center [847, 250] width 167 height 26
type input "Will Wagner"
click at [790, 296] on input "text" at bounding box center [853, 293] width 181 height 21
type input "250"
click at [931, 331] on label "Additional Photographers" at bounding box center [943, 329] width 361 height 22
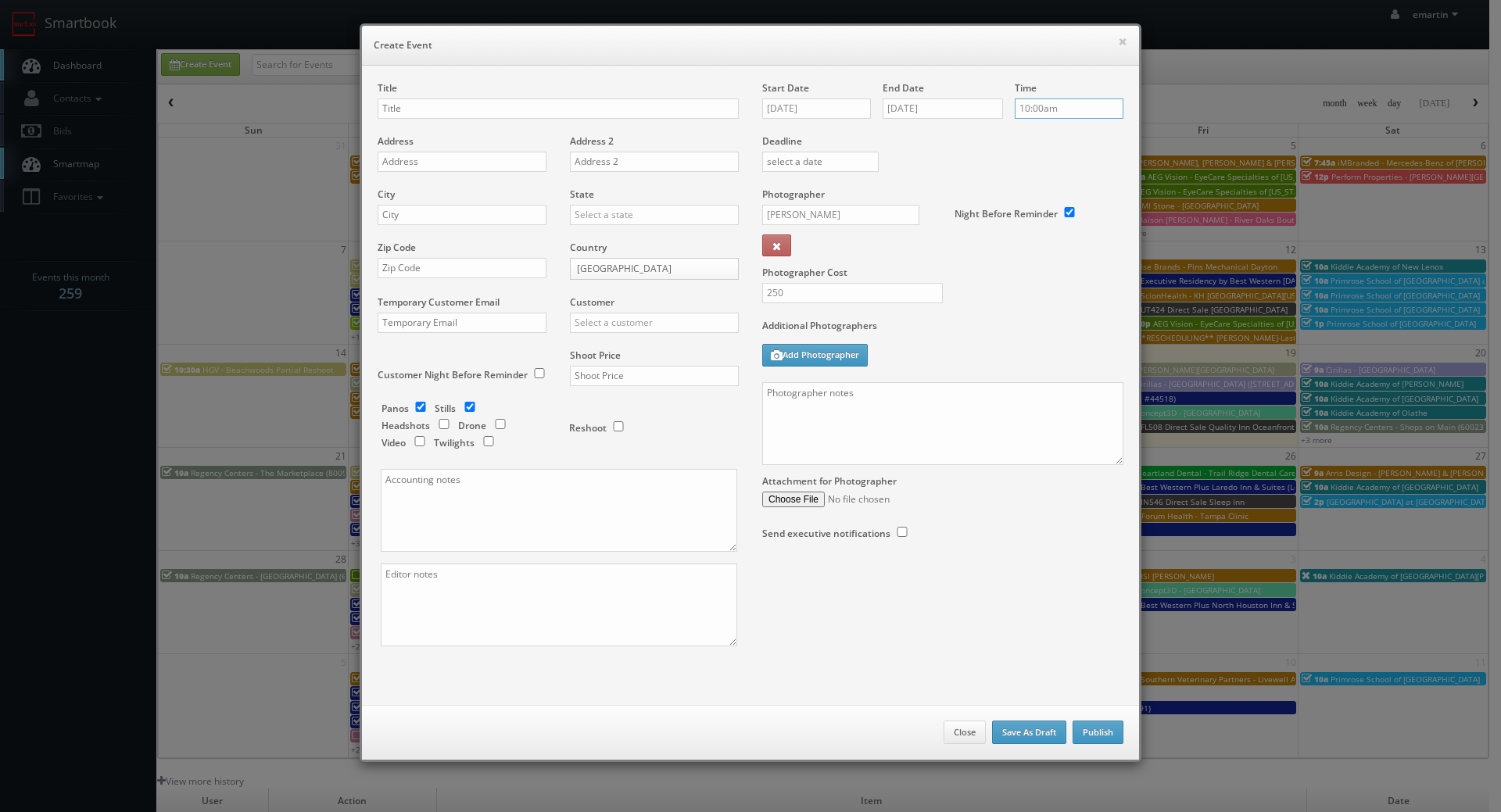
click at [1063, 114] on input "10:00am" at bounding box center [1069, 109] width 109 height 21
type input "10:30am"
click at [1038, 186] on li "10:30am" at bounding box center [1039, 182] width 59 height 18
click at [955, 149] on div "Deadline" at bounding box center [943, 134] width 385 height 106
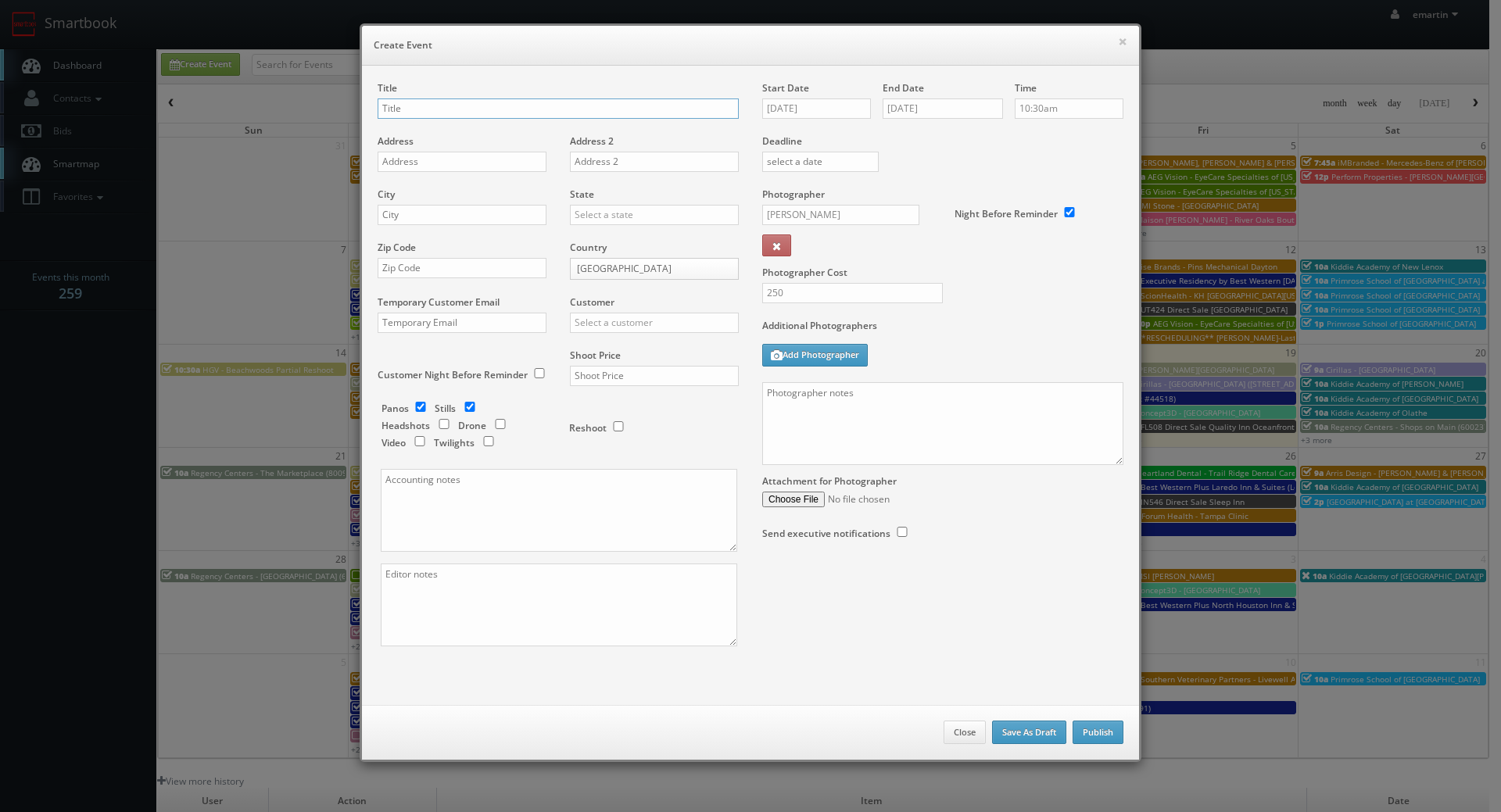
click at [504, 115] on input "text" at bounding box center [558, 109] width 361 height 21
paste input "CBRE"
click at [478, 104] on input "CBRE -" at bounding box center [558, 109] width 361 height 21
paste input "4450 North 45th"
type input "CBRE - [STREET_ADDRESS]"
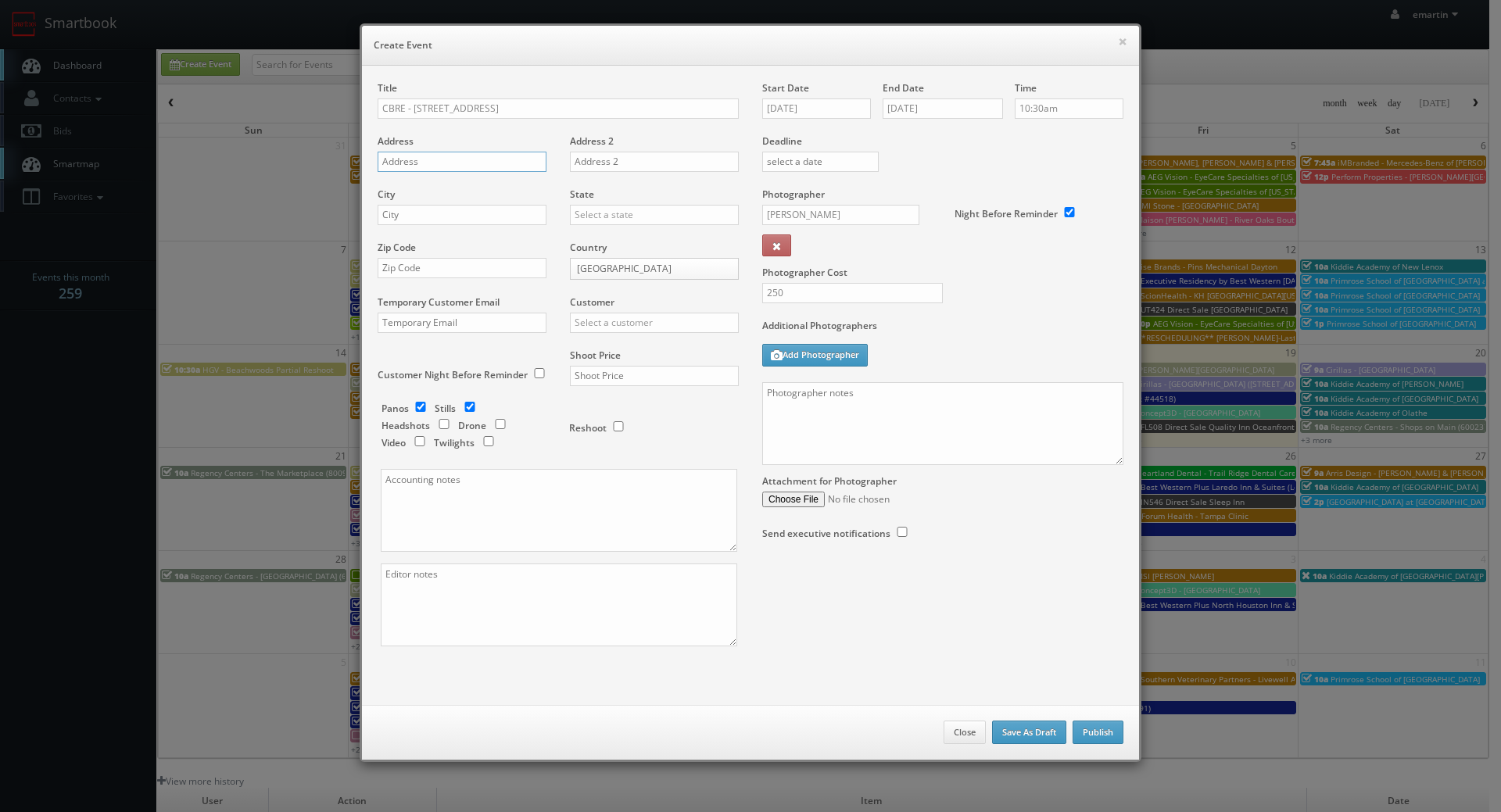
drag, startPoint x: 406, startPoint y: 159, endPoint x: 351, endPoint y: 158, distance: 55.0
click at [406, 159] on input "text" at bounding box center [462, 162] width 169 height 21
paste input "4450 North 45th Avenue"
type input "4450 North 45th Avenue"
drag, startPoint x: 486, startPoint y: 218, endPoint x: 518, endPoint y: 216, distance: 32.1
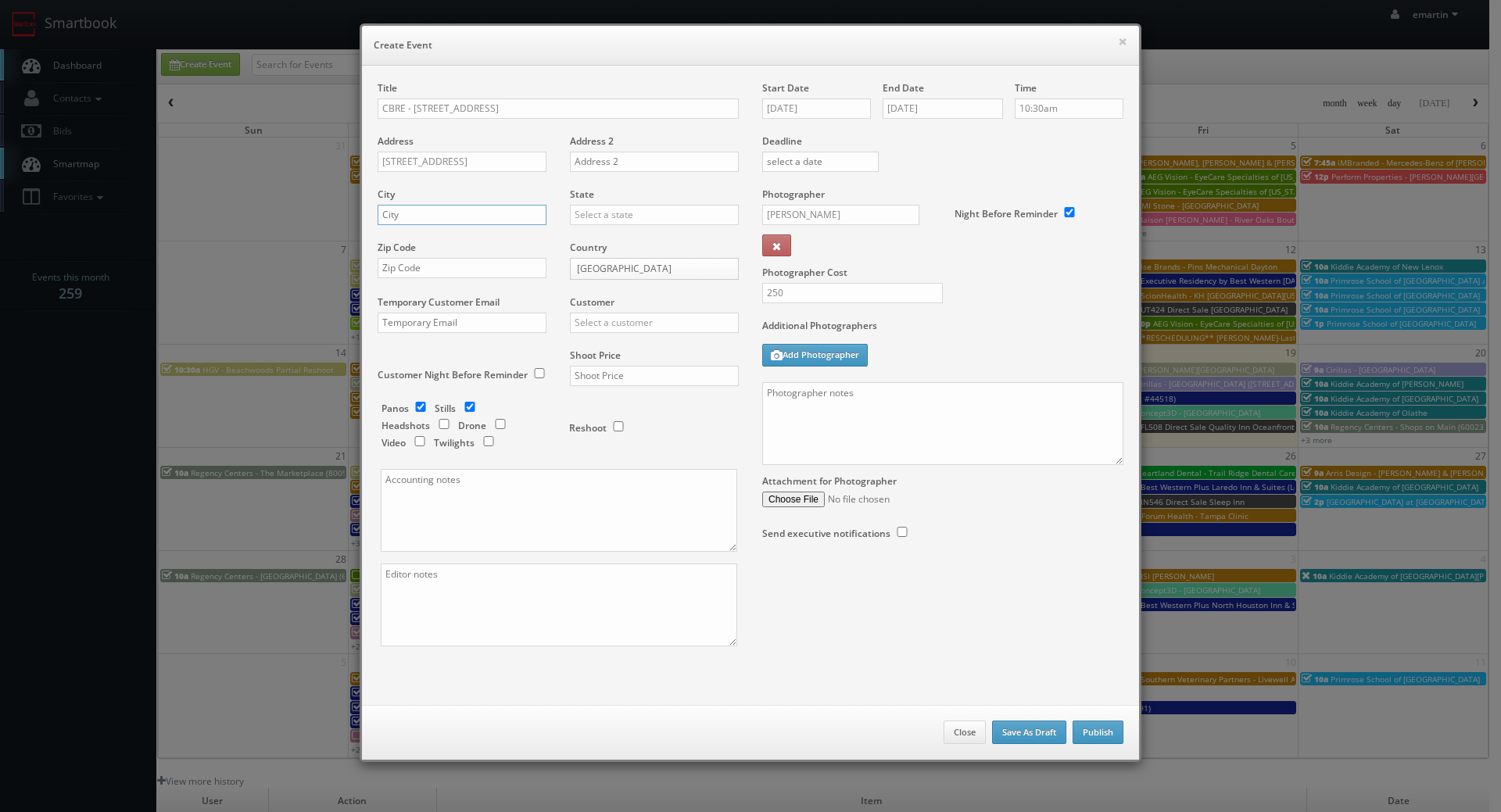
click at [486, 218] on input "text" at bounding box center [462, 215] width 169 height 21
paste input "Phoenix"
type input "Phoenix"
click at [573, 218] on input "text" at bounding box center [655, 215] width 169 height 21
click at [585, 236] on div "[US_STATE]" at bounding box center [655, 241] width 167 height 26
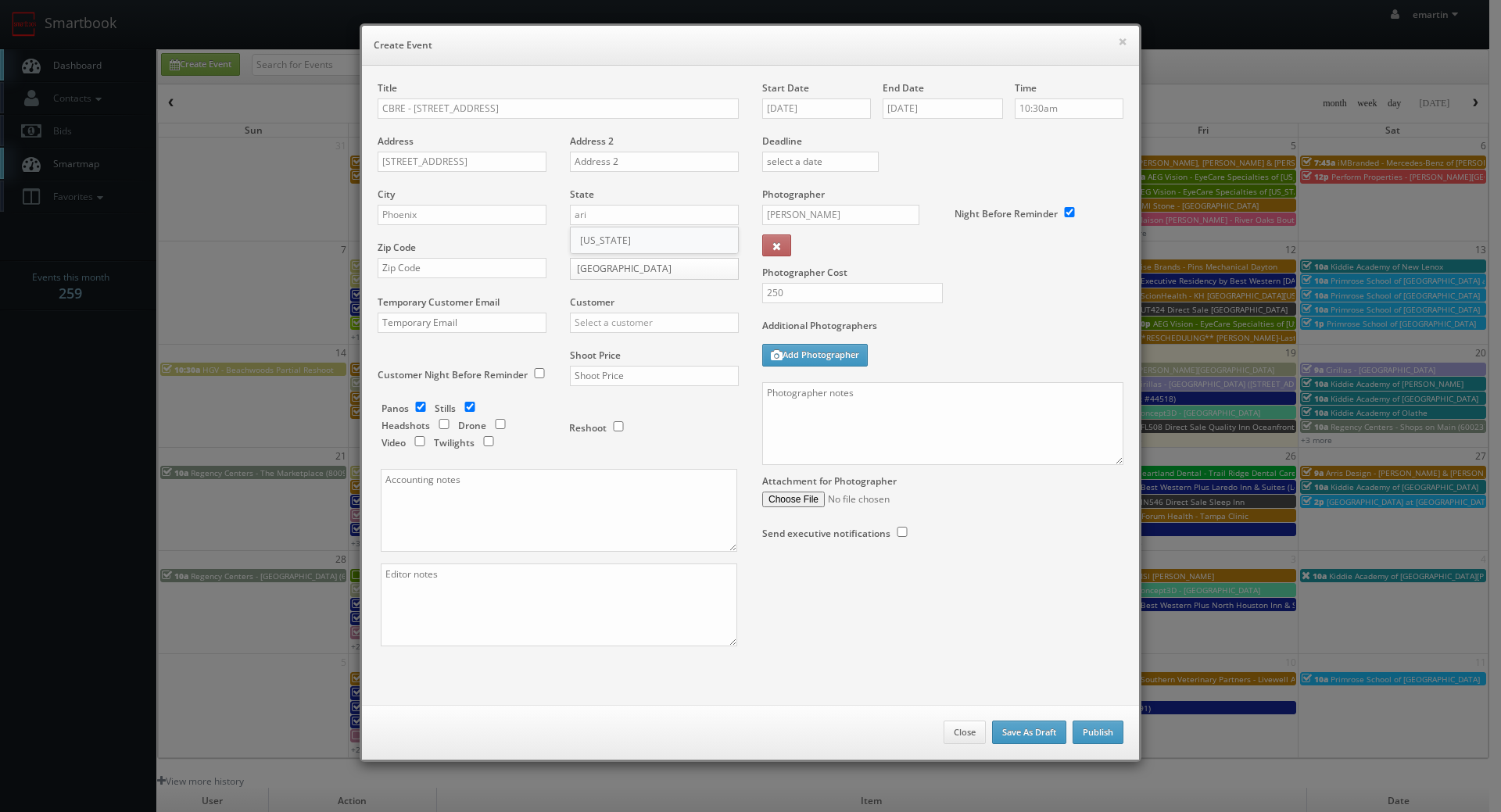
type input "[US_STATE]"
drag, startPoint x: 419, startPoint y: 409, endPoint x: 475, endPoint y: 416, distance: 56.4
click at [419, 409] on input "checkbox" at bounding box center [420, 406] width 23 height 10
checkbox input "false"
click at [495, 426] on input "checkbox" at bounding box center [500, 424] width 23 height 10
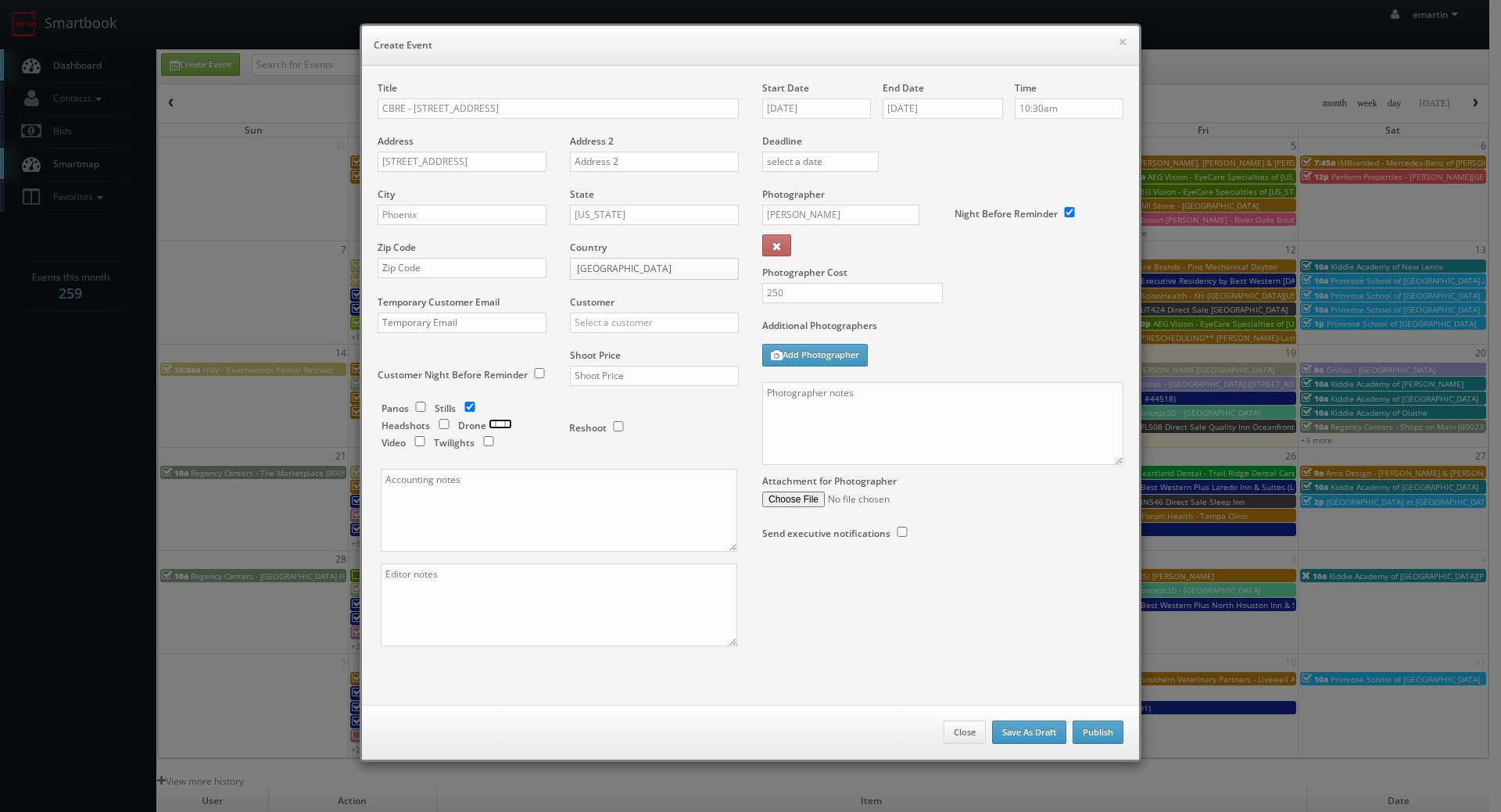
checkbox input "true"
click at [1027, 441] on textarea at bounding box center [943, 424] width 361 height 83
paste textarea "No onsite contacts. In case of any issues, please reach out to CS3. We need to …"
type textarea "No onsite contacts. In case of any issues, please reach out to CS3. We need to …"
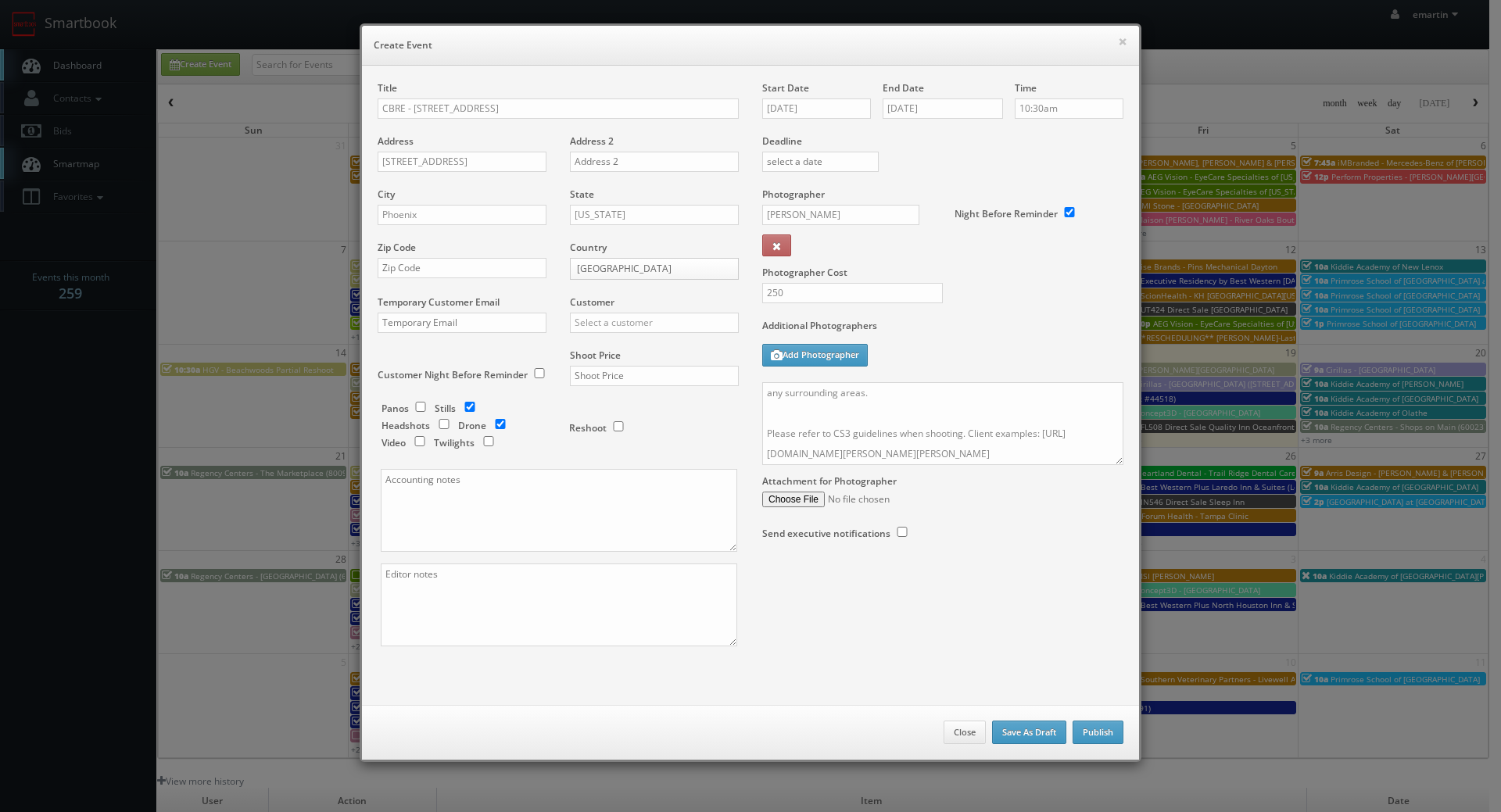
click at [1055, 330] on label "Additional Photographers" at bounding box center [943, 329] width 361 height 22
click at [1037, 705] on div "Close Save As Draft Publish" at bounding box center [750, 732] width 778 height 54
click at [848, 664] on div "Title CBRE - 4450 North 45th Address 4450 North 45th Avenue Address 2 City Phoe…" at bounding box center [750, 378] width 769 height 593
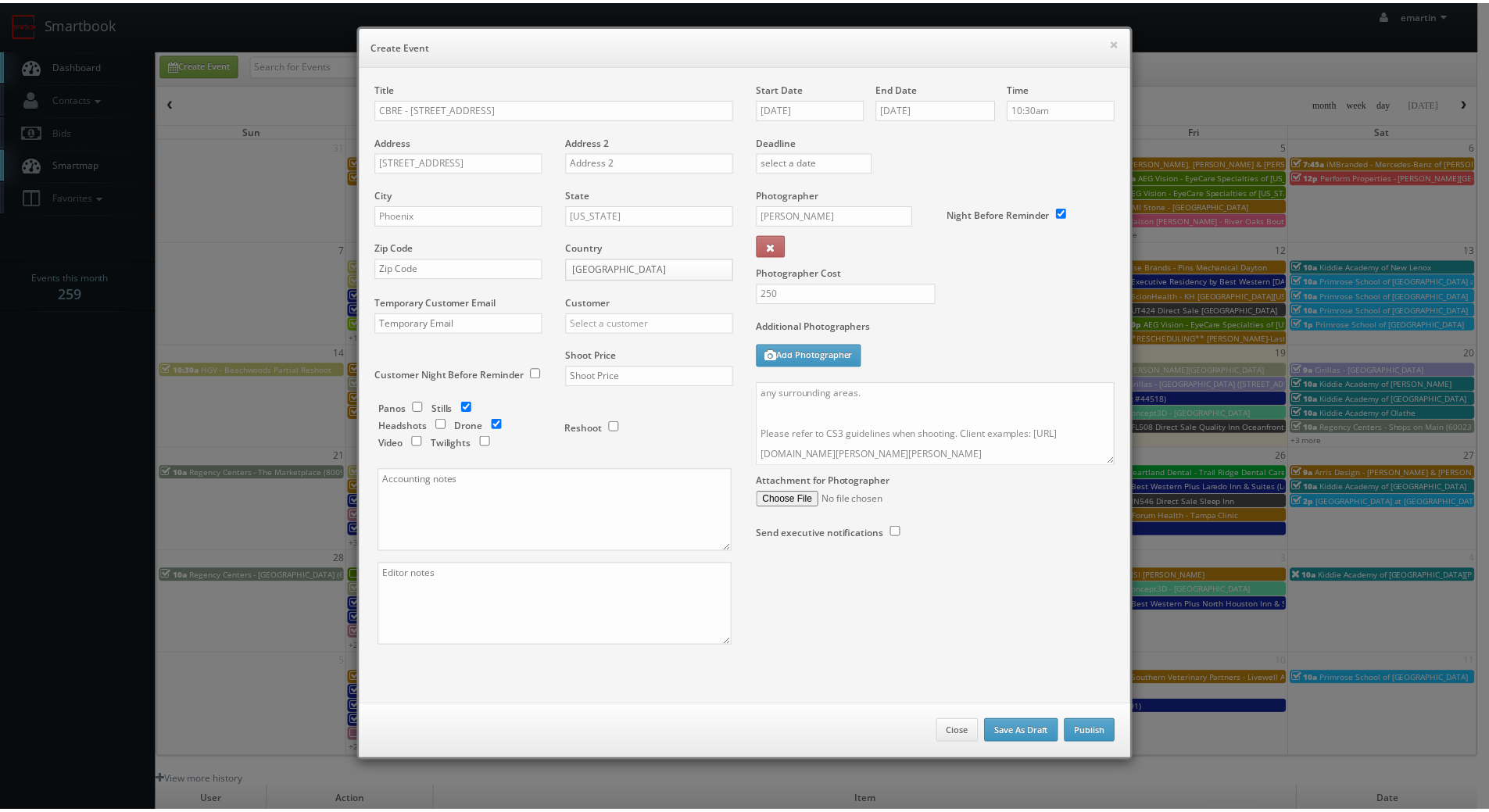
scroll to position [0, 0]
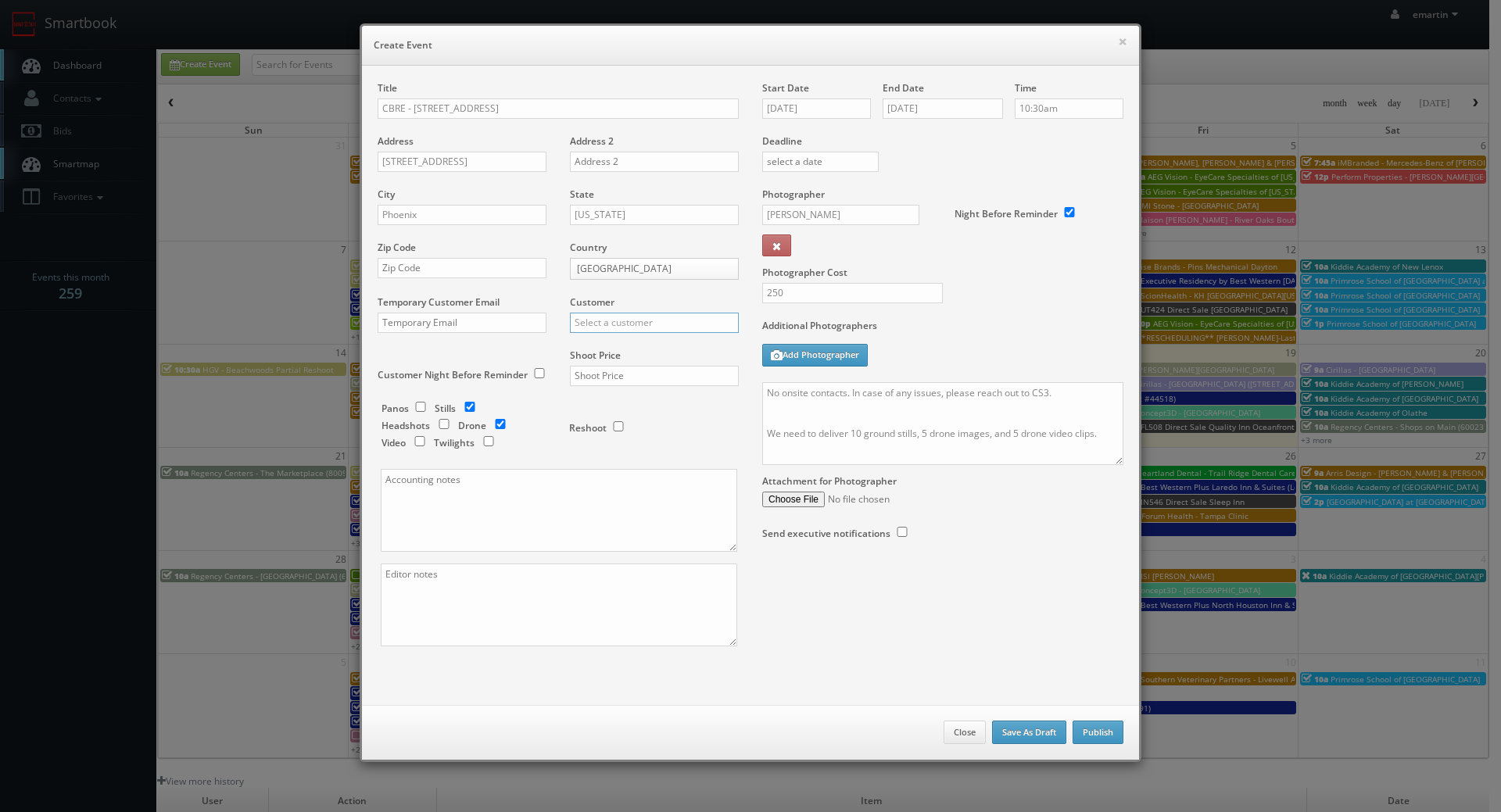
click at [605, 324] on input "text" at bounding box center [655, 323] width 169 height 21
click at [596, 359] on div "CBRE" at bounding box center [655, 349] width 167 height 26
type input "CBRE"
click at [600, 369] on input "text" at bounding box center [655, 376] width 169 height 21
type input "900"
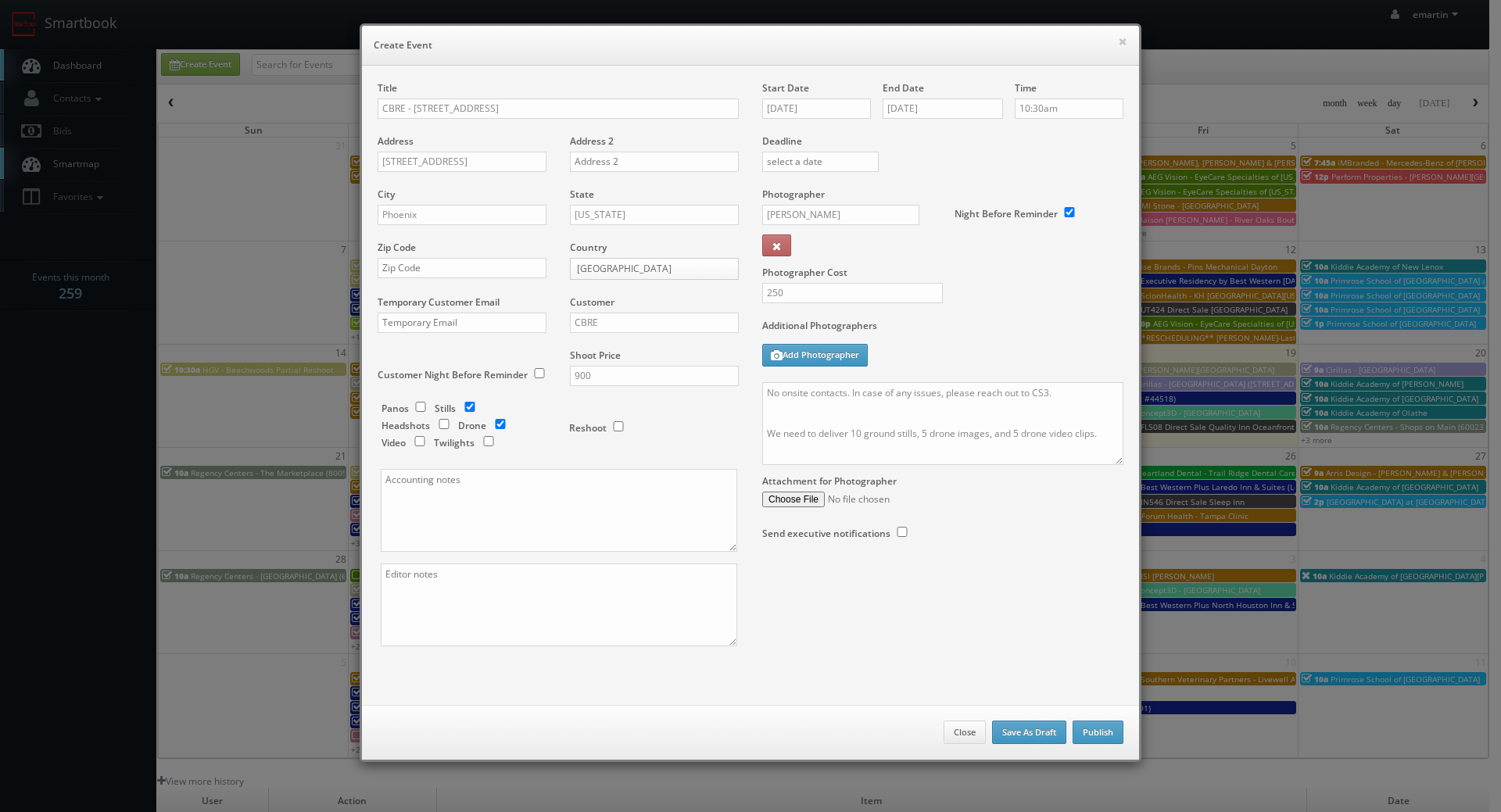
click at [1016, 654] on div "Title CBRE - 4450 North 45th Address 4450 North 45th Avenue Address 2 City Phoe…" at bounding box center [750, 378] width 769 height 593
click at [1088, 728] on button "Publish" at bounding box center [1099, 732] width 51 height 23
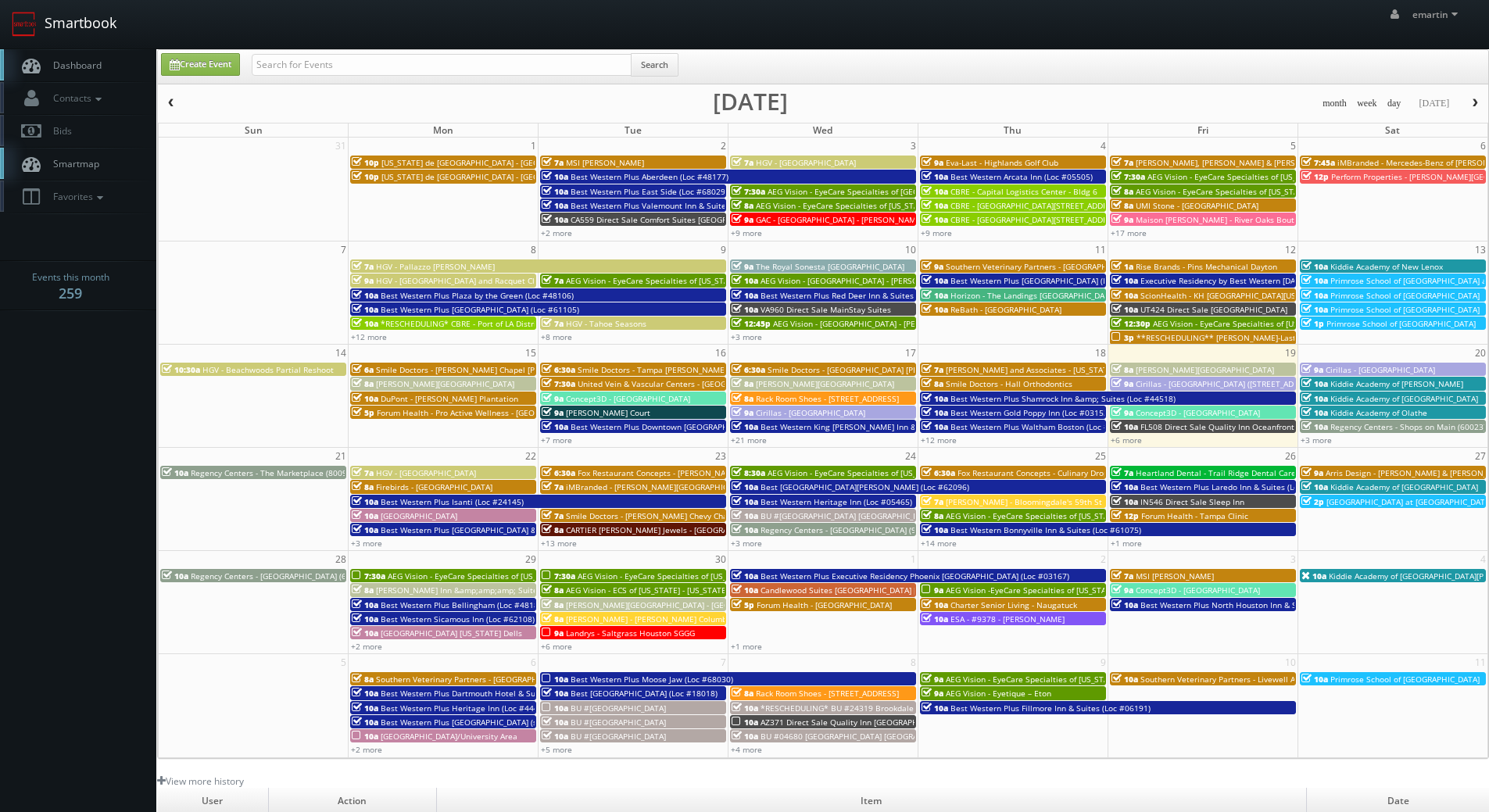
click at [59, 49] on nav "Smartbook Toggle Side Navigation Toggle Top Navigation emartin emartin Profile …" at bounding box center [744, 24] width 1489 height 50
click at [60, 63] on span "Dashboard" at bounding box center [73, 66] width 56 height 13
click at [410, 63] on input "text" at bounding box center [441, 65] width 380 height 22
type input "cbre"
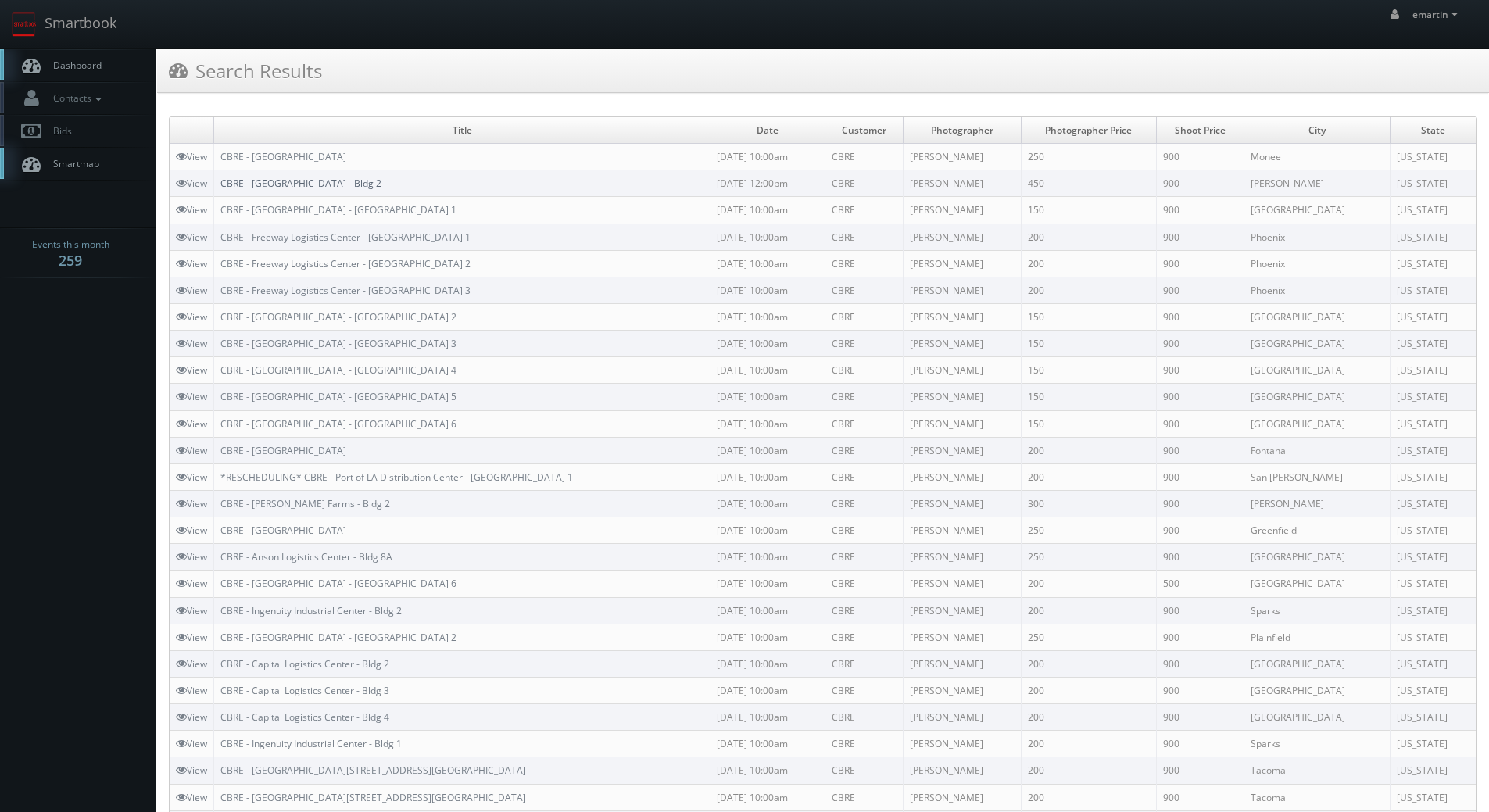
click at [284, 176] on td "CBRE - [GEOGRAPHIC_DATA] - Bldg 2" at bounding box center [461, 184] width 496 height 26
click at [284, 181] on link "CBRE - [GEOGRAPHIC_DATA] - Bldg 2" at bounding box center [301, 183] width 161 height 13
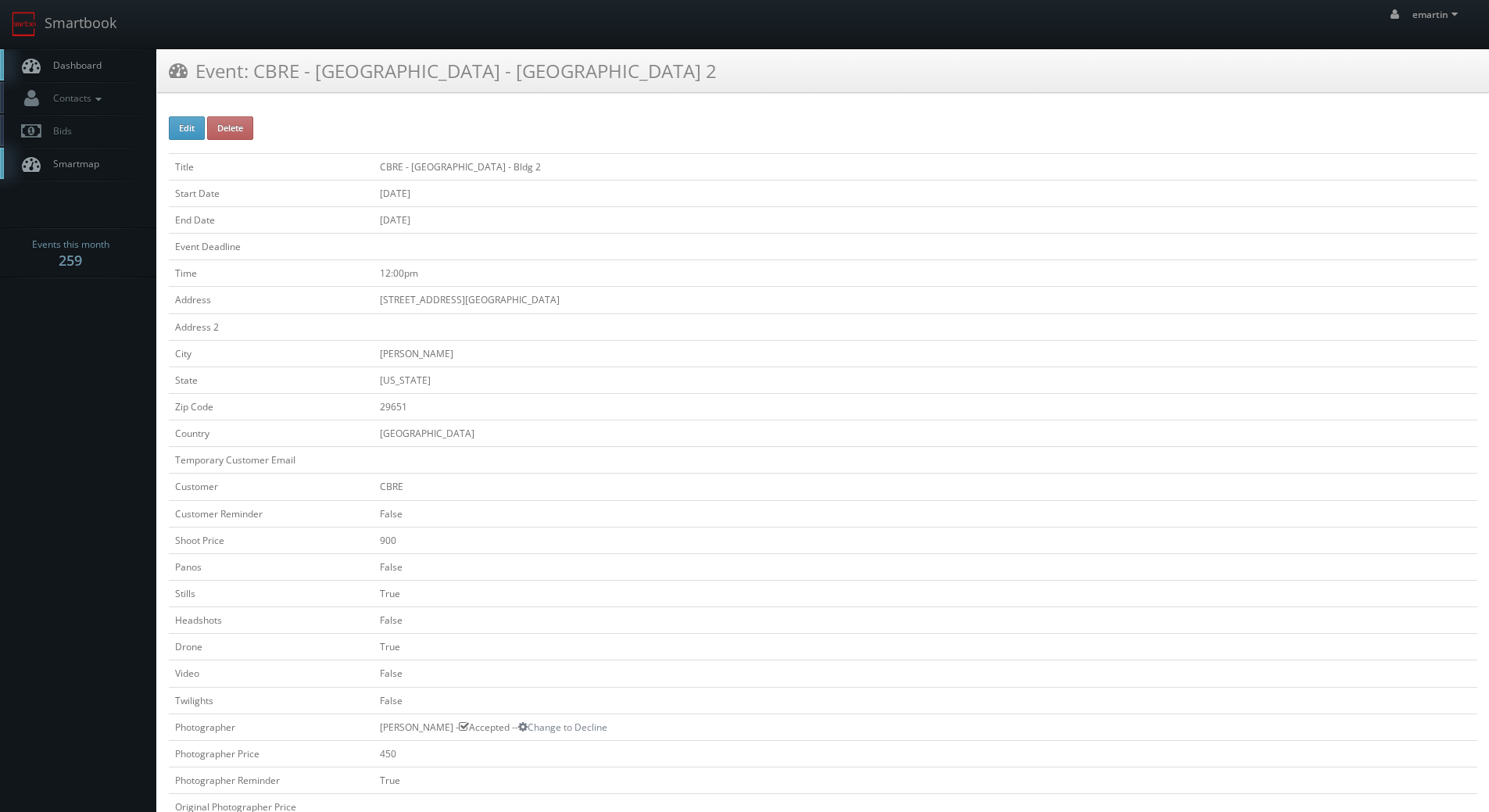
scroll to position [312, 0]
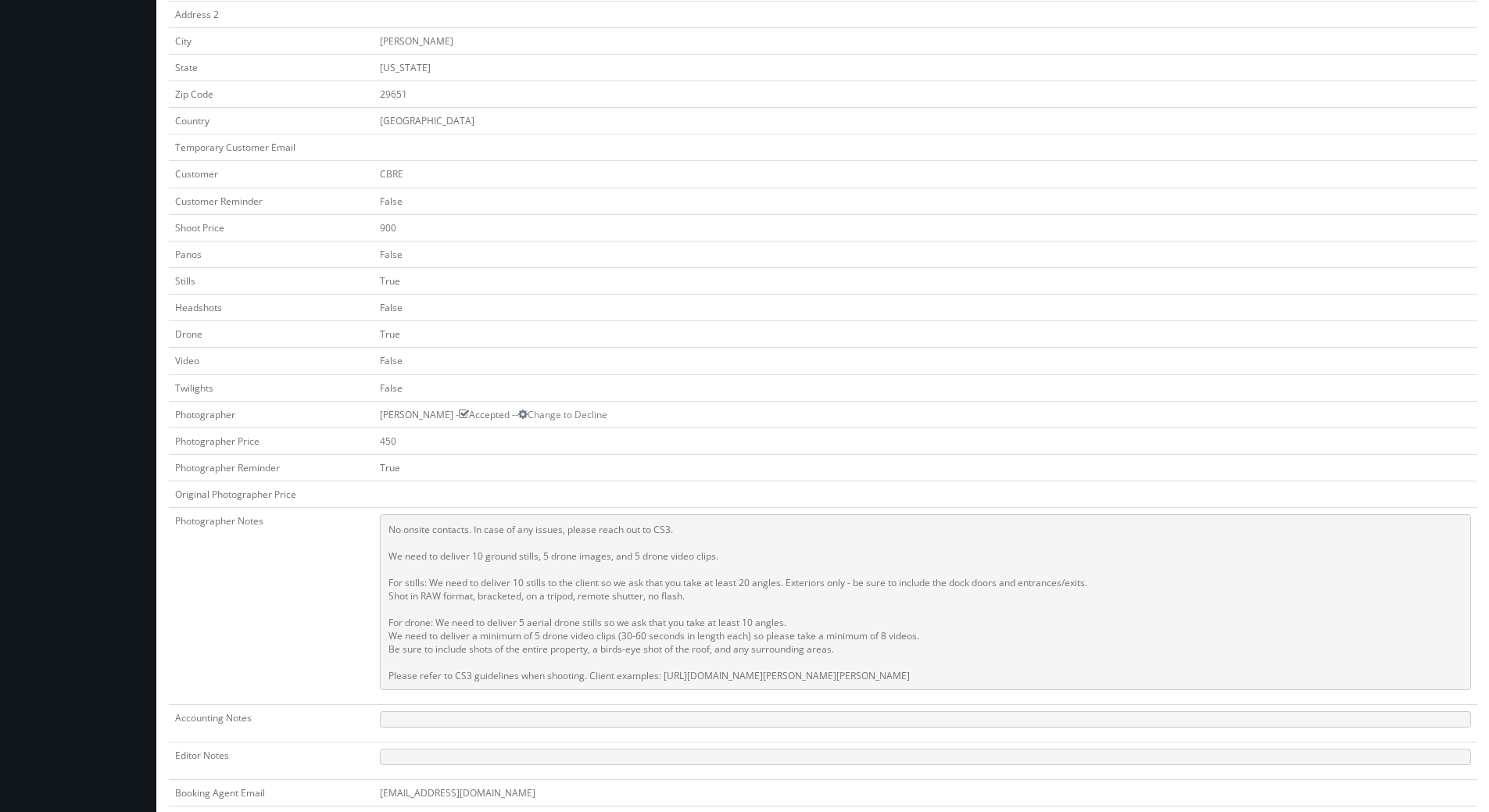
drag, startPoint x: 1305, startPoint y: 677, endPoint x: 335, endPoint y: 521, distance: 982.5
click at [380, 521] on pre "No onsite contacts. In case of any issues, please reach out to CS3. We need to …" at bounding box center [925, 602] width 1091 height 176
copy pre "No onsite contacts. In case of any issues, please reach out to CS3. We need to …"
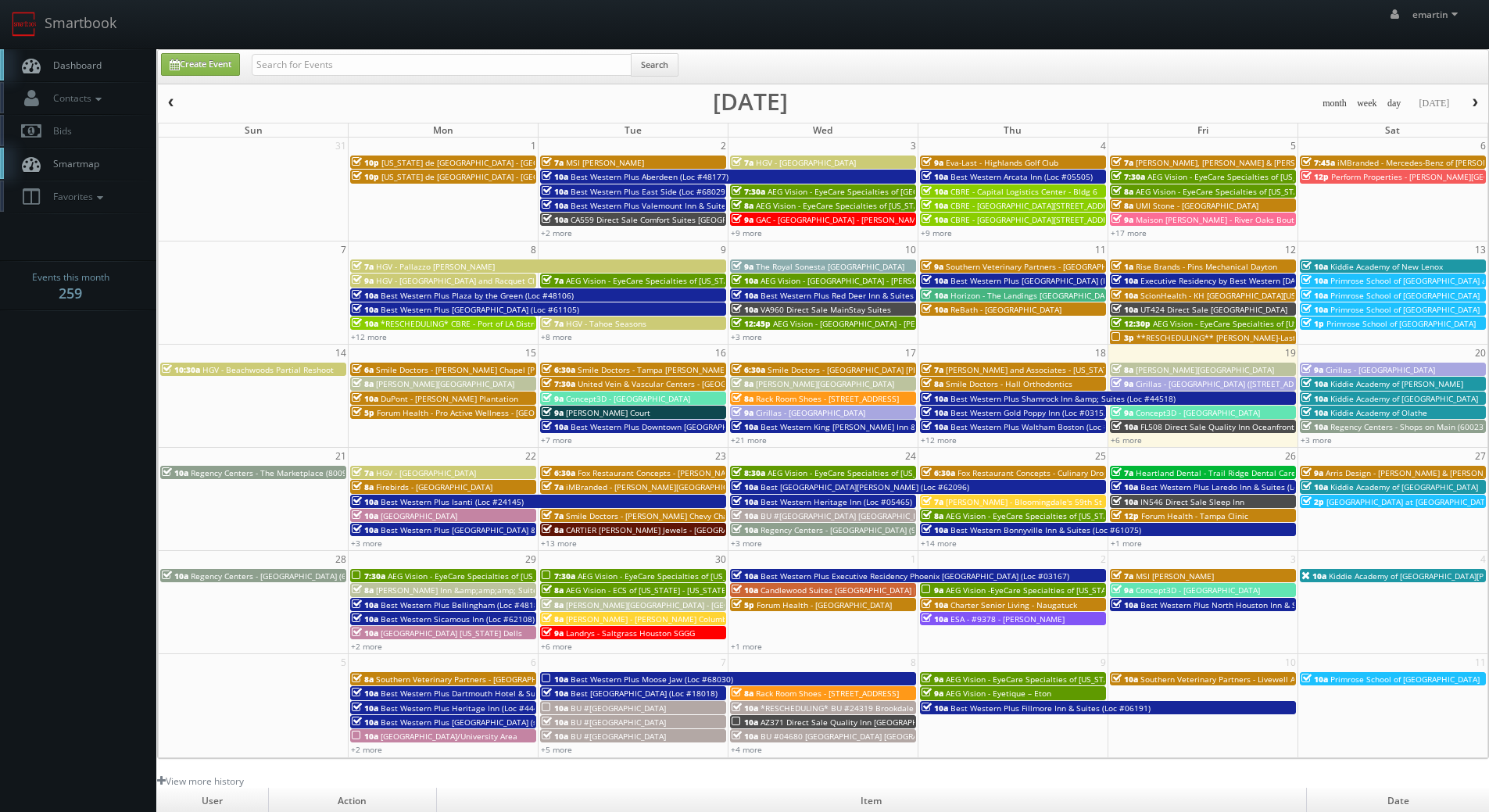
click at [89, 55] on link "Dashboard" at bounding box center [78, 66] width 157 height 32
click at [326, 67] on input "text" at bounding box center [441, 65] width 380 height 22
type input "d"
type input "sci direct inc"
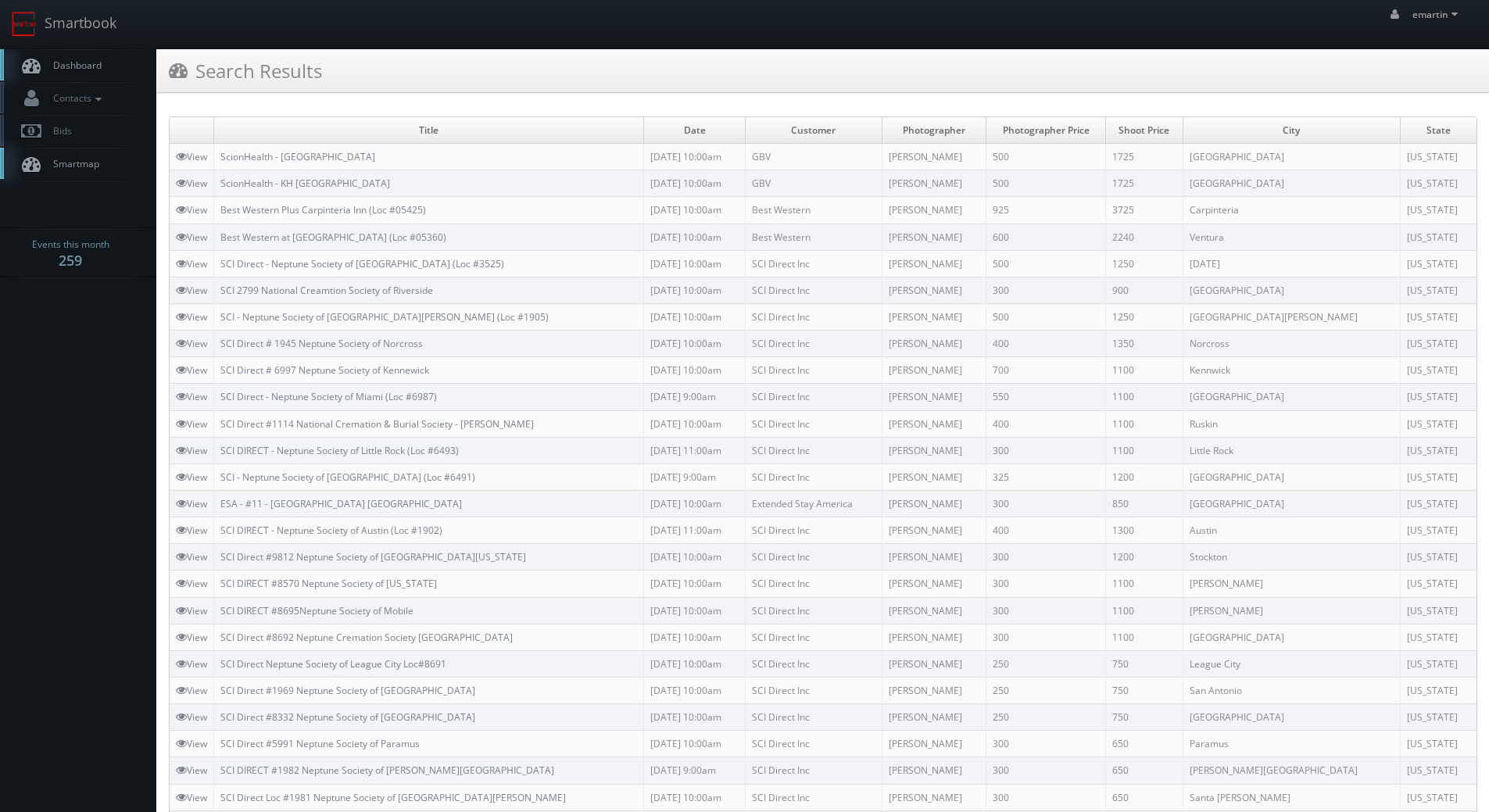
click at [98, 68] on span "Dashboard" at bounding box center [73, 66] width 56 height 13
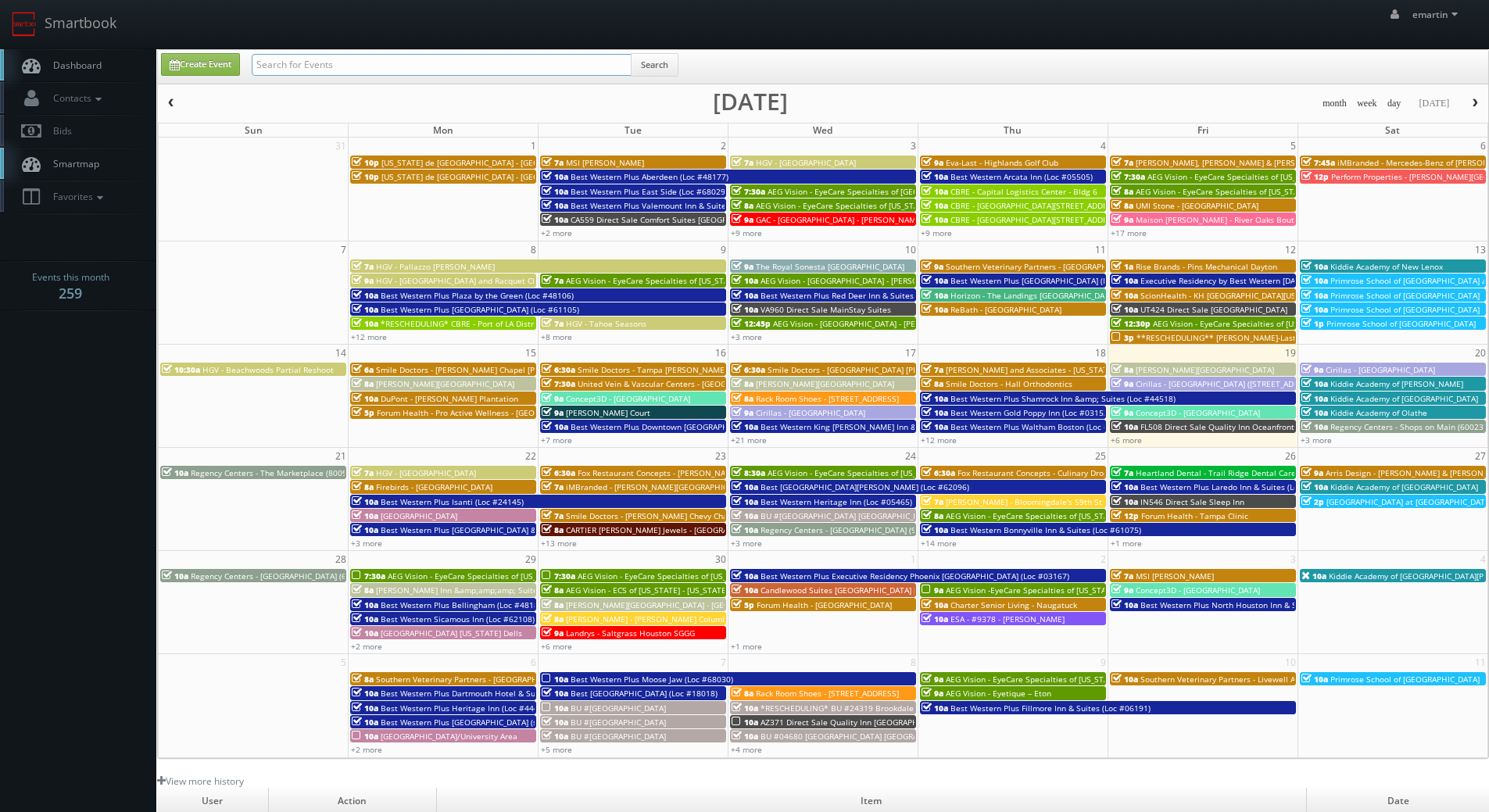
click at [394, 68] on input "text" at bounding box center [441, 65] width 380 height 22
type input "grace aston"
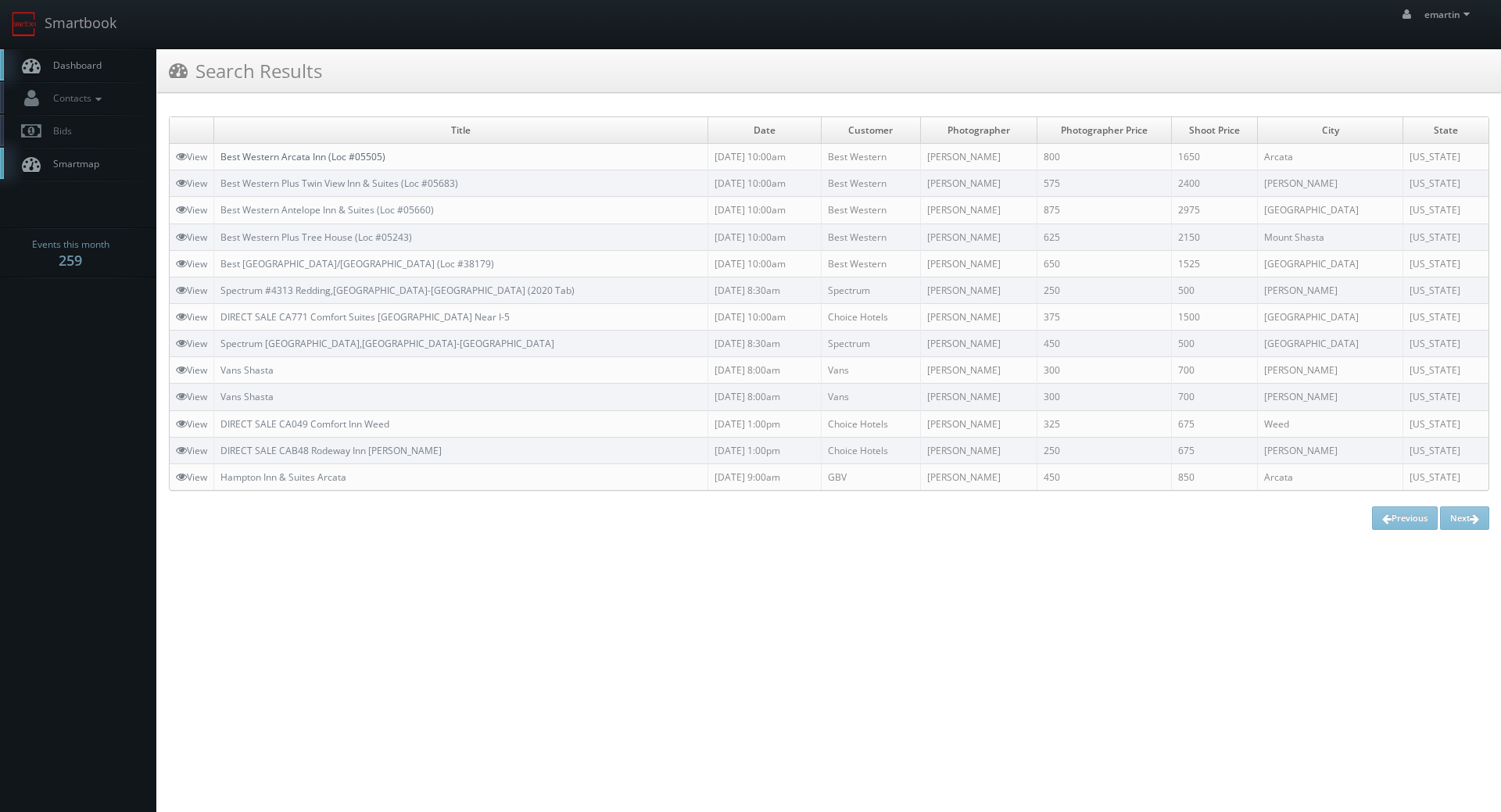
click at [332, 157] on link "Best Western Arcata Inn (Loc #05505)" at bounding box center [303, 157] width 165 height 13
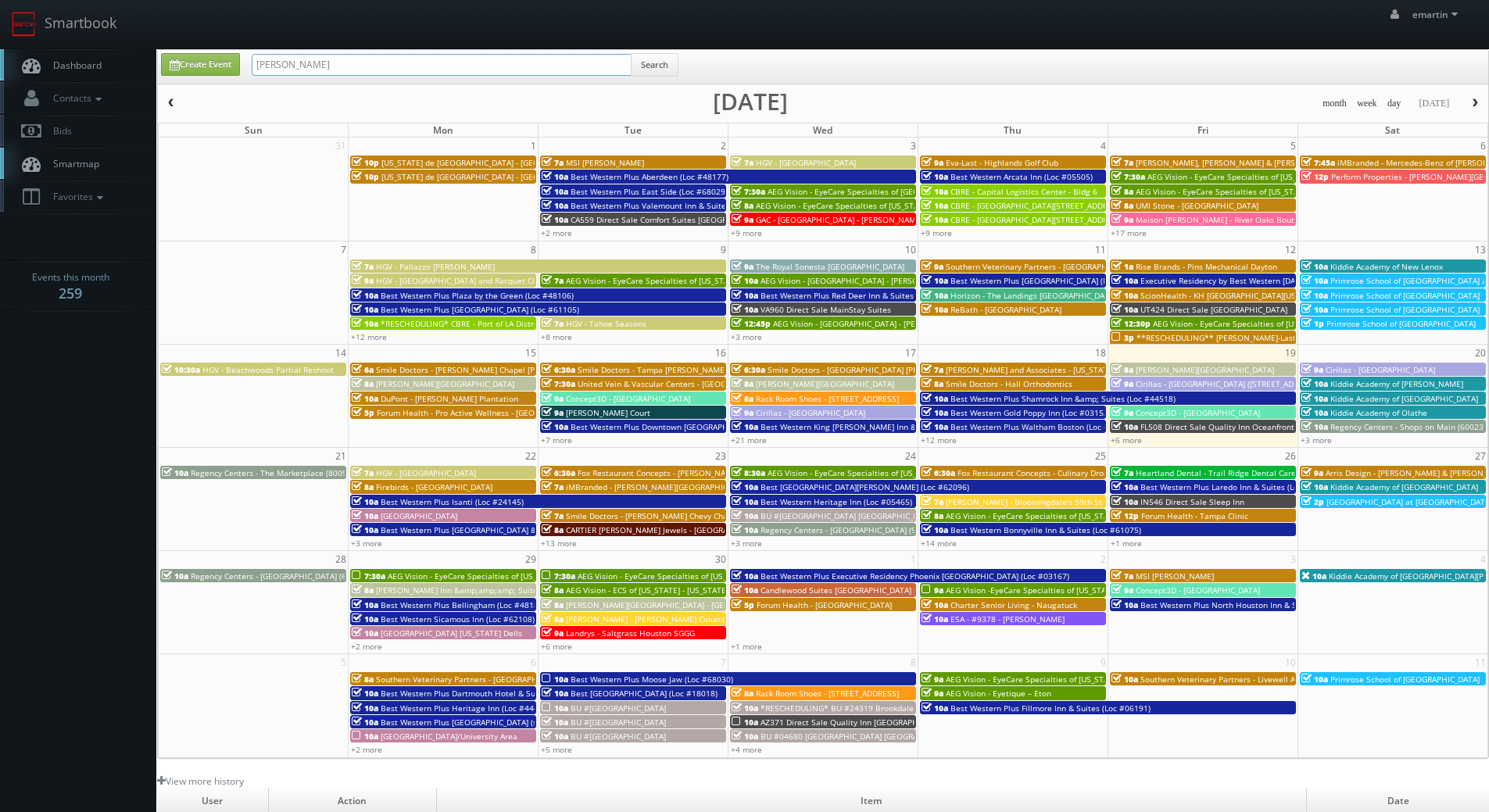
click at [413, 54] on input "grace aston" at bounding box center [441, 65] width 380 height 22
click at [668, 70] on button "Search" at bounding box center [654, 65] width 48 height 23
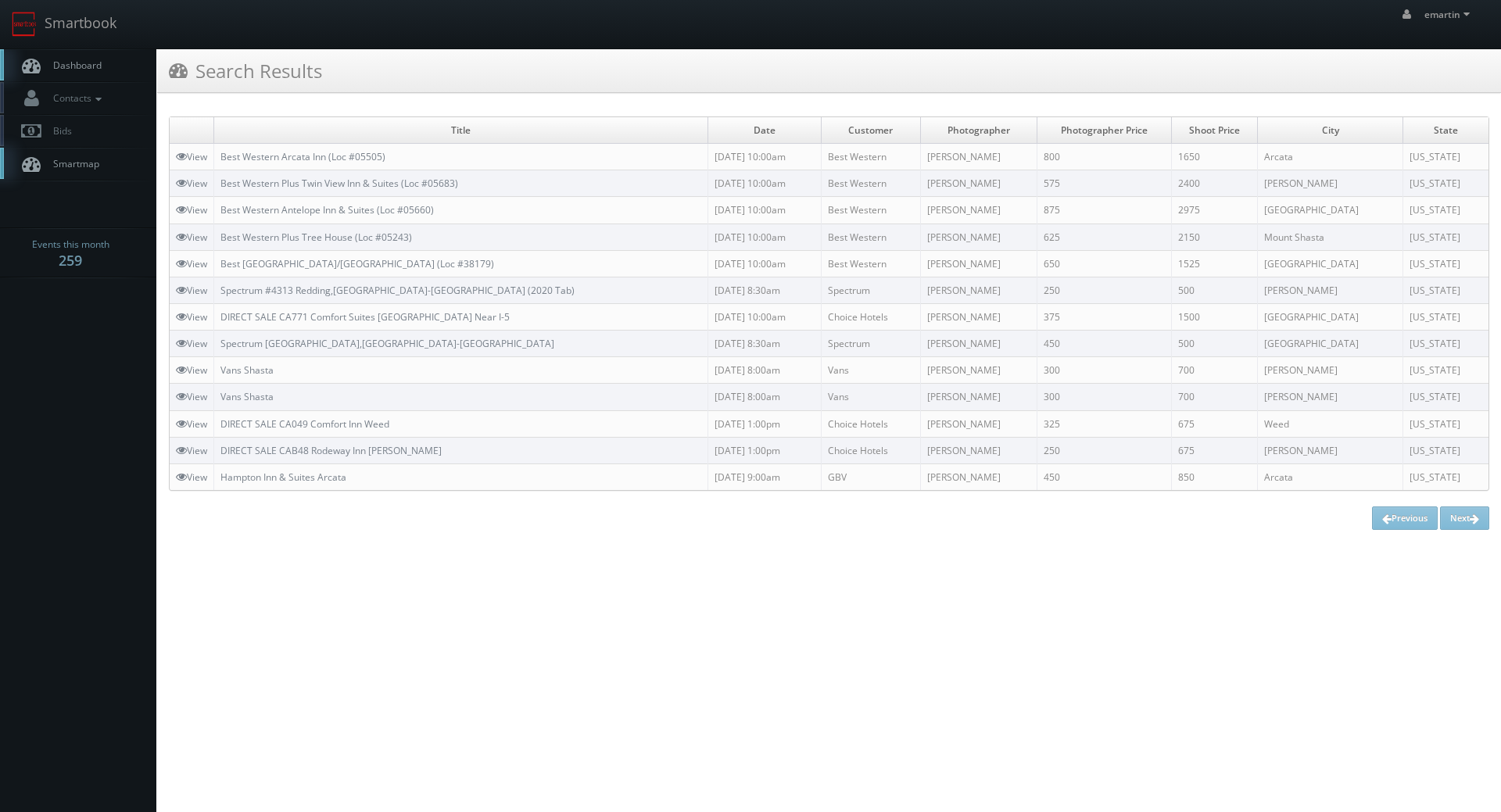
click at [101, 71] on span "Dashboard" at bounding box center [73, 66] width 56 height 13
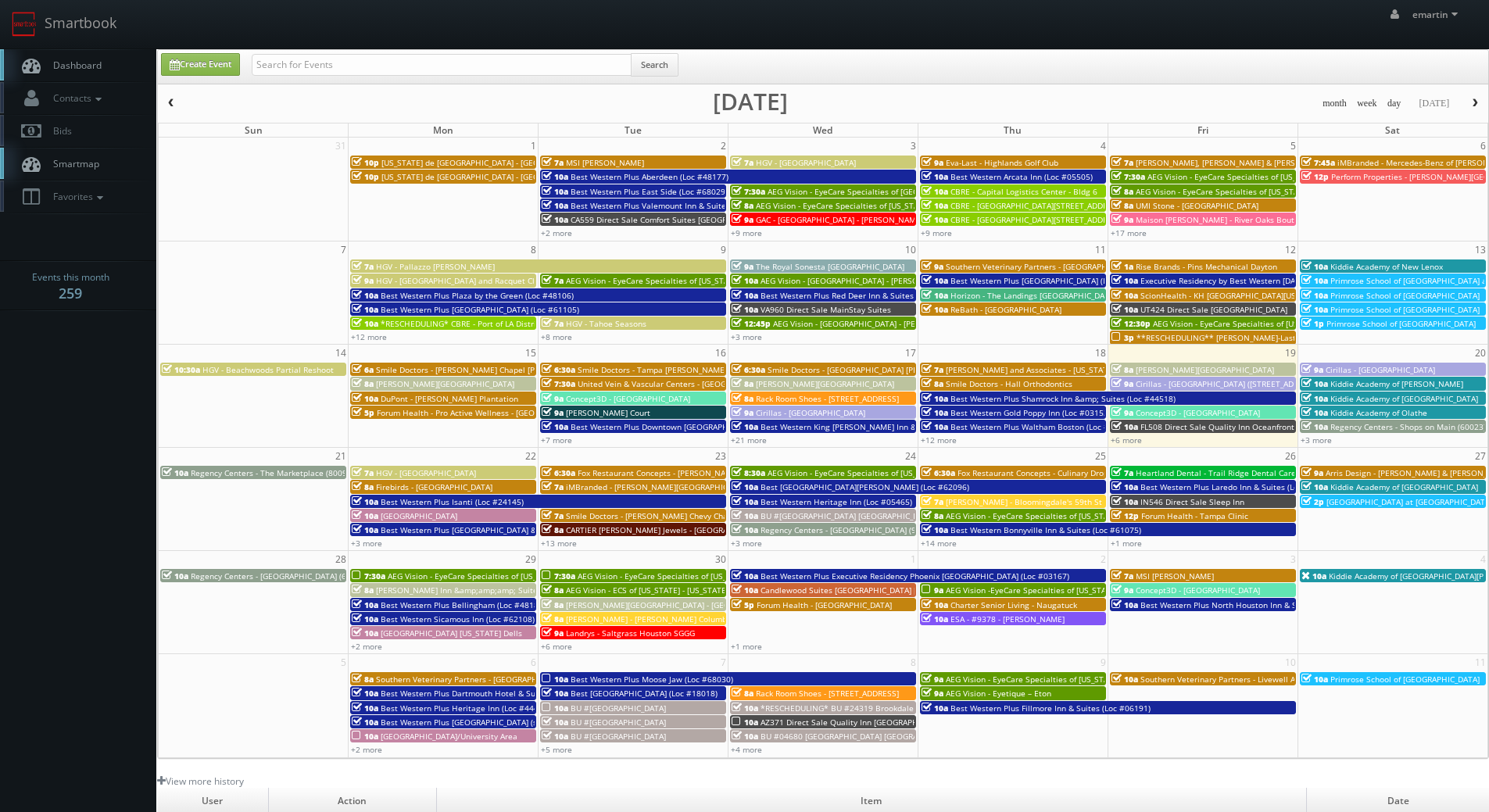
click at [76, 73] on link "Dashboard" at bounding box center [78, 66] width 157 height 32
click at [296, 58] on input "text" at bounding box center [441, 65] width 380 height 22
type input "9387"
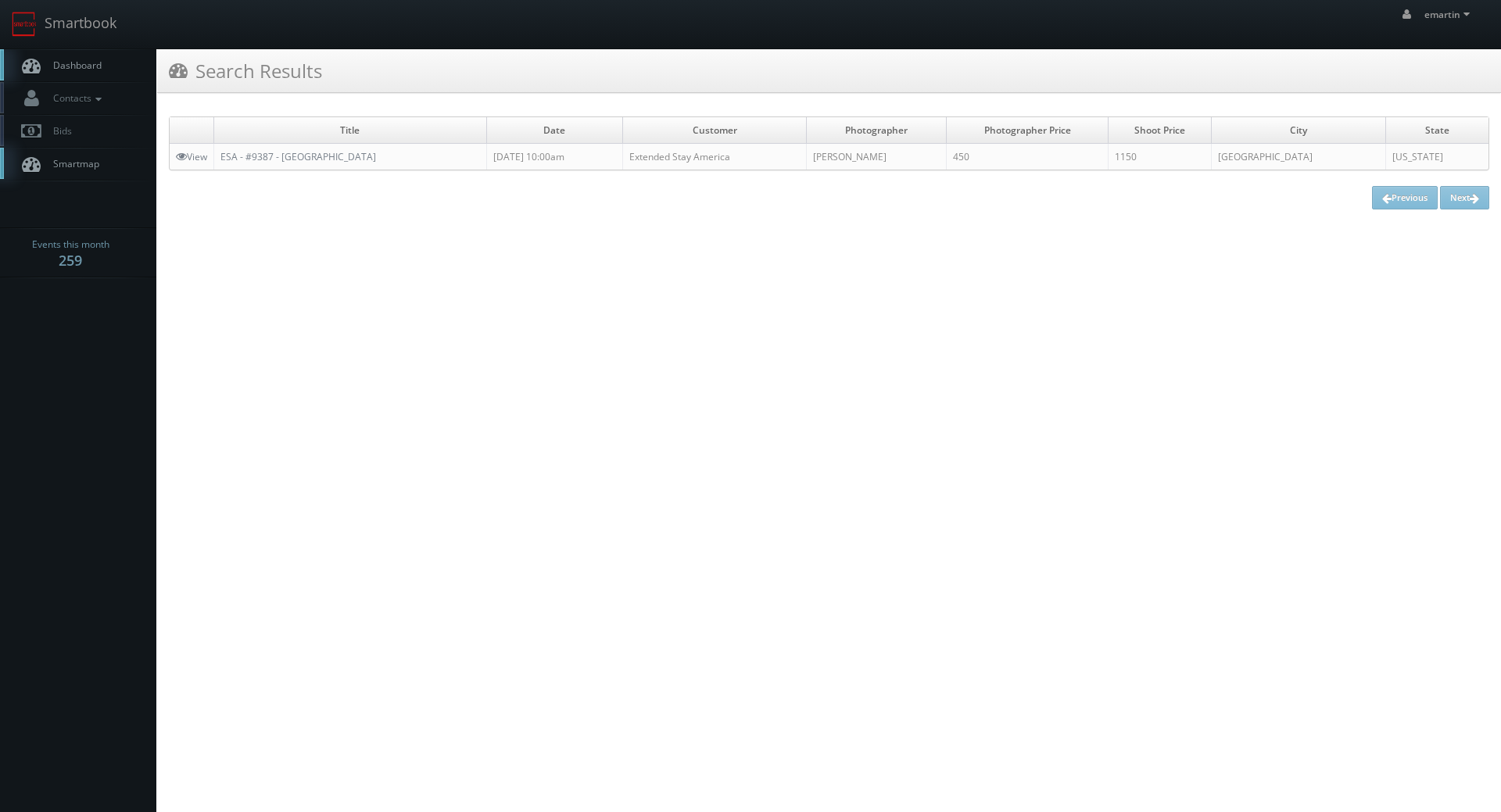
drag, startPoint x: 291, startPoint y: 143, endPoint x: 291, endPoint y: 153, distance: 10.0
click at [291, 144] on td "ESA - #9387 - [GEOGRAPHIC_DATA]" at bounding box center [350, 157] width 273 height 26
click at [291, 153] on link "ESA - #9387 - [GEOGRAPHIC_DATA]" at bounding box center [298, 157] width 156 height 13
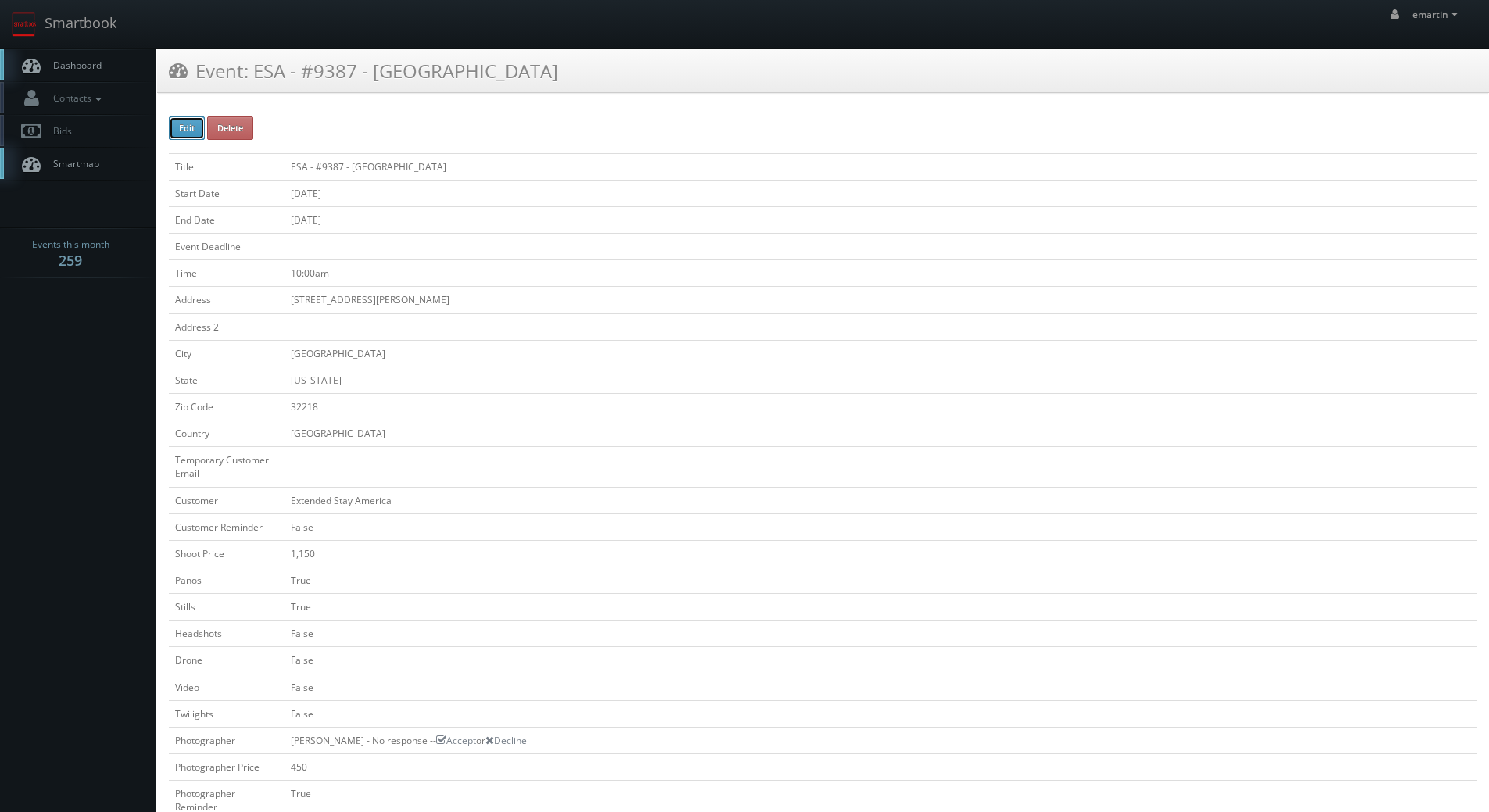
click at [190, 126] on button "Edit" at bounding box center [187, 128] width 36 height 23
type input "ESA - #9387 - [GEOGRAPHIC_DATA]"
type input "[STREET_ADDRESS][PERSON_NAME]"
type input "[GEOGRAPHIC_DATA]"
type input "32218"
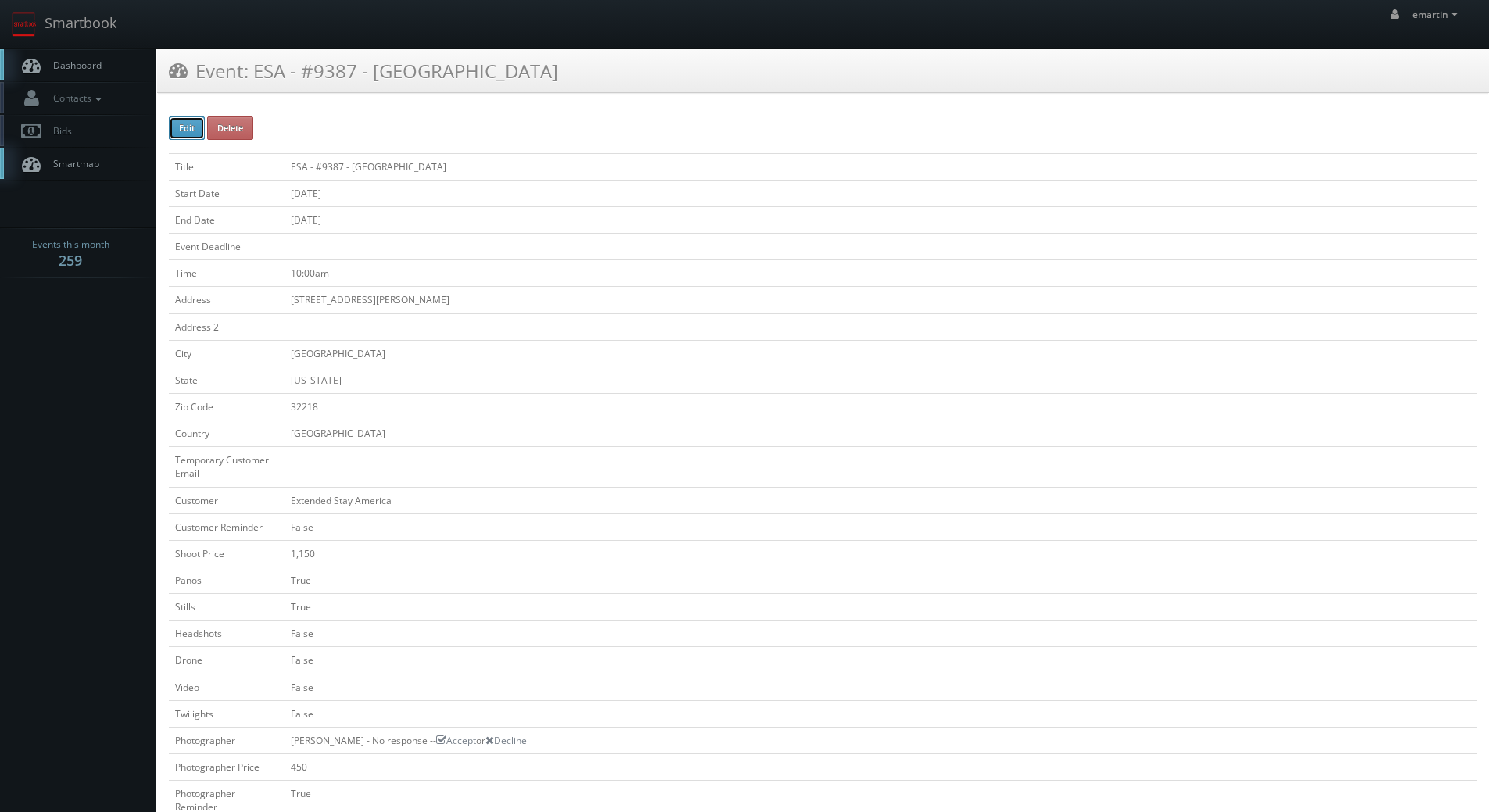
checkbox input "false"
type input "1,150"
checkbox input "true"
checkbox input "false"
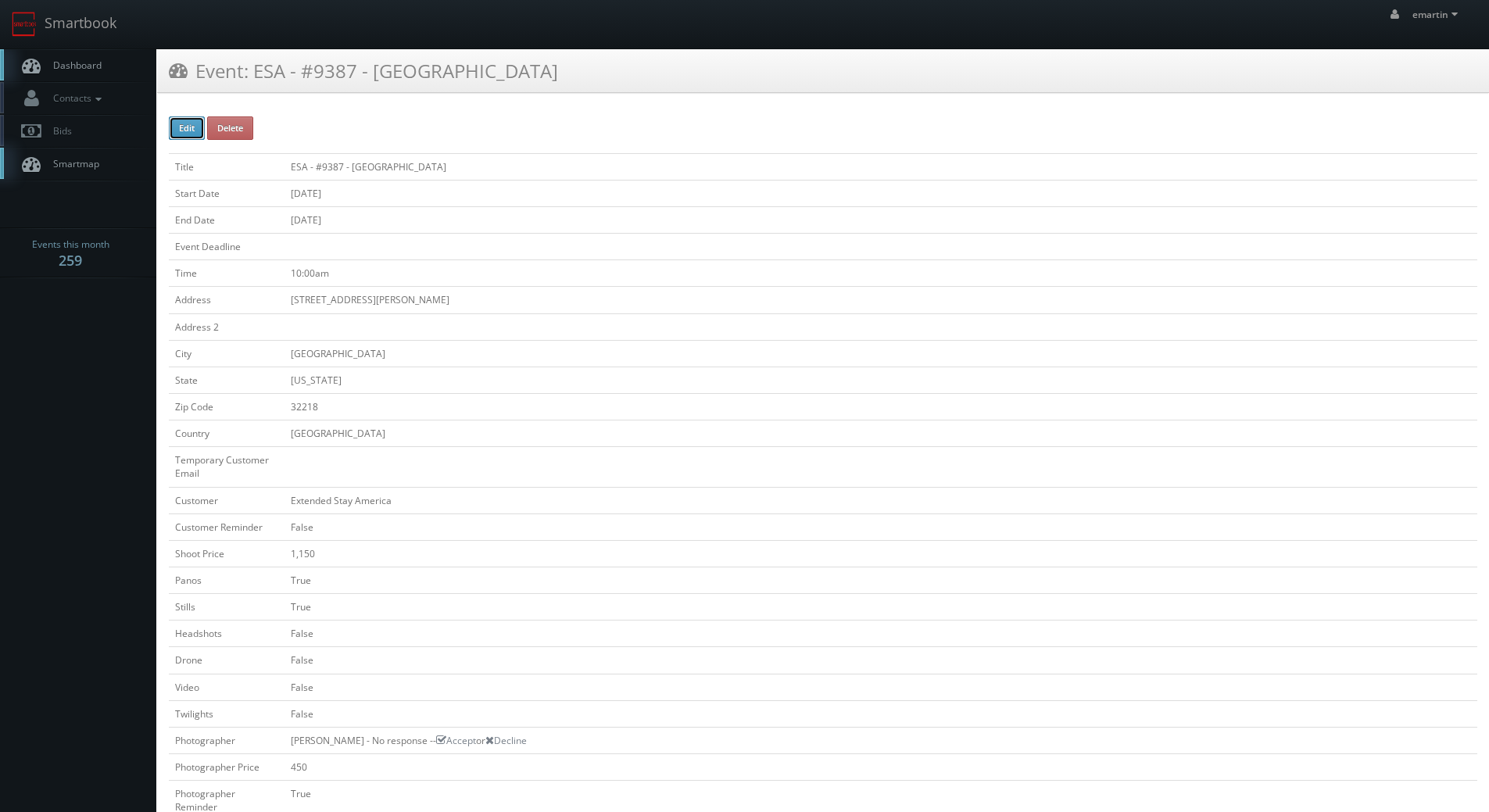
checkbox input "false"
type input "[DATE]"
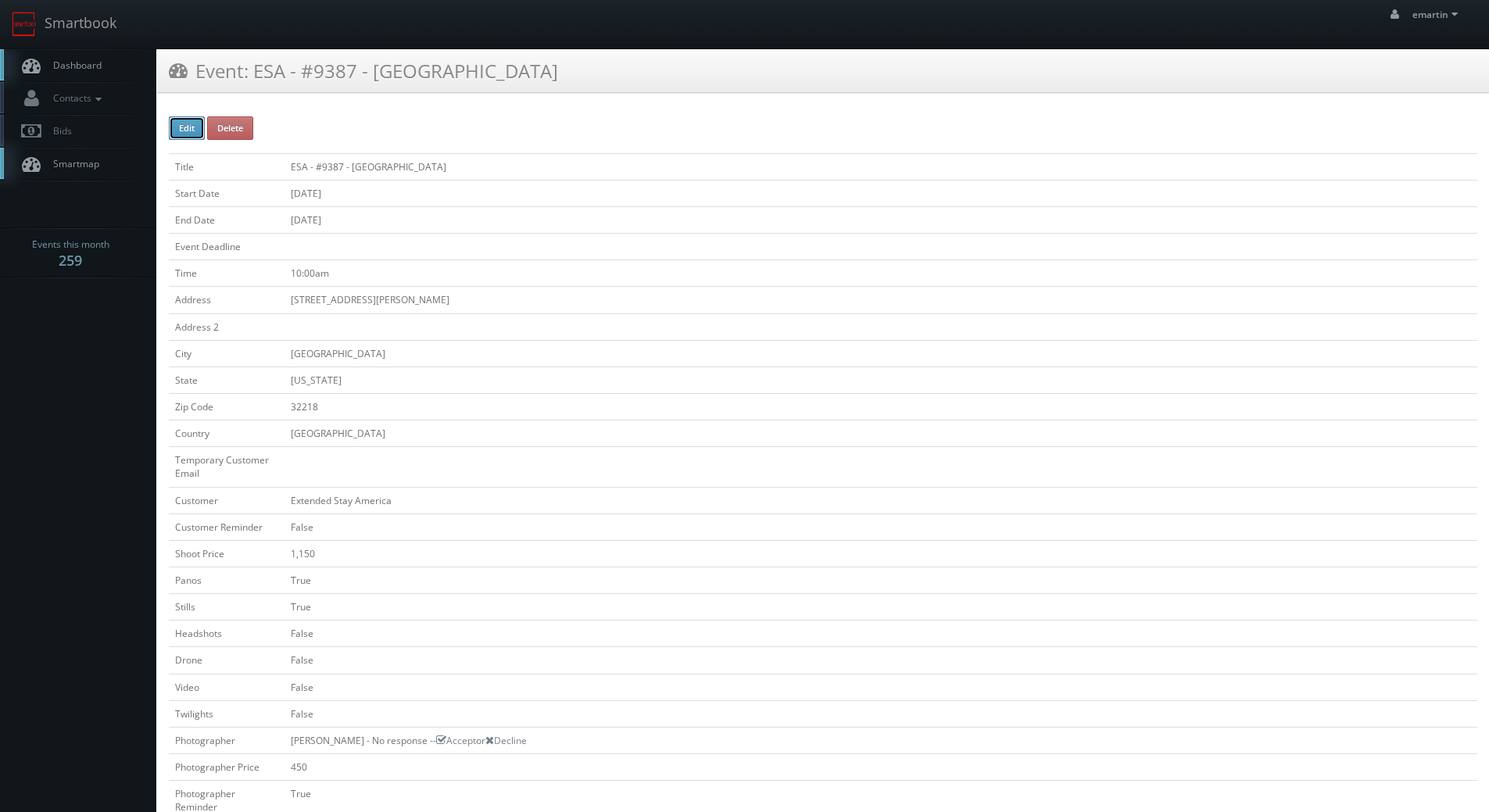
type input "[DATE]"
type input "10:00am"
checkbox input "true"
checkbox input "false"
type input "1,150"
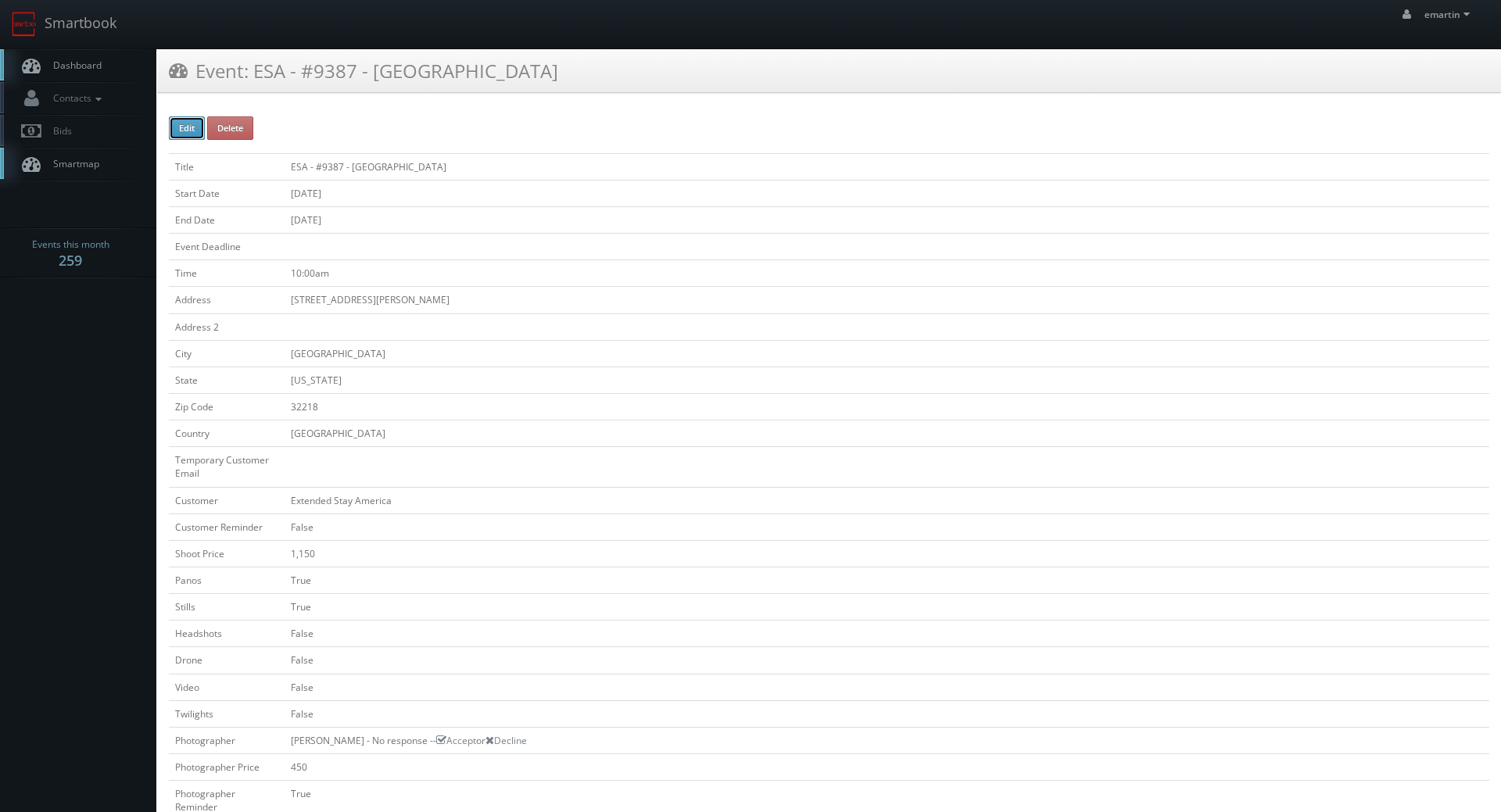
type input "450"
select select "[US_STATE]"
select select "[EMAIL_ADDRESS][DOMAIN_NAME]"
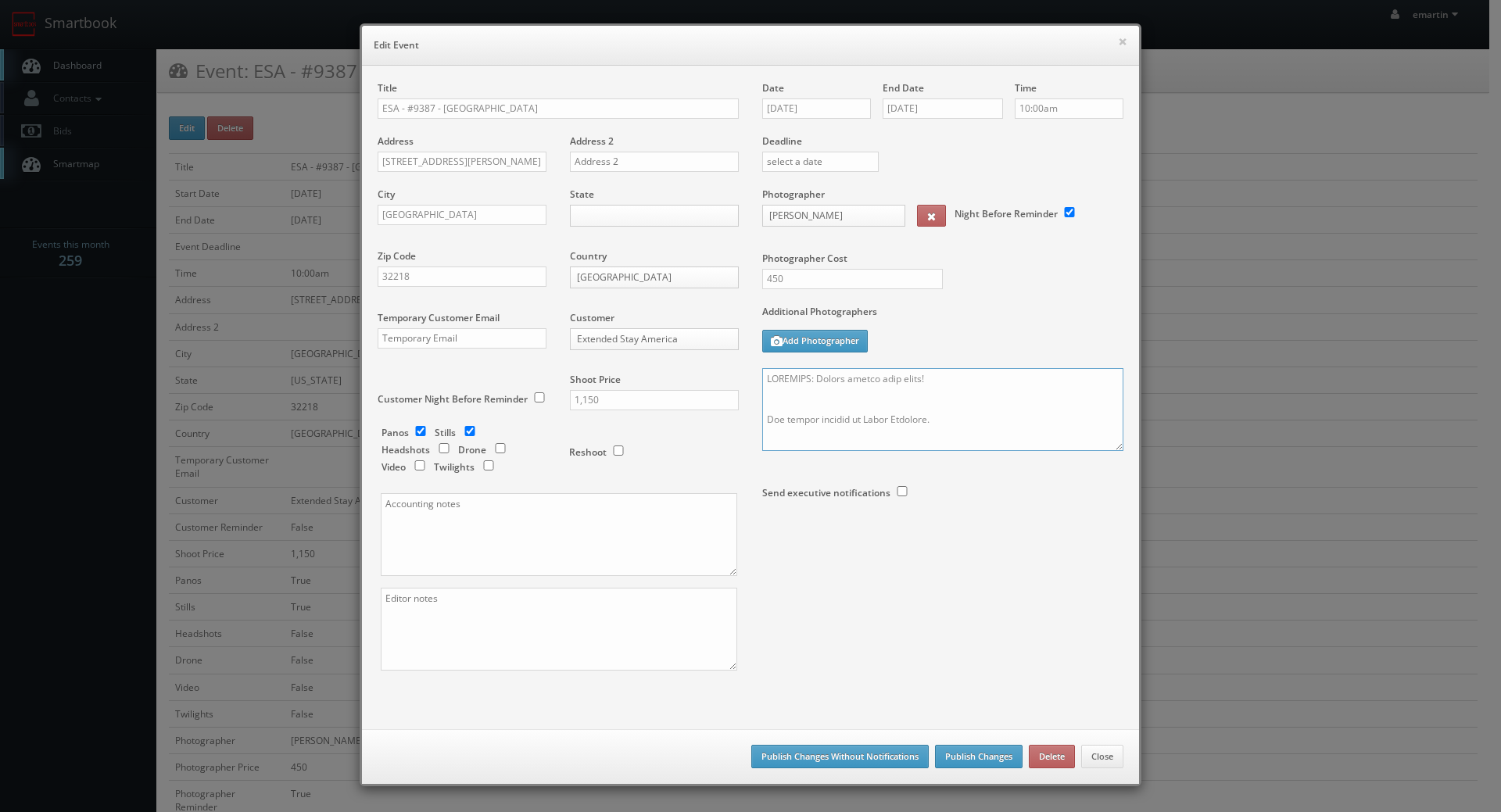
drag, startPoint x: 1117, startPoint y: 444, endPoint x: 1113, endPoint y: 494, distance: 50.2
click at [1113, 613] on div "Title ESA - #9387 - Jacksonville Airport Address 15678 Max Leggett Parkway Addr…" at bounding box center [750, 390] width 769 height 617
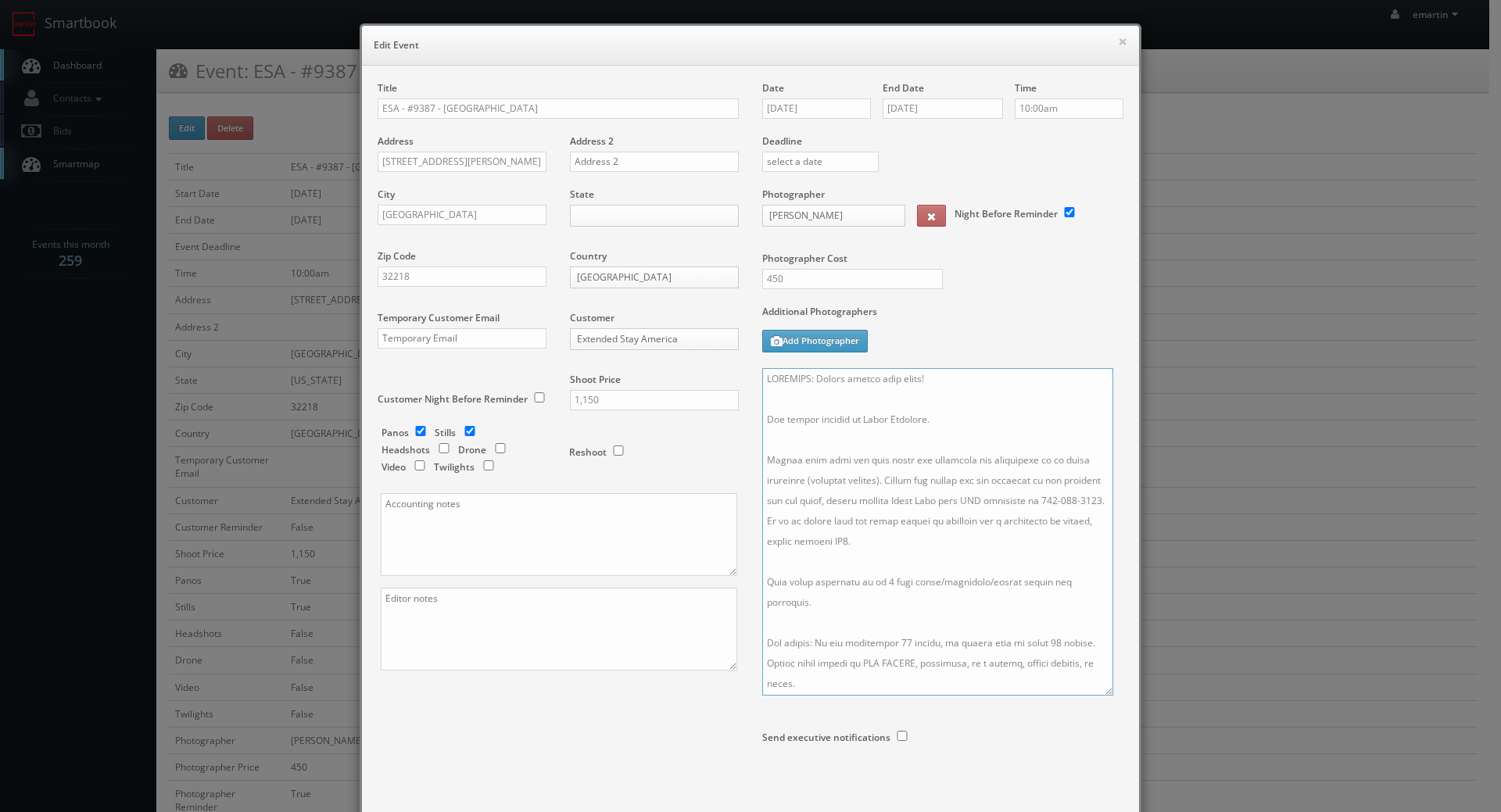
drag, startPoint x: 1112, startPoint y: 447, endPoint x: 1045, endPoint y: 631, distance: 195.8
click at [1103, 692] on textarea at bounding box center [938, 532] width 351 height 327
click at [916, 525] on textarea at bounding box center [939, 532] width 354 height 327
click at [917, 393] on textarea at bounding box center [939, 532] width 354 height 327
drag, startPoint x: 955, startPoint y: 369, endPoint x: 745, endPoint y: 367, distance: 210.0
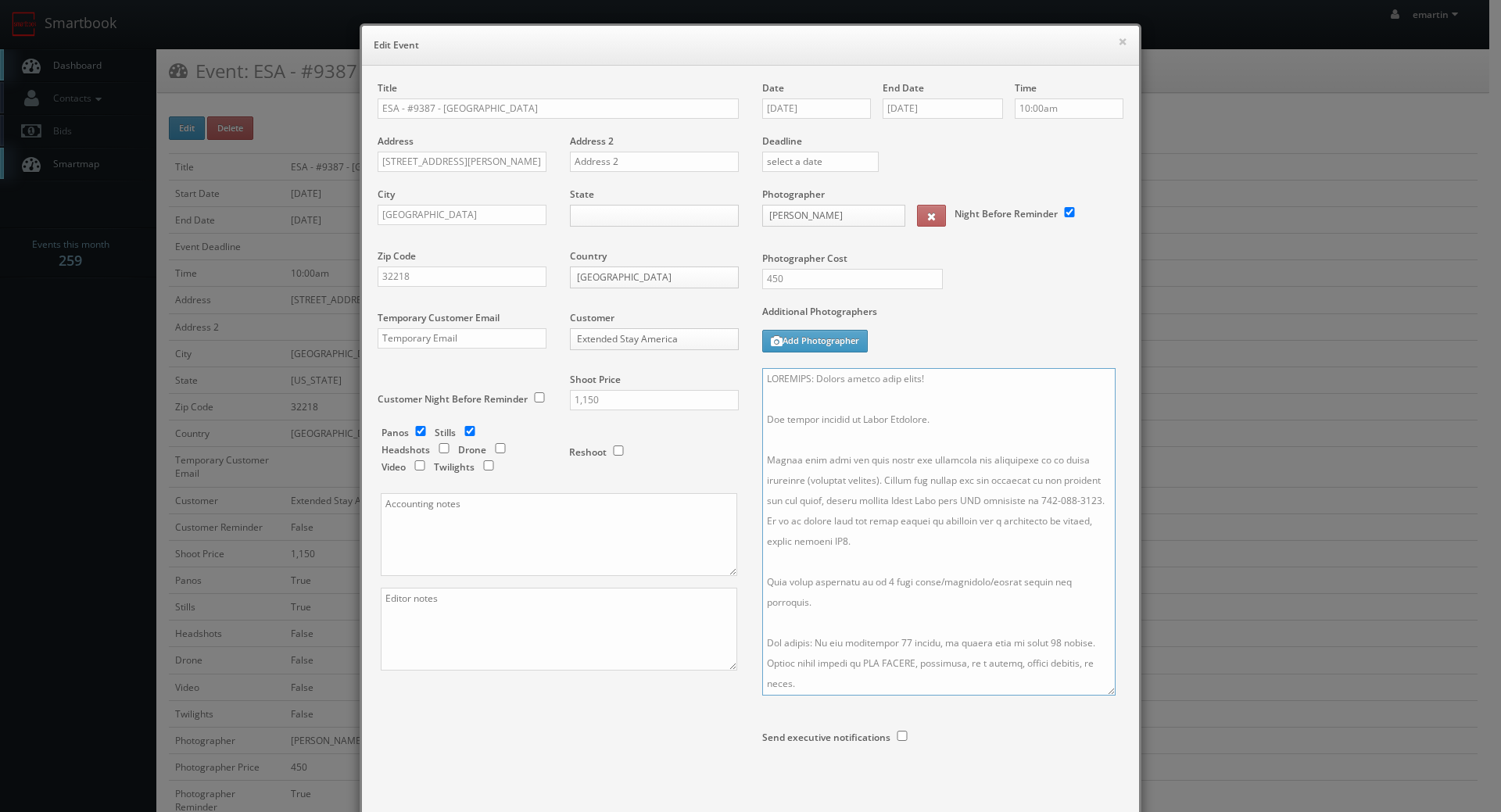
click at [743, 367] on div "Title ESA - #9387 - Jacksonville Airport Address 15678 Max Leggett Parkway Addr…" at bounding box center [750, 449] width 769 height 735
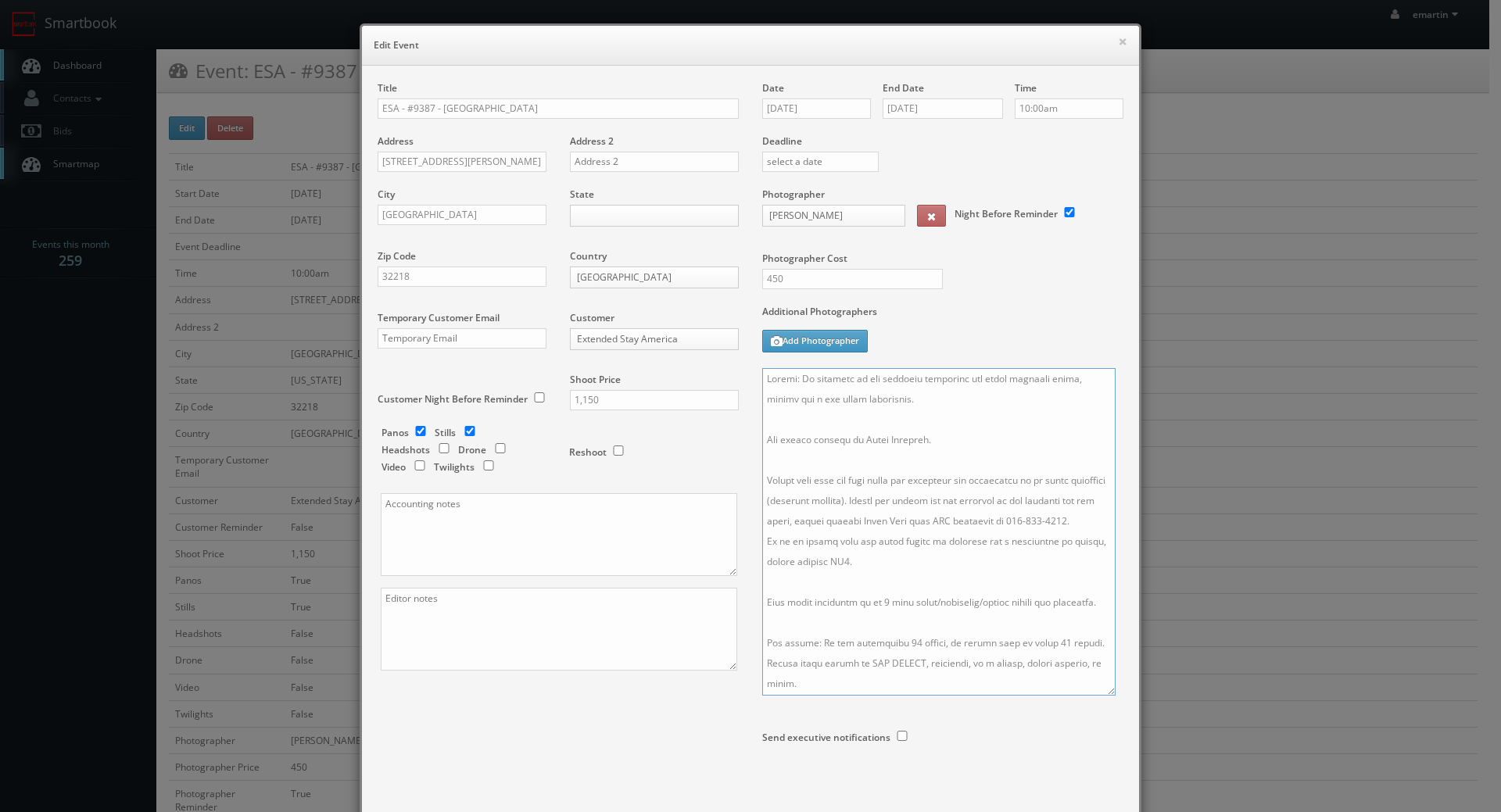
type textarea "Update: In addition to the standard exteriors you would normally shoot, please …"
click at [530, 626] on textarea at bounding box center [559, 629] width 356 height 83
click at [567, 656] on textarea "Please include one vertical exterior photo, per management request." at bounding box center [559, 629] width 356 height 83
click at [602, 641] on textarea "Please include one vertical exterior photo, per management request." at bounding box center [559, 629] width 356 height 83
click at [689, 640] on textarea "Please include one vertical exterior photo, per management request." at bounding box center [559, 629] width 356 height 83
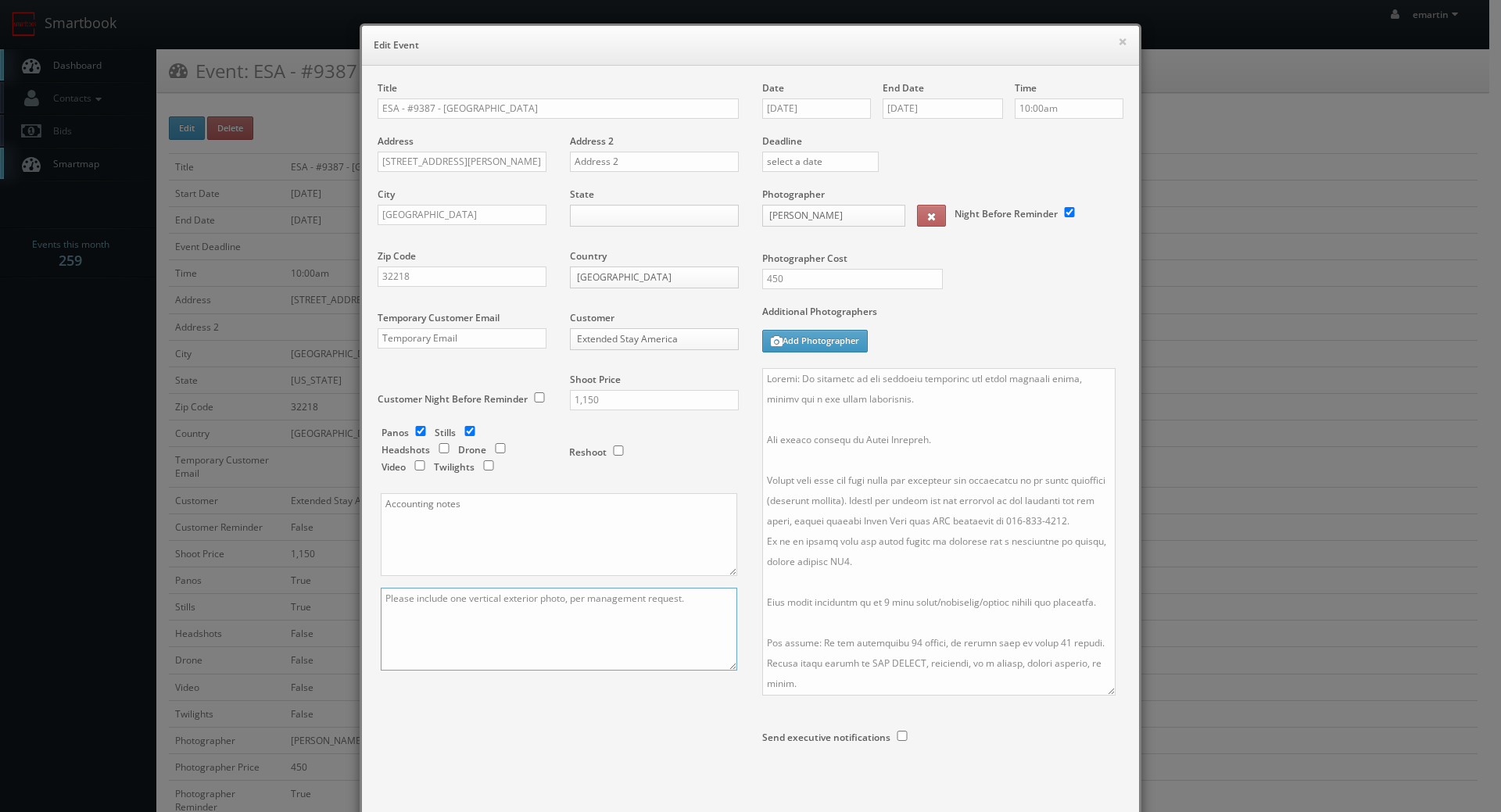
scroll to position [115, 0]
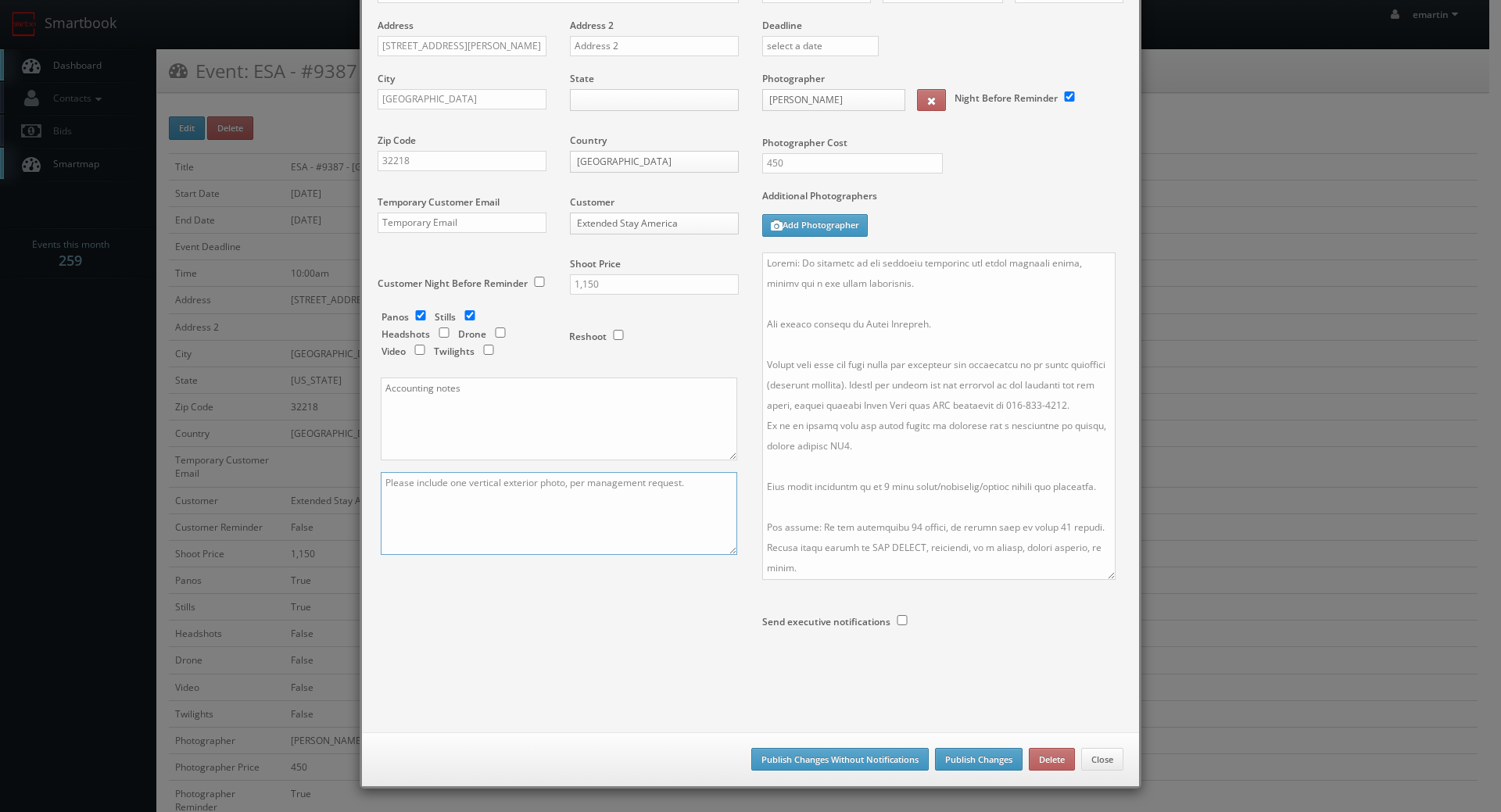
type textarea "Please include one vertical exterior photo, per management request."
click at [965, 763] on button "Publish Changes" at bounding box center [978, 759] width 87 height 23
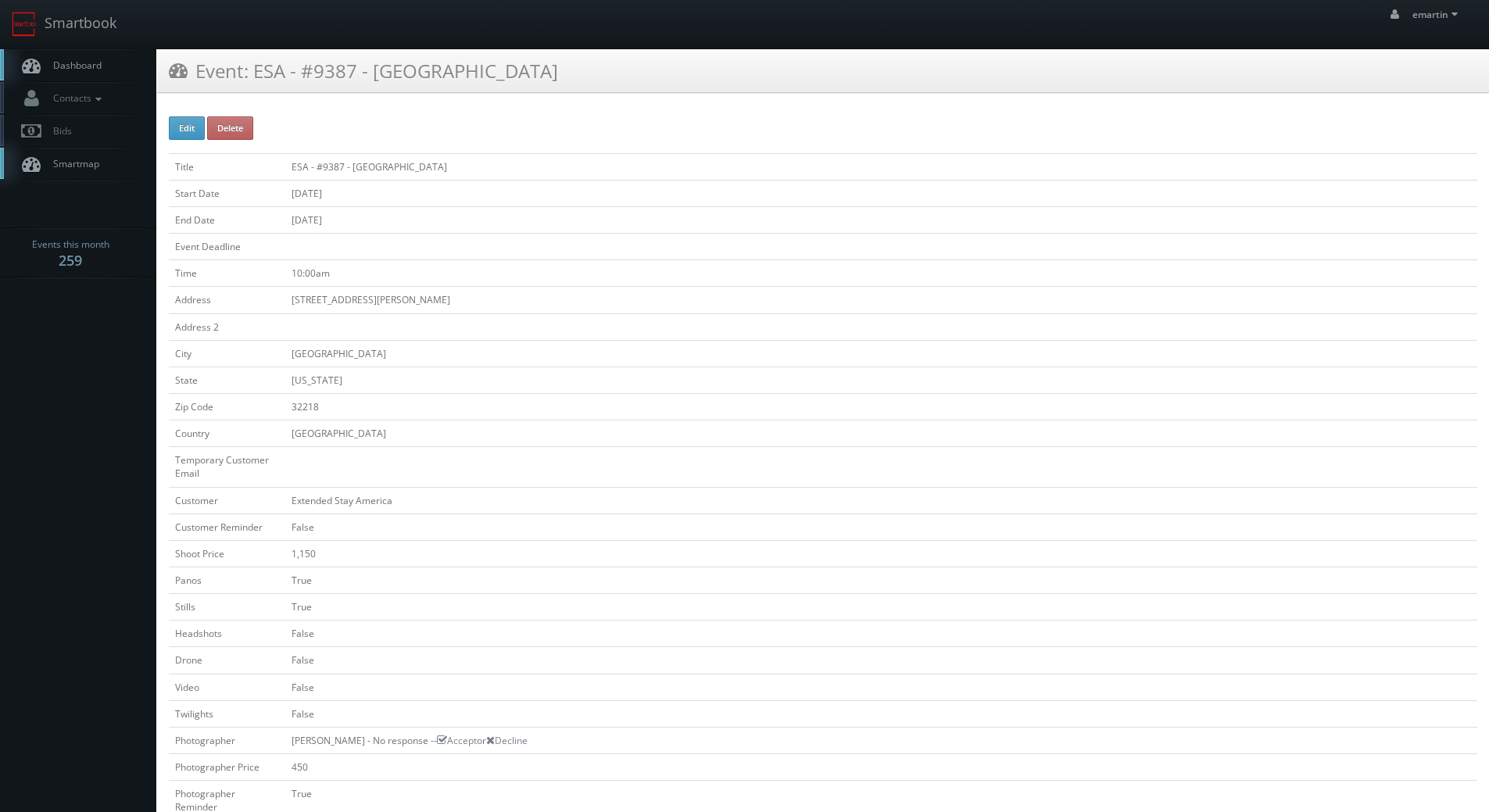
click at [105, 65] on link "Dashboard" at bounding box center [78, 66] width 157 height 32
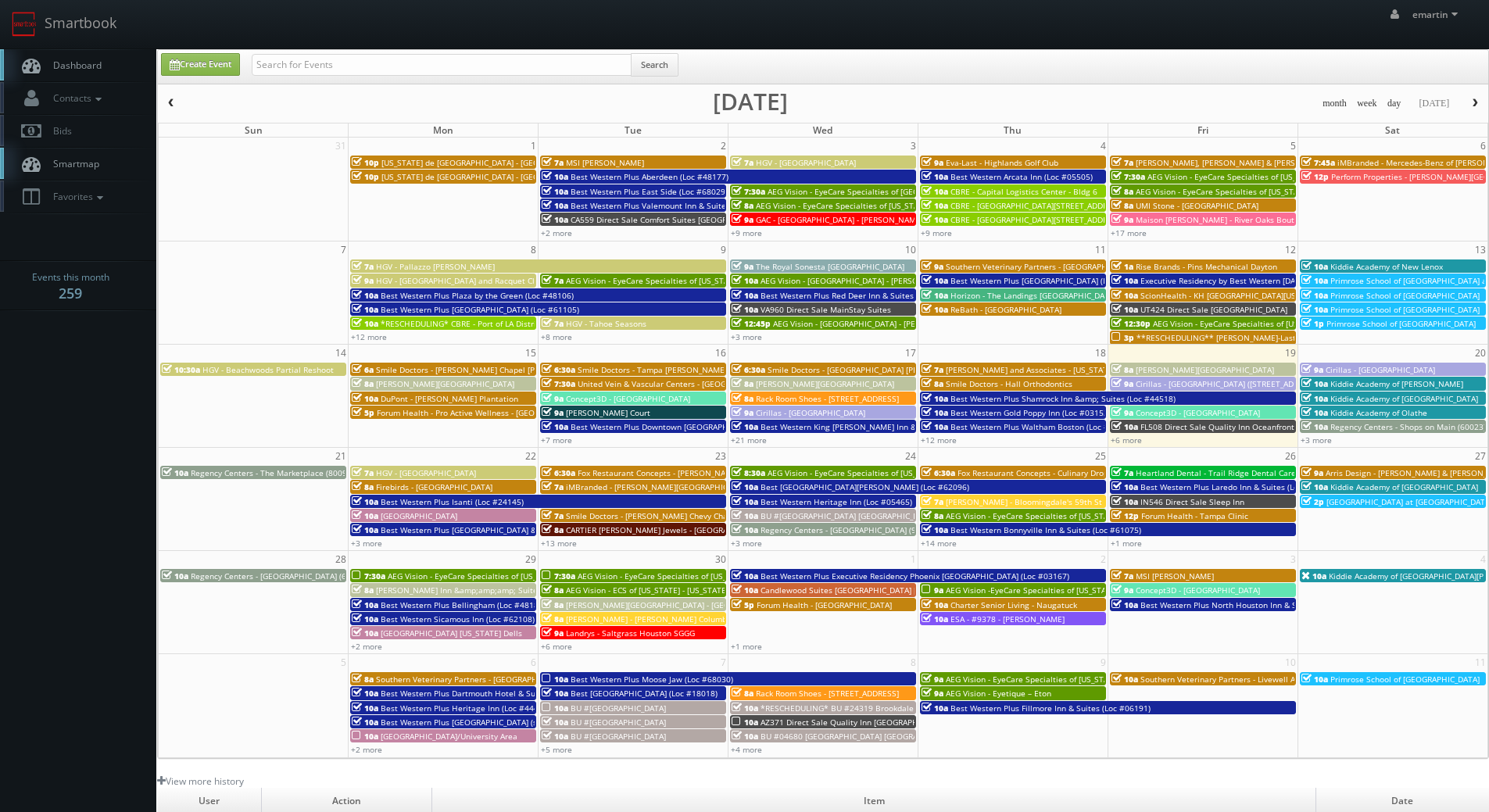
click at [114, 64] on link "Dashboard" at bounding box center [78, 66] width 157 height 32
click at [1170, 367] on span "[PERSON_NAME][GEOGRAPHIC_DATA]" at bounding box center [1205, 369] width 139 height 11
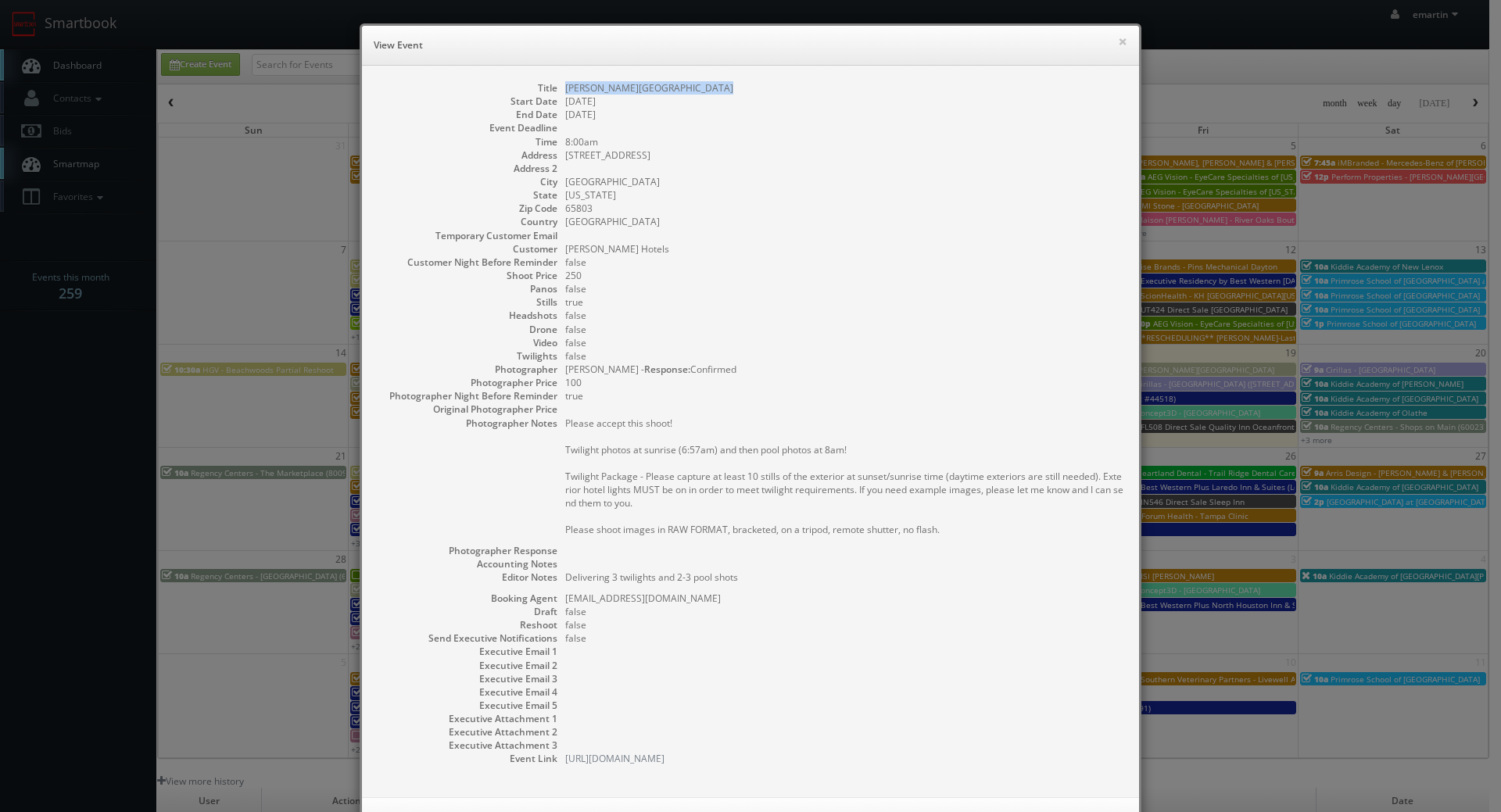
drag, startPoint x: 707, startPoint y: 87, endPoint x: 557, endPoint y: 87, distance: 150.0
click at [557, 87] on dl "Title [PERSON_NAME] Inn & Suites [GEOGRAPHIC_DATA] Start Date [DATE] End Date […" at bounding box center [750, 424] width 746 height 684
copy dd "[PERSON_NAME][GEOGRAPHIC_DATA]"
click at [825, 228] on dd "[GEOGRAPHIC_DATA]" at bounding box center [844, 221] width 558 height 13
click at [1120, 47] on button "×" at bounding box center [1123, 41] width 9 height 11
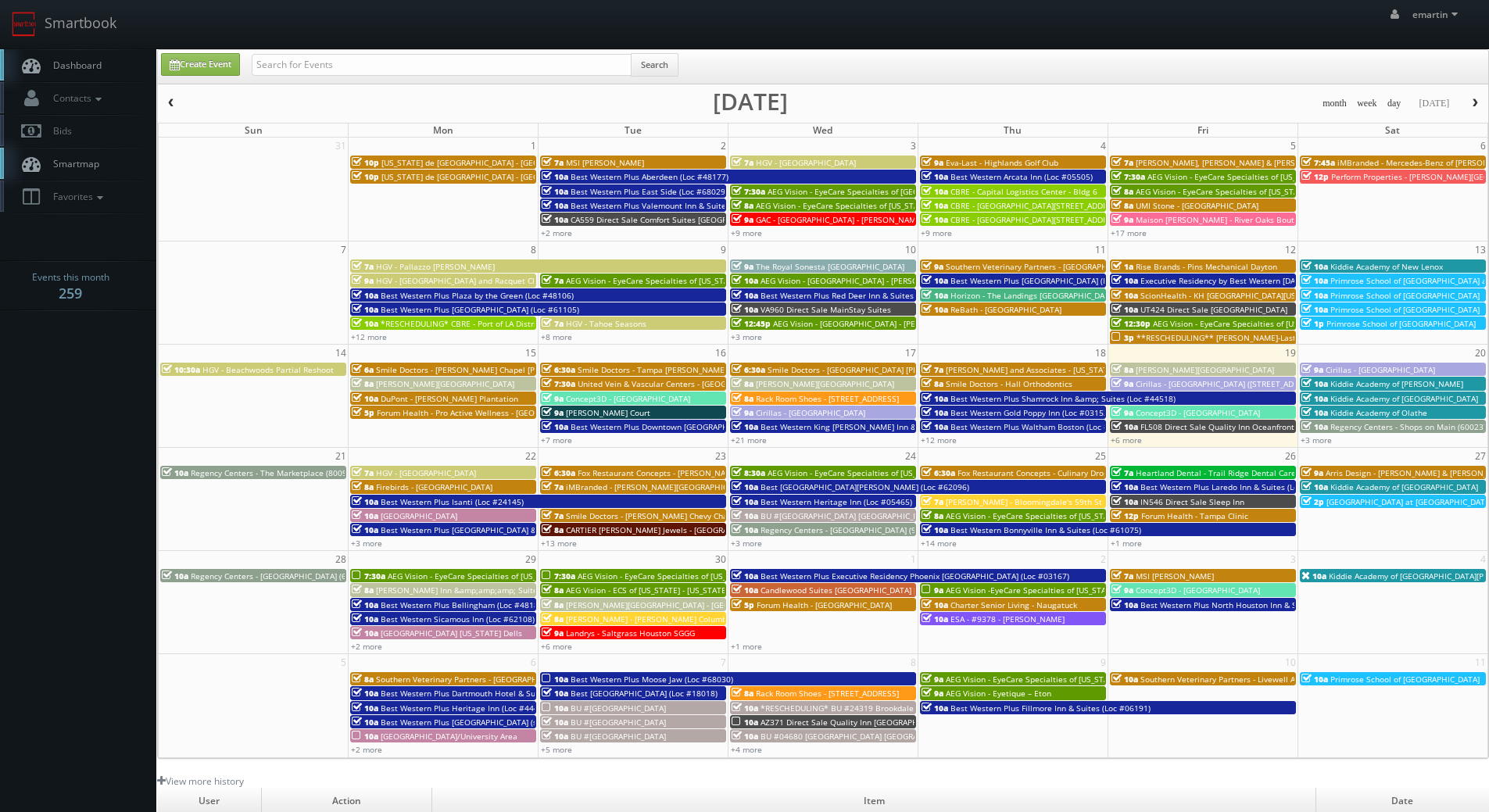
click at [1149, 368] on span "[PERSON_NAME][GEOGRAPHIC_DATA]" at bounding box center [1205, 369] width 139 height 11
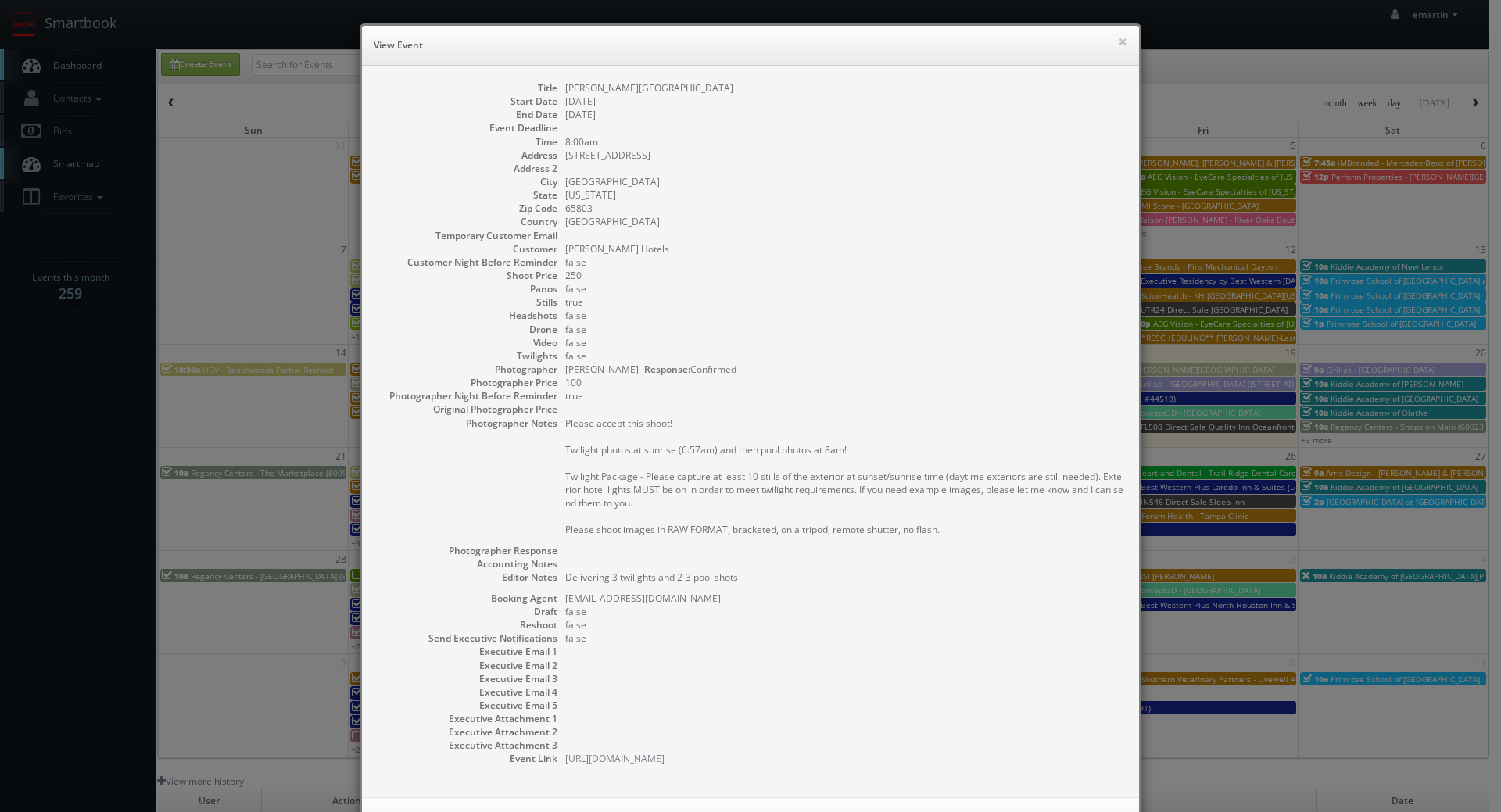
click at [1110, 39] on h6 "View Event" at bounding box center [750, 45] width 754 height 16
click at [1118, 41] on button "×" at bounding box center [1123, 41] width 9 height 11
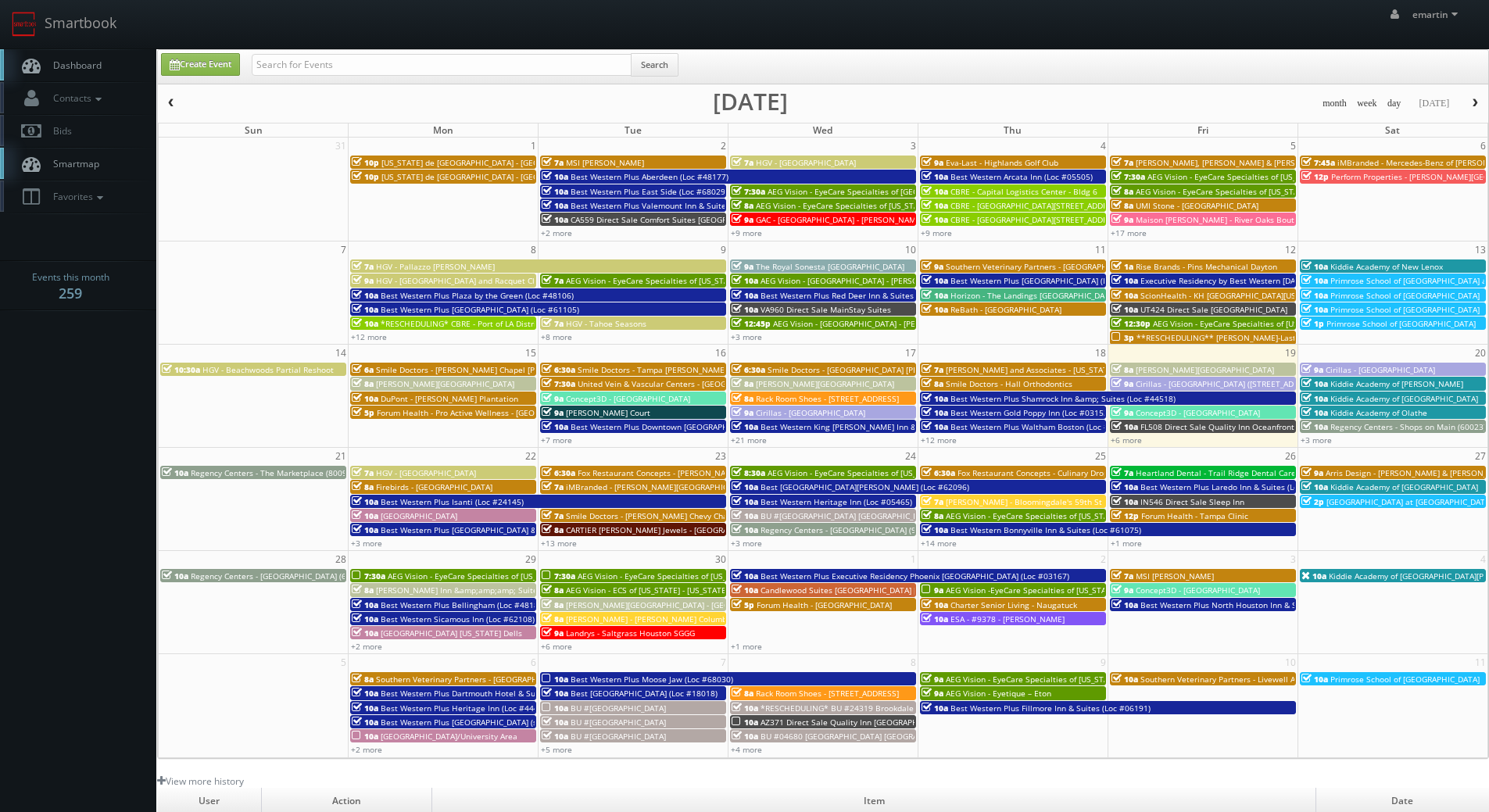
click at [94, 70] on link "Dashboard" at bounding box center [78, 66] width 157 height 32
click at [103, 64] on link "Dashboard" at bounding box center [78, 66] width 157 height 32
click at [58, 54] on link "Dashboard" at bounding box center [78, 66] width 157 height 32
click at [344, 79] on div "Search" at bounding box center [464, 68] width 427 height 31
click at [347, 78] on div "Search" at bounding box center [464, 68] width 427 height 31
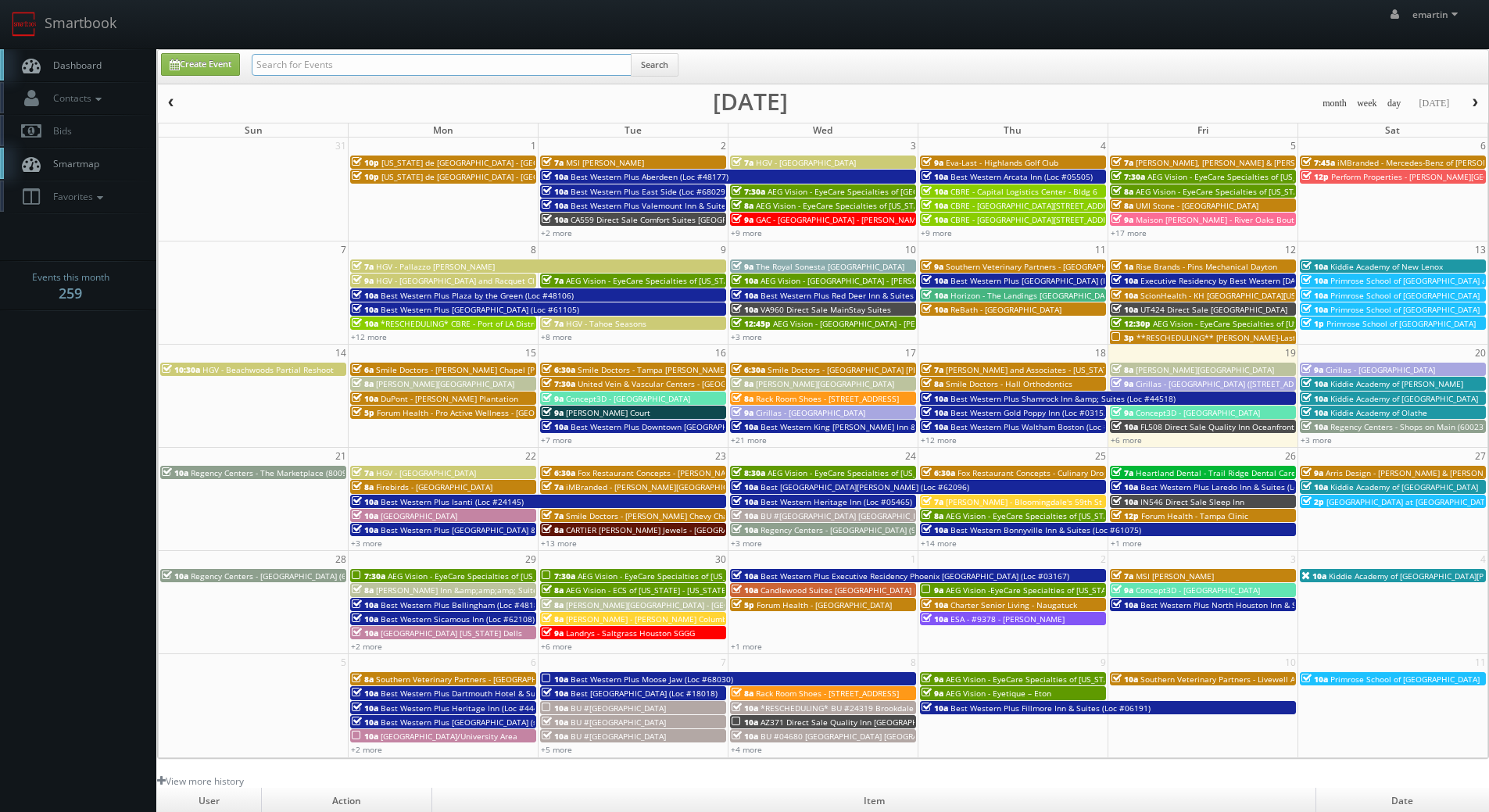
click at [347, 66] on input "text" at bounding box center [441, 65] width 380 height 22
type input "science history"
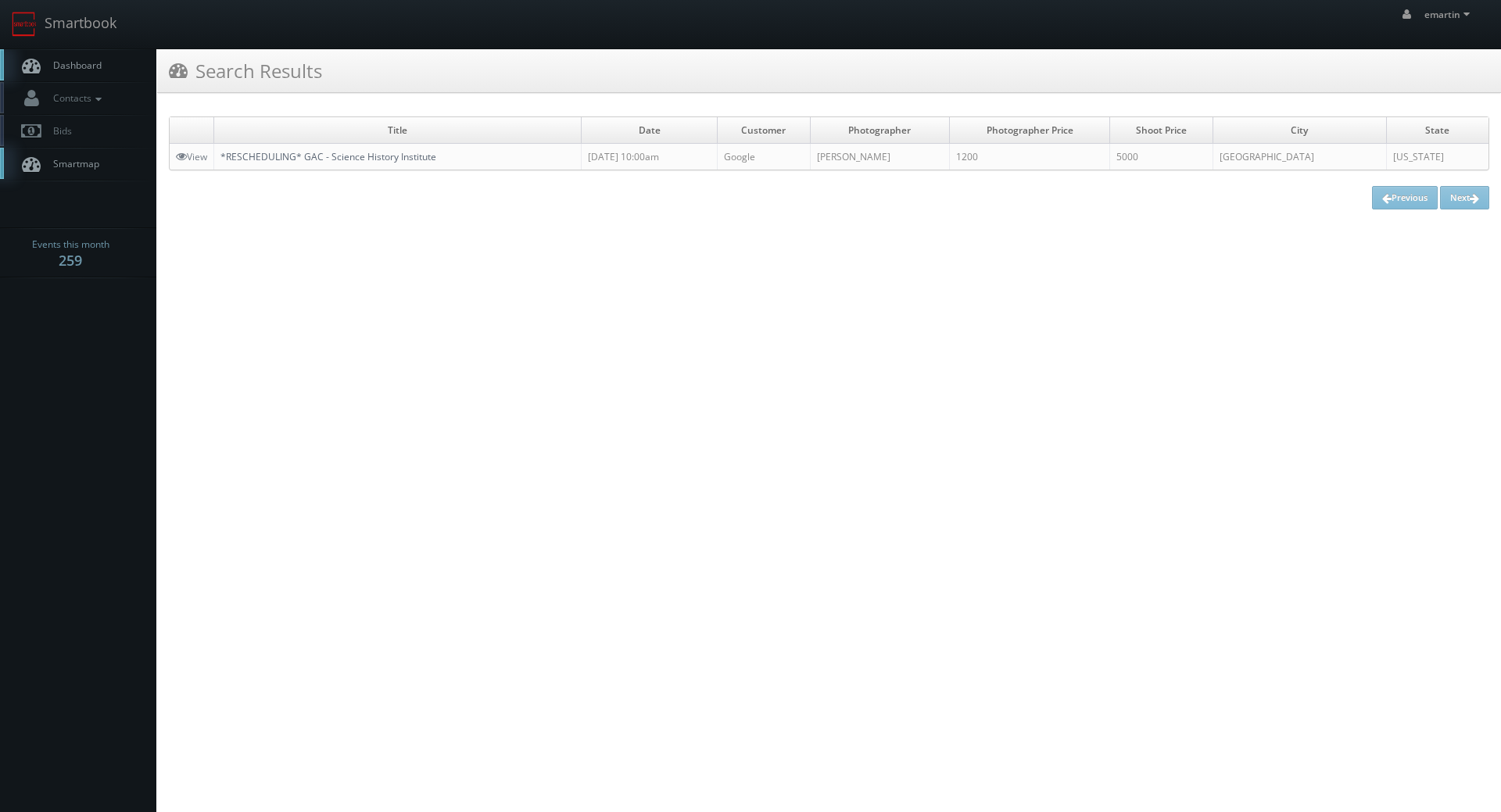
click at [310, 162] on link "*RESCHEDULING* GAC - Science History Institute" at bounding box center [328, 157] width 216 height 13
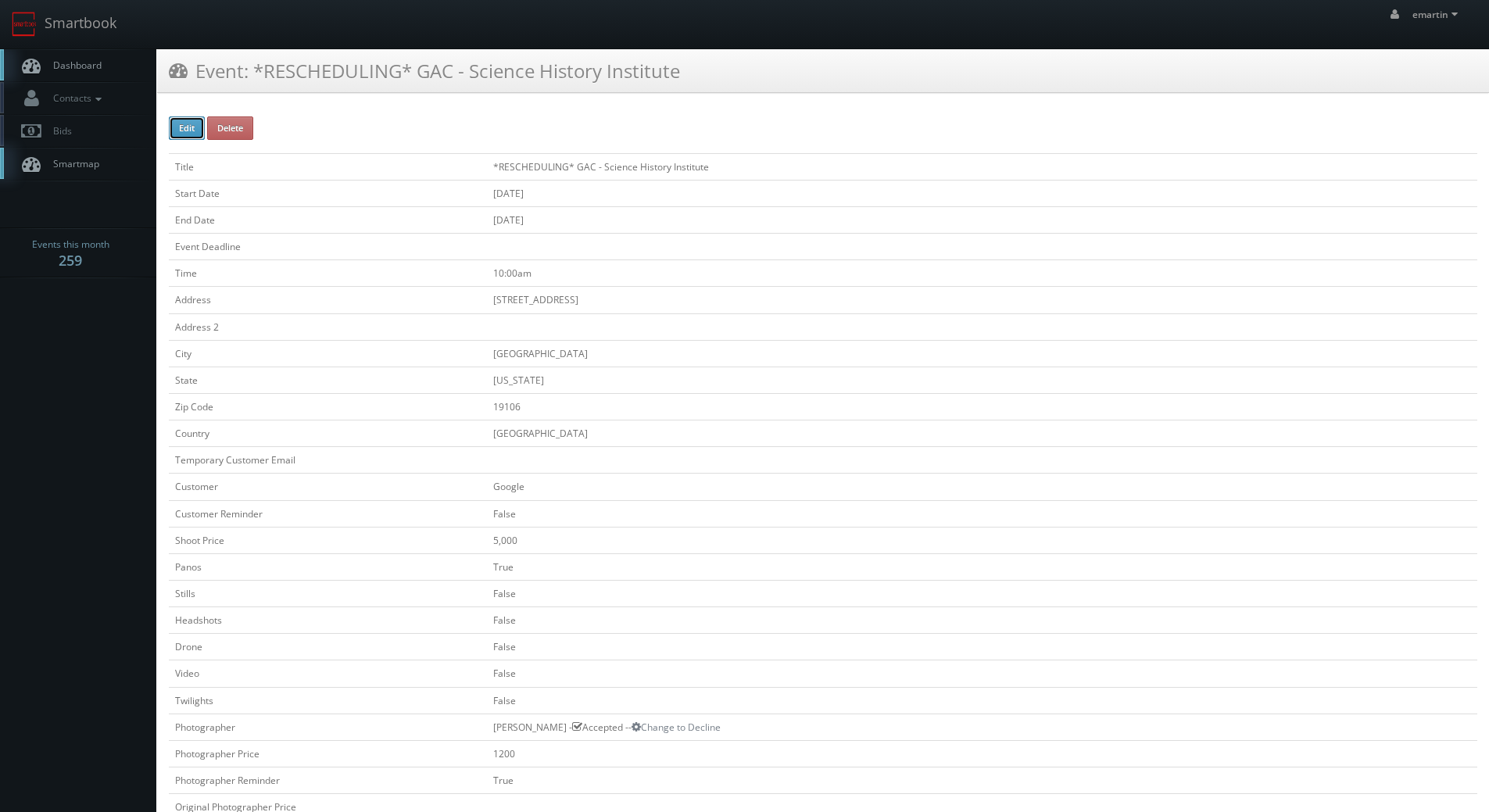
click at [186, 127] on button "Edit" at bounding box center [187, 128] width 36 height 23
type input "*RESCHEDULING* GAC - Science History Institute"
type input "[STREET_ADDRESS]"
type input "[GEOGRAPHIC_DATA]"
type input "19106"
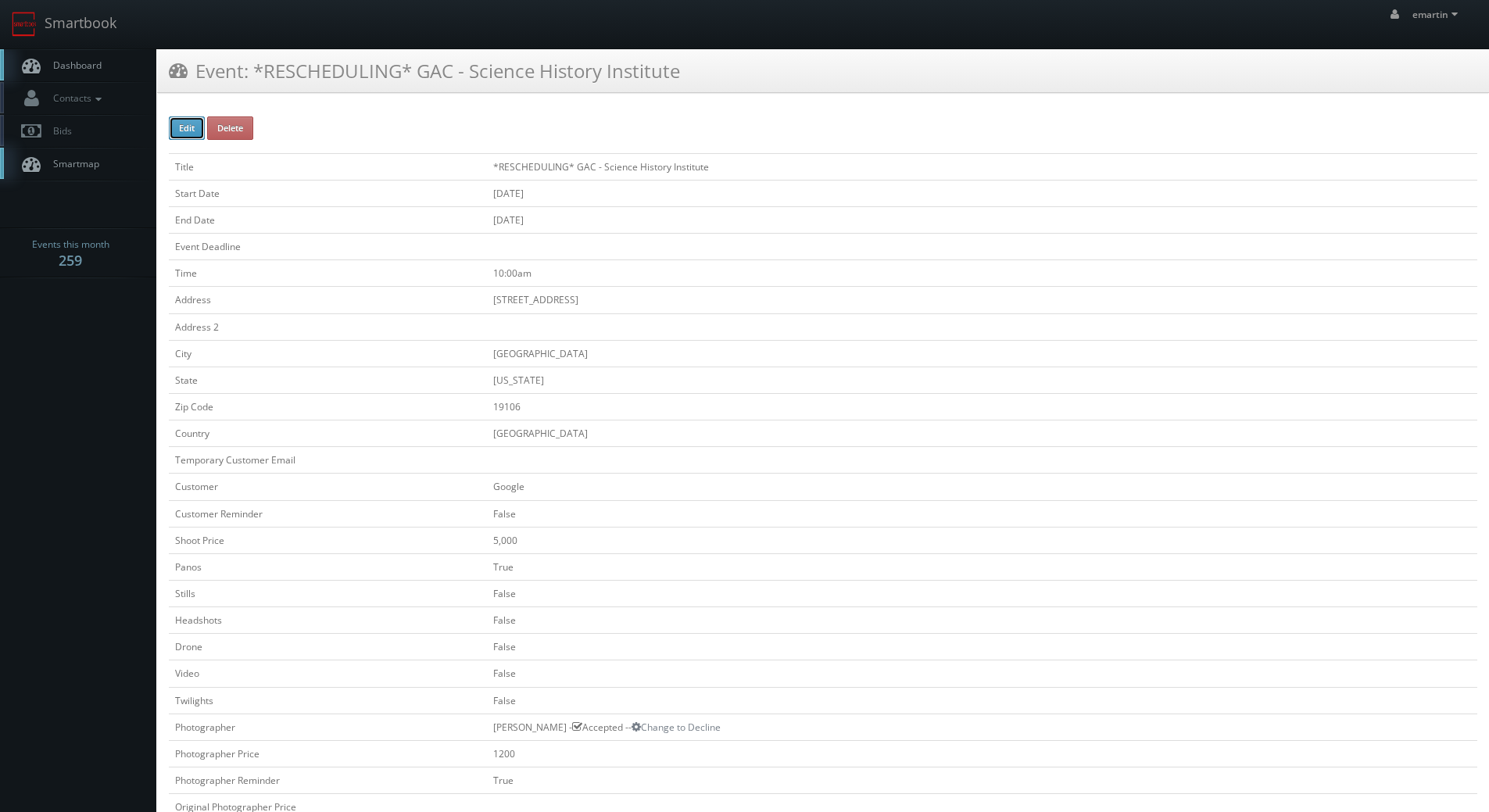
checkbox input "false"
type input "5,000"
checkbox input "true"
checkbox input "false"
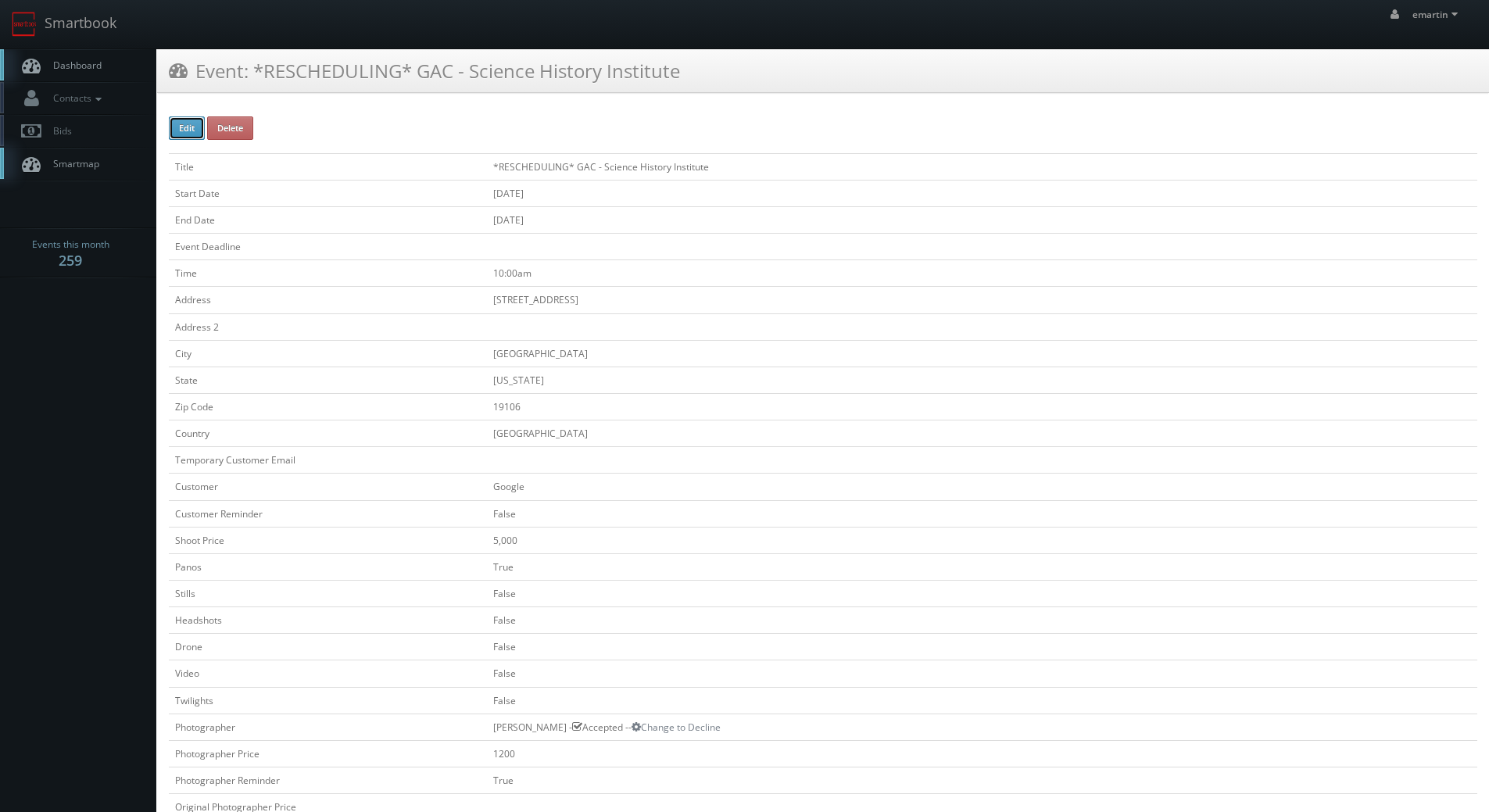
checkbox input "false"
type input "[DATE]"
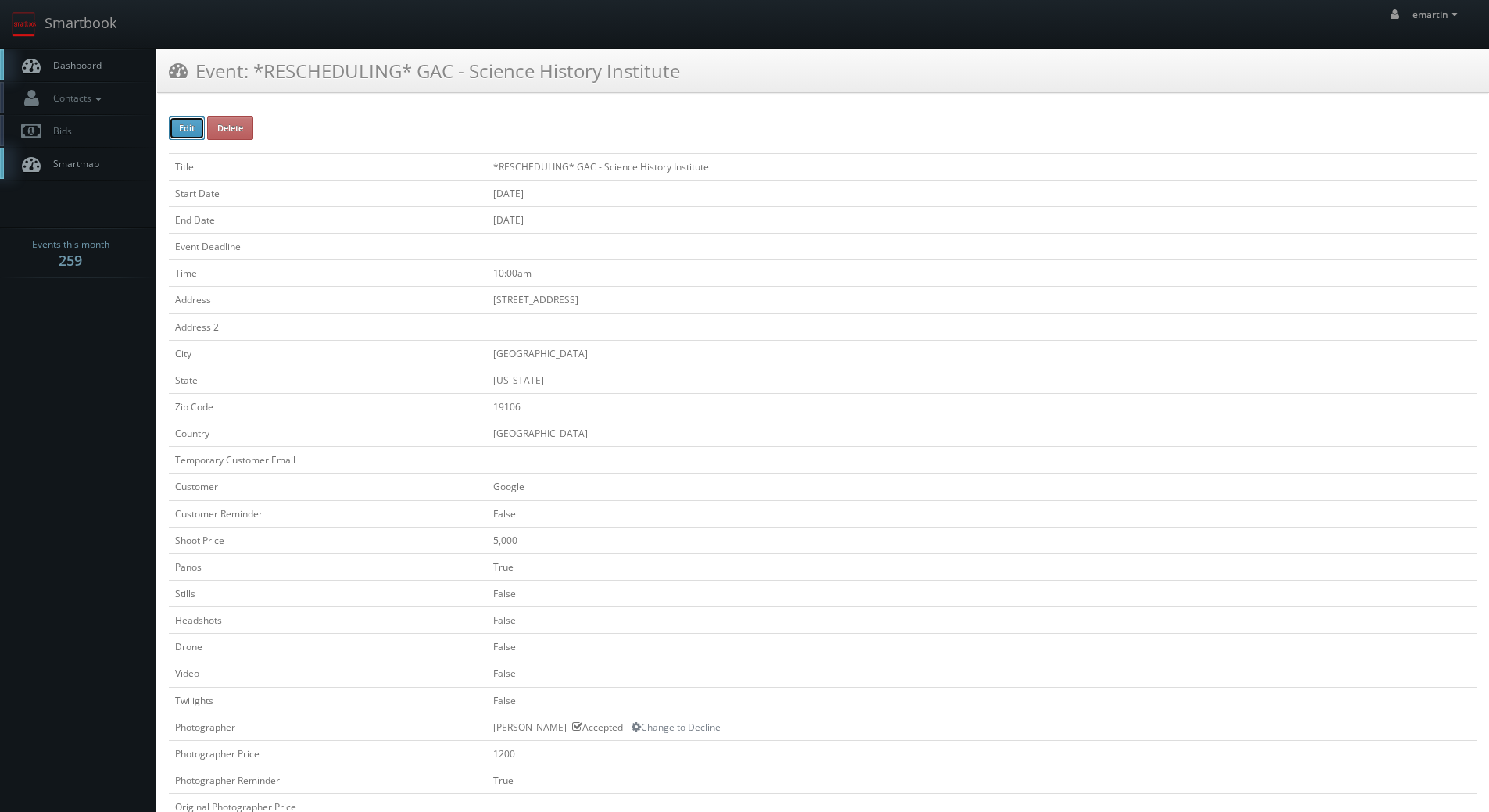
type input "[DATE]"
type input "10:00am"
checkbox input "true"
checkbox input "false"
type input "5,000"
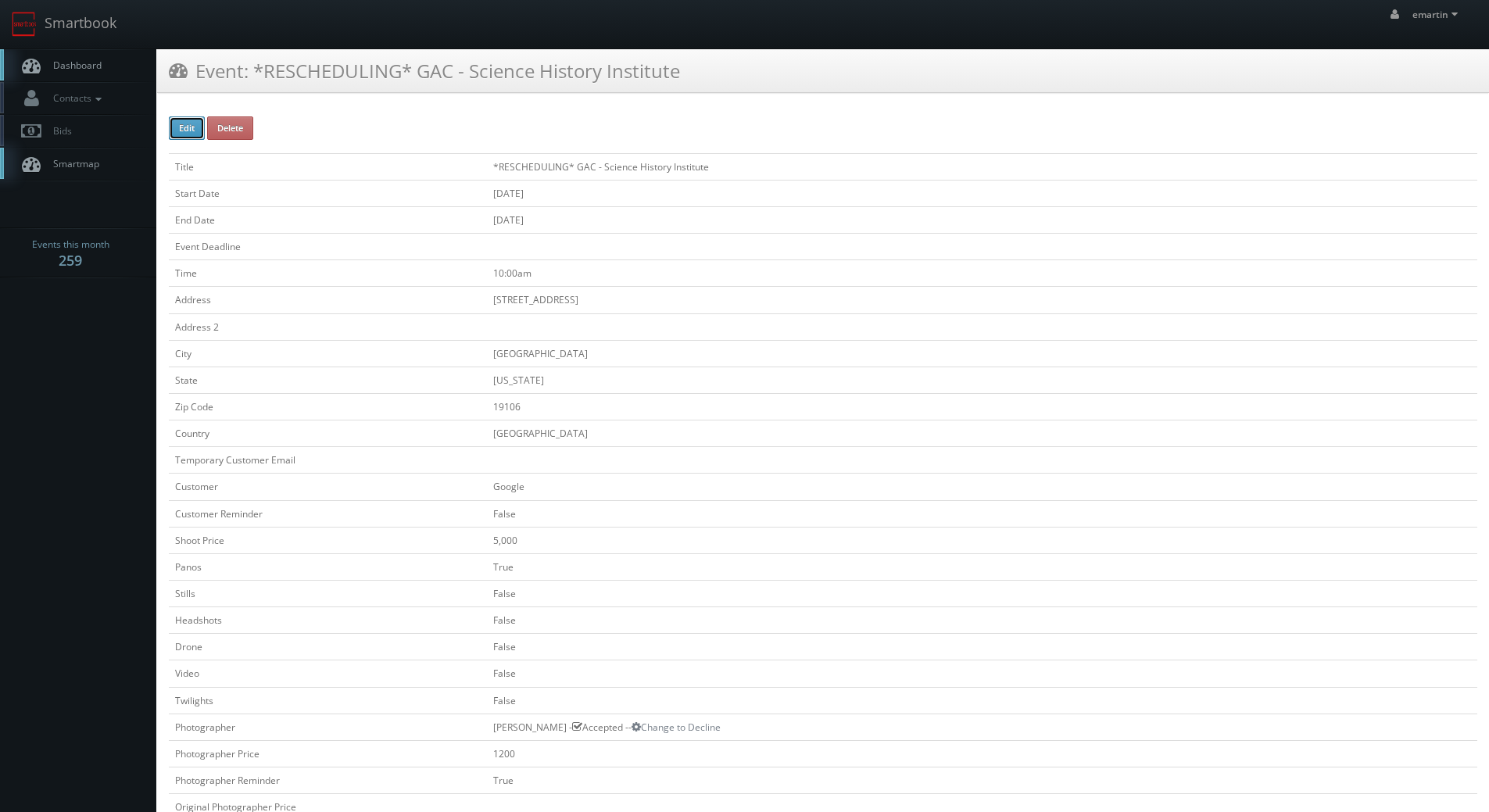
type input "1200"
select select "[US_STATE]"
select select "fake2@mg.cs3calendar.com"
select select "brian@brianphillipsphotography.com"
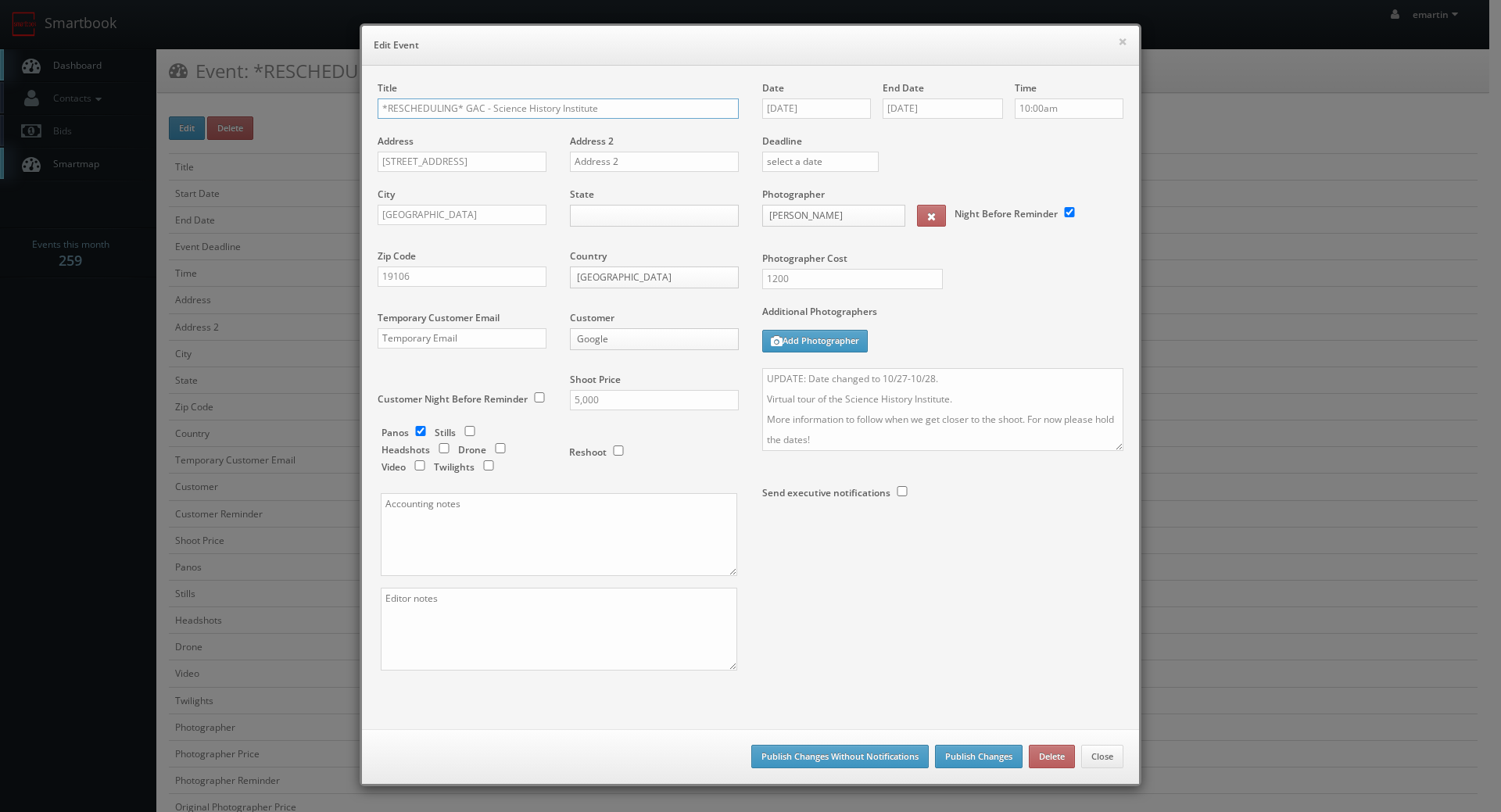
drag, startPoint x: 458, startPoint y: 109, endPoint x: 523, endPoint y: 84, distance: 69.6
click at [308, 83] on div "× Edit Event Title *RESCHEDULING* GAC - Science History Institute Address 315 C…" at bounding box center [750, 406] width 1501 height 812
type input "GAC - Science History Institute"
click at [792, 103] on input "10/27/2025" at bounding box center [817, 109] width 109 height 21
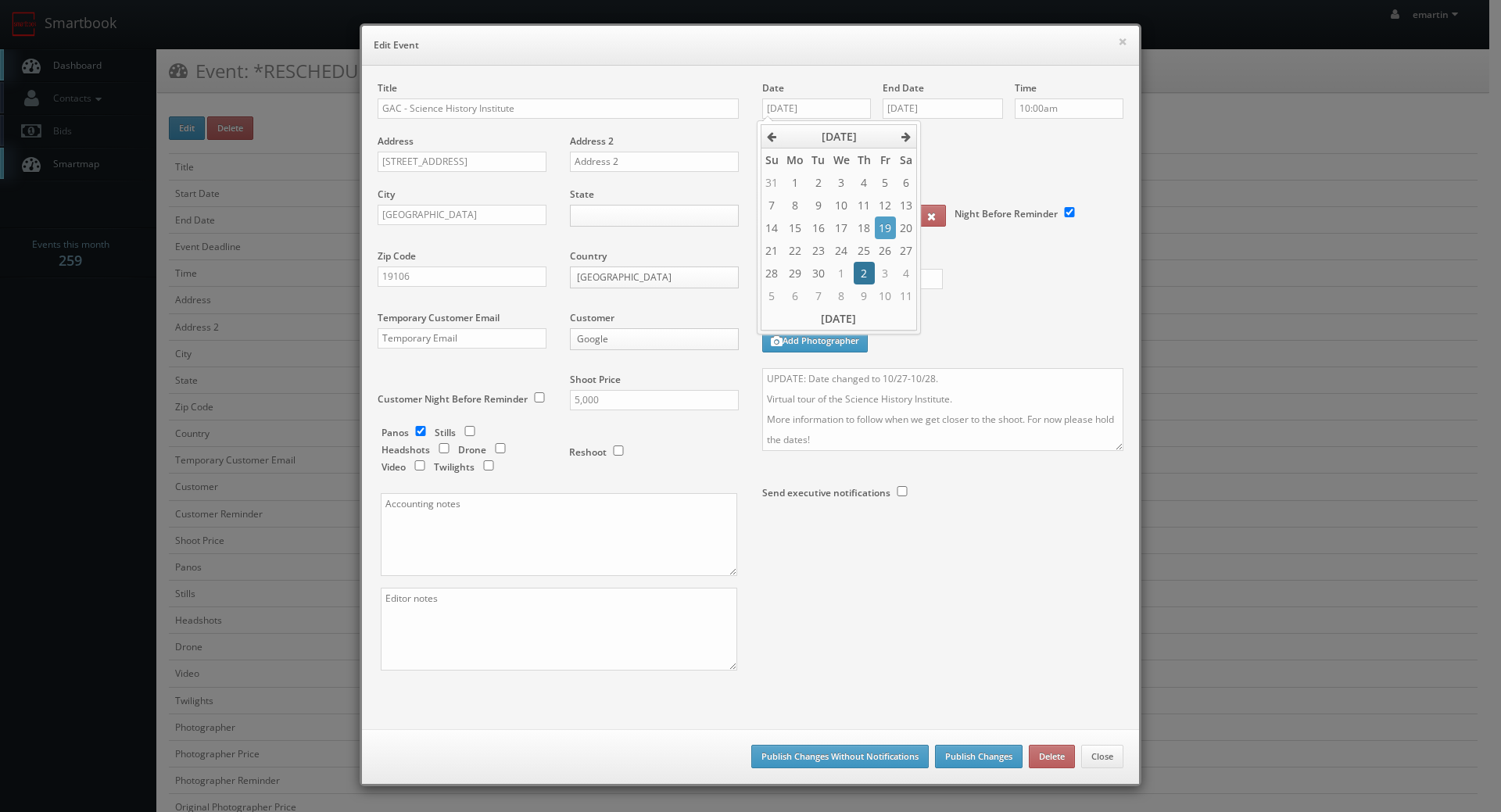
click at [864, 272] on td "2" at bounding box center [864, 273] width 22 height 23
click at [884, 186] on td "3" at bounding box center [886, 183] width 21 height 23
click at [907, 137] on icon at bounding box center [906, 137] width 9 height 11
click at [791, 203] on td "3" at bounding box center [795, 205] width 25 height 23
type input "[DATE]"
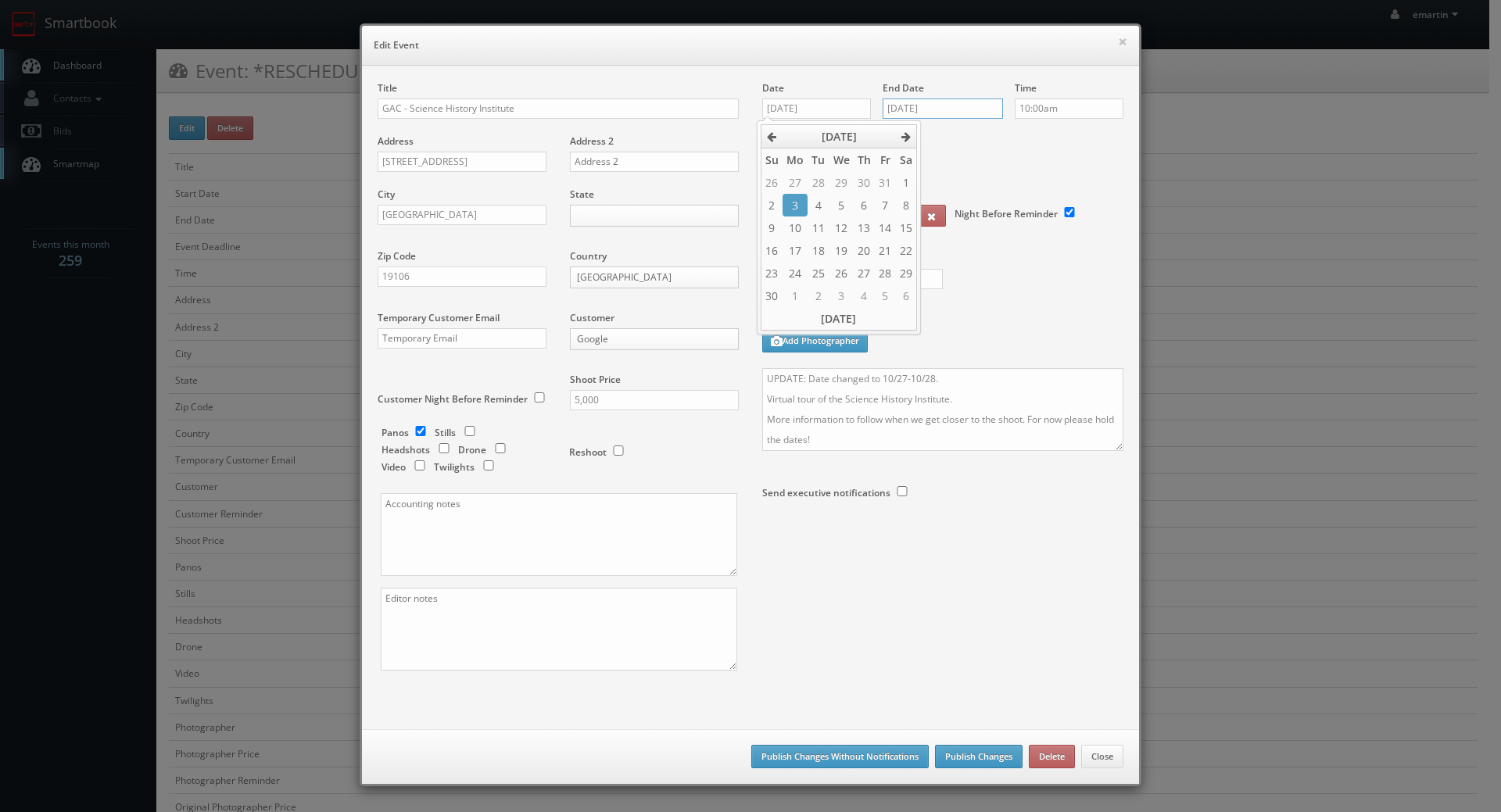
click at [917, 115] on input "10/28/2025" at bounding box center [943, 109] width 120 height 21
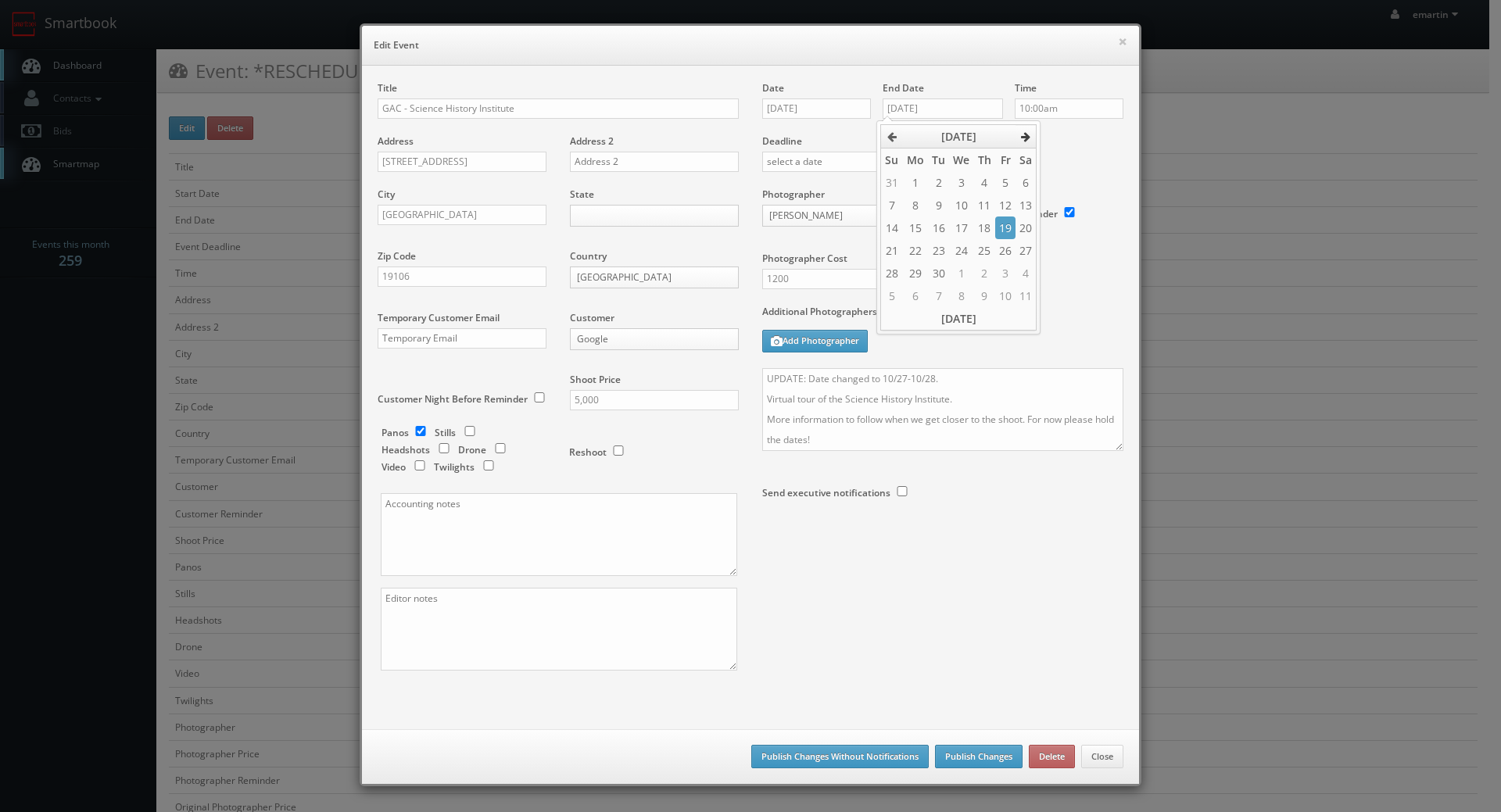
click at [1025, 133] on icon at bounding box center [1026, 137] width 9 height 11
click at [937, 198] on td "4" at bounding box center [938, 205] width 22 height 23
type input "[DATE]"
click at [1044, 140] on label "Deadline" at bounding box center [943, 141] width 385 height 13
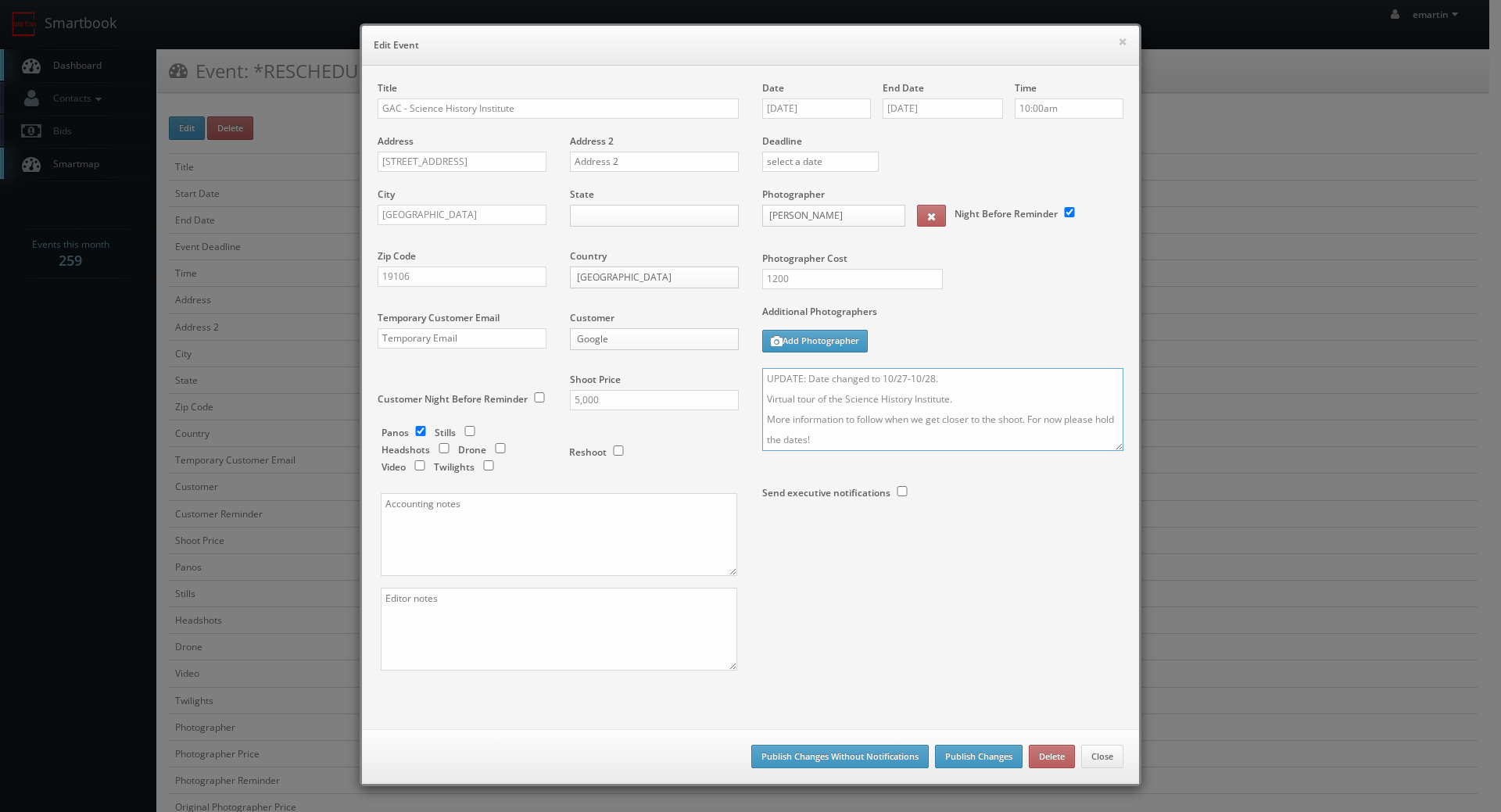
click at [901, 377] on textarea "UPDATE: Date changed to 10/27-10/28. Virtual tour of the Science History Instit…" at bounding box center [943, 410] width 361 height 83
drag, startPoint x: 932, startPoint y: 377, endPoint x: 885, endPoint y: 377, distance: 47.0
click at [875, 377] on textarea "UPDATE: Date changed to 10/27-10/28. Virtual tour of the Science History Instit…" at bounding box center [943, 410] width 361 height 83
type textarea "UPDATE: Date changed to 11/3-11/4. Virtual tour of the Science History Institut…"
click at [974, 748] on button "Publish Changes" at bounding box center [978, 756] width 87 height 23
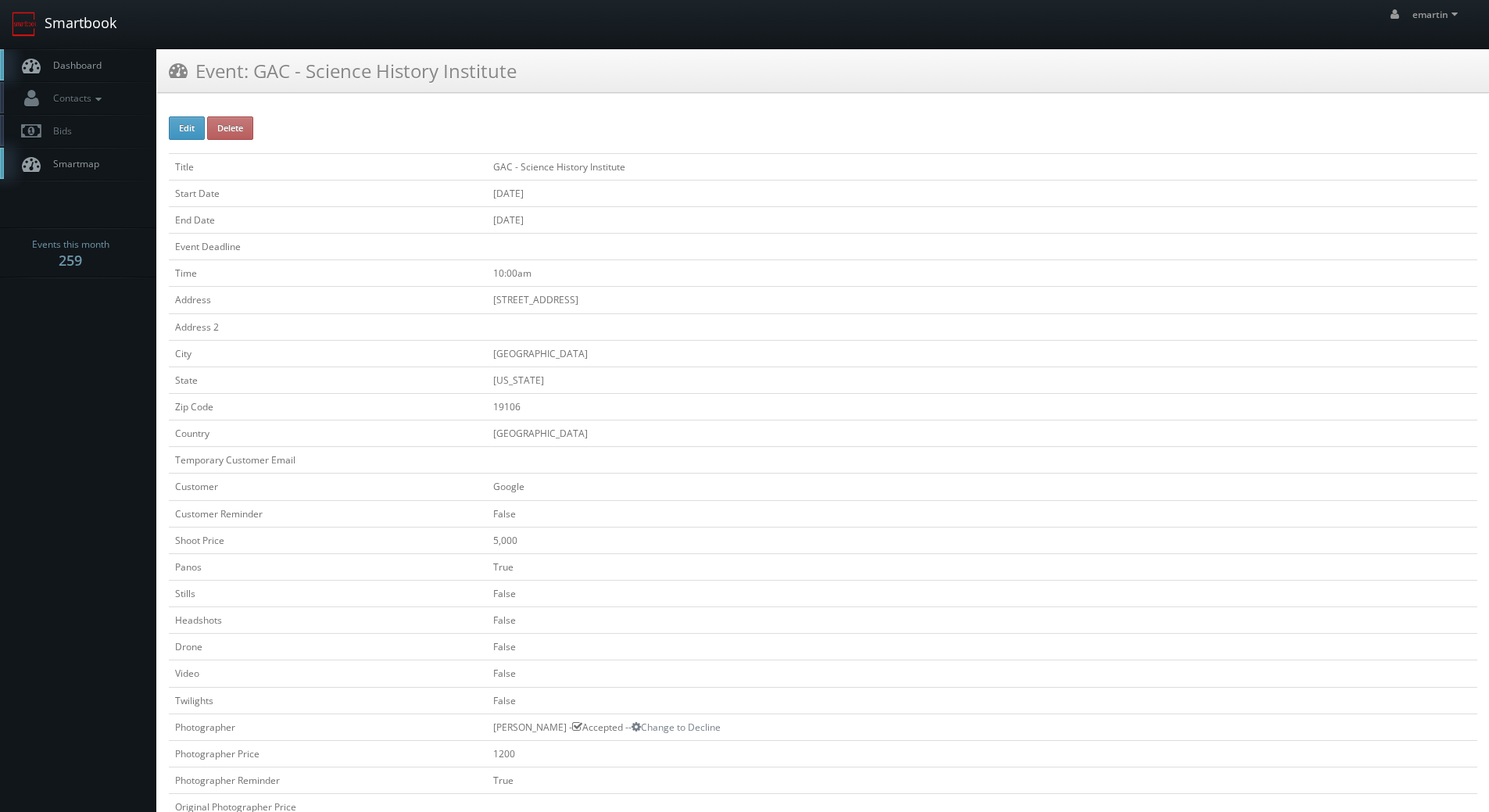
click at [115, 48] on link "Smartbook" at bounding box center [64, 24] width 128 height 49
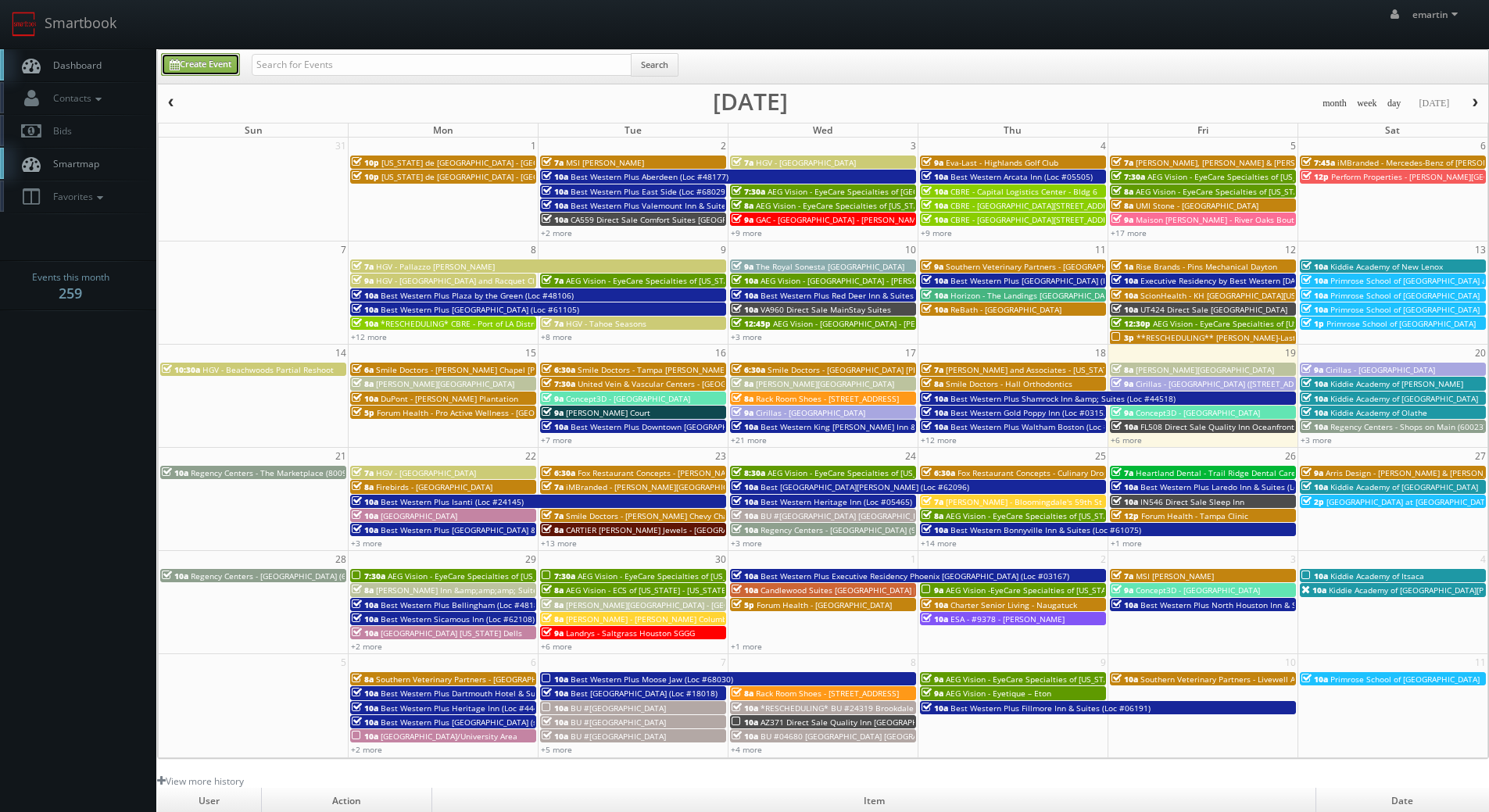
click at [209, 67] on link "Create Event" at bounding box center [201, 65] width 79 height 23
type input "09/19/2025"
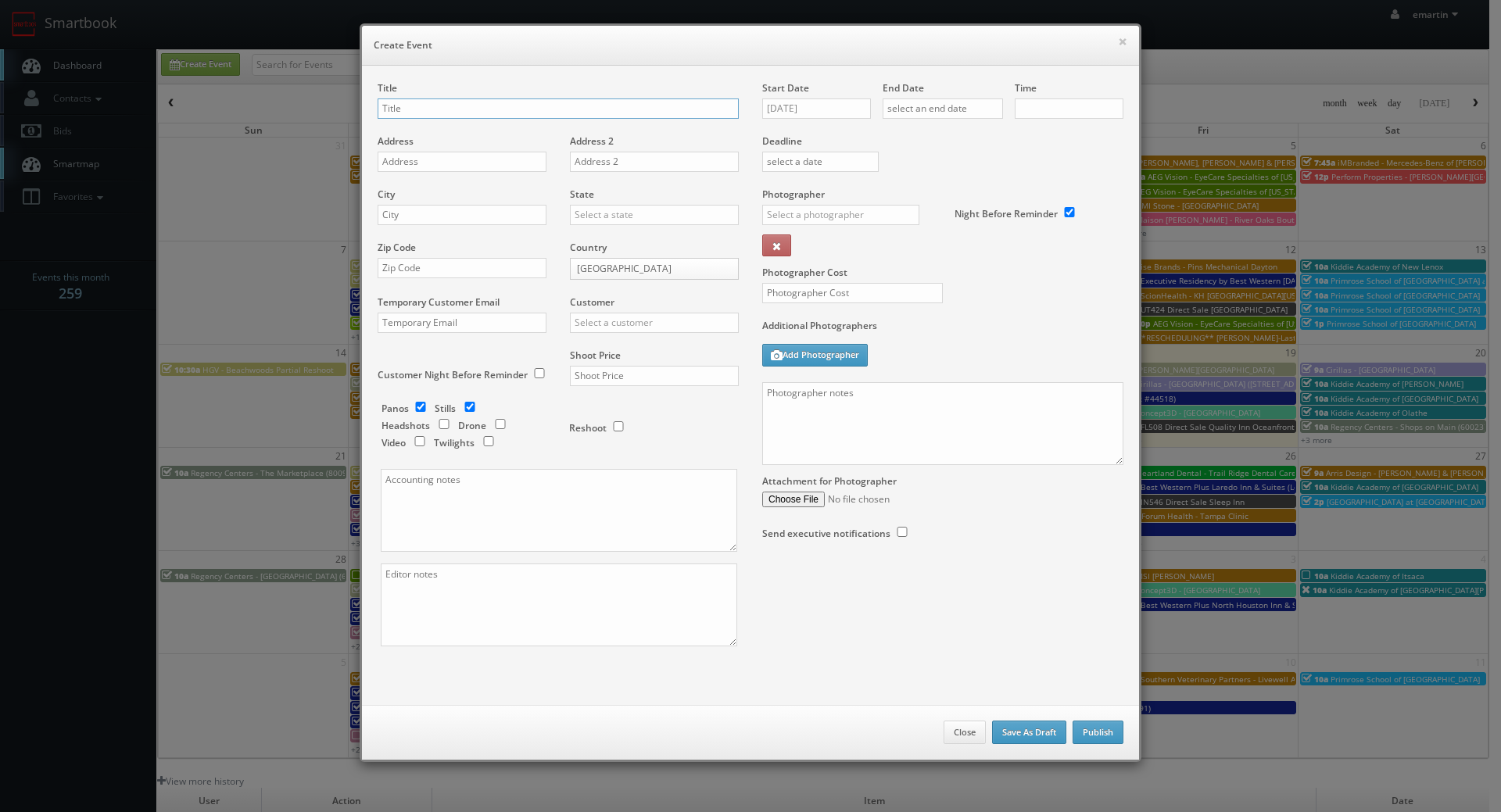
checkbox input "true"
type input "10:00am"
checkbox input "true"
click at [703, 22] on div "× Create Event Title Address Address 2 City State Alabama Alaska Arizona Arkans…" at bounding box center [750, 393] width 797 height 786
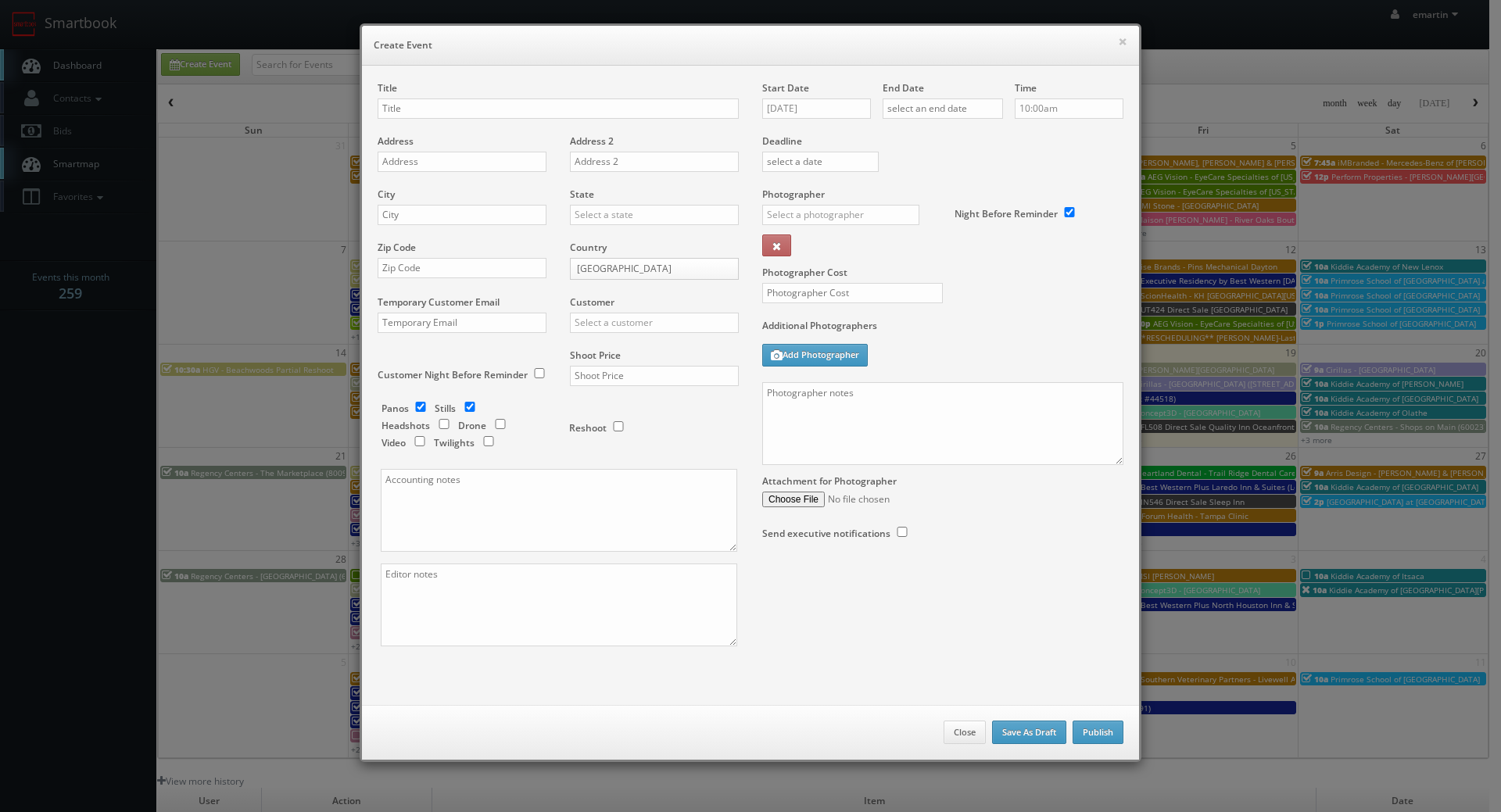
click at [699, 37] on div "× Create Event" at bounding box center [750, 46] width 778 height 40
click at [425, 120] on div "Title" at bounding box center [558, 108] width 361 height 53
click at [440, 113] on input "text" at bounding box center [558, 109] width 361 height 21
paste input "iMBranded"
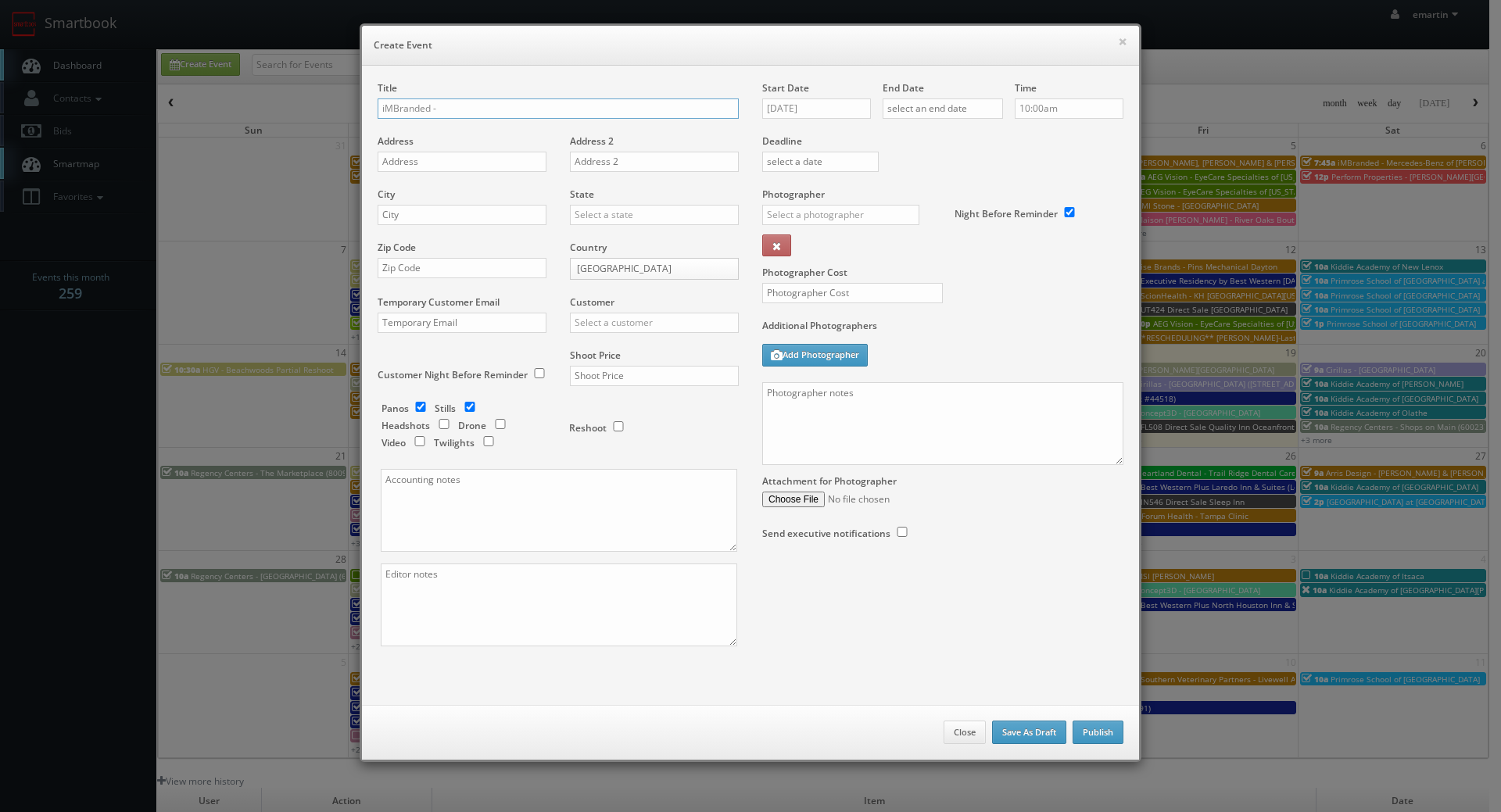
click at [497, 114] on input "iMBranded -" at bounding box center [558, 109] width 361 height 21
paste input "Safford Brown Volkswagen"
type input "iMBranded - [PERSON_NAME] Brown Volkswagen"
drag, startPoint x: 400, startPoint y: 158, endPoint x: 313, endPoint y: 223, distance: 108.6
click at [400, 158] on input "text" at bounding box center [462, 162] width 169 height 21
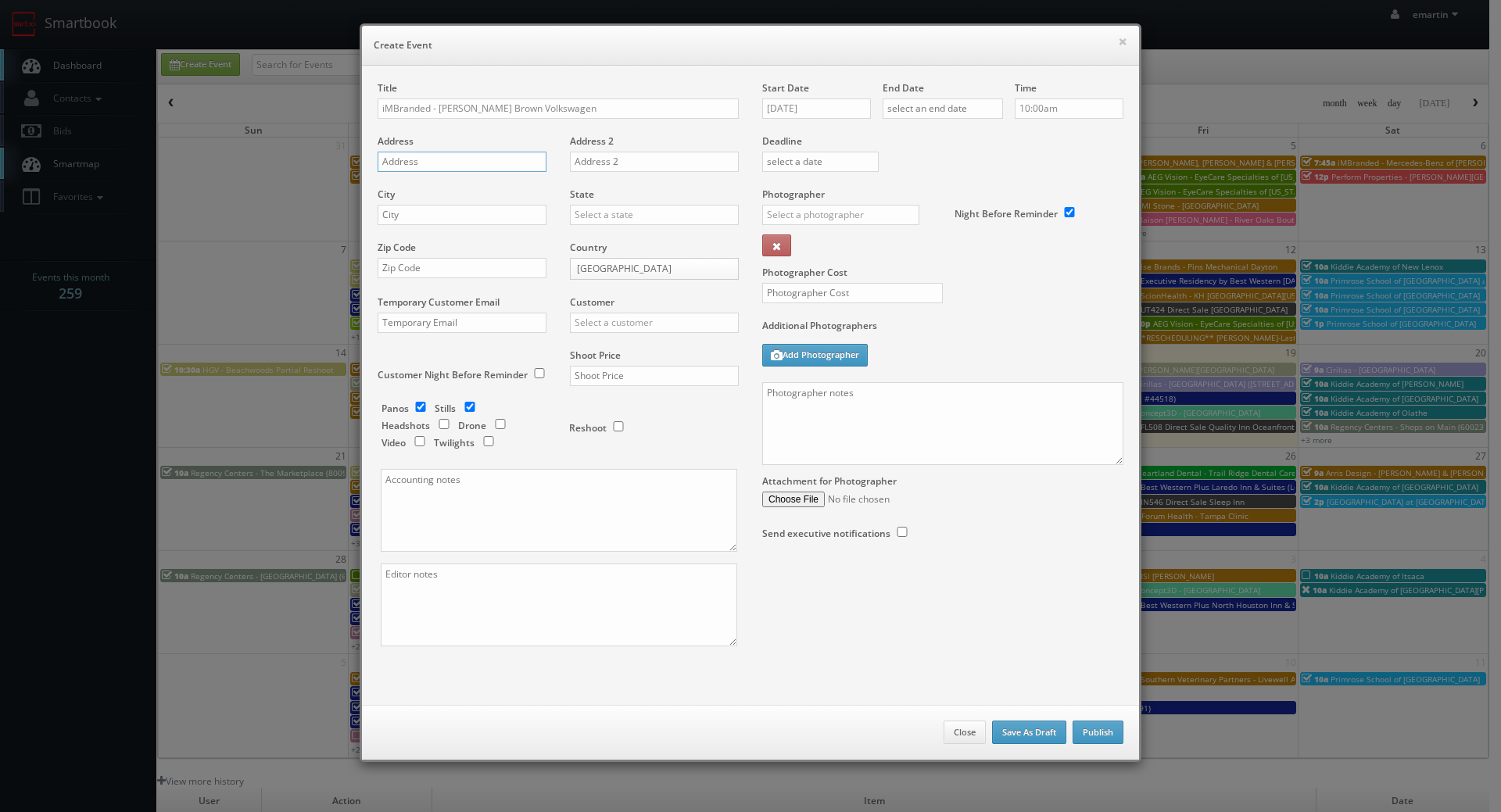
paste input "10501 Midlothian Turnpike"
type input "10501 Midlothian Turnpike"
click at [451, 203] on div "City" at bounding box center [468, 214] width 181 height 53
drag, startPoint x: 500, startPoint y: 212, endPoint x: 579, endPoint y: 212, distance: 79.0
click at [500, 212] on input "text" at bounding box center [462, 215] width 169 height 21
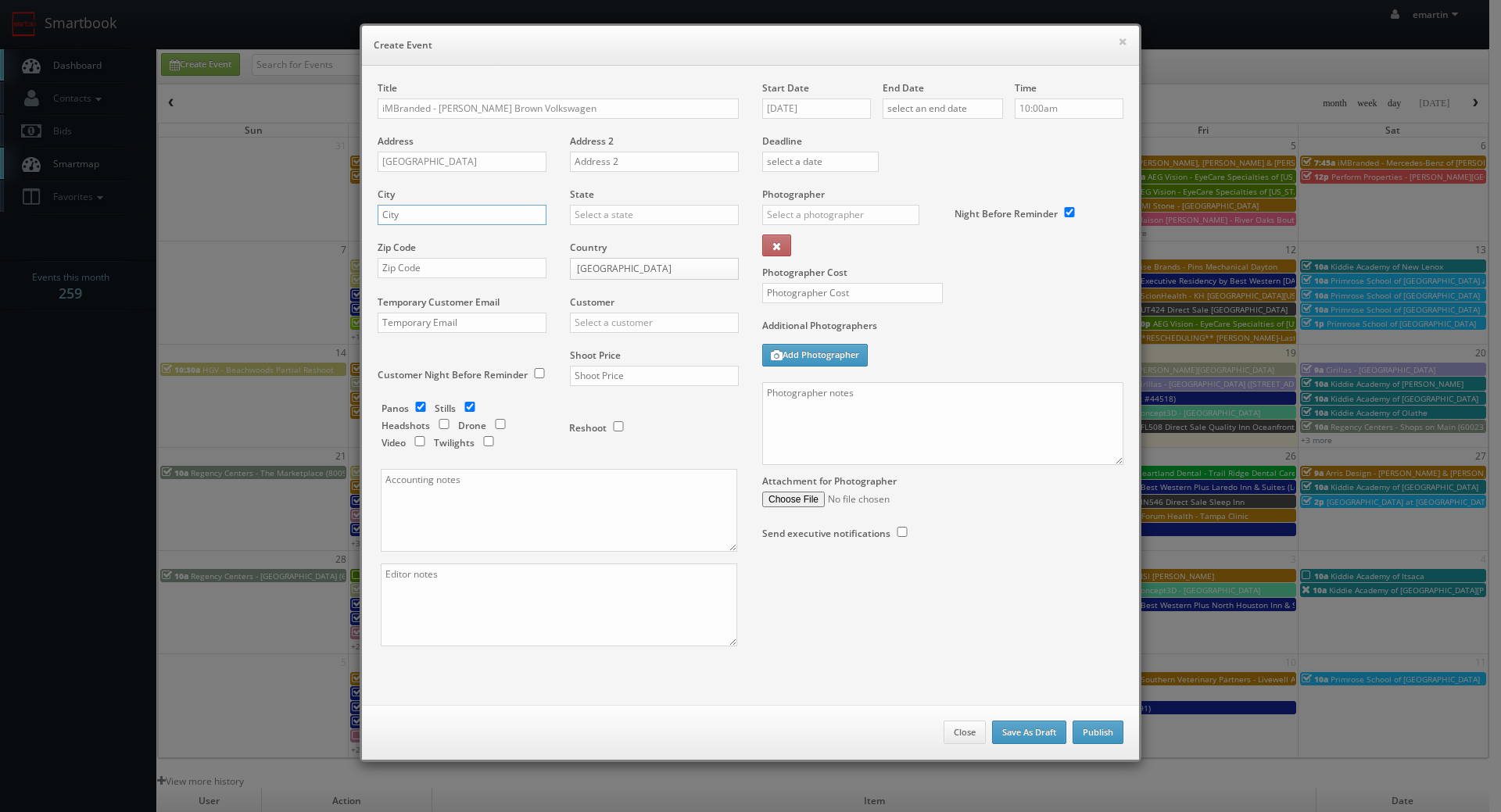
paste input "Richmond"
type input "Richmond"
click at [585, 212] on input "text" at bounding box center [655, 215] width 169 height 21
click at [586, 252] on div "[US_STATE]" at bounding box center [655, 241] width 167 height 26
type input "[US_STATE]"
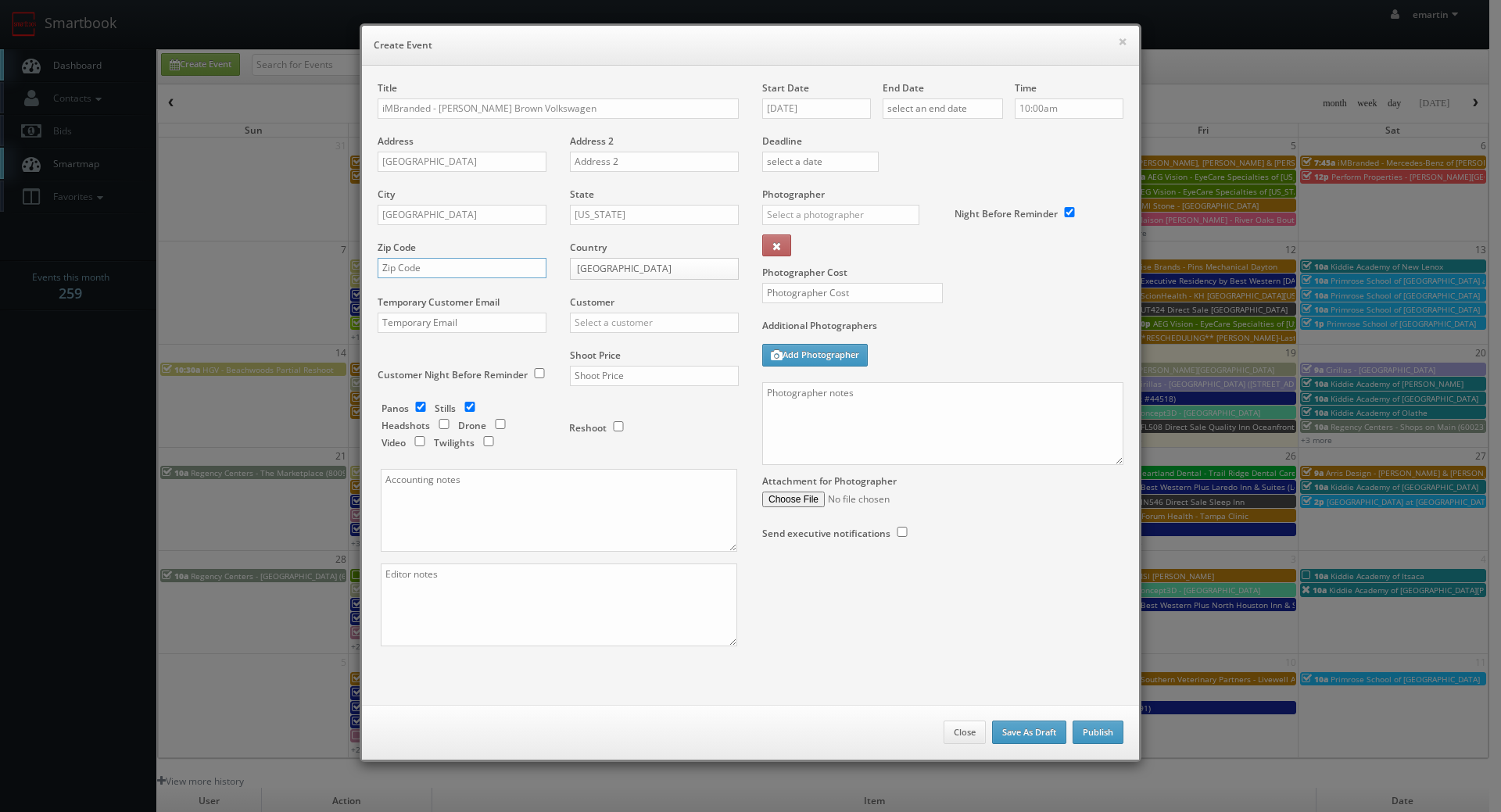
drag, startPoint x: 423, startPoint y: 267, endPoint x: 453, endPoint y: 268, distance: 30.0
click at [423, 266] on input "text" at bounding box center [462, 268] width 169 height 21
paste input "23235"
type input "23235"
click at [598, 319] on input "text" at bounding box center [655, 323] width 169 height 21
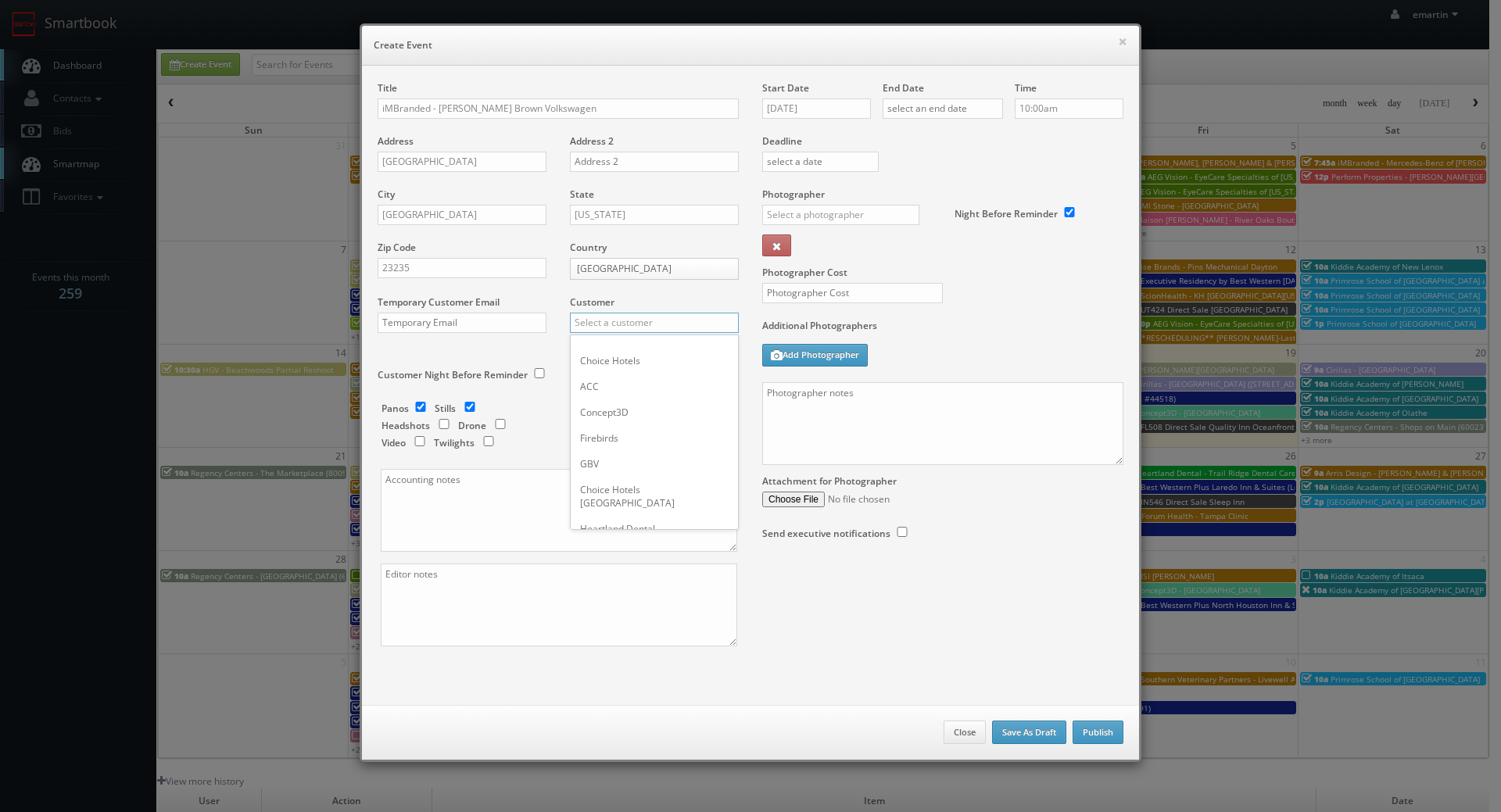
type input "i"
click at [603, 340] on div "GBV" at bounding box center [655, 349] width 167 height 26
type input "GBV"
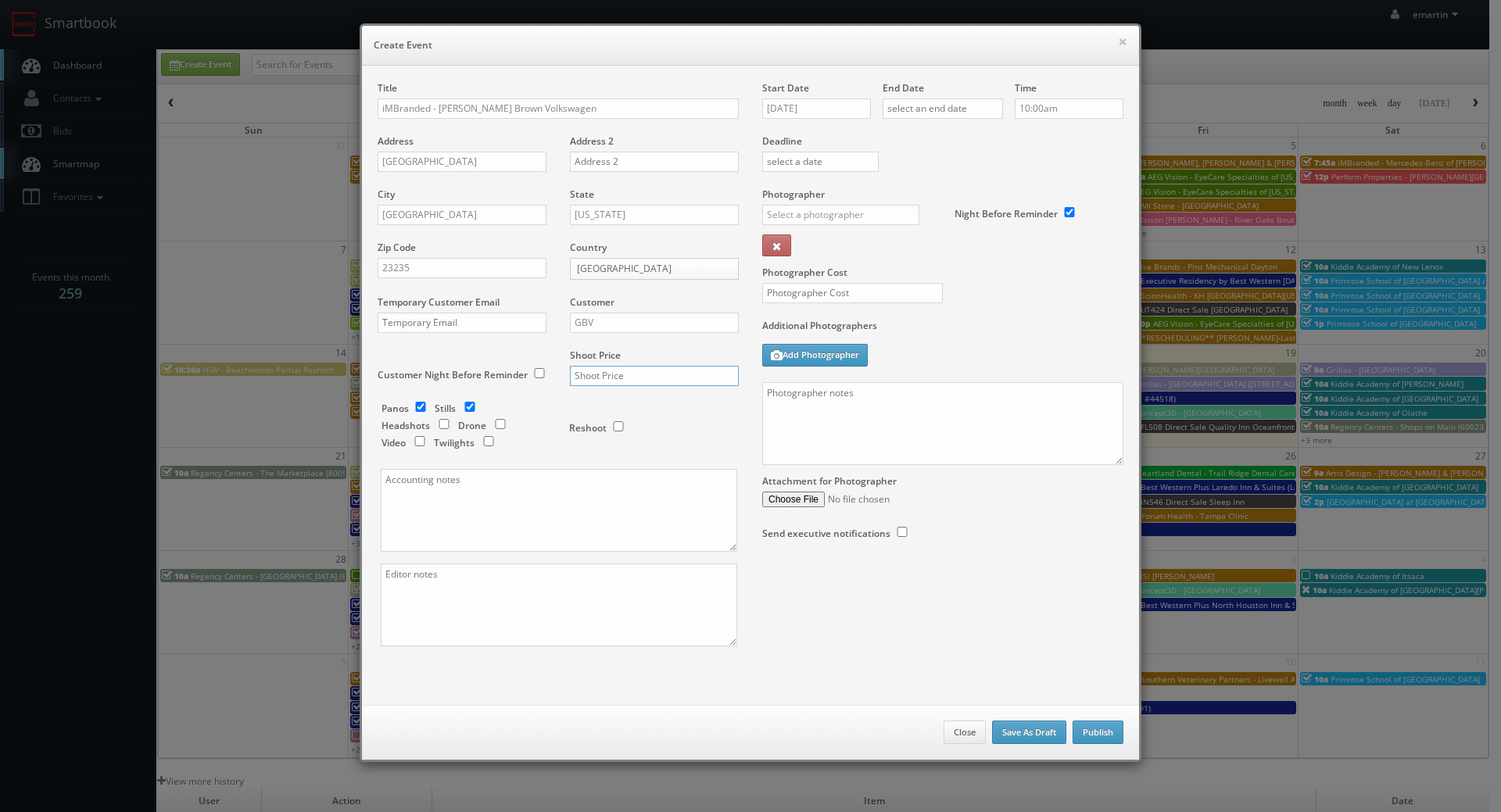
click at [616, 374] on input "text" at bounding box center [655, 376] width 169 height 21
type input "700"
click at [535, 397] on div "Title iMBranded - Safford Brown Volkswagen Address 10501 Midlothian Turnpike Ad…" at bounding box center [558, 378] width 385 height 593
click at [523, 406] on div "Panos Stills Headshots Drone Video Twilights" at bounding box center [467, 427] width 172 height 52
click at [543, 417] on div "Panos Stills Headshots Drone Video Twilights" at bounding box center [467, 427] width 172 height 52
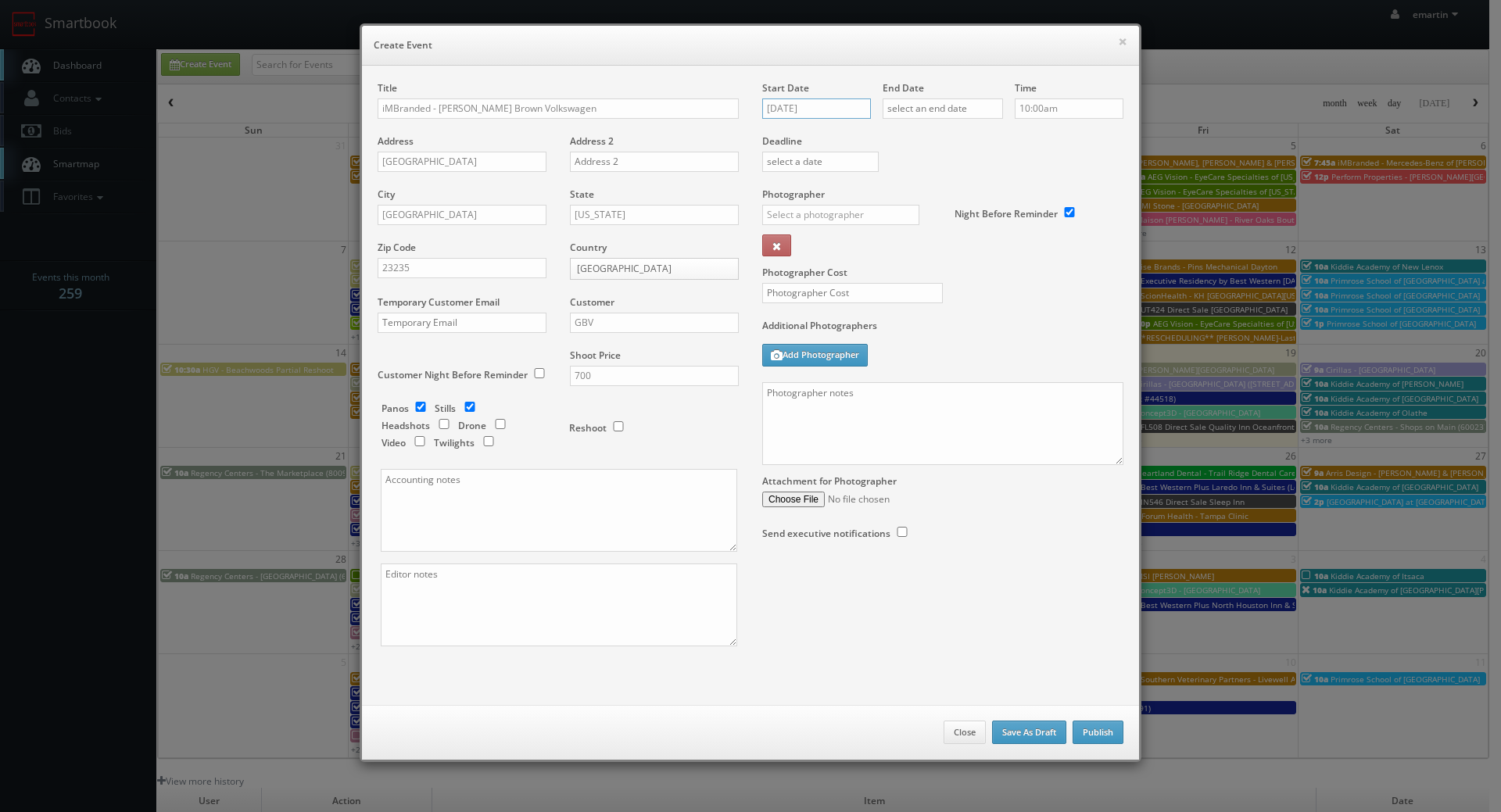
click at [841, 106] on input "09/19/2025" at bounding box center [817, 109] width 109 height 21
click at [848, 256] on td "24" at bounding box center [841, 250] width 24 height 23
type input "09/24/2025"
click at [961, 113] on input "text" at bounding box center [943, 109] width 120 height 21
click at [958, 248] on td "24" at bounding box center [962, 250] width 24 height 23
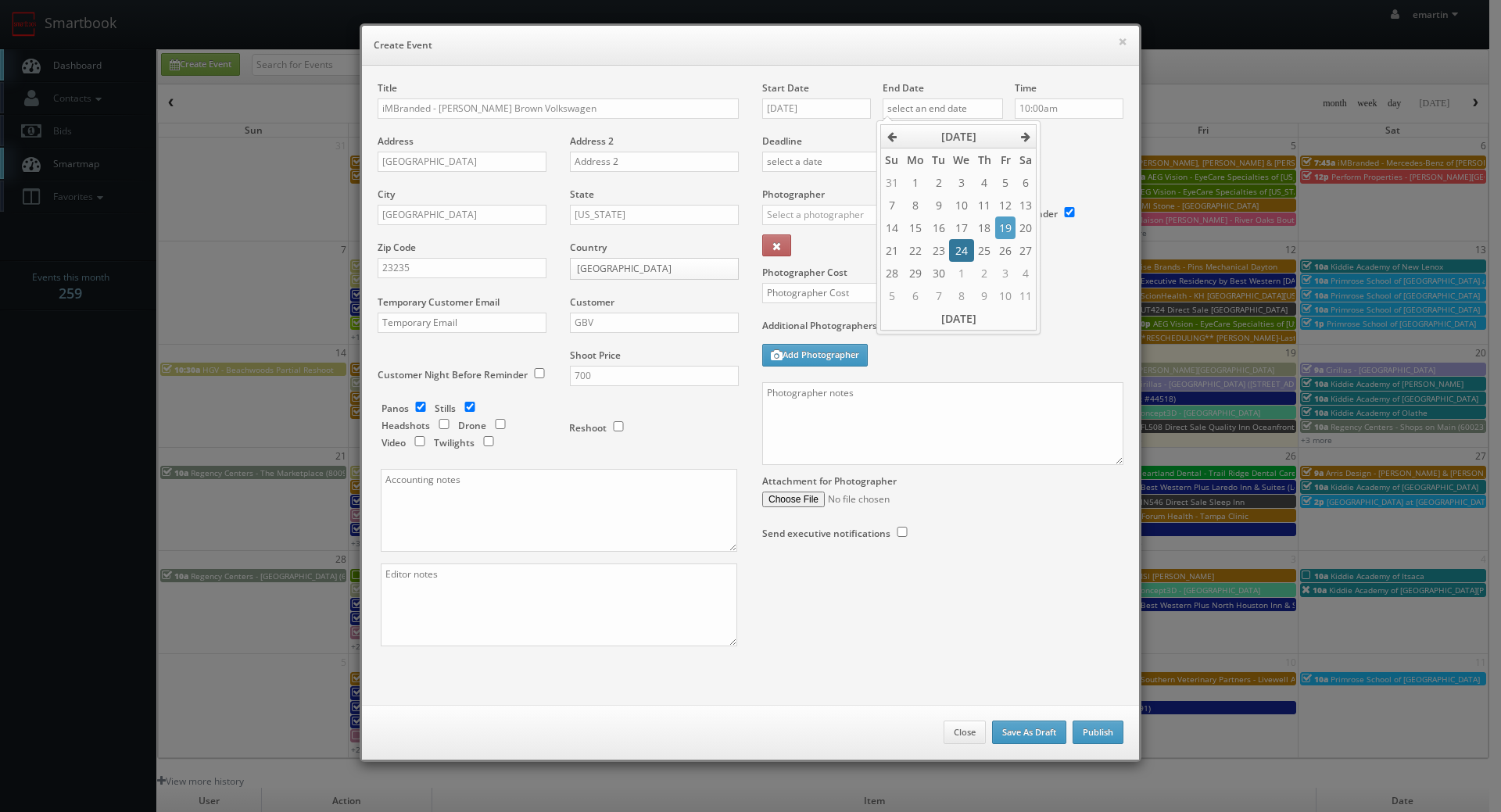
type input "09/24/2025"
drag, startPoint x: 1084, startPoint y: 153, endPoint x: 1072, endPoint y: 118, distance: 37.0
click at [1084, 148] on div "Deadline" at bounding box center [943, 134] width 385 height 106
click at [1069, 112] on input "10:00am" at bounding box center [1069, 109] width 109 height 21
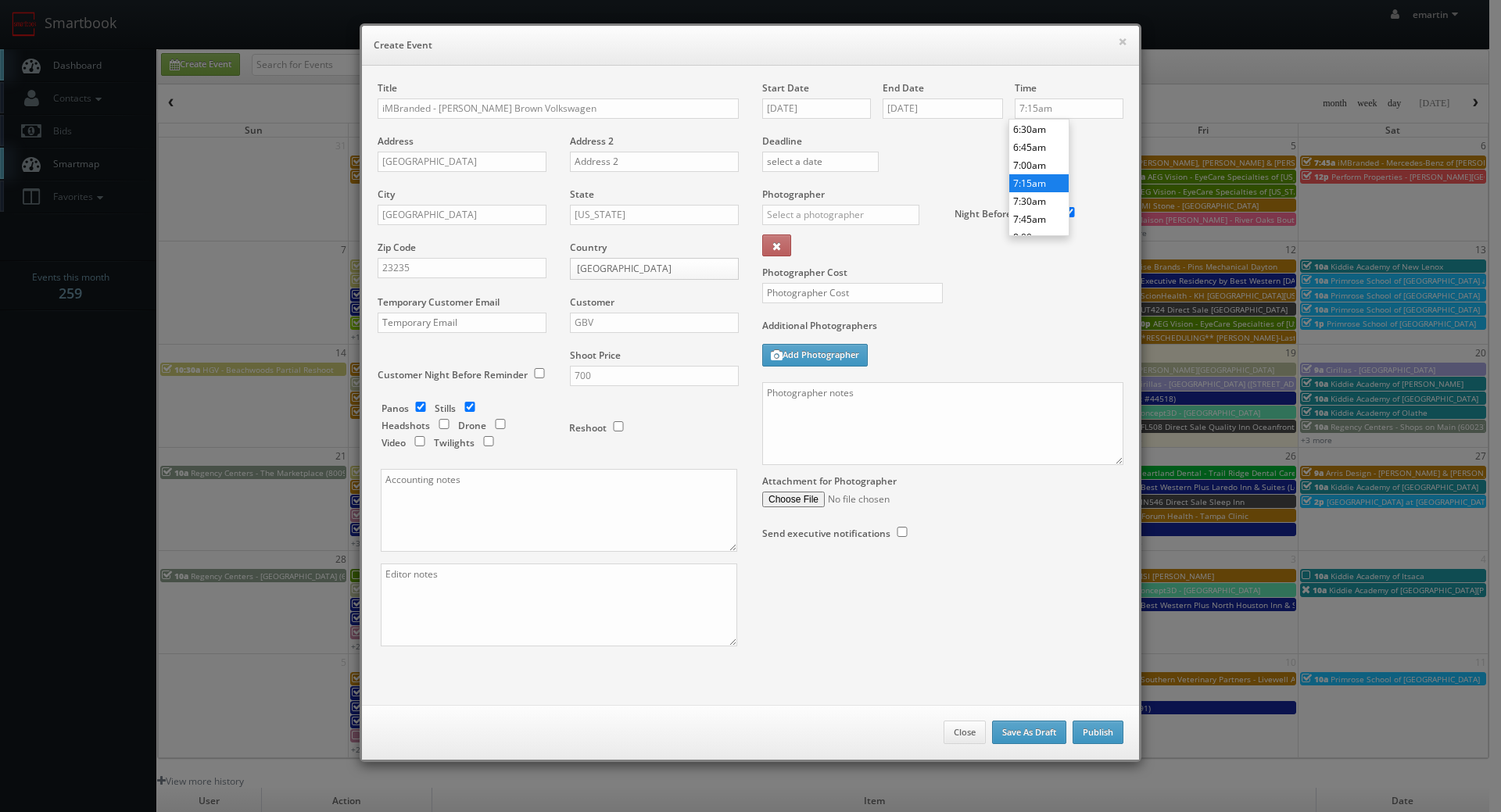
click at [1036, 190] on li "7:15am" at bounding box center [1039, 183] width 59 height 18
click at [1050, 114] on input "7:15am" at bounding box center [1069, 109] width 109 height 21
type input "7:30am"
click at [1037, 163] on li "7:30am" at bounding box center [1039, 164] width 59 height 18
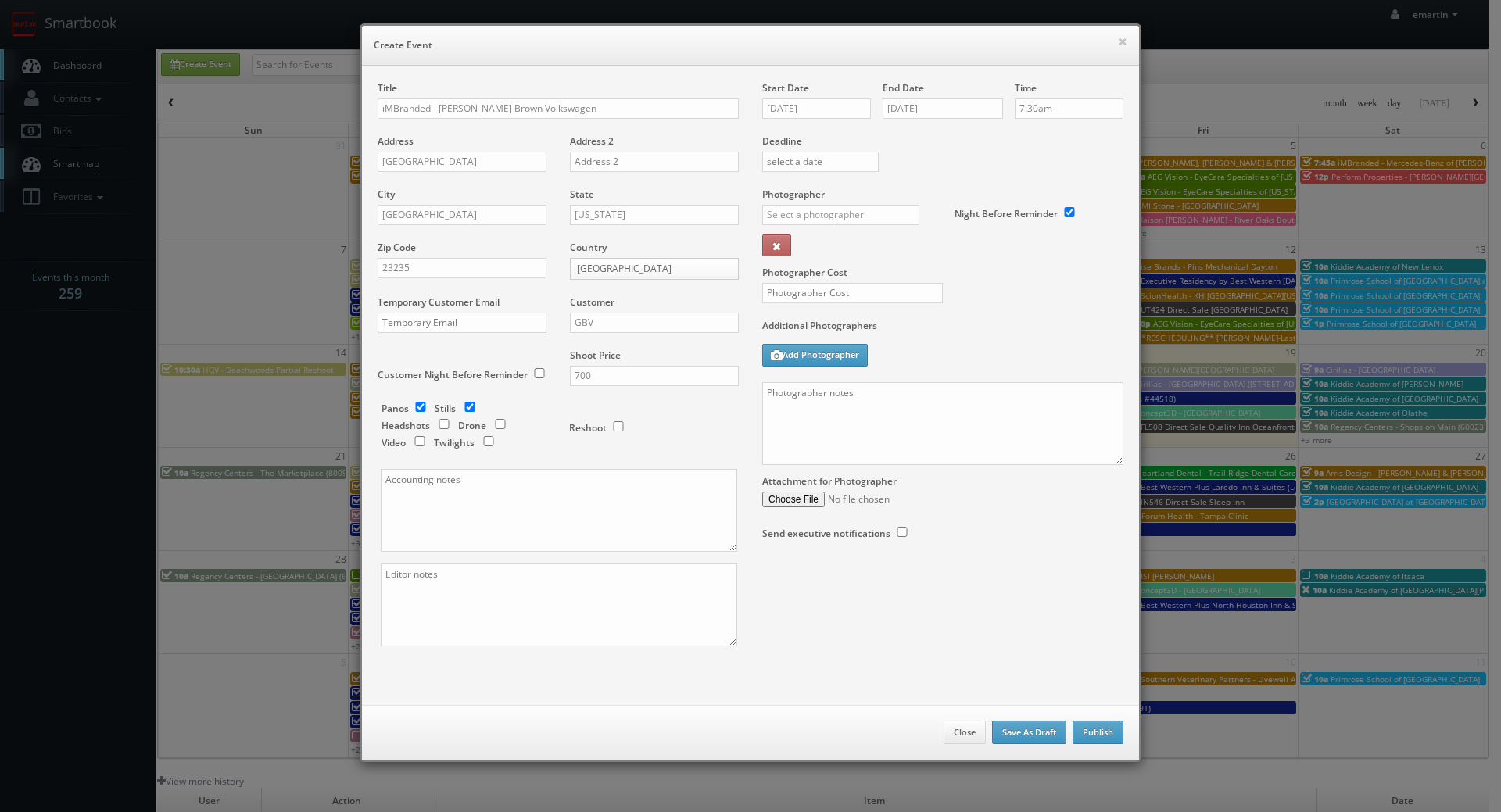
click at [898, 263] on div "Photographer _justin _photog1 Glen Aronwits Chris Dailey John Varnedore John Sa…" at bounding box center [853, 226] width 181 height 78
click at [886, 283] on div "Photographer Cost" at bounding box center [943, 253] width 385 height 131
click at [834, 220] on input "text" at bounding box center [841, 215] width 158 height 21
click at [803, 260] on div "Dan Iott" at bounding box center [847, 250] width 167 height 26
type input "Dan Iott"
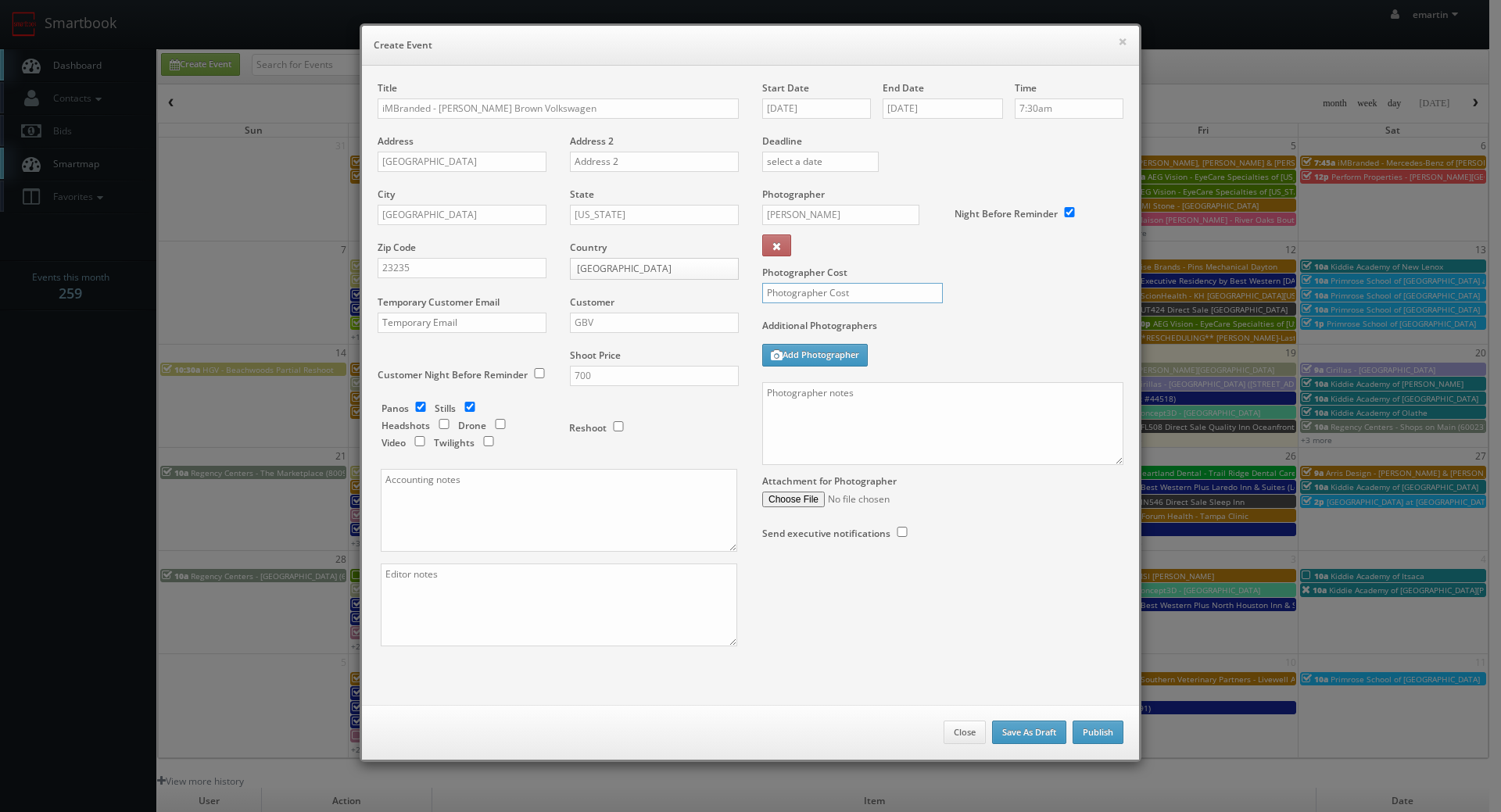
click at [824, 294] on input "text" at bounding box center [853, 293] width 181 height 21
type input "5"
type input "275"
click at [974, 317] on div "Photographer Cost 275" at bounding box center [943, 253] width 385 height 131
click at [930, 419] on textarea at bounding box center [943, 424] width 361 height 83
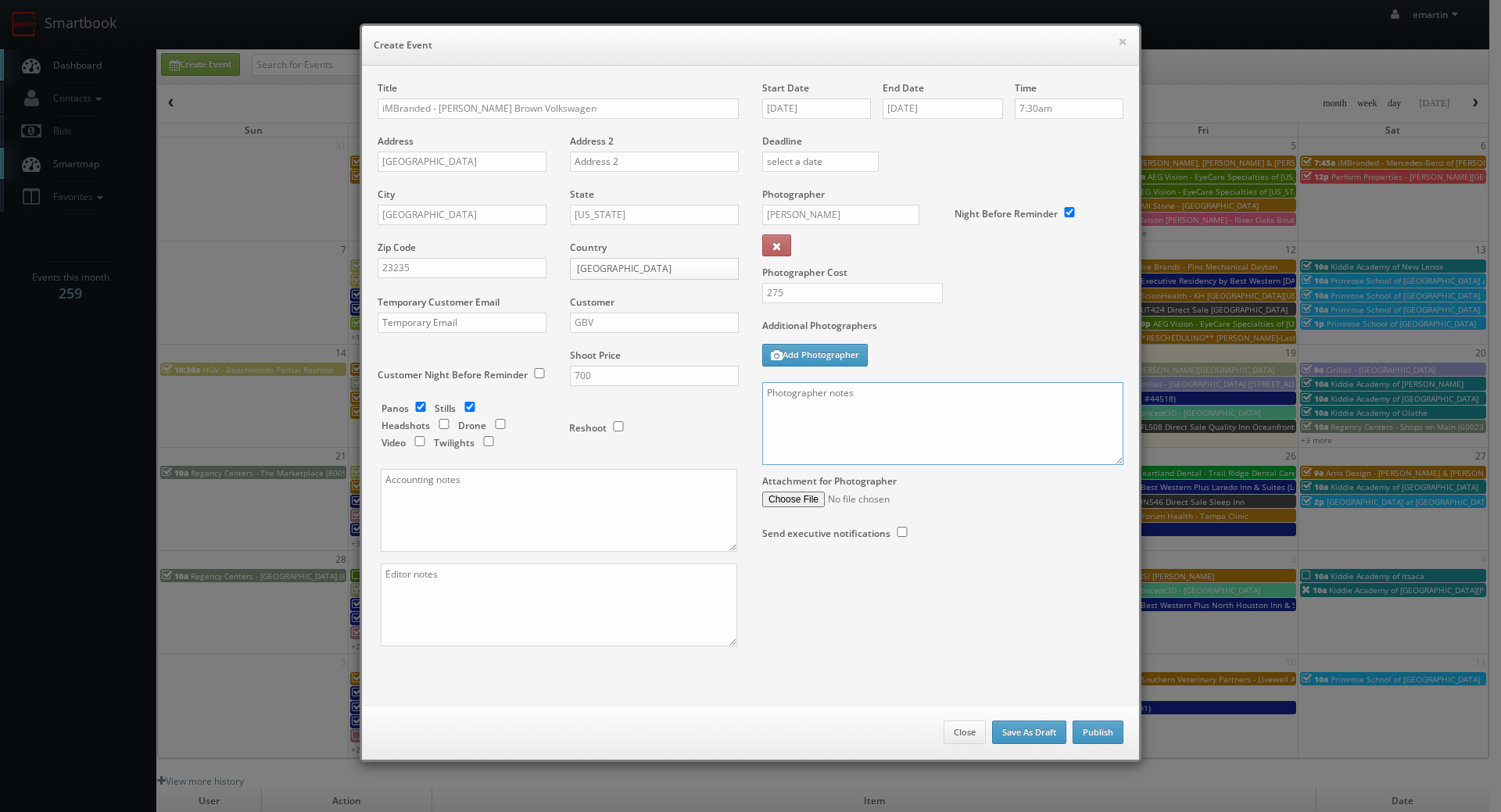
paste textarea "Onsite contact to be provided. We are shooting on behalf of the company that ha…"
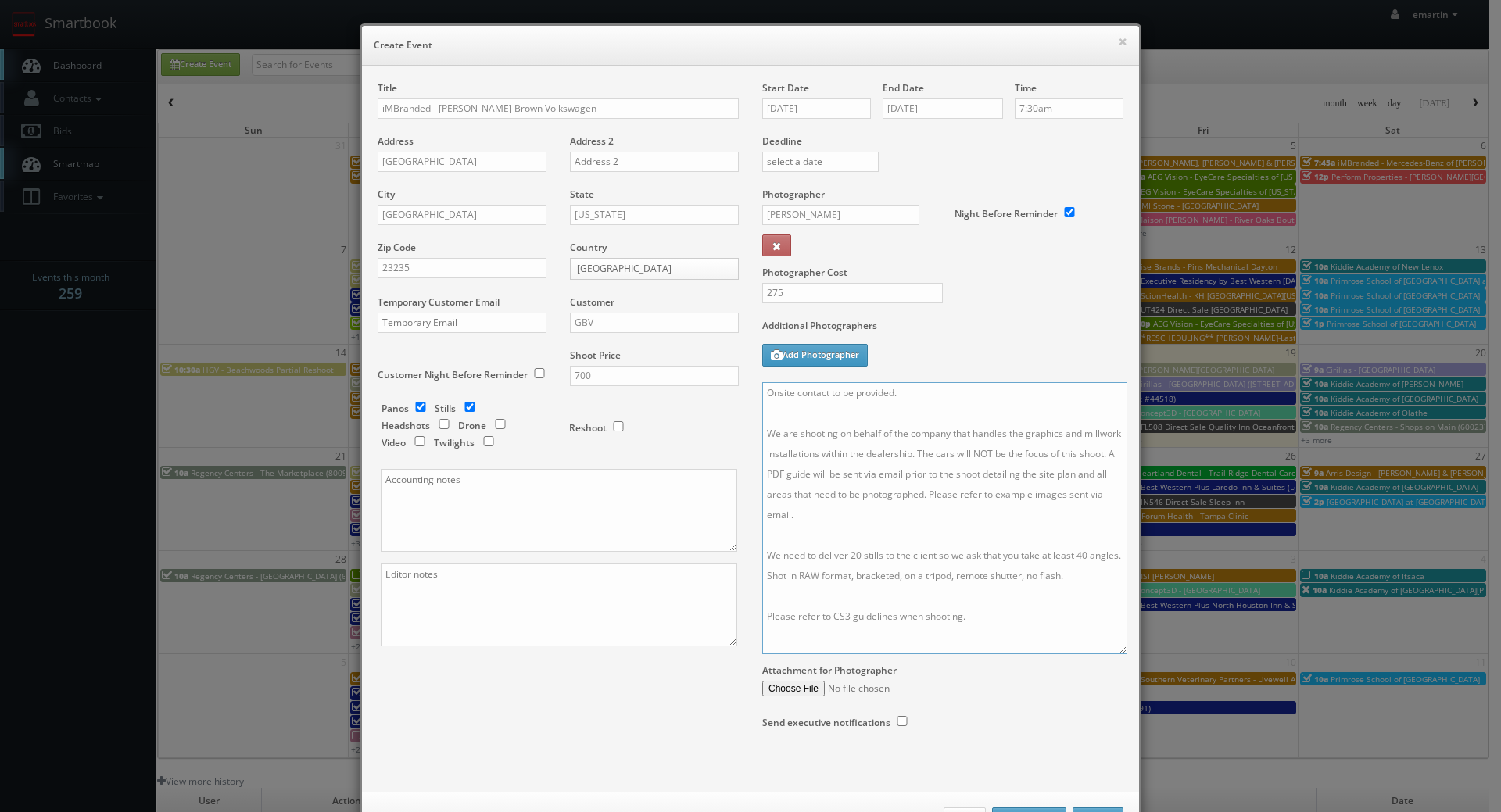
drag, startPoint x: 1114, startPoint y: 460, endPoint x: 1116, endPoint y: 655, distance: 195.0
click at [1117, 654] on textarea "Onsite contact to be provided. We are shooting on behalf of the company that ha…" at bounding box center [945, 519] width 365 height 272
type textarea "Onsite contact to be provided. We are shooting on behalf of the company that ha…"
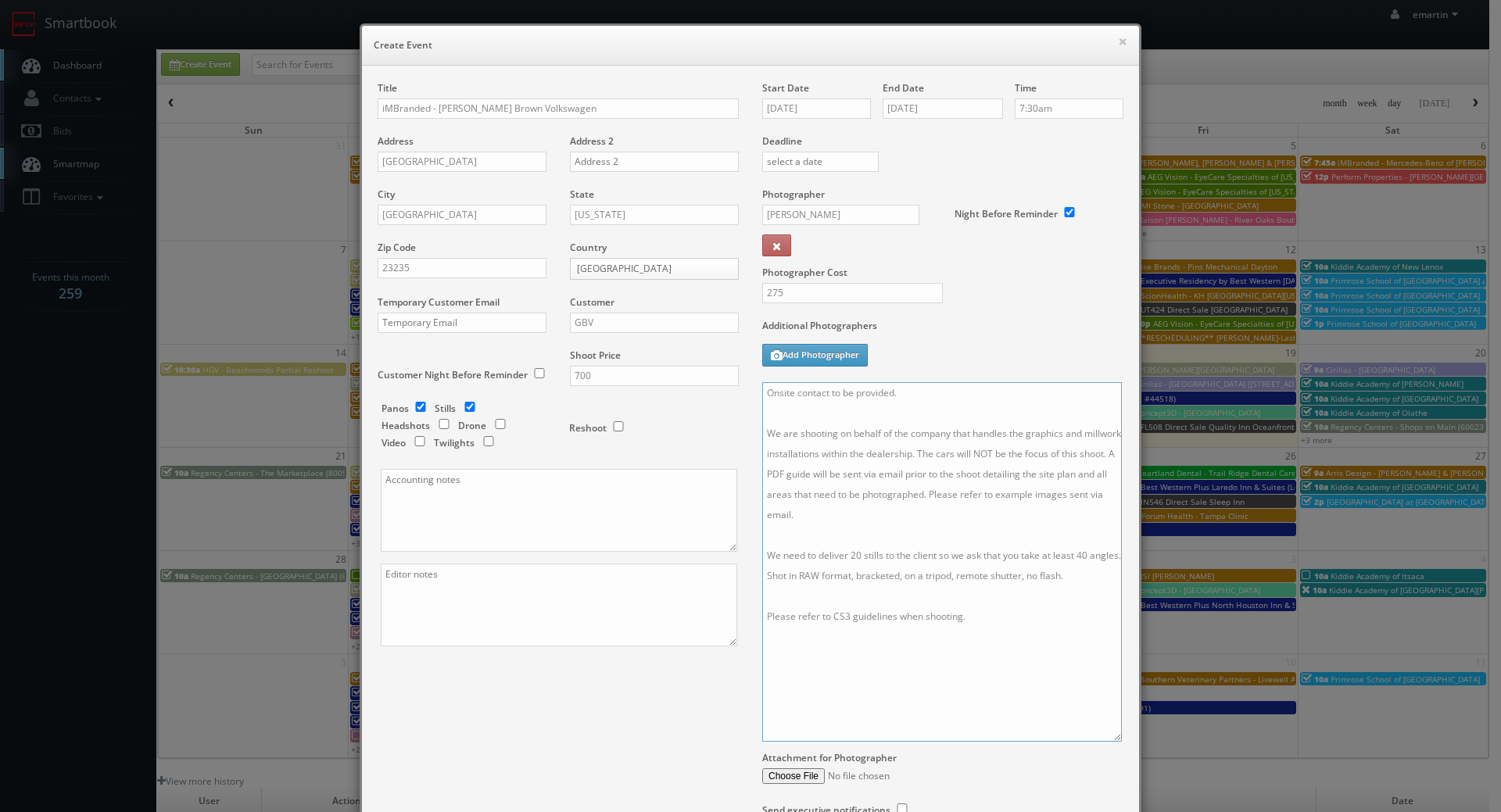
drag, startPoint x: 1109, startPoint y: 654, endPoint x: 1092, endPoint y: 745, distance: 92.6
click at [1101, 742] on textarea "Onsite contact to be provided. We are shooting on behalf of the company that ha…" at bounding box center [942, 562] width 359 height 359
click at [953, 342] on div "Additional Photographers Add Photographer" at bounding box center [943, 351] width 361 height 64
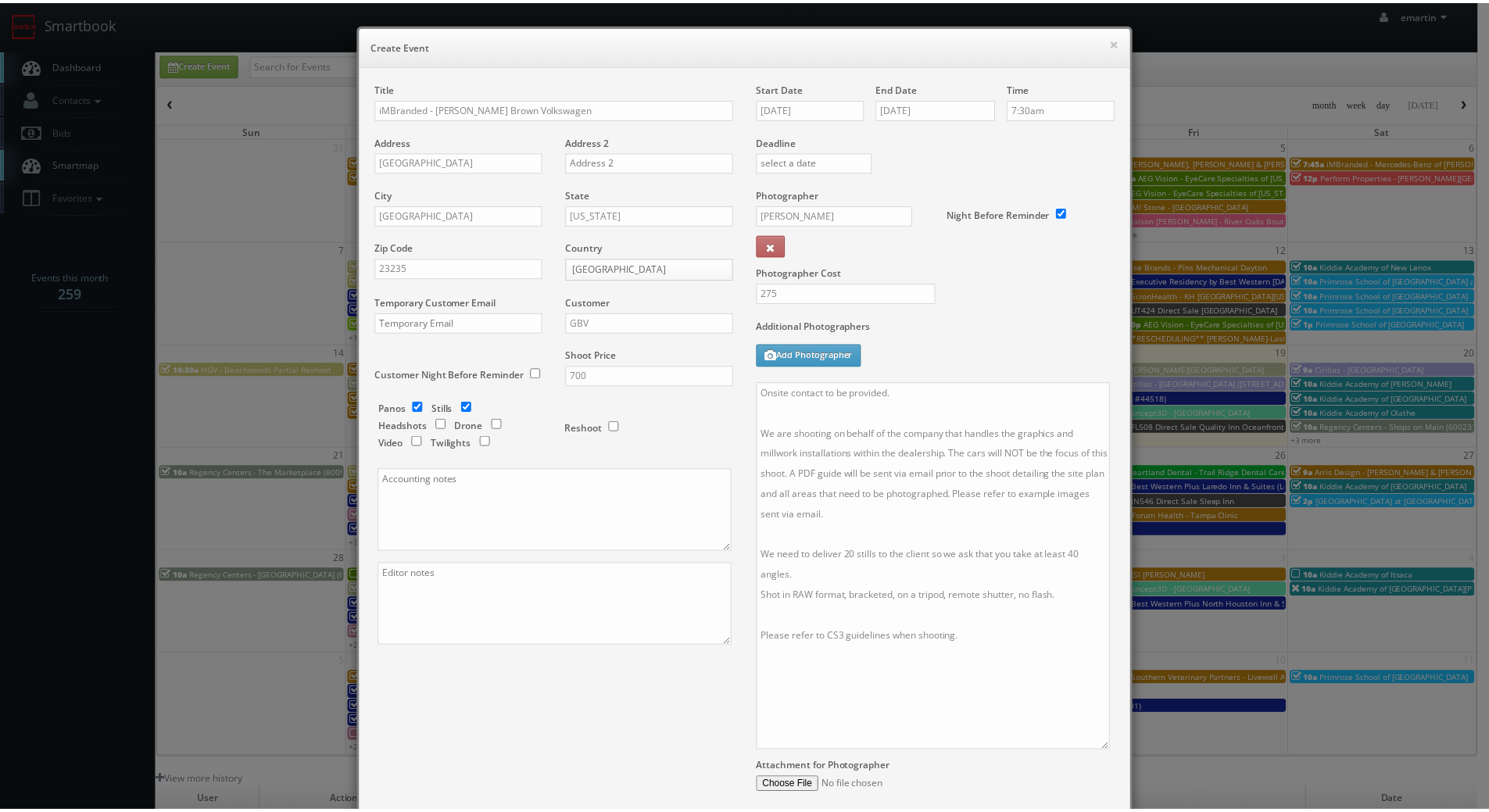
scroll to position [158, 0]
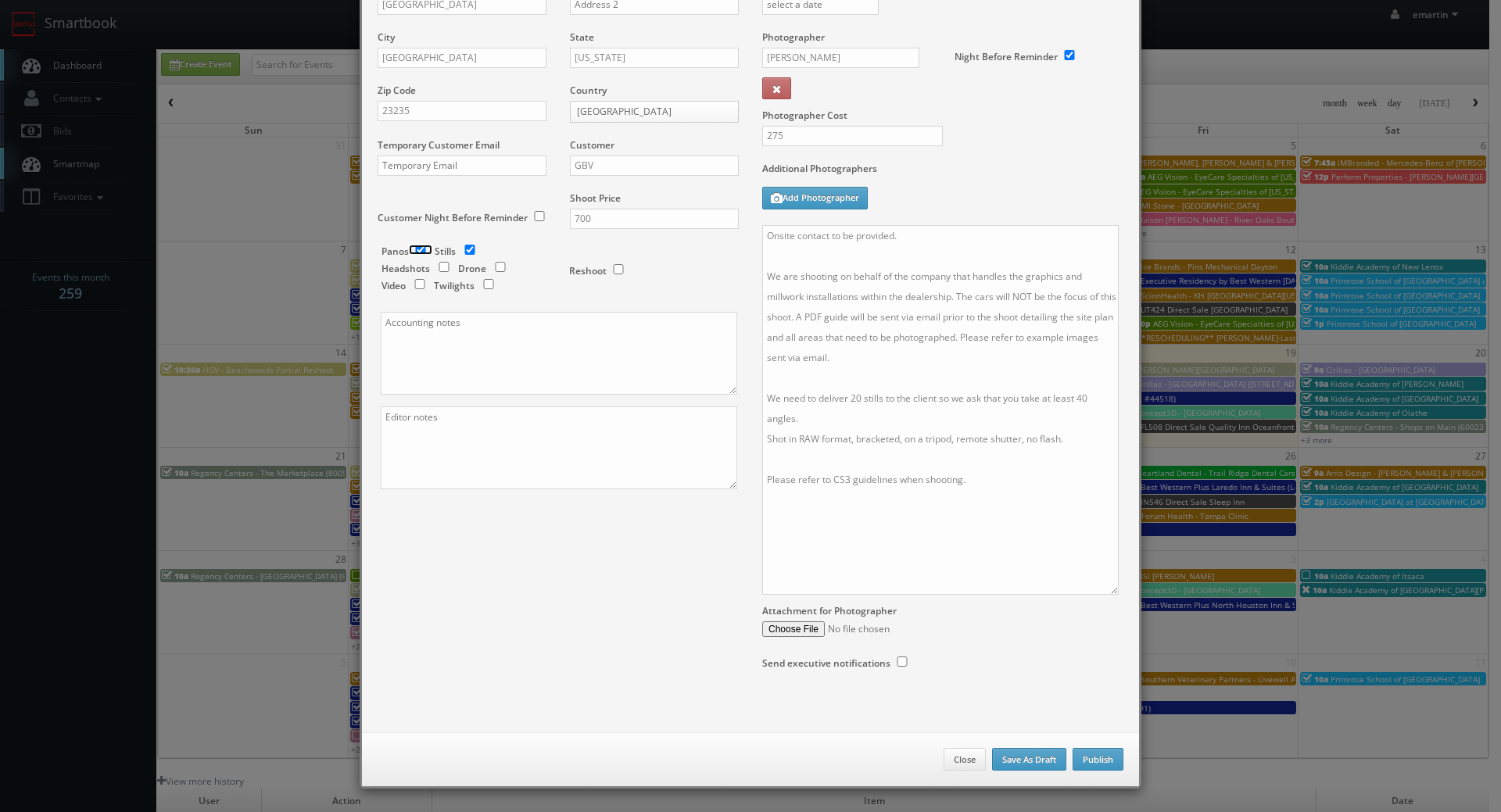
click at [416, 247] on input "checkbox" at bounding box center [420, 249] width 23 height 10
checkbox input "false"
click at [1079, 754] on button "Publish" at bounding box center [1099, 759] width 51 height 23
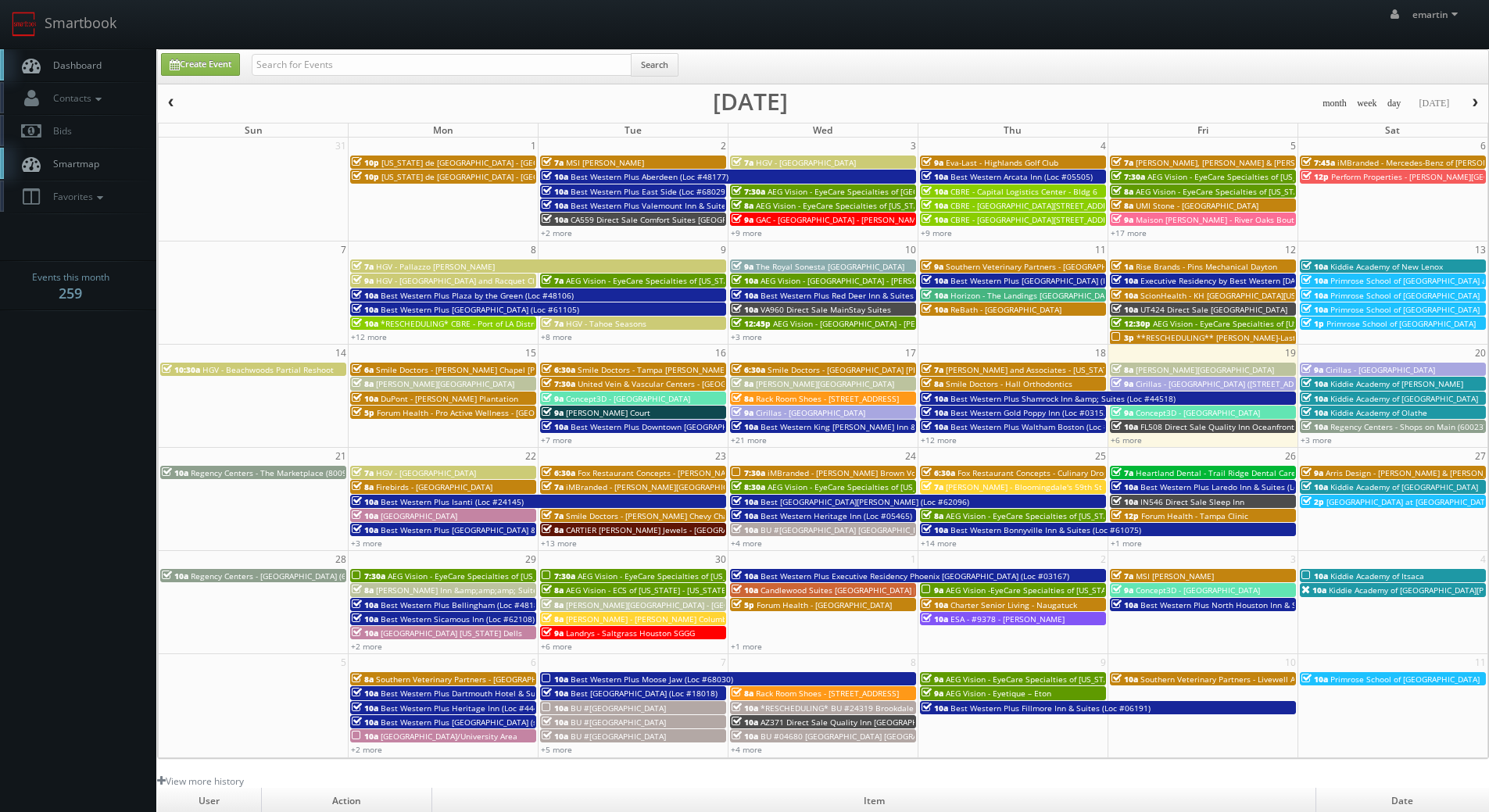
click at [97, 62] on span "Dashboard" at bounding box center [73, 66] width 56 height 13
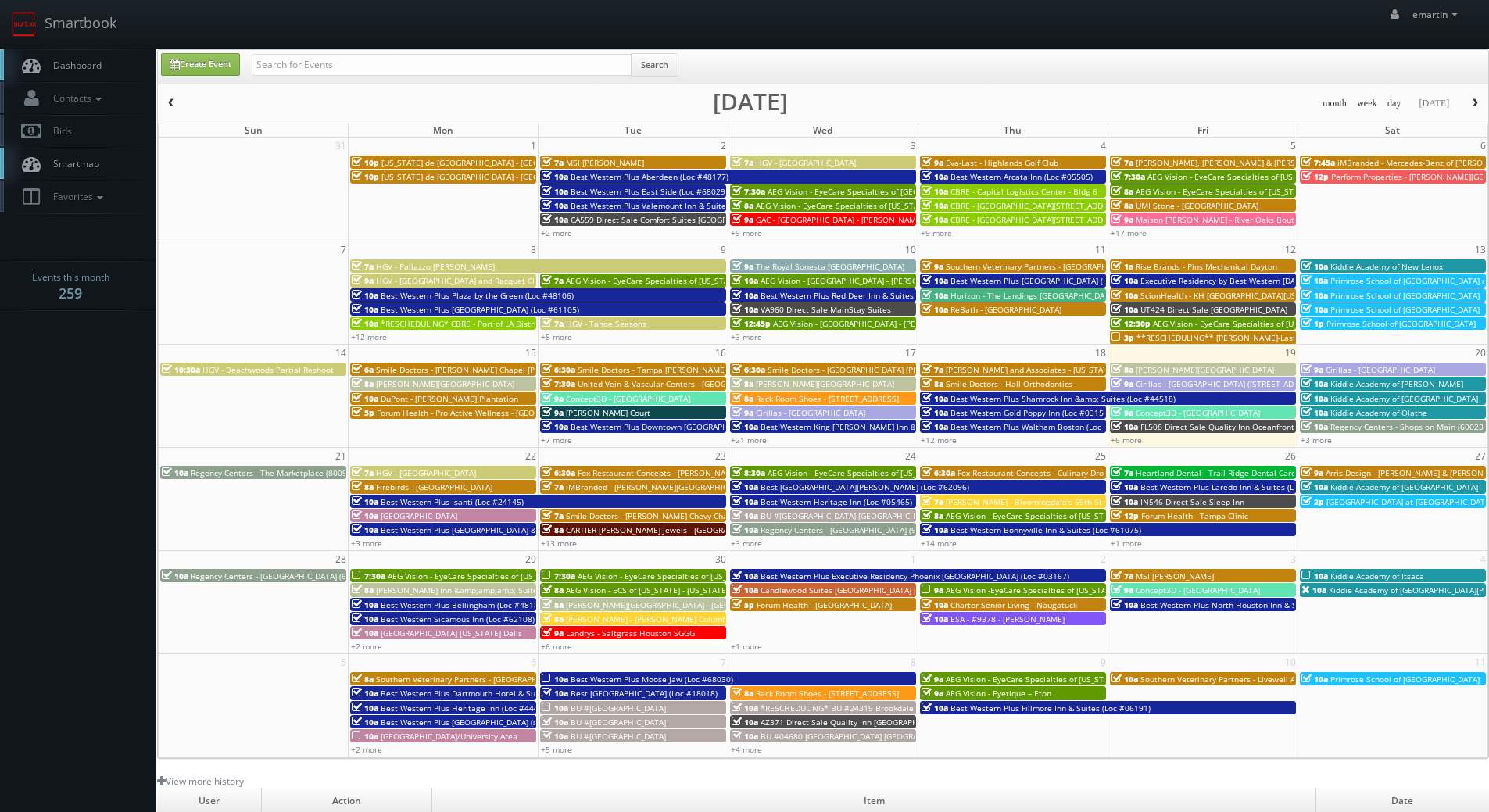
click at [566, 41] on div "emartin emartin Profile Logout" at bounding box center [744, 24] width 1489 height 49
click at [543, 54] on input "text" at bounding box center [441, 65] width 380 height 22
type input "imbranded"
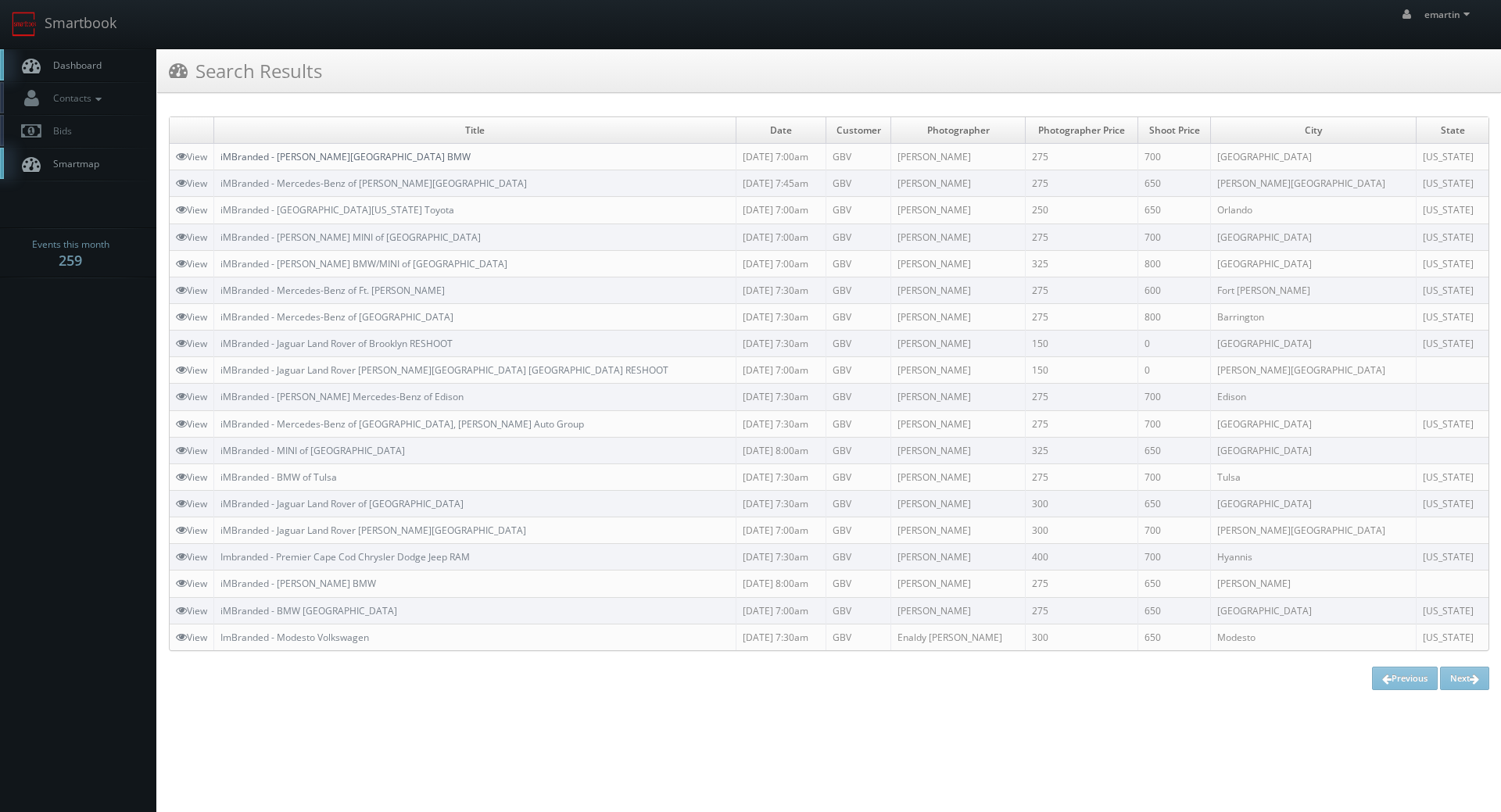
click at [337, 153] on link "iMBranded - [PERSON_NAME][GEOGRAPHIC_DATA] BMW" at bounding box center [345, 157] width 250 height 13
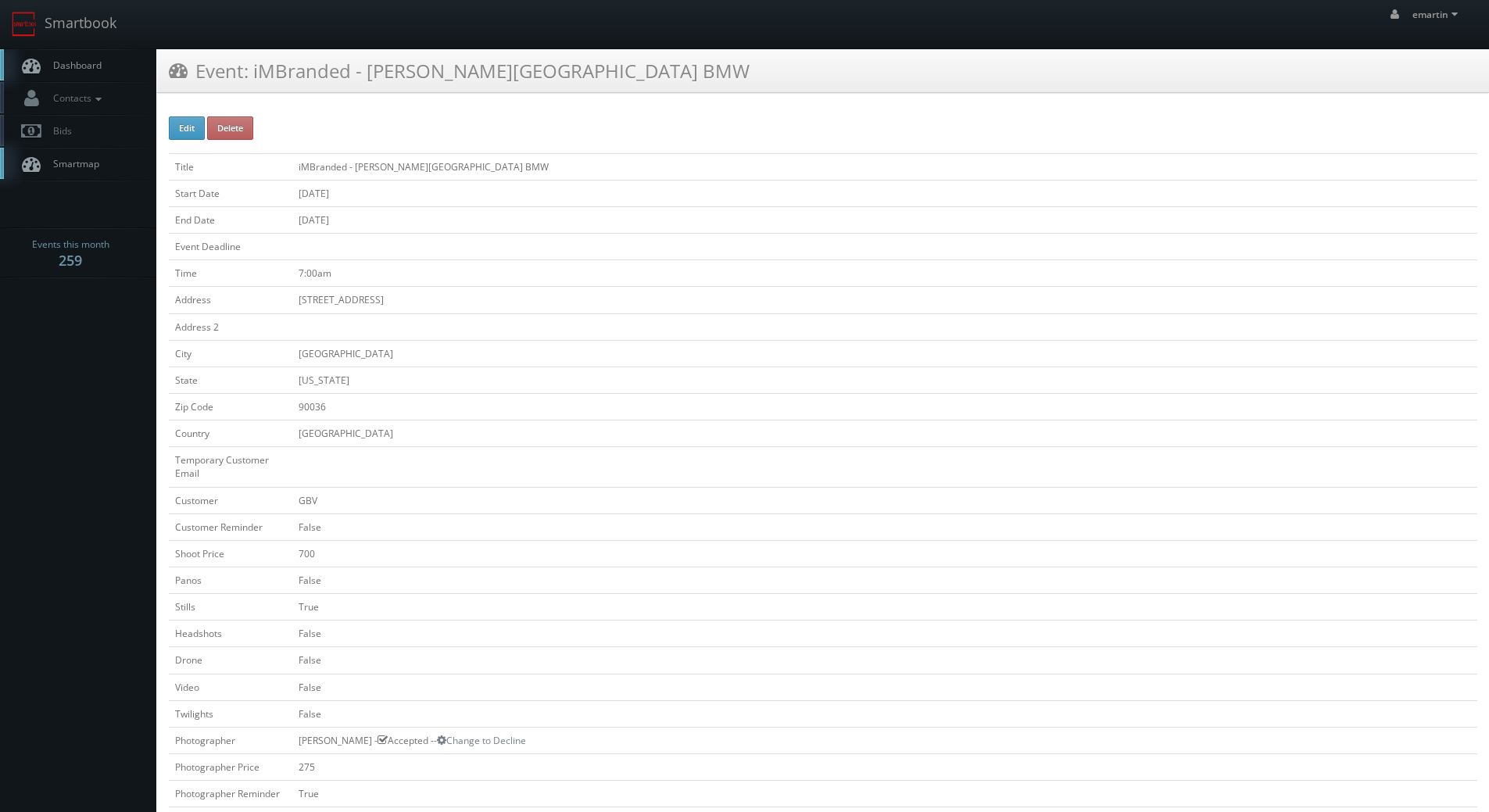
scroll to position [312, 0]
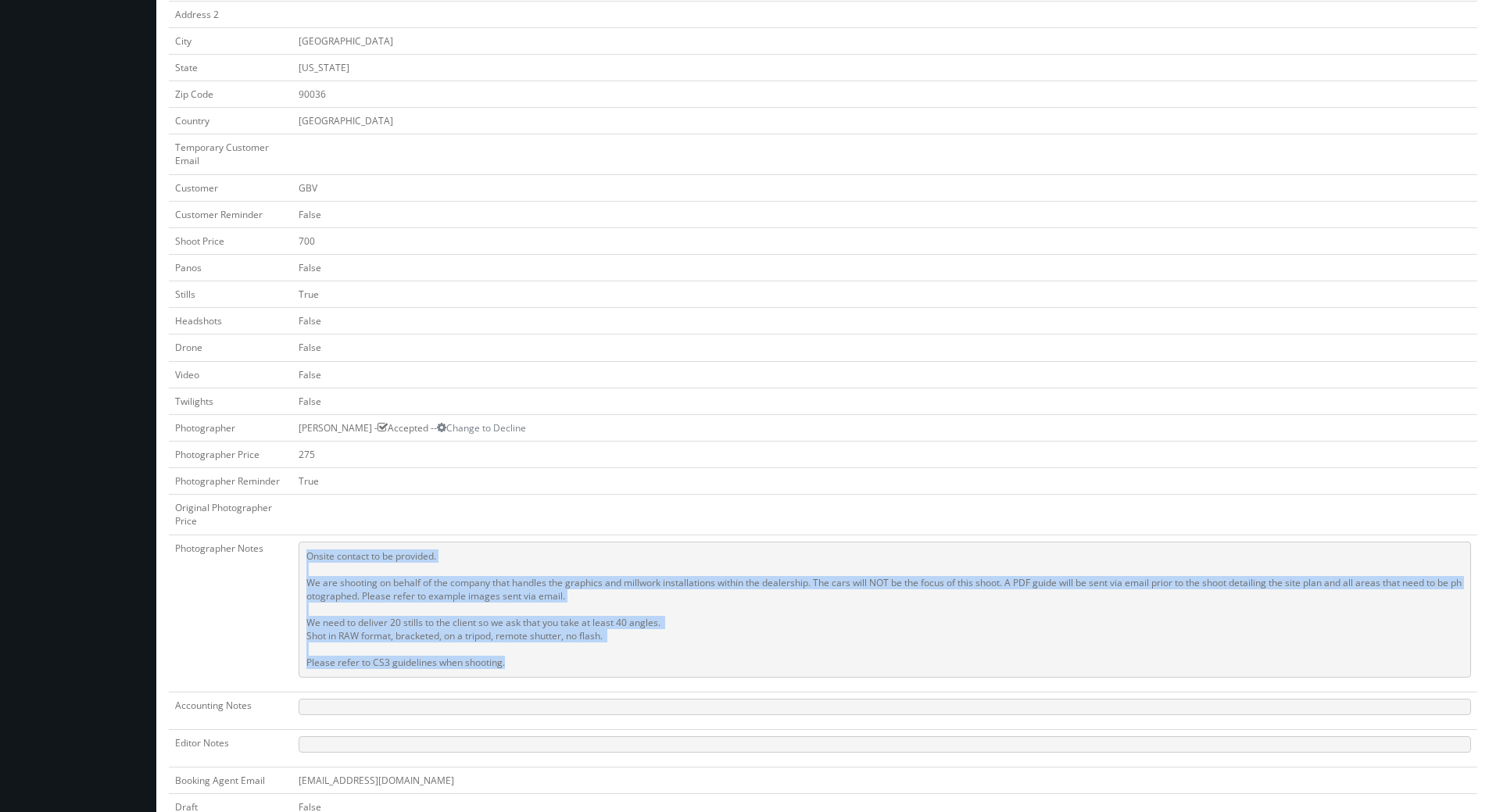
drag, startPoint x: 543, startPoint y: 669, endPoint x: 499, endPoint y: 547, distance: 129.7
click at [289, 559] on tr "Photographer Notes Onsite contact to be provided. We are shooting on behalf of …" at bounding box center [822, 613] width 1308 height 158
copy tr "Onsite contact to be provided. We are shooting on behalf of the company that ha…"
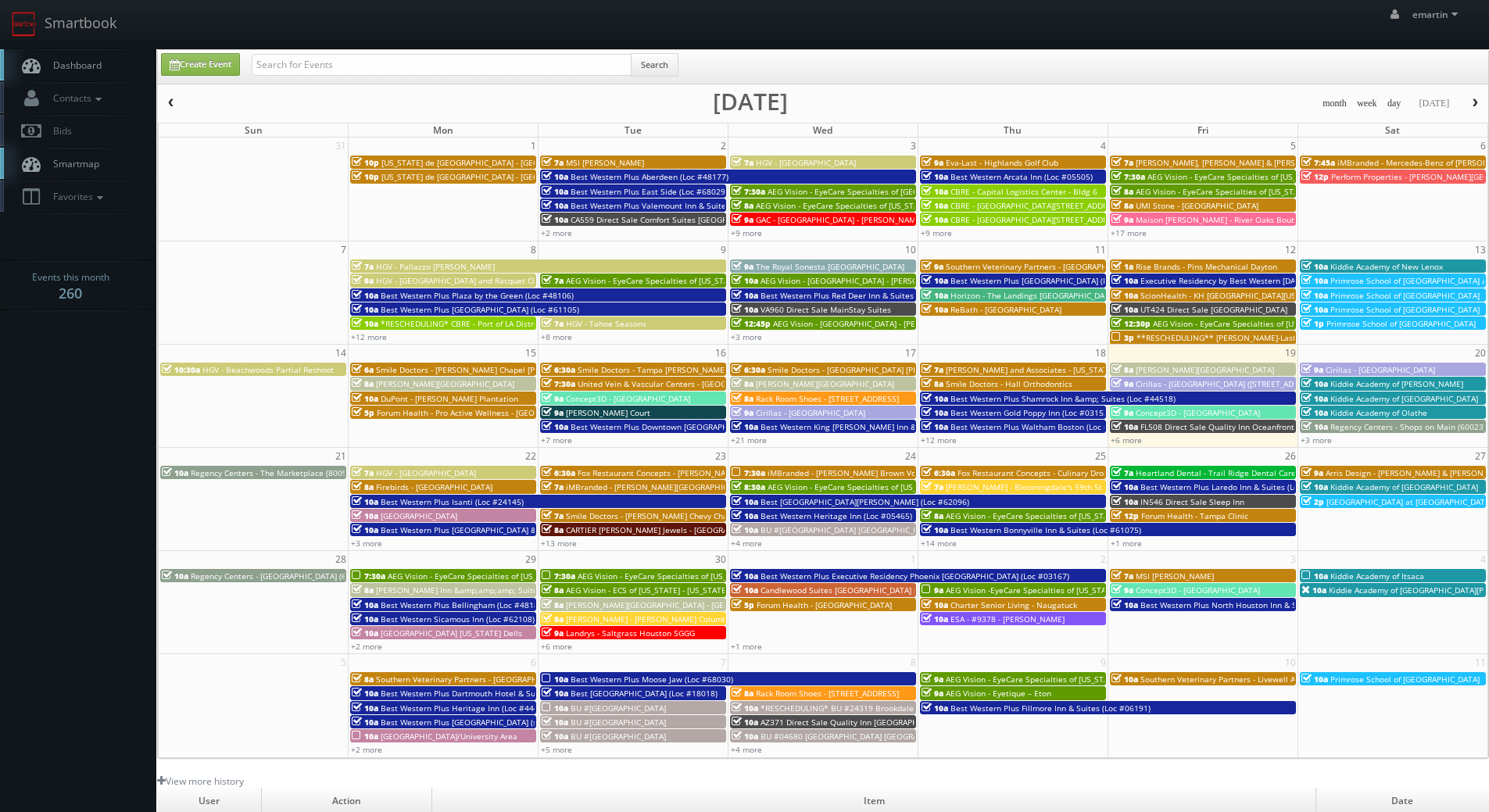
click at [205, 52] on div "Create Event Search" at bounding box center [822, 67] width 1331 height 34
click at [353, 66] on input "text" at bounding box center [441, 65] width 380 height 22
type input "05785"
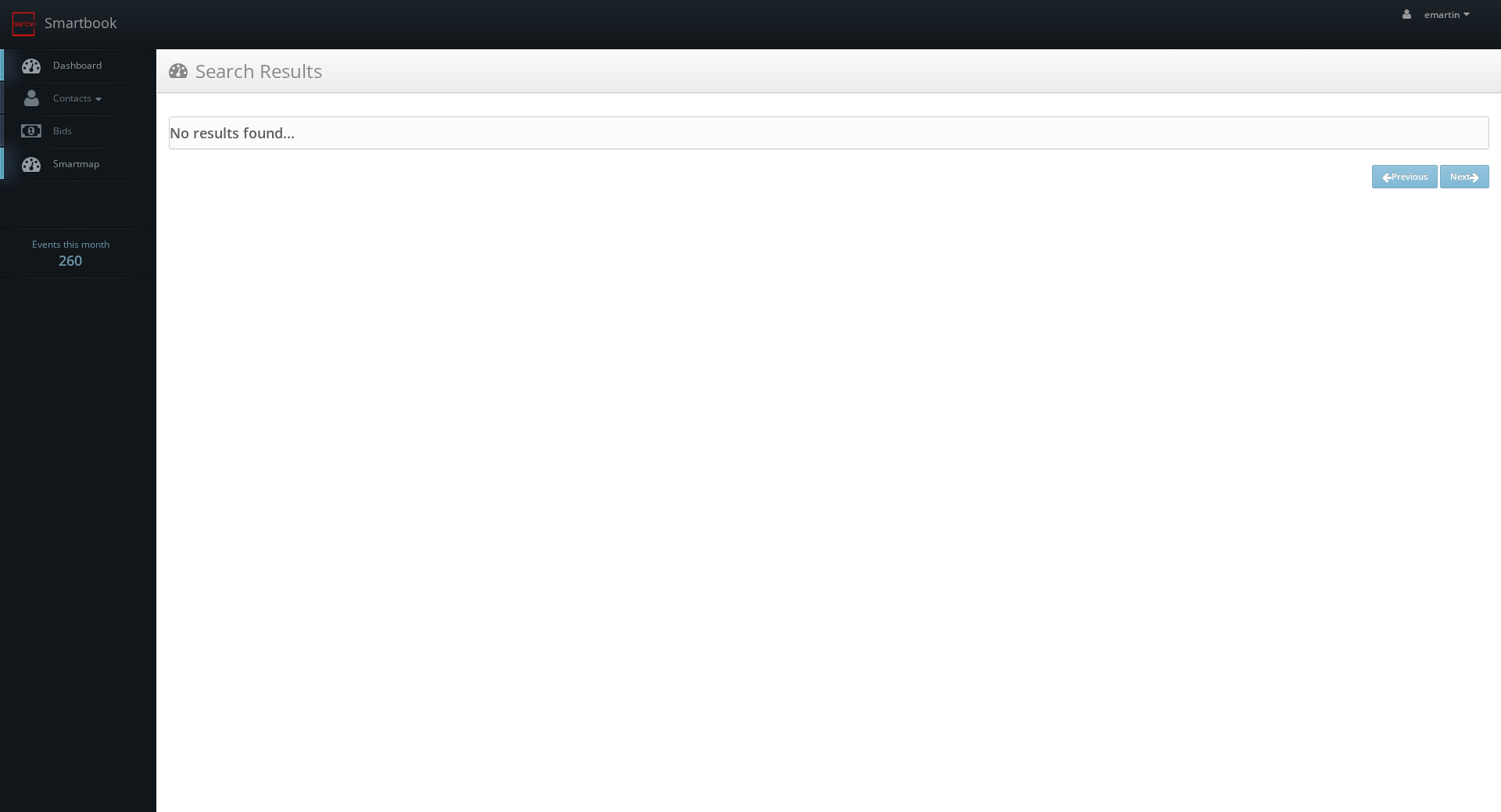
click at [52, 55] on link "Dashboard" at bounding box center [78, 66] width 157 height 32
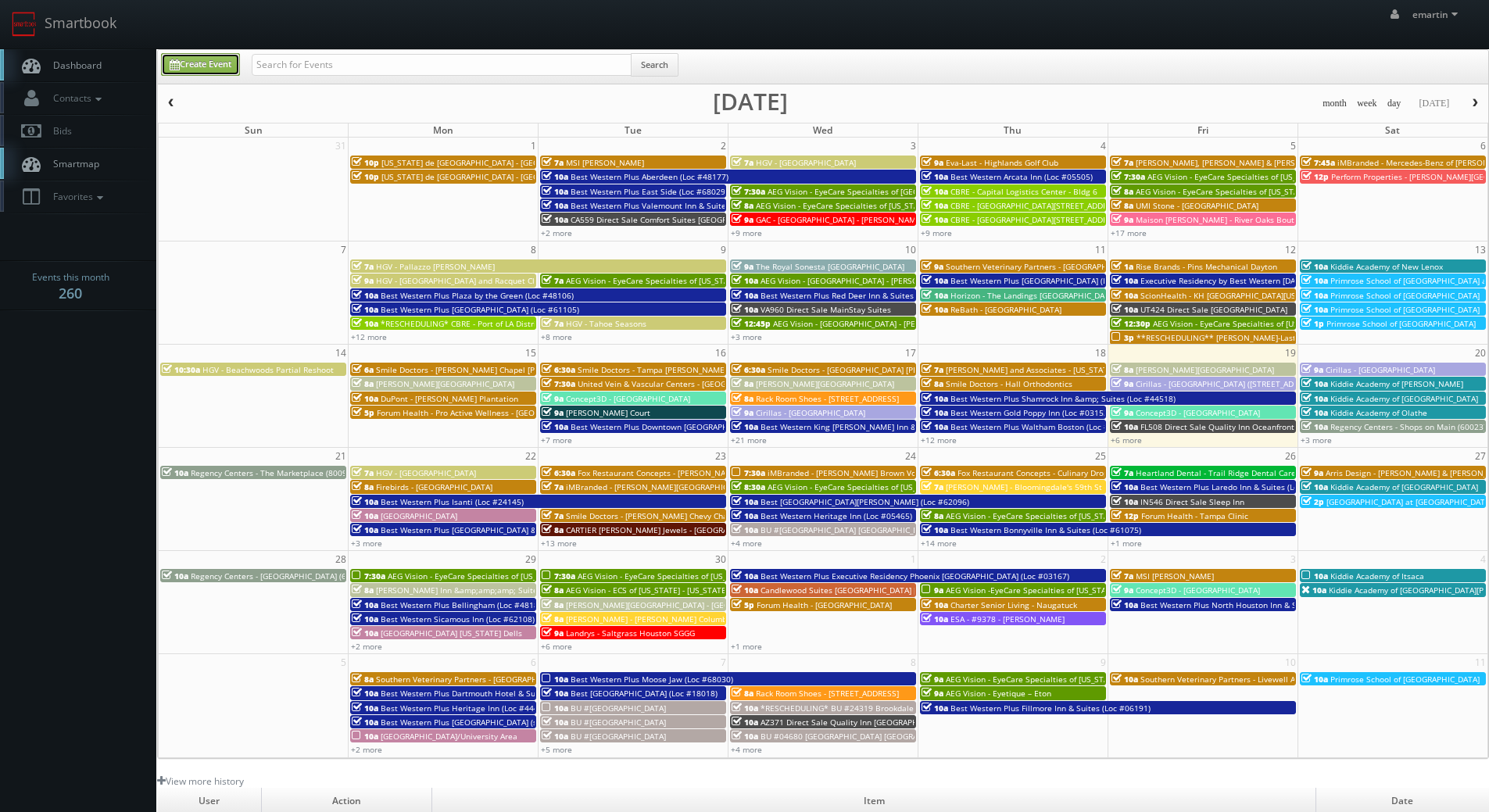
click at [233, 68] on link "Create Event" at bounding box center [201, 65] width 79 height 23
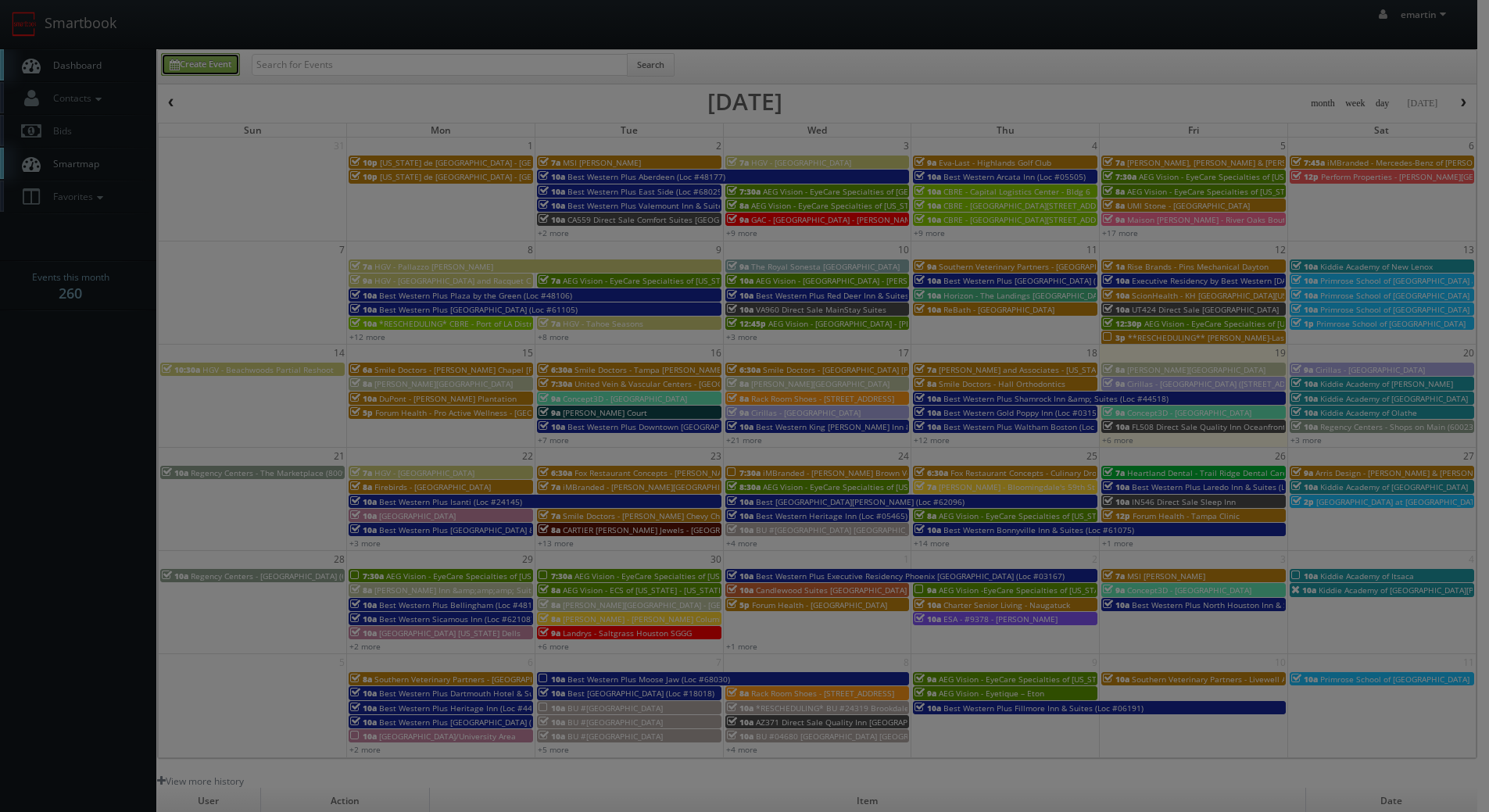
type input "09/19/2025"
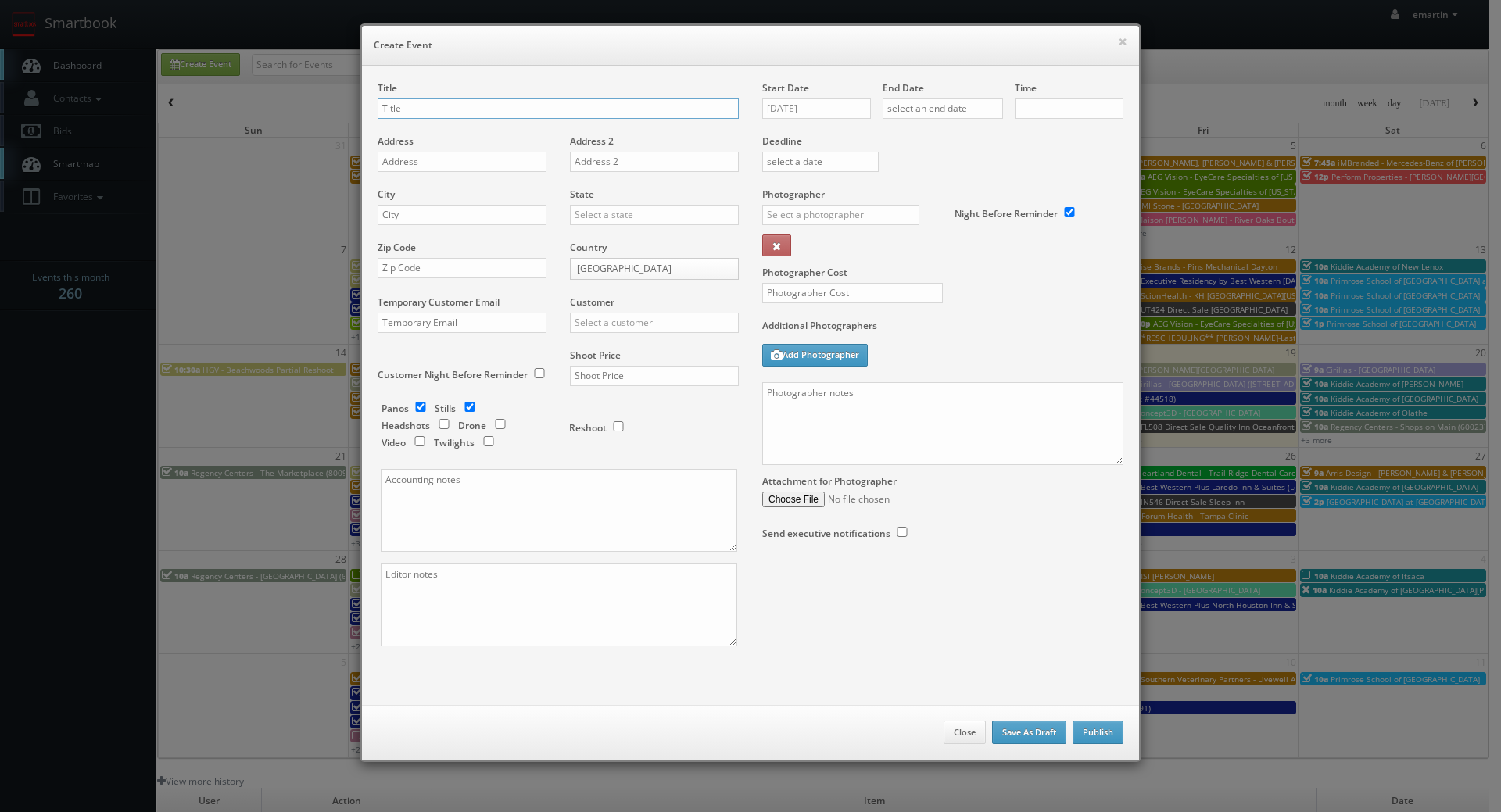
checkbox input "true"
type input "10:00am"
checkbox input "true"
click at [826, 112] on input "09/19/2025" at bounding box center [817, 109] width 109 height 21
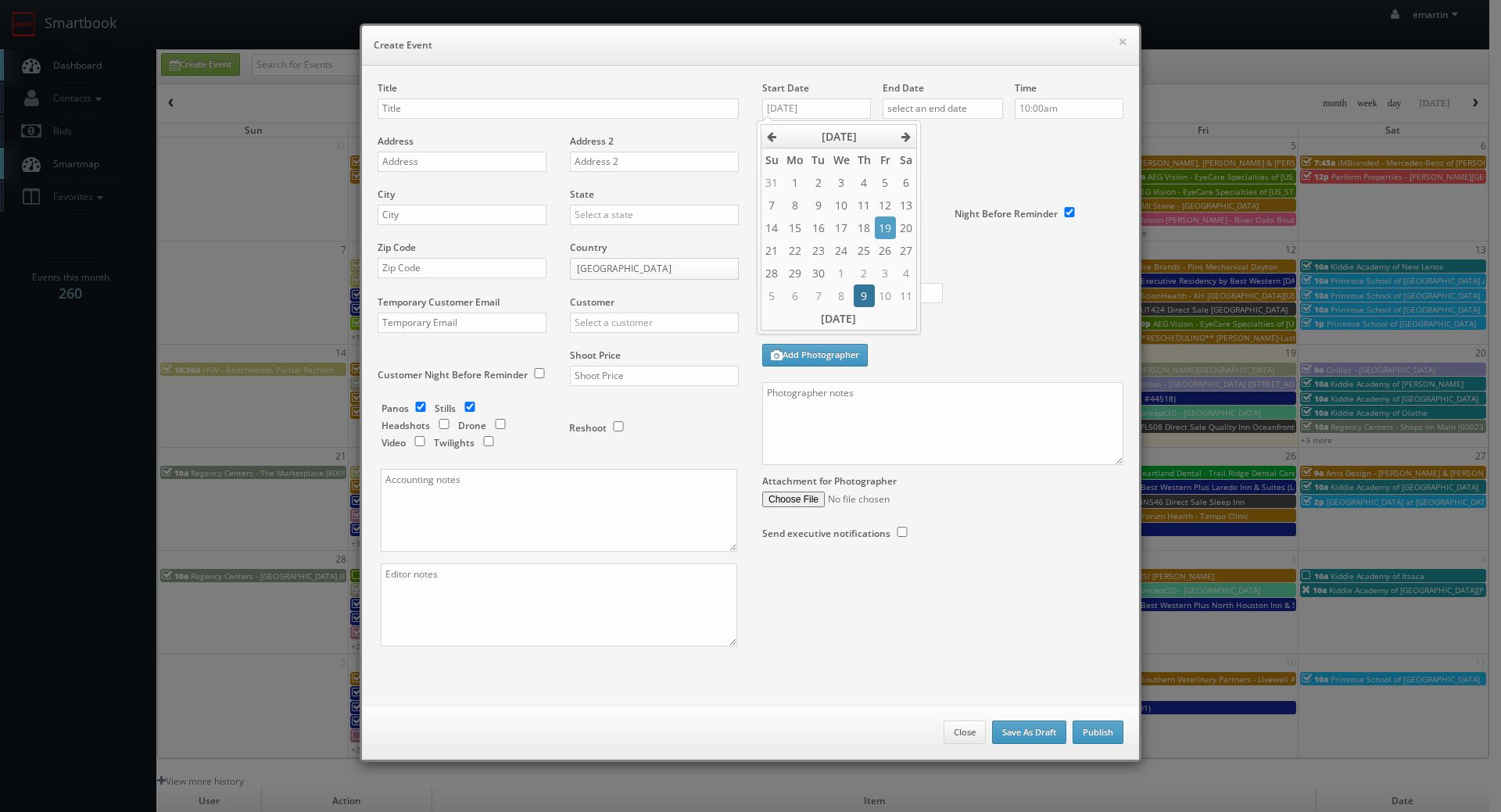
click at [869, 293] on td "9" at bounding box center [864, 295] width 22 height 23
type input "10/09/2025"
click at [950, 106] on input "text" at bounding box center [943, 109] width 120 height 21
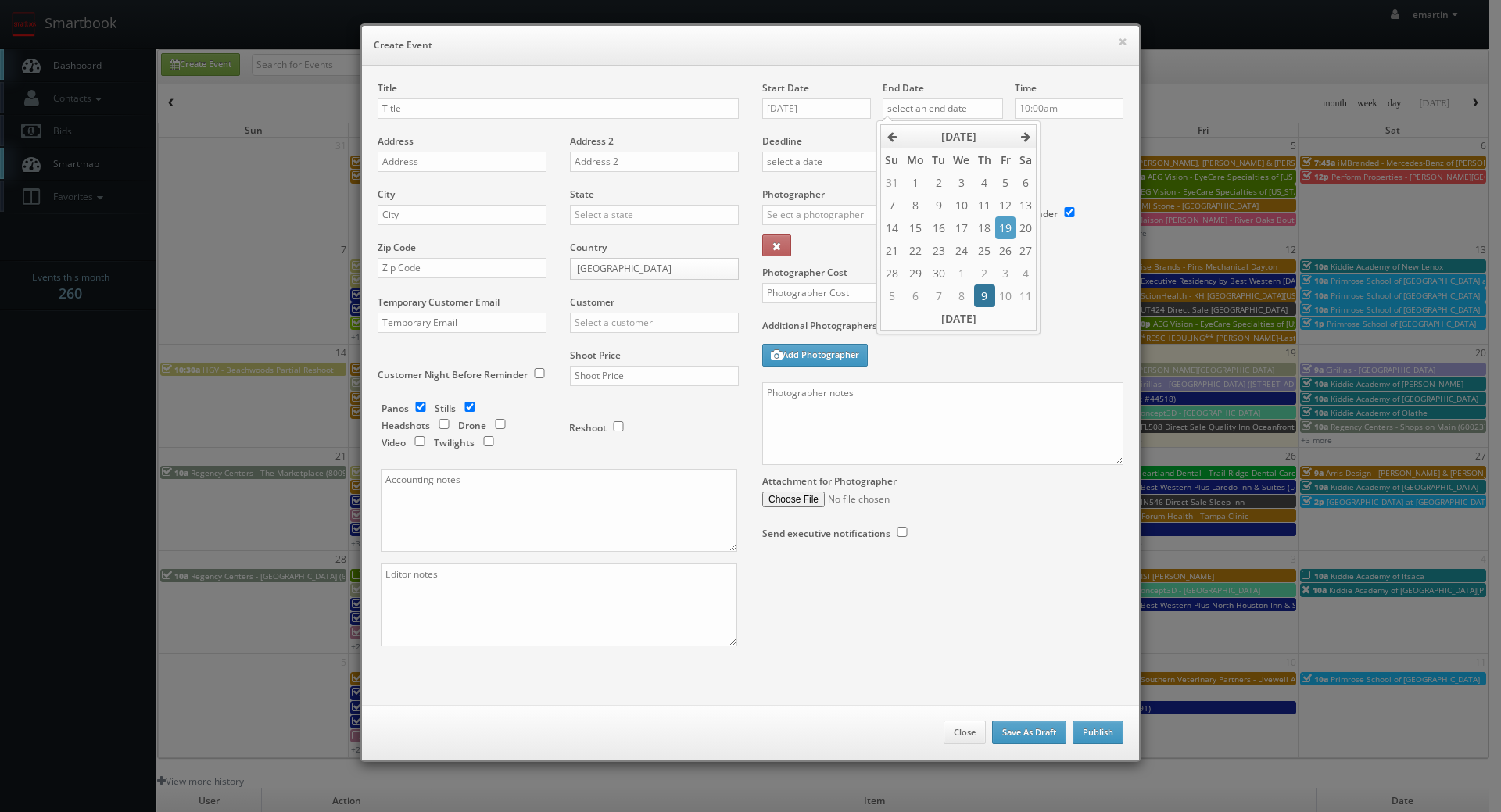
click at [984, 294] on td "9" at bounding box center [985, 295] width 22 height 23
type input "10/09/2025"
click at [1103, 108] on input "10:00am" at bounding box center [1069, 109] width 109 height 21
drag, startPoint x: 799, startPoint y: 115, endPoint x: 792, endPoint y: 116, distance: 7.1
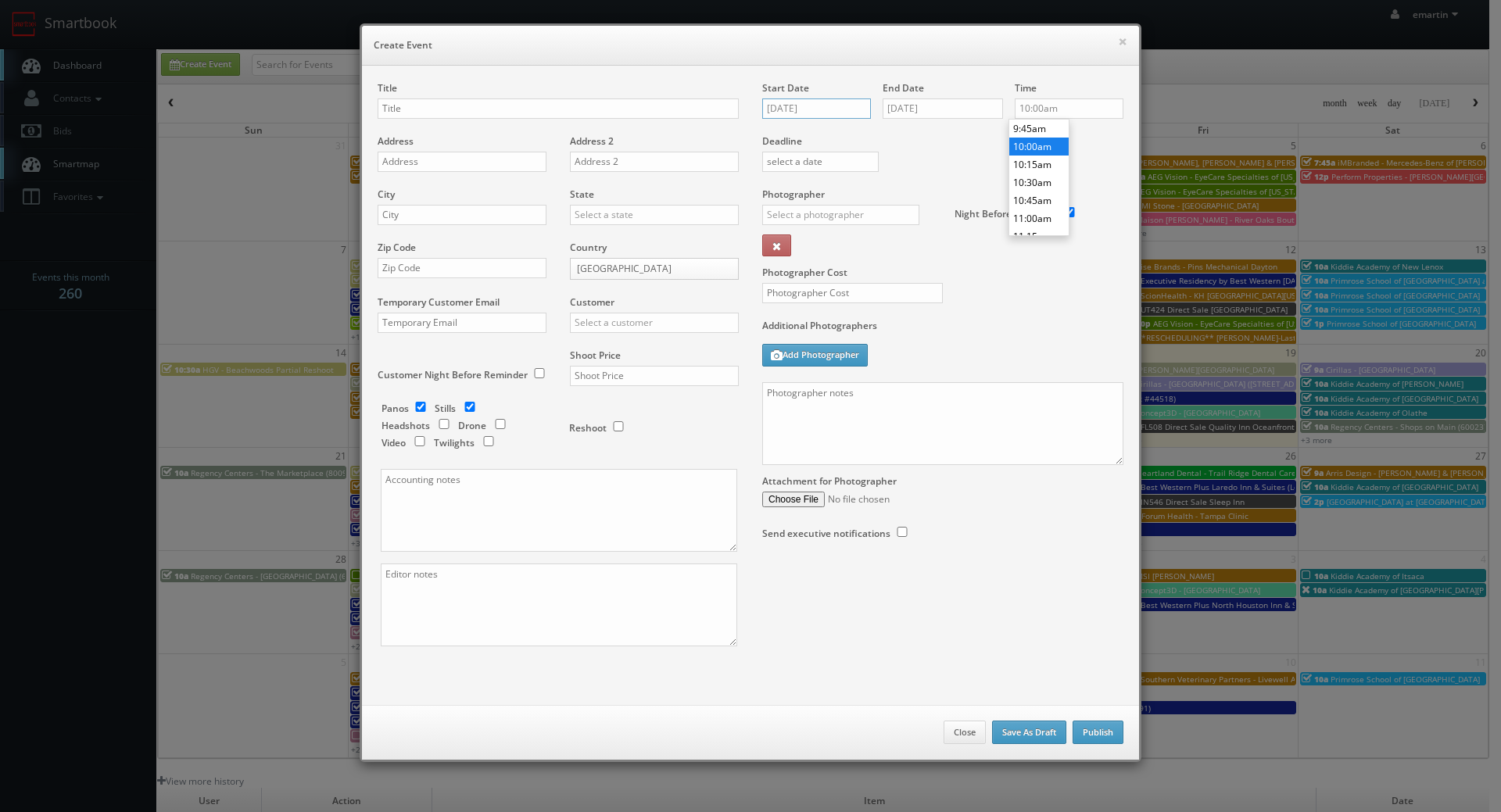
click at [799, 114] on input "10/09/2025" at bounding box center [817, 109] width 109 height 21
drag, startPoint x: 687, startPoint y: 78, endPoint x: 418, endPoint y: 143, distance: 276.7
click at [687, 78] on div "Title Address Address 2 City State Alabama Alaska Arizona Arkansas California C…" at bounding box center [750, 385] width 778 height 639
drag, startPoint x: 445, startPoint y: 111, endPoint x: 451, endPoint y: 106, distance: 7.8
click at [445, 111] on input "text" at bounding box center [558, 109] width 361 height 21
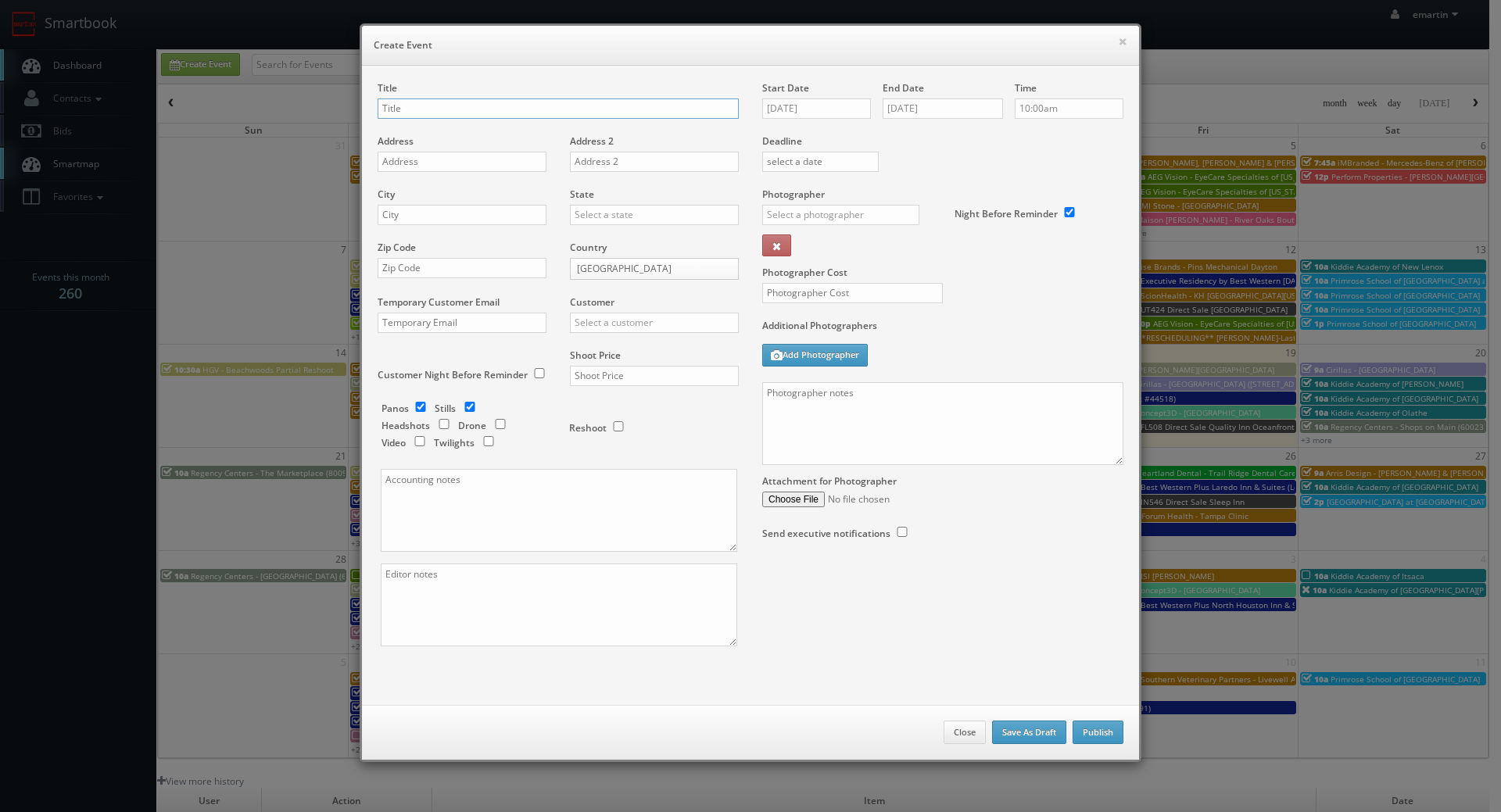
paste input "Best Western San Diego Pacific Beach/Mission Bay"
drag, startPoint x: 709, startPoint y: 89, endPoint x: 694, endPoint y: 99, distance: 18.0
click at [706, 94] on div "Title Best Western San Diego Pacific Beach/Mission Bay (Loc #" at bounding box center [558, 108] width 361 height 53
click at [669, 110] on input "Best Western San Diego Pacific Beach/Mission Bay (Loc #" at bounding box center [558, 109] width 361 height 21
paste input "05785"
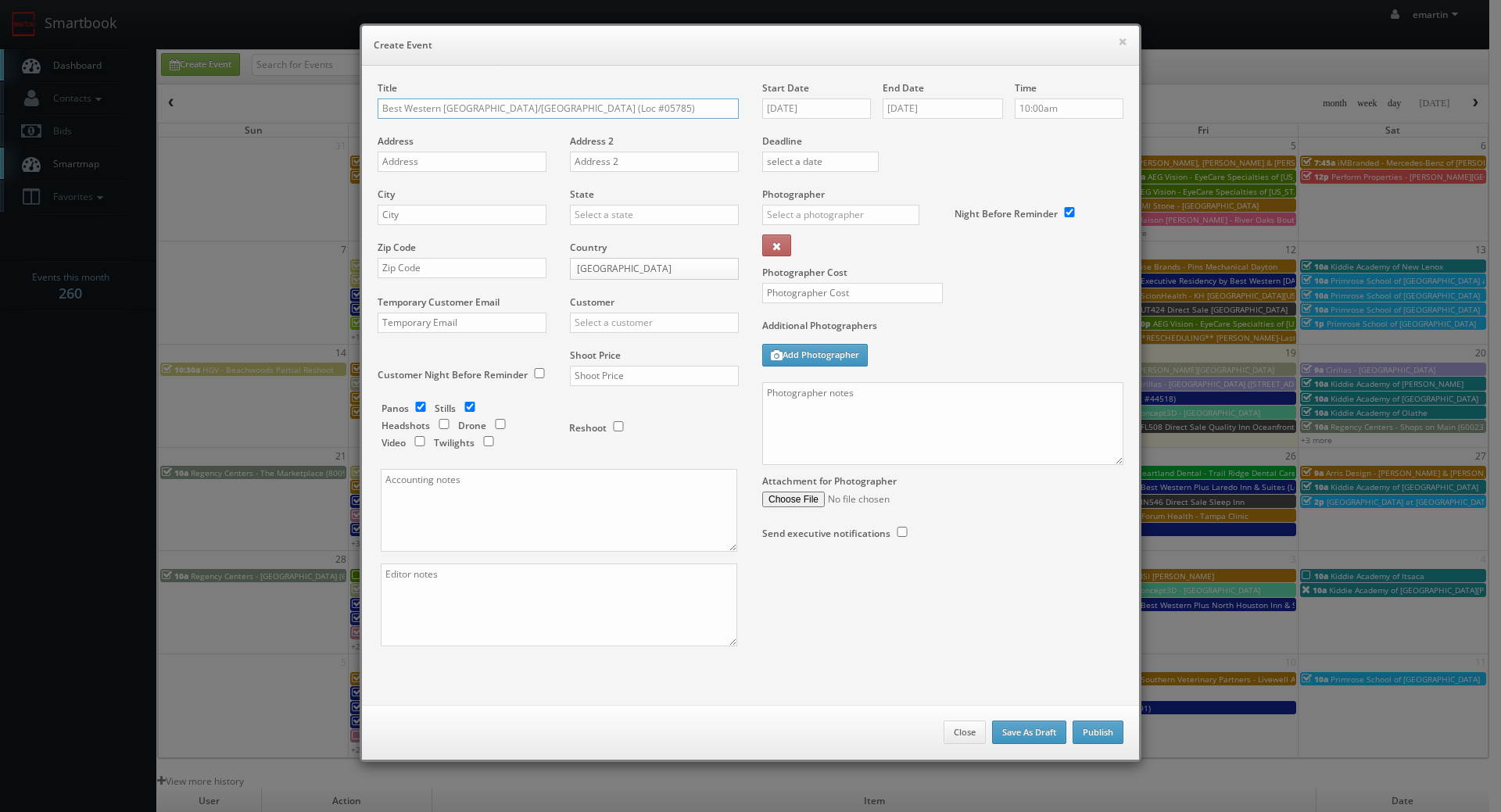
type input "Best Western [GEOGRAPHIC_DATA]/[GEOGRAPHIC_DATA] (Loc #05785)"
drag, startPoint x: 452, startPoint y: 161, endPoint x: 423, endPoint y: 168, distance: 29.8
click at [452, 161] on input "text" at bounding box center [462, 162] width 169 height 21
paste input "2575 Clairemont Dr"
type input "2575 Clairemont Dr"
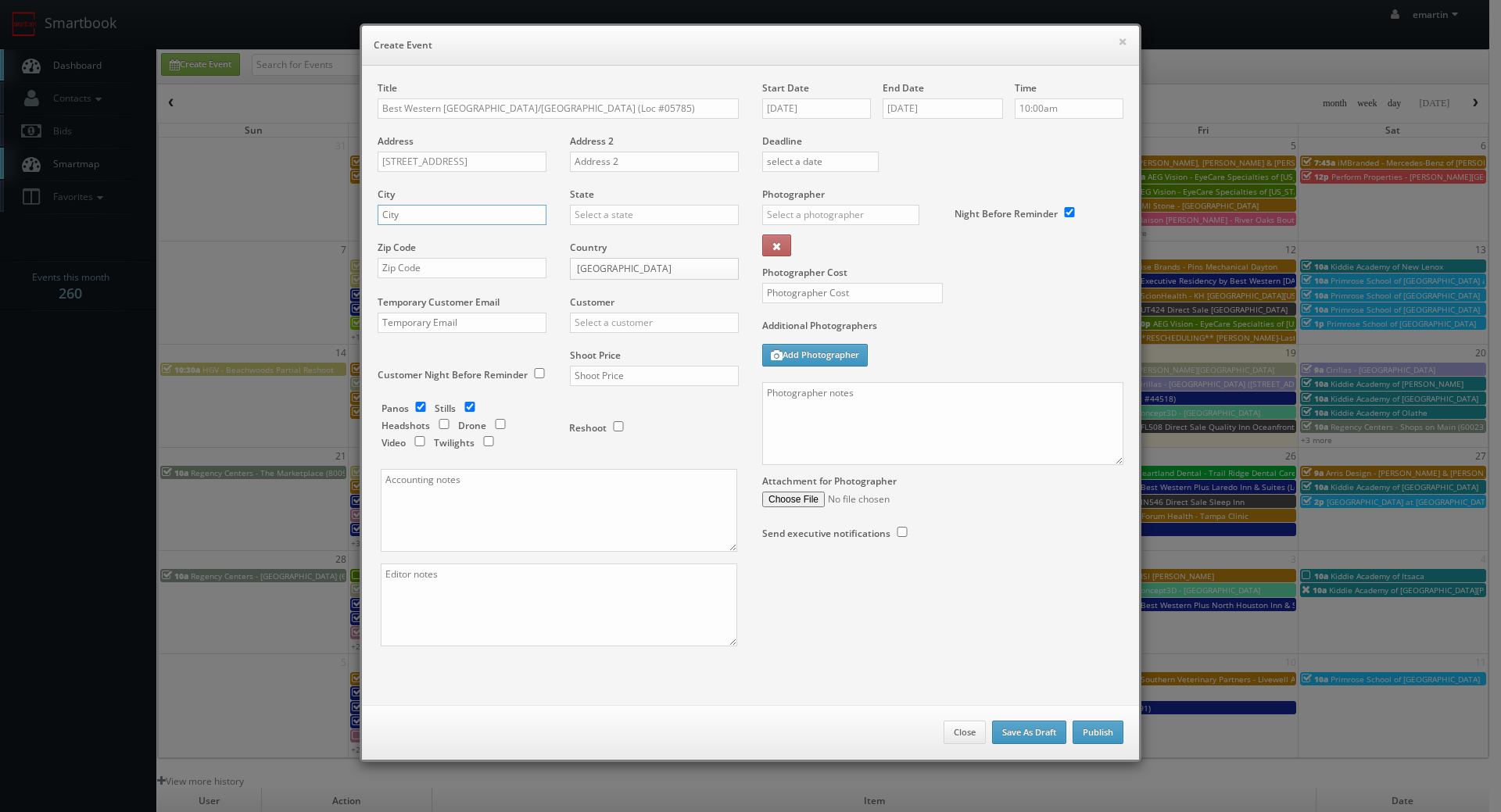
click at [432, 213] on input "text" at bounding box center [462, 215] width 169 height 21
paste input "San Diego"
type input "San Diego"
click at [663, 220] on input "text" at bounding box center [655, 215] width 169 height 21
click at [618, 243] on div "[US_STATE]" at bounding box center [655, 241] width 167 height 26
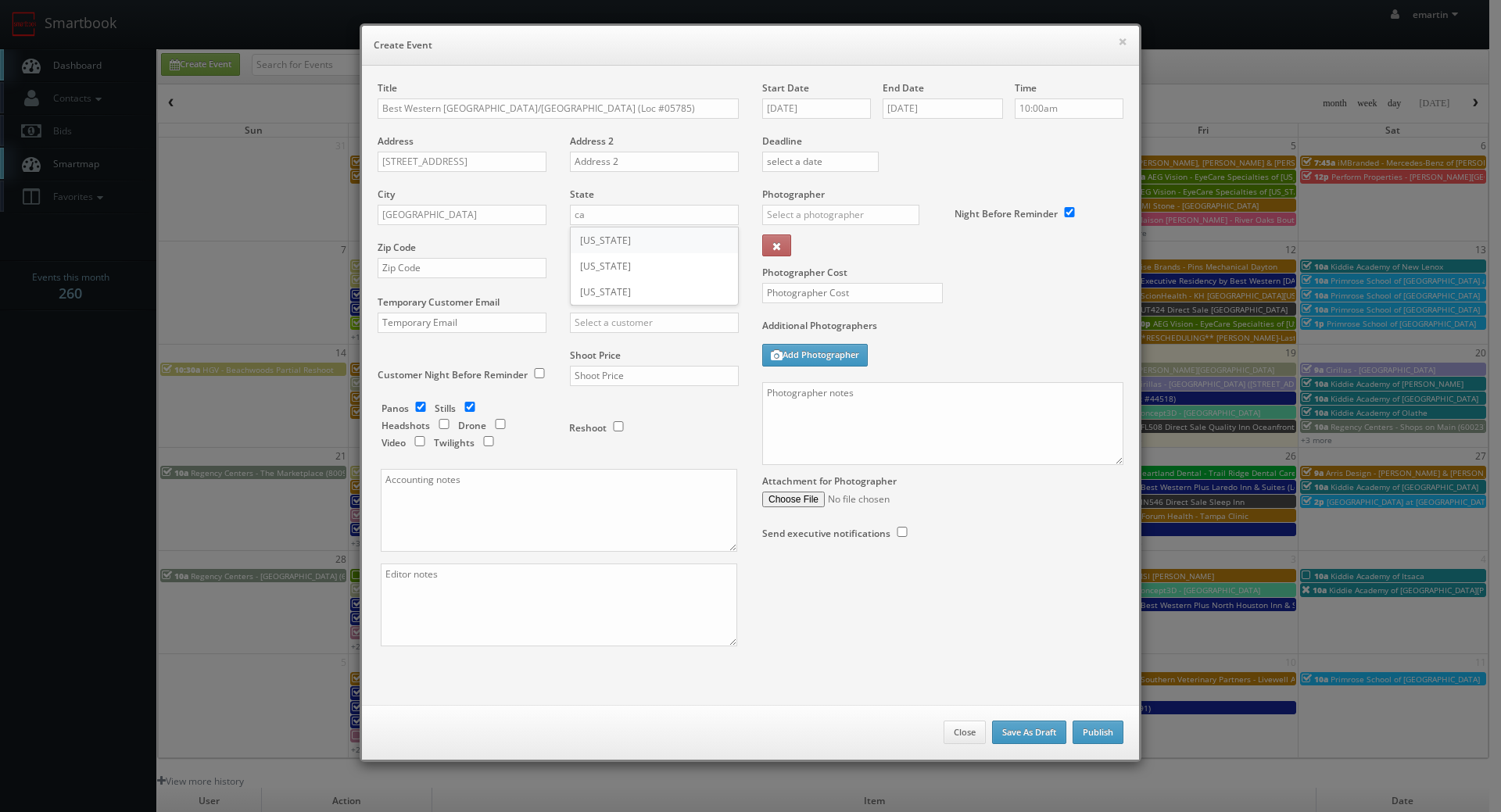
type input "[US_STATE]"
click at [433, 253] on div "Zip Code" at bounding box center [468, 267] width 181 height 53
click at [448, 259] on input "text" at bounding box center [462, 268] width 169 height 21
paste input "92117"
type input "92117"
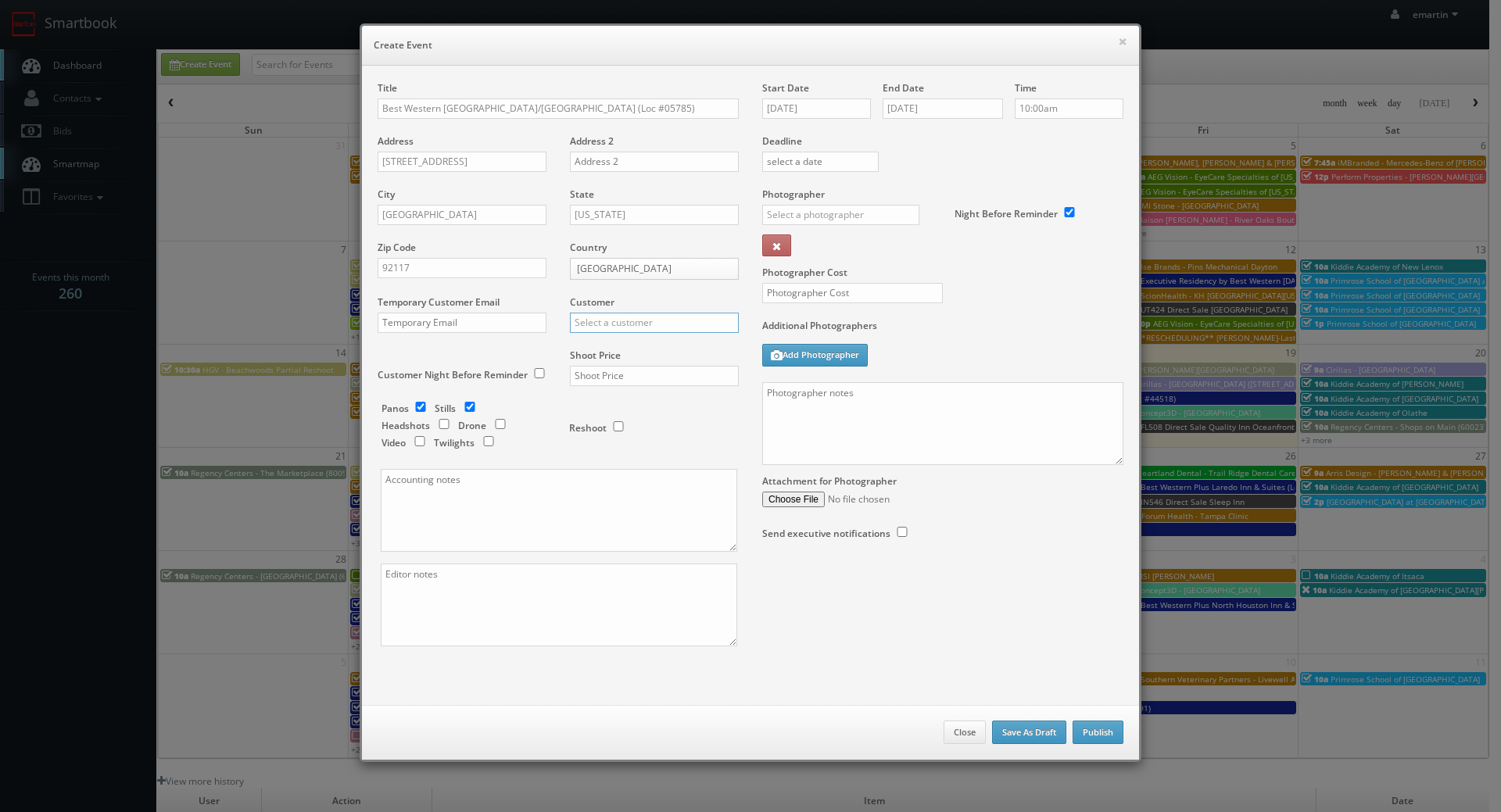
click at [637, 323] on input "text" at bounding box center [655, 323] width 169 height 21
type input "c"
click at [619, 341] on div "Best Western" at bounding box center [655, 349] width 167 height 26
type input "Best Western"
click at [601, 373] on input "text" at bounding box center [655, 376] width 169 height 21
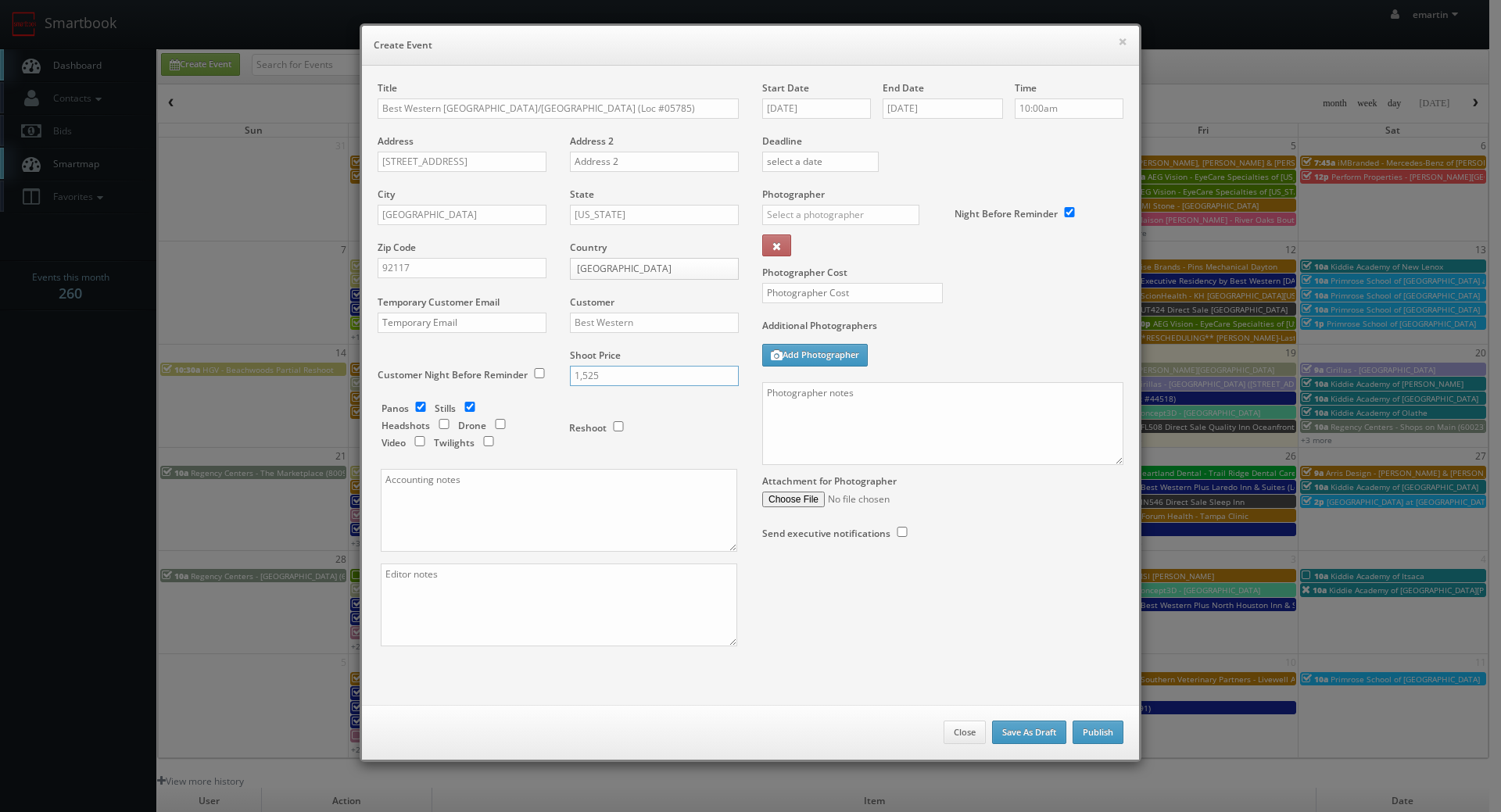
type input "1,525"
click at [595, 397] on div "Shoot Price 1,525" at bounding box center [648, 375] width 181 height 53
click at [425, 405] on input "checkbox" at bounding box center [420, 406] width 23 height 10
checkbox input "false"
drag, startPoint x: 493, startPoint y: 440, endPoint x: 486, endPoint y: 441, distance: 7.1
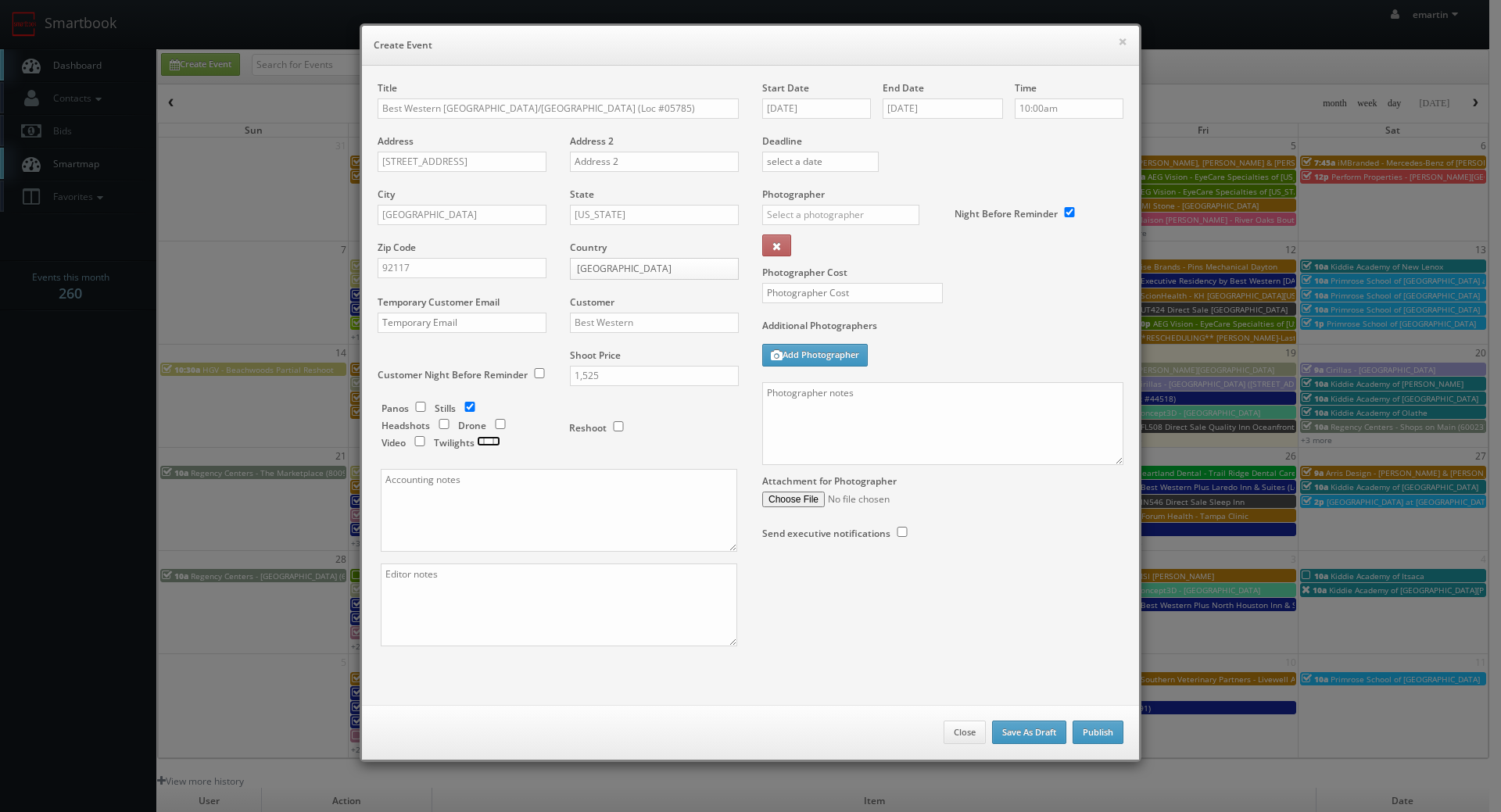
click at [491, 441] on input "checkbox" at bounding box center [488, 441] width 23 height 10
checkbox input "true"
click at [849, 223] on input "text" at bounding box center [841, 215] width 158 height 21
click at [841, 248] on div "Keith Zacharski" at bounding box center [847, 250] width 167 height 26
type input "Keith Zacharski"
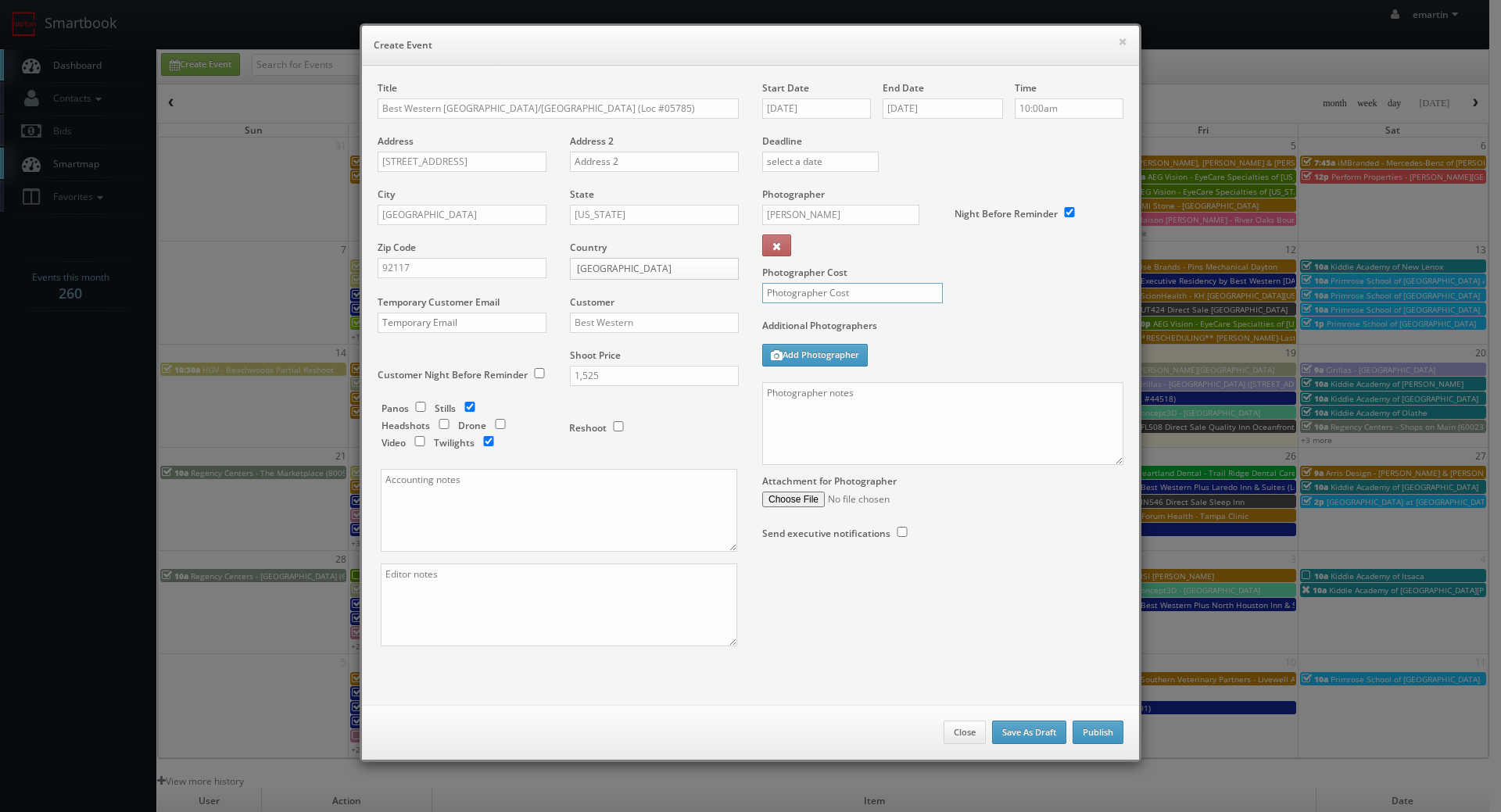
click at [824, 292] on input "text" at bounding box center [853, 293] width 181 height 21
type input "475"
click at [928, 327] on label "Additional Photographers" at bounding box center [943, 329] width 361 height 22
click at [920, 448] on textarea at bounding box center [943, 424] width 361 height 83
paste textarea "Onsite contact is ______. Overnight stay ___. Stills, and exterior twilights. F…"
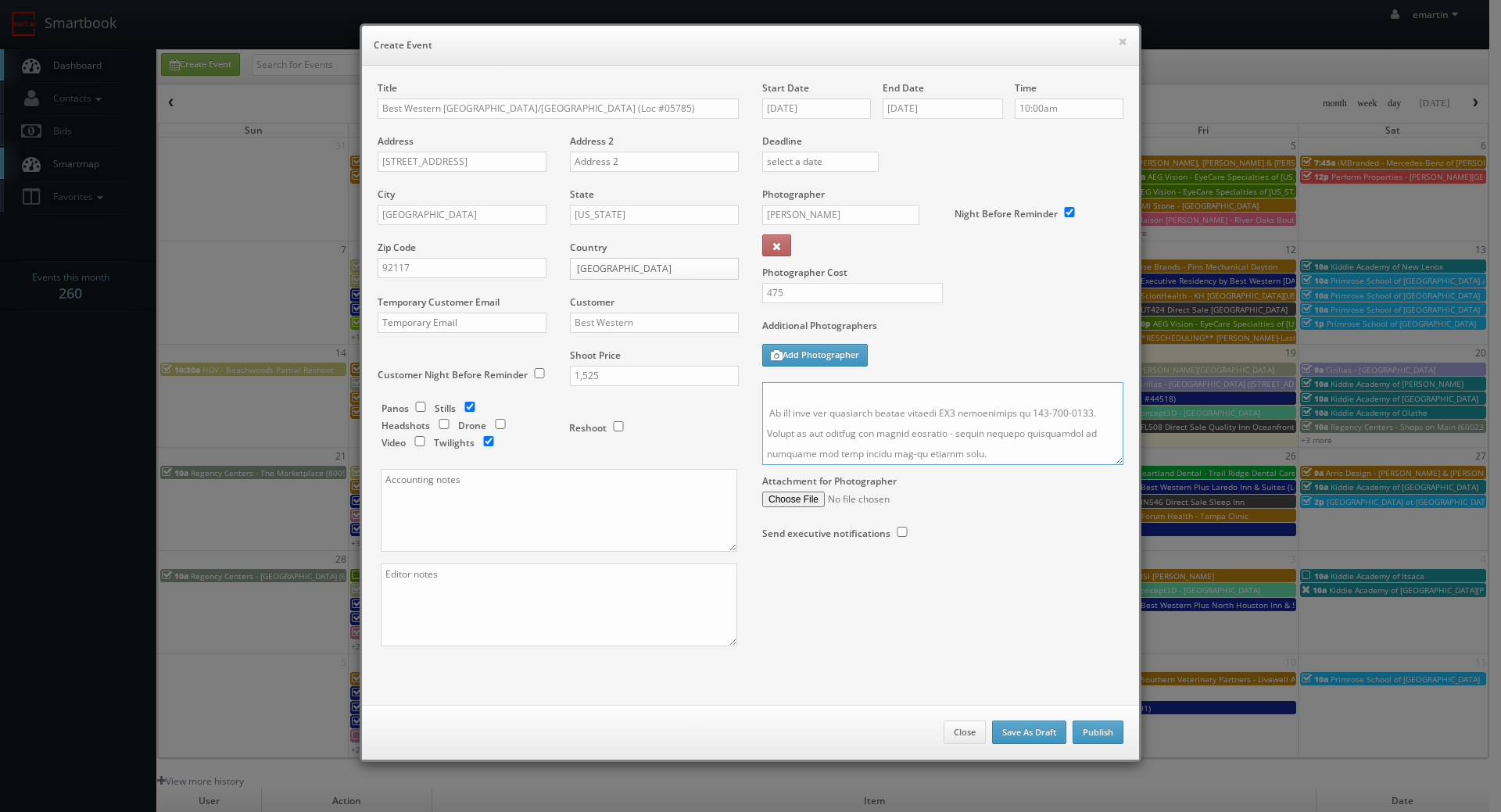
scroll to position [590, 0]
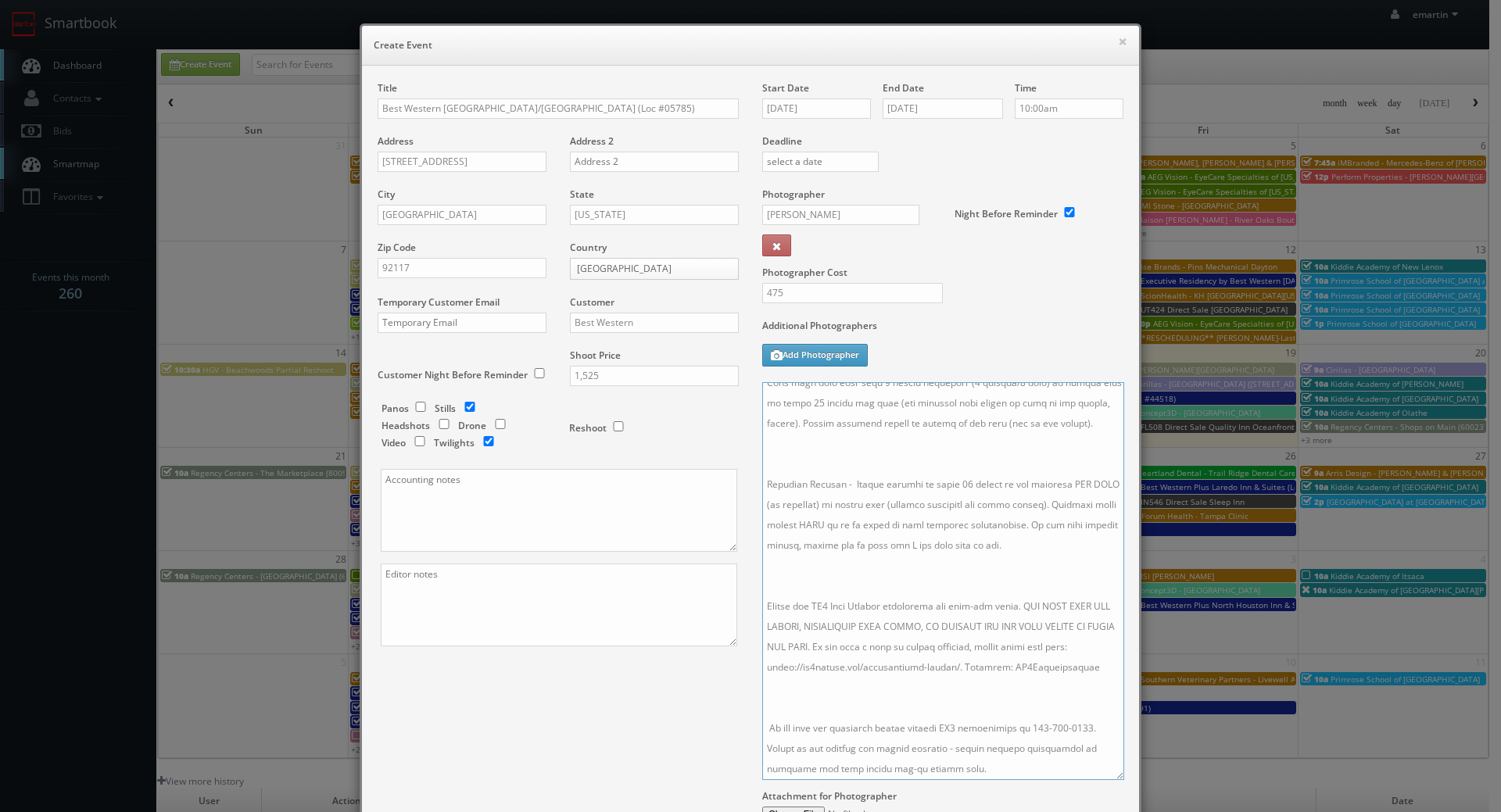
drag, startPoint x: 1109, startPoint y: 458, endPoint x: 1110, endPoint y: 781, distance: 323.0
click at [1110, 780] on textarea at bounding box center [944, 581] width 362 height 398
click at [963, 684] on textarea at bounding box center [944, 585] width 362 height 406
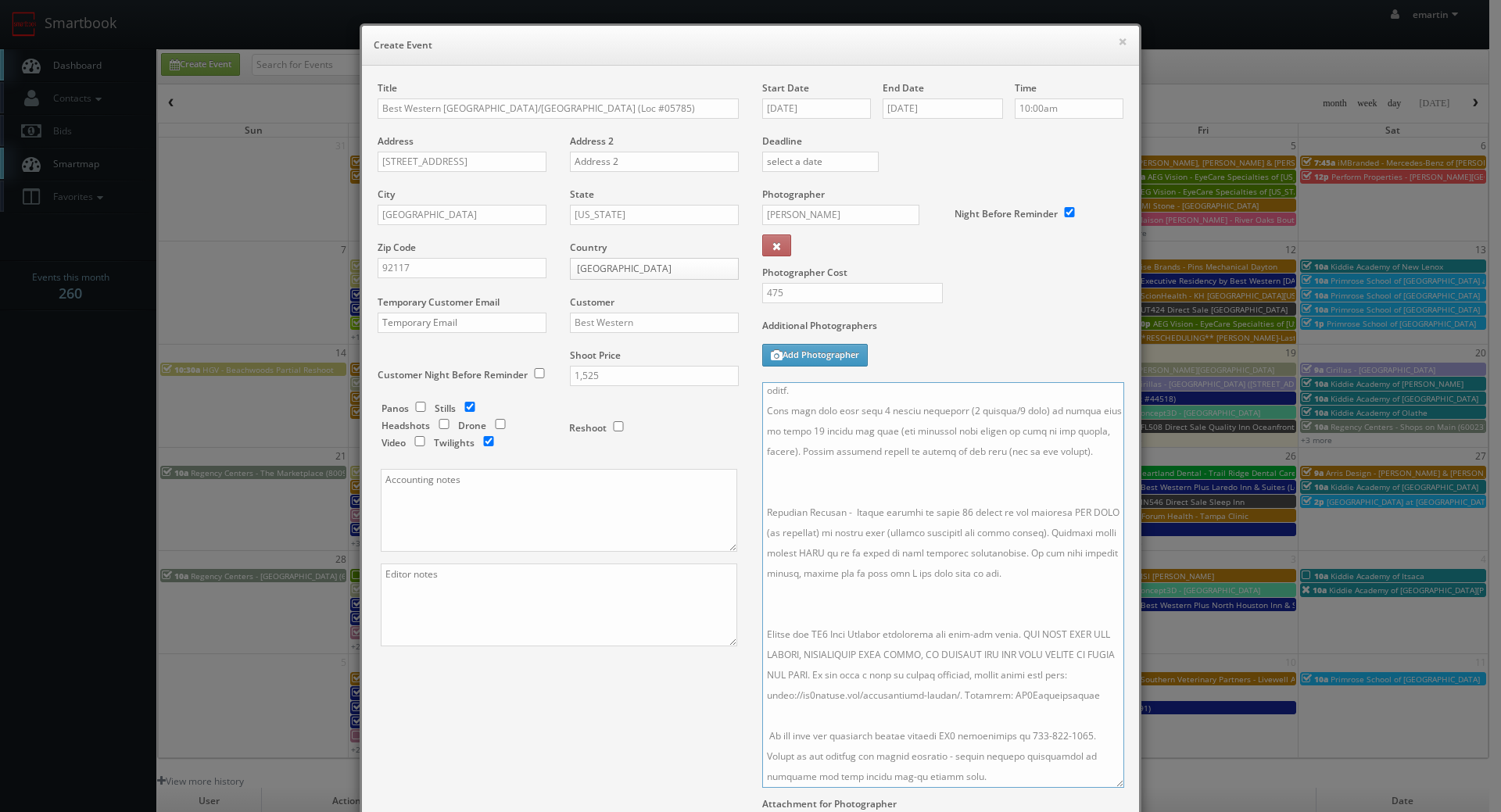
click at [843, 572] on textarea at bounding box center [944, 585] width 362 height 406
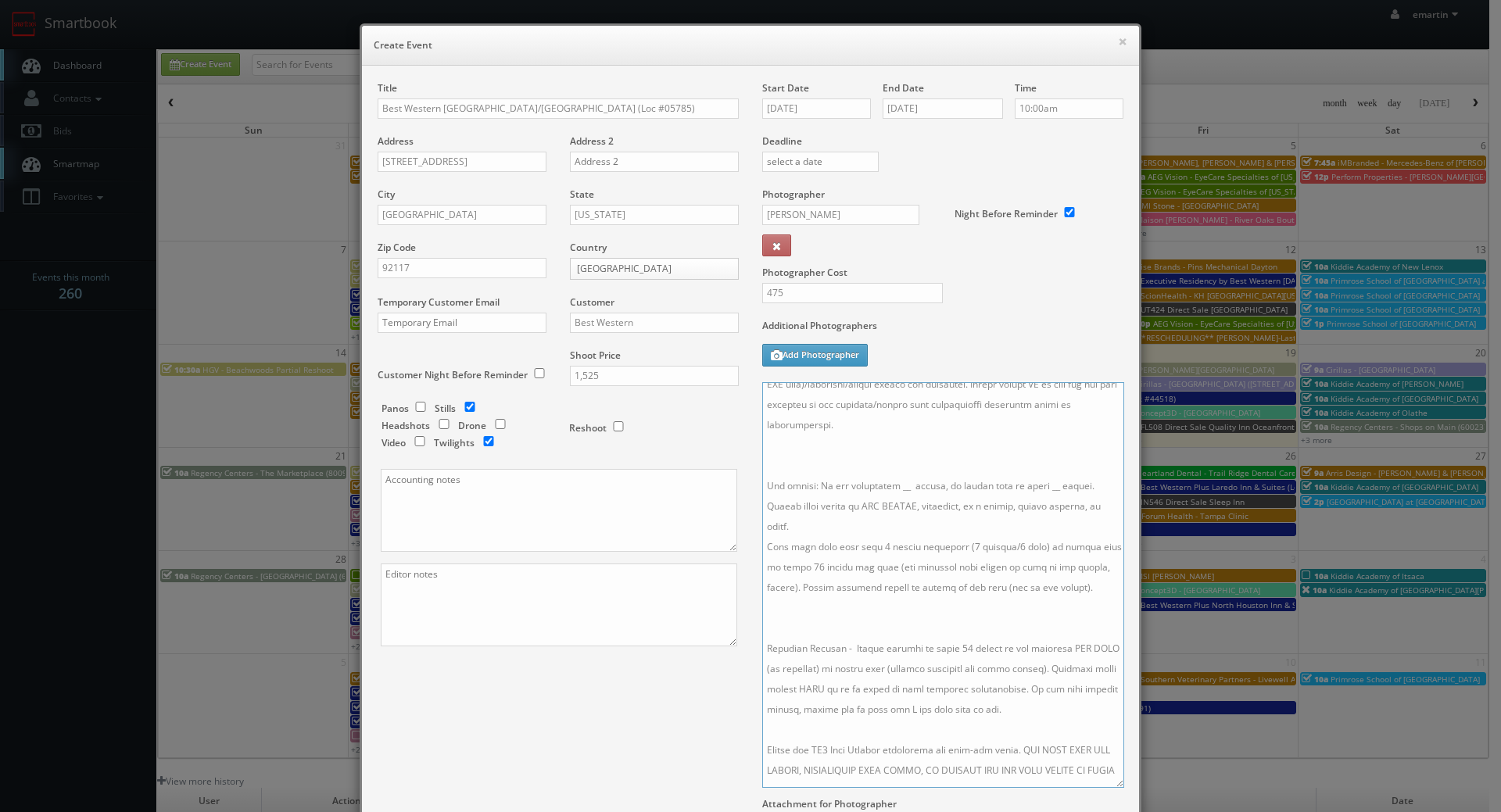
click at [829, 612] on textarea at bounding box center [944, 585] width 362 height 406
click at [815, 458] on textarea at bounding box center [944, 585] width 362 height 406
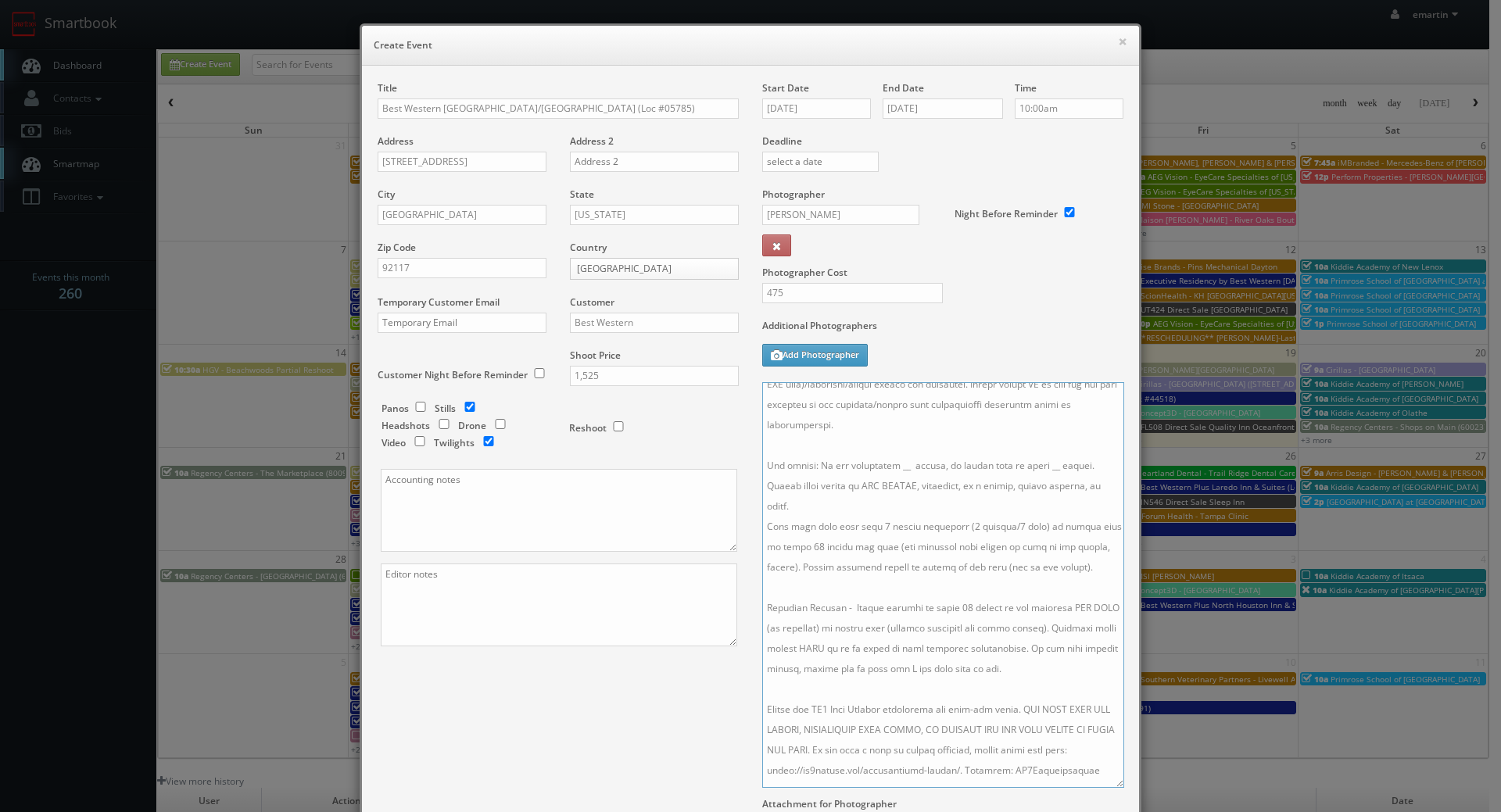
scroll to position [0, 0]
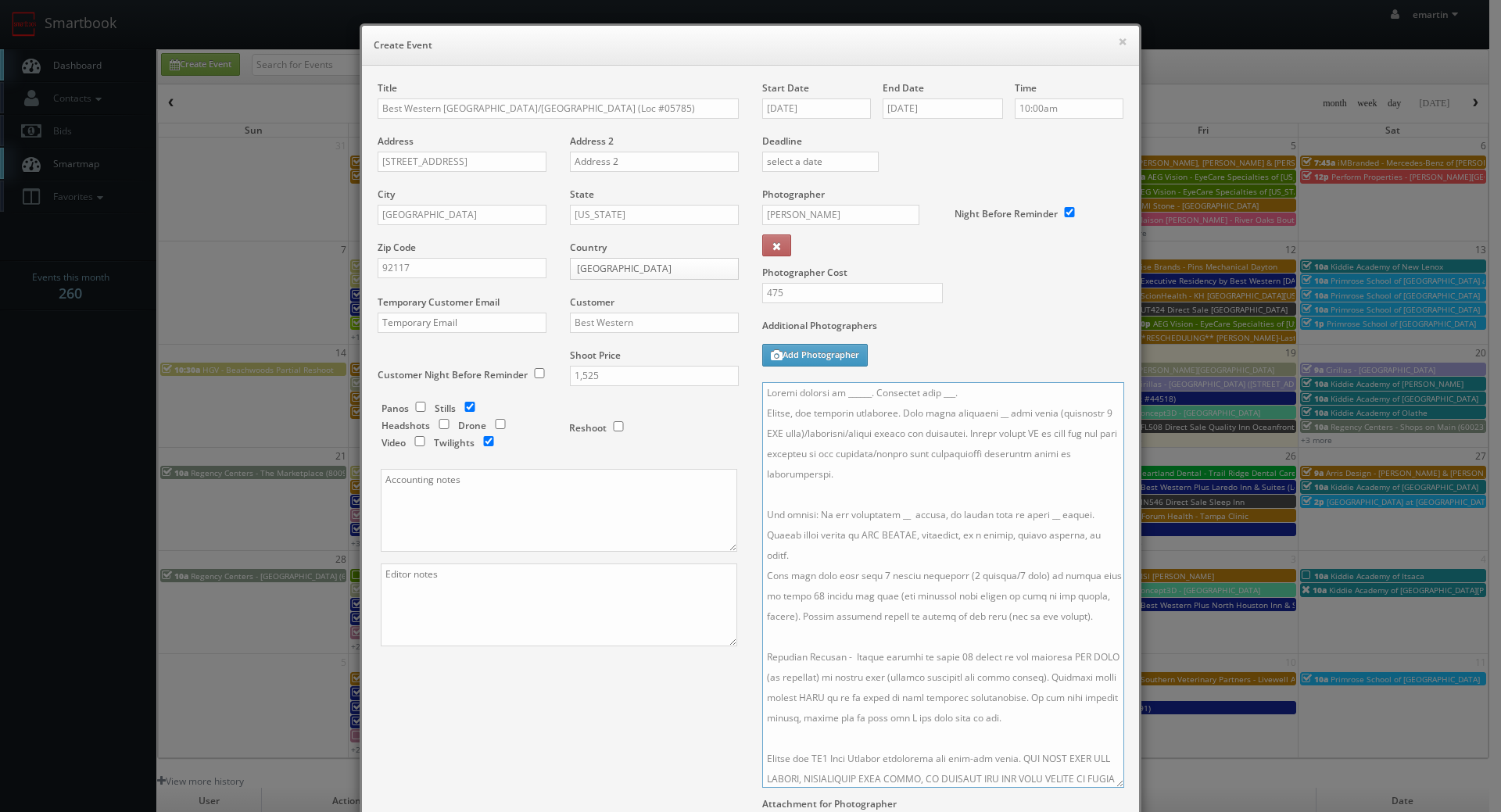
click at [860, 391] on textarea at bounding box center [944, 585] width 362 height 406
paste textarea "Mehul Patel, mpatel@synergyhotelgroup.com, 858-449-8625"
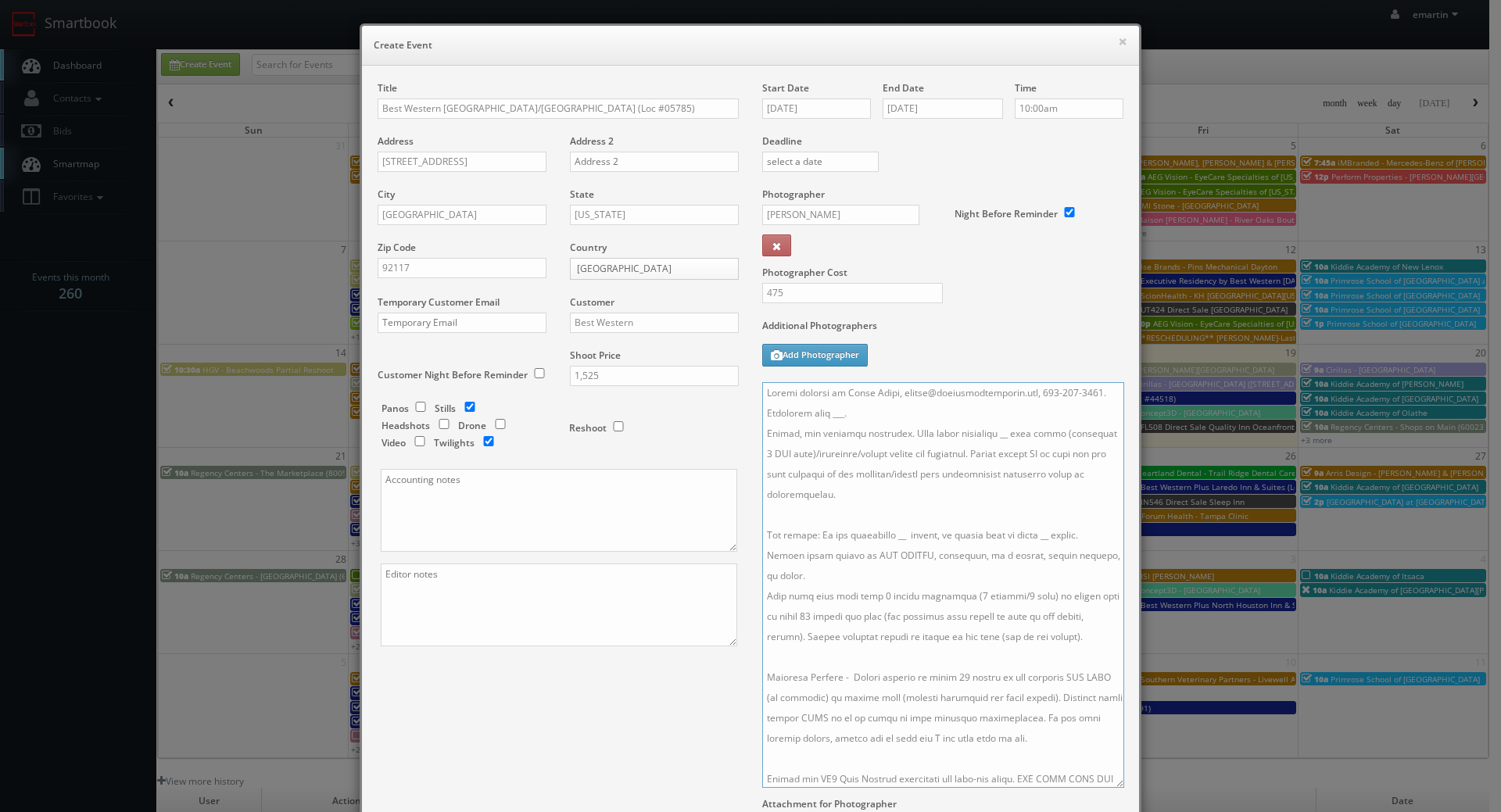
drag, startPoint x: 1041, startPoint y: 387, endPoint x: 893, endPoint y: 394, distance: 148.2
click at [893, 394] on textarea at bounding box center [944, 585] width 362 height 406
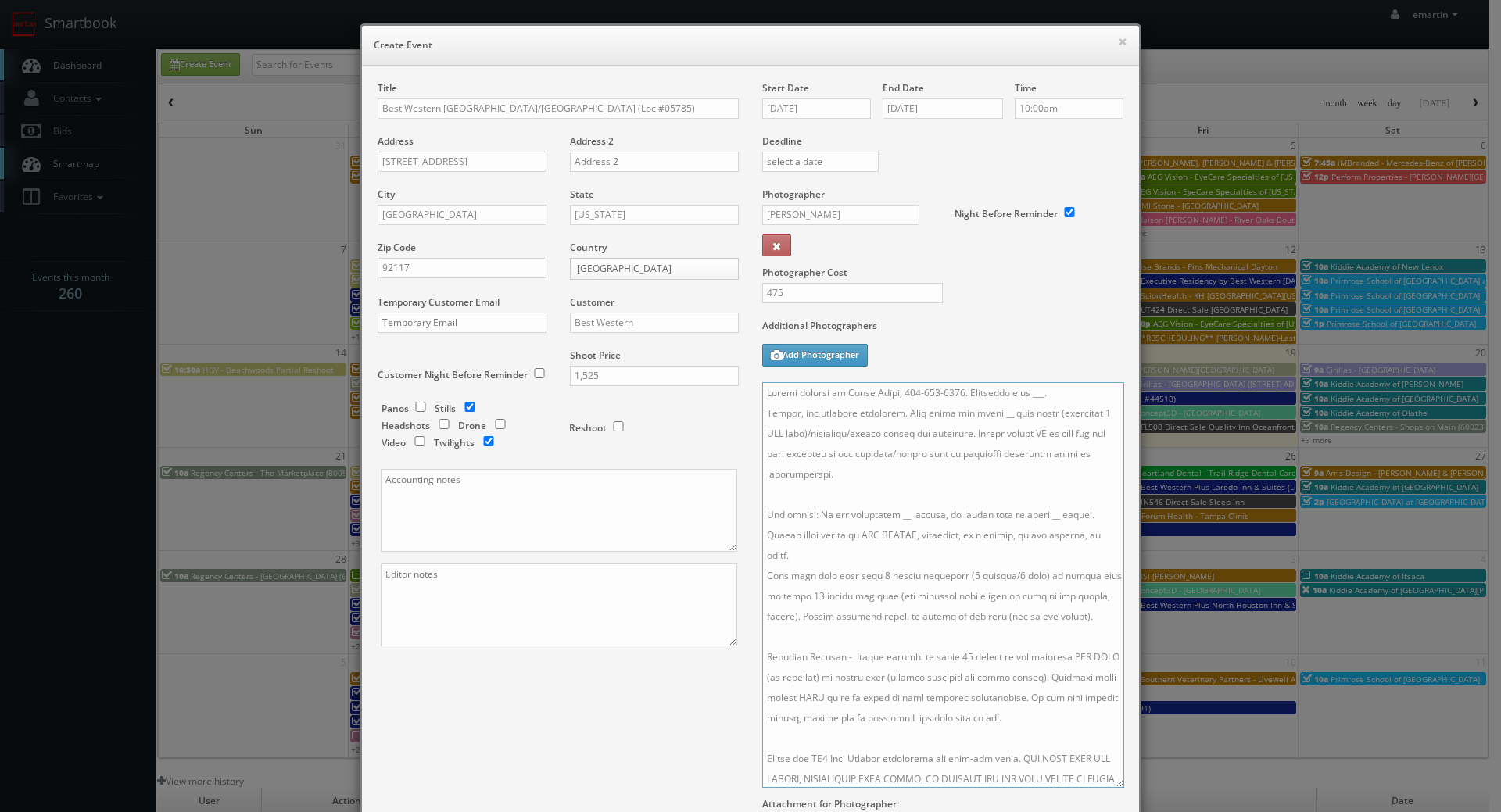
drag, startPoint x: 996, startPoint y: 419, endPoint x: 886, endPoint y: 460, distance: 117.4
click at [996, 418] on textarea at bounding box center [944, 585] width 362 height 406
click at [975, 412] on textarea at bounding box center [944, 585] width 362 height 406
click at [888, 517] on textarea at bounding box center [944, 585] width 362 height 406
click at [1041, 519] on textarea at bounding box center [944, 585] width 362 height 406
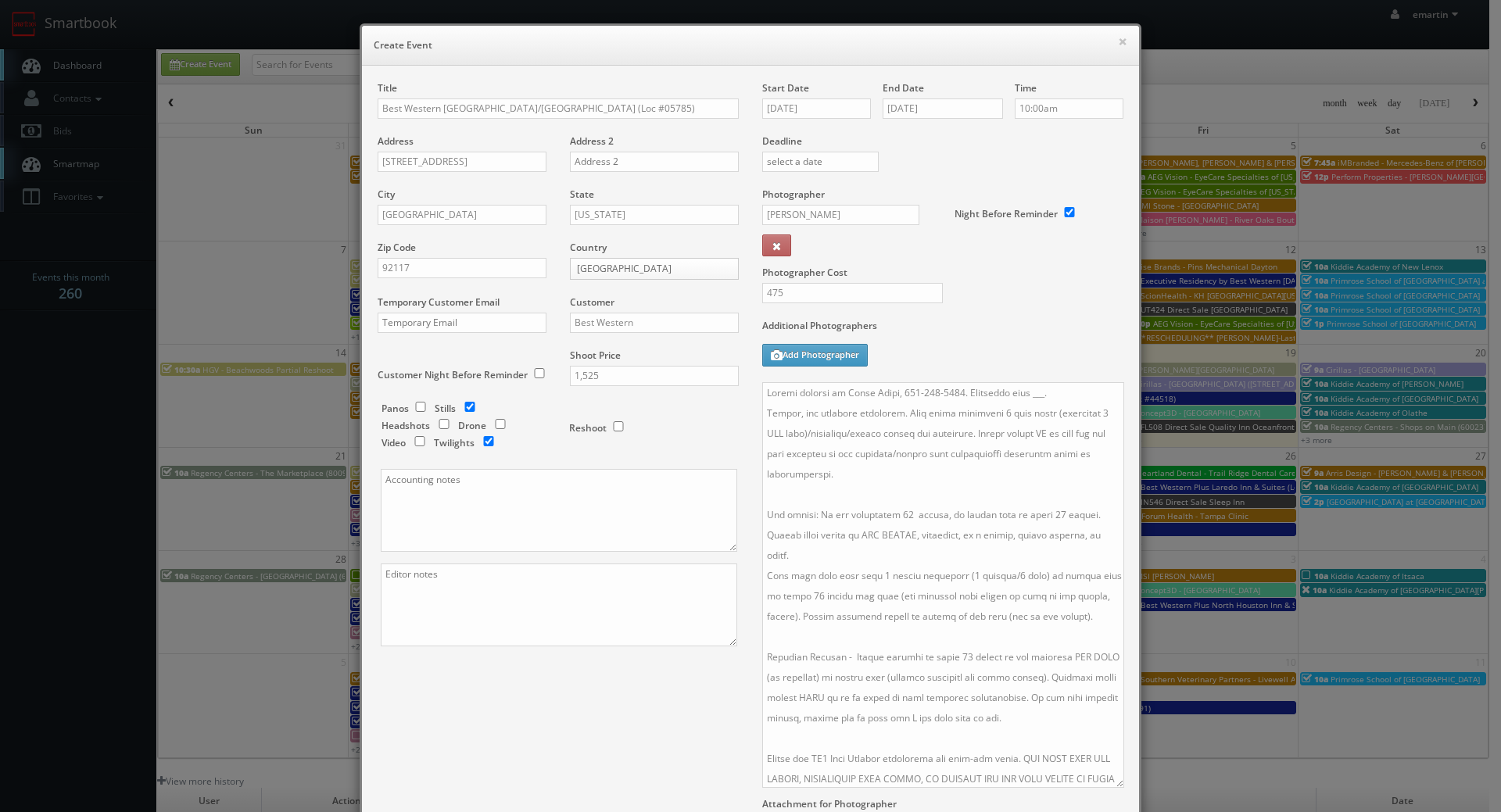
click at [581, 761] on div "Title Best Western San Diego Pacific Beach/Mission Bay (Loc #05785) Address 257…" at bounding box center [750, 488] width 769 height 813
drag, startPoint x: 1051, startPoint y: 396, endPoint x: 1082, endPoint y: 411, distance: 34.4
click at [1022, 394] on textarea at bounding box center [944, 585] width 362 height 406
type textarea "Onsite contact is Mehul Patel, 858-449-8625. Overnight stay 10/8. Stills, and e…"
click at [1034, 347] on div "Additional Photographers Add Photographer" at bounding box center [943, 351] width 361 height 64
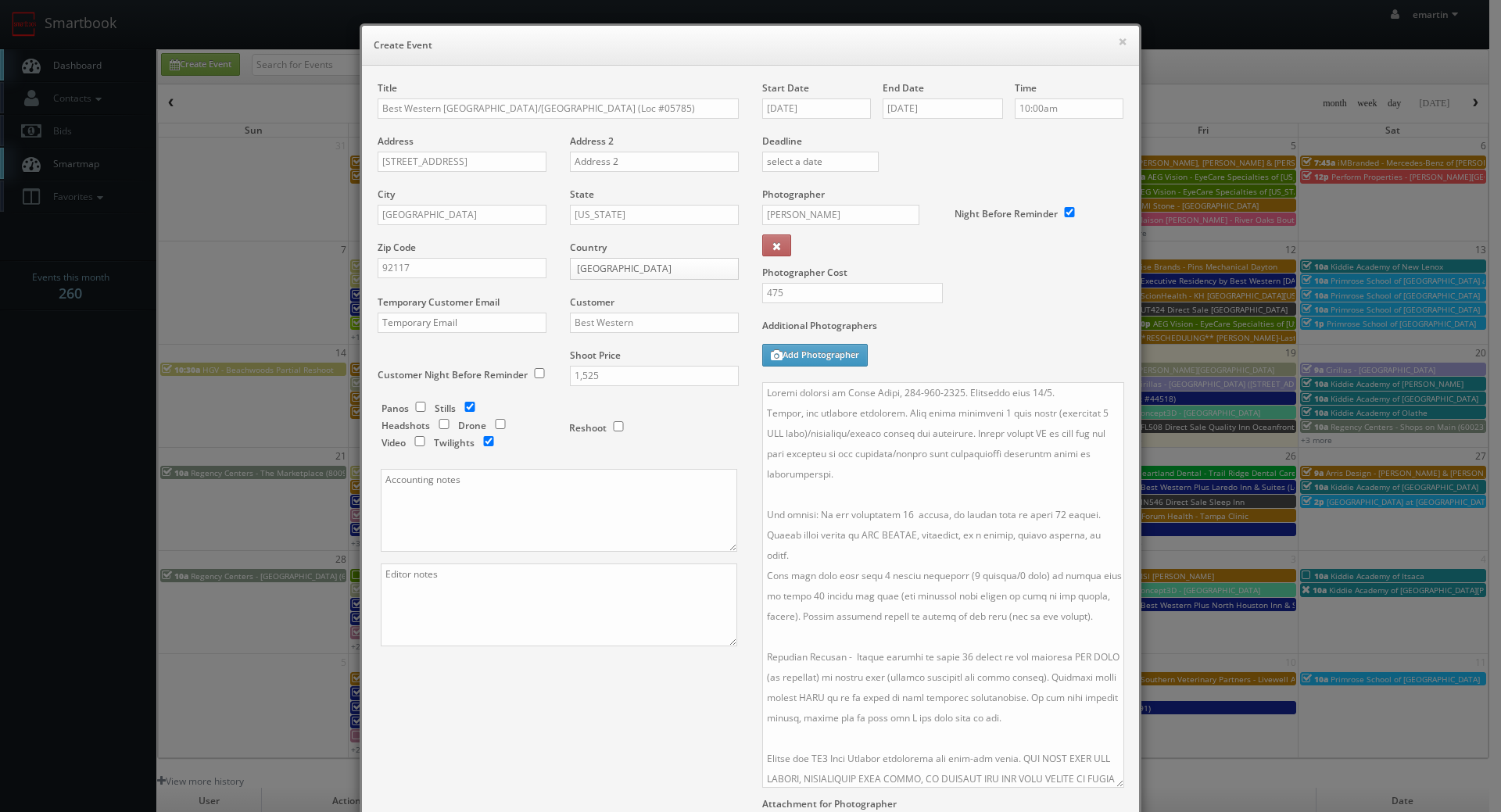
click at [655, 729] on div "Title Best Western San Diego Pacific Beach/Mission Bay (Loc #05785) Address 257…" at bounding box center [750, 488] width 769 height 813
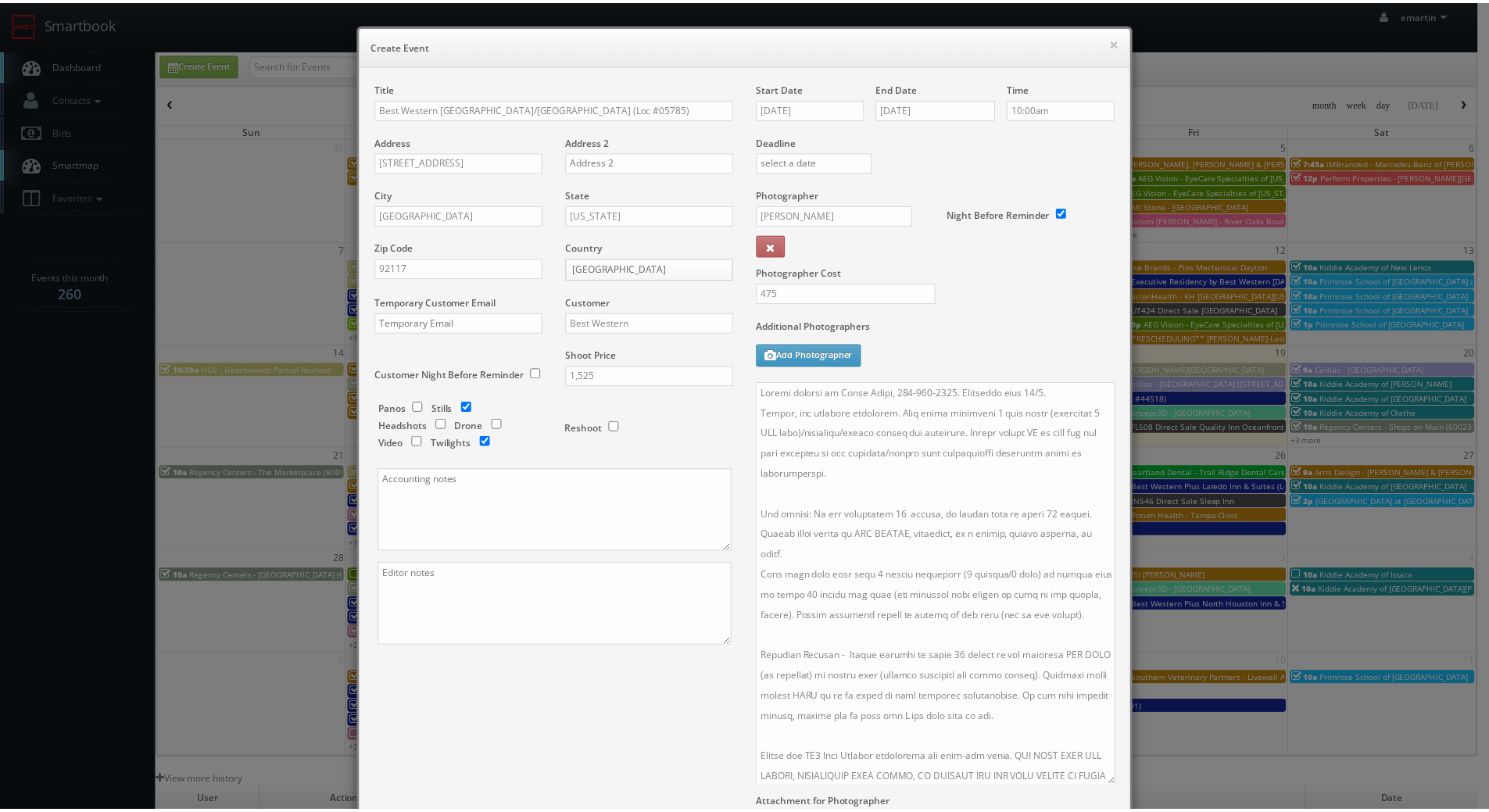
scroll to position [193, 0]
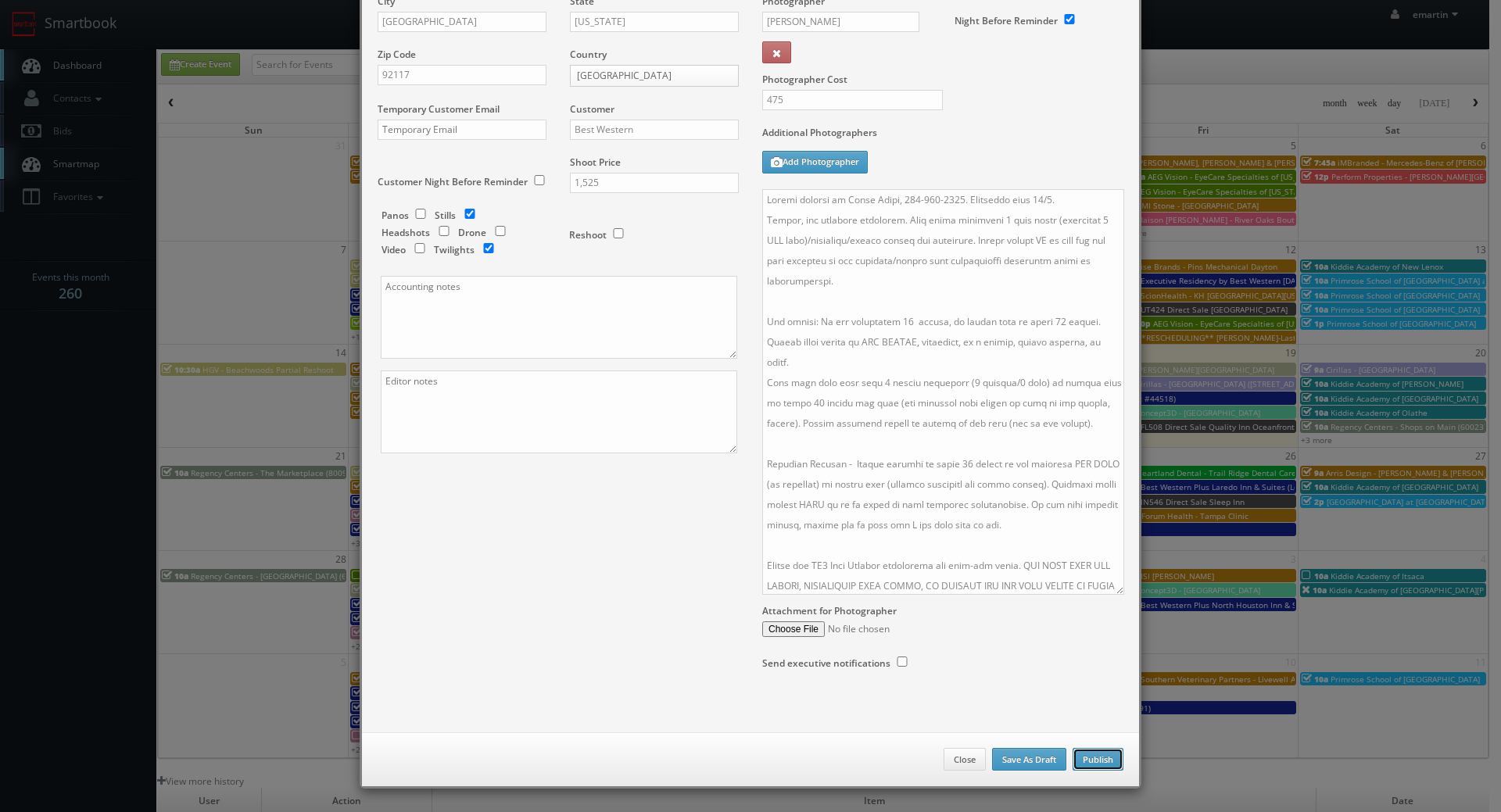
click at [1089, 758] on button "Publish" at bounding box center [1099, 759] width 51 height 23
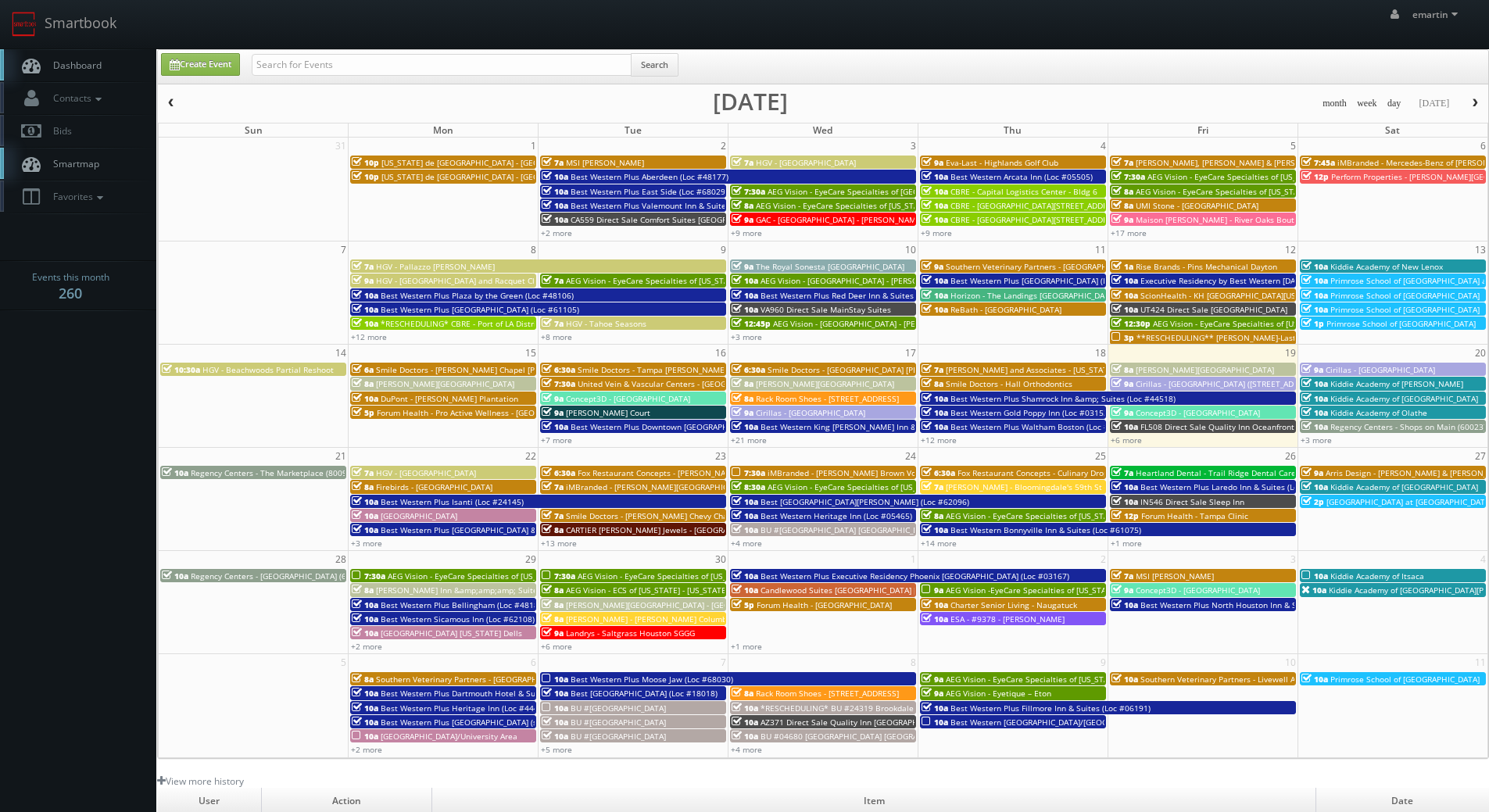
click at [87, 68] on span "Dashboard" at bounding box center [73, 66] width 56 height 13
click at [103, 61] on link "Dashboard" at bounding box center [78, 66] width 157 height 32
click at [83, 72] on link "Dashboard" at bounding box center [78, 66] width 157 height 32
click at [92, 77] on link "Dashboard" at bounding box center [78, 66] width 157 height 32
click at [372, 543] on link "+3 more" at bounding box center [366, 544] width 31 height 11
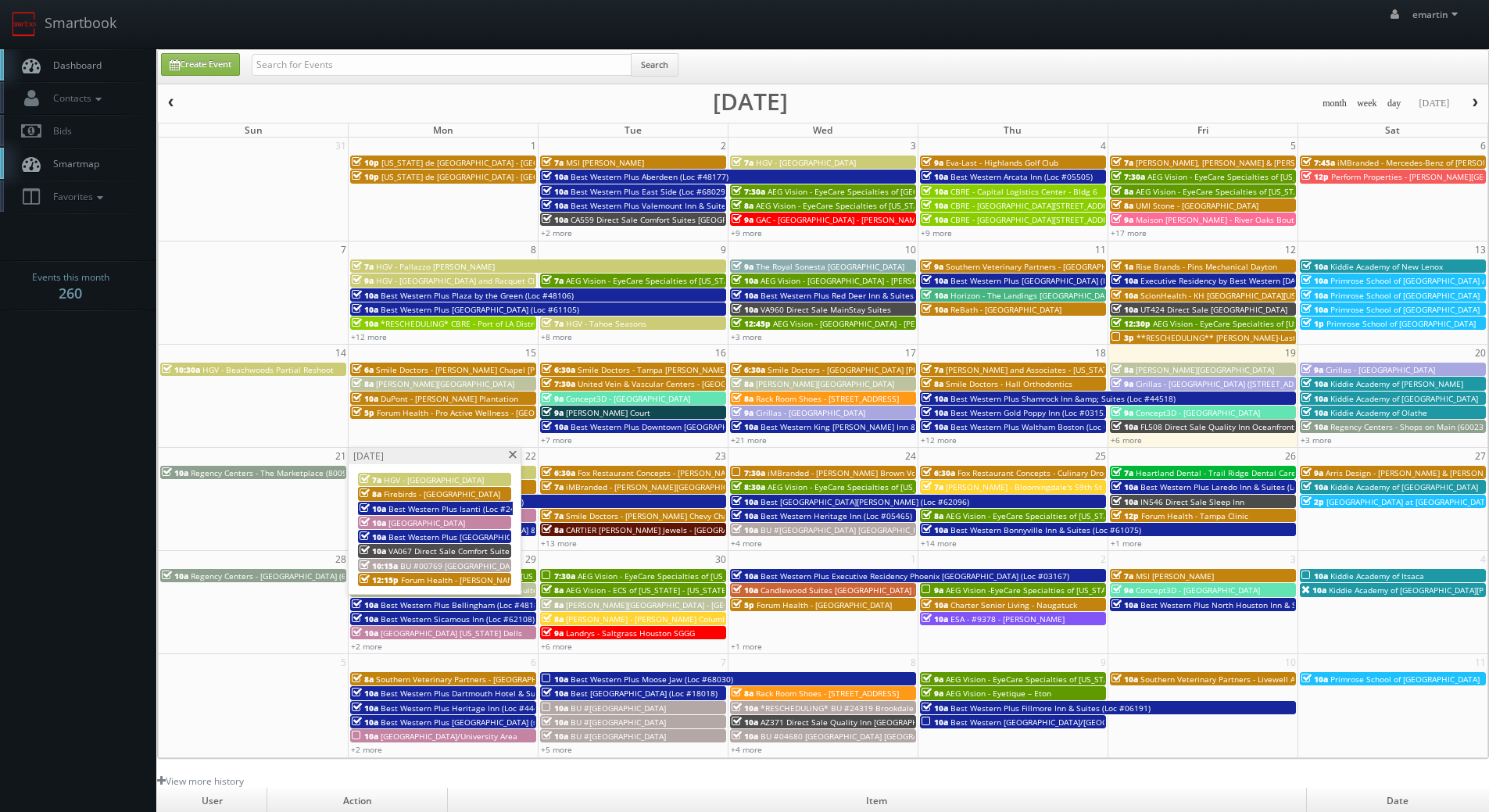
click at [410, 569] on span "BU #00769 [GEOGRAPHIC_DATA]" at bounding box center [460, 566] width 121 height 11
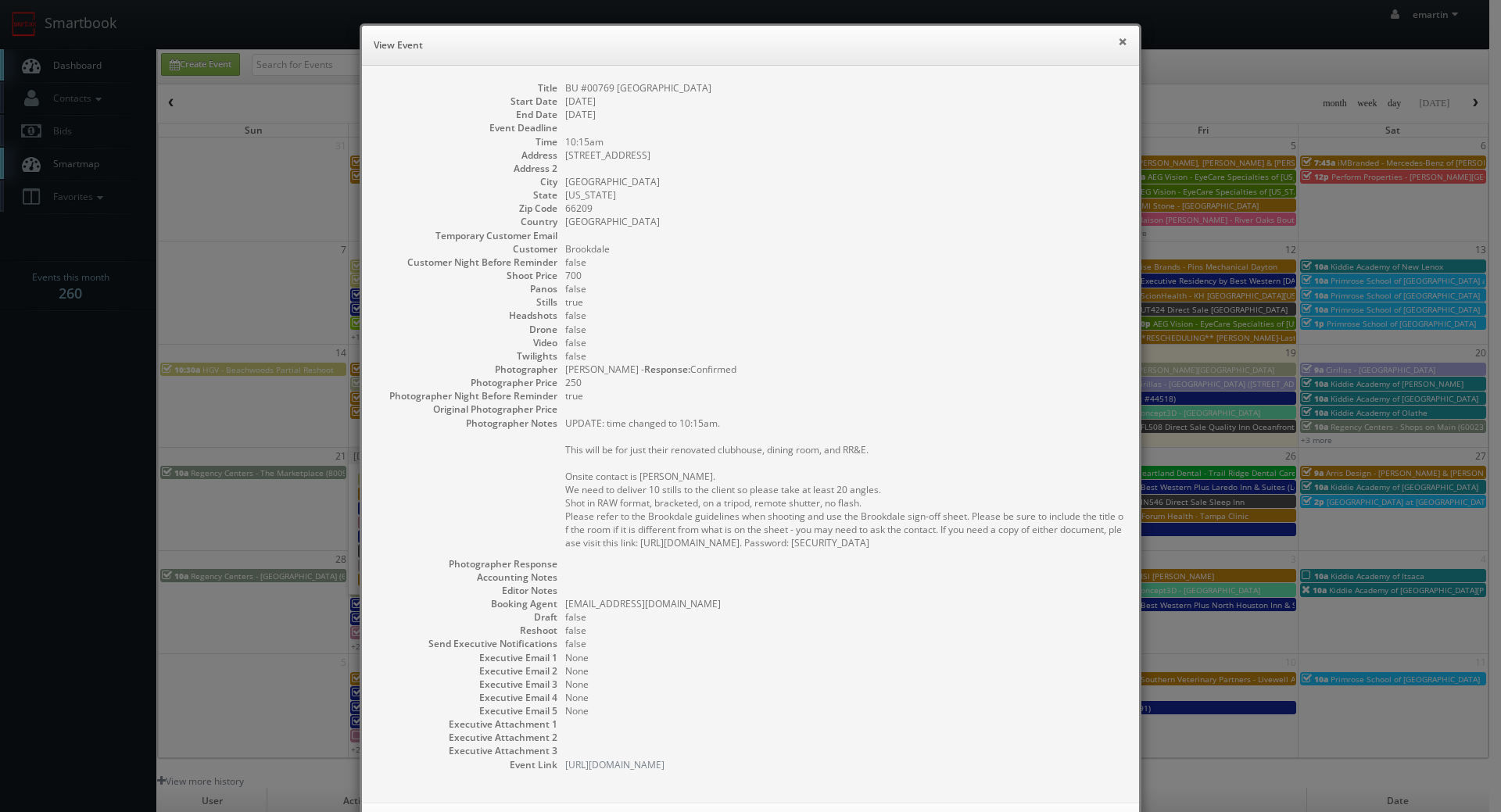
click at [1118, 38] on button "×" at bounding box center [1123, 41] width 9 height 11
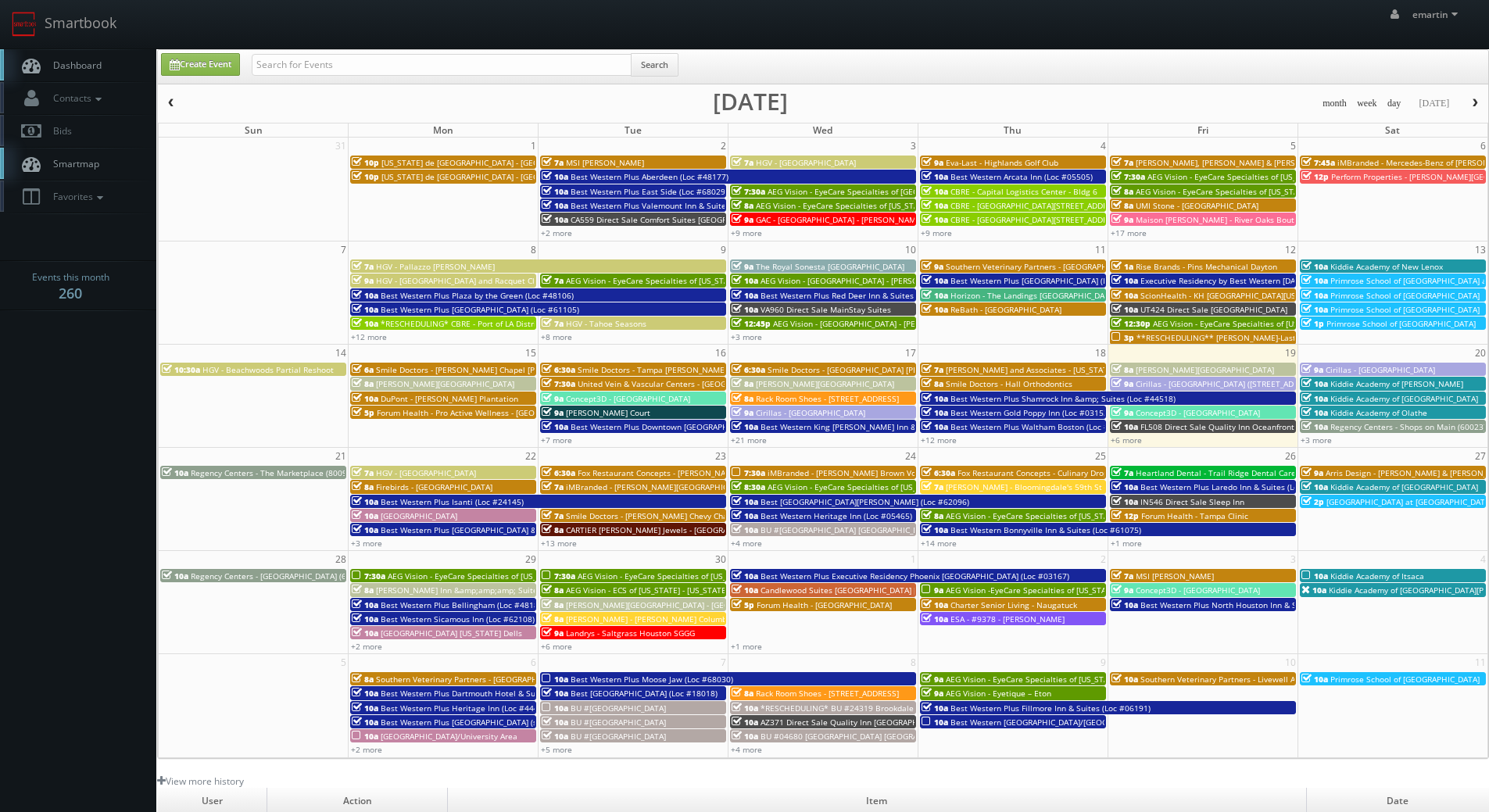
click at [88, 52] on link "Dashboard" at bounding box center [78, 66] width 157 height 32
